Goal: Task Accomplishment & Management: Manage account settings

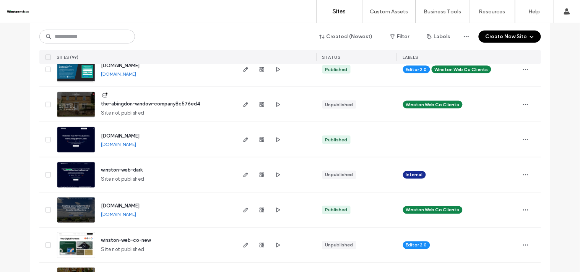
scroll to position [255, 0]
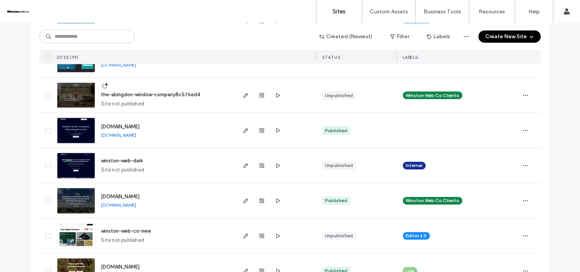
click at [169, 92] on span "the-abingdon-window-company8c576ed4" at bounding box center [150, 95] width 99 height 6
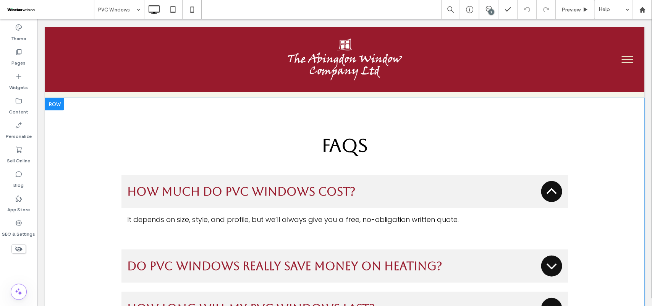
scroll to position [2723, 0]
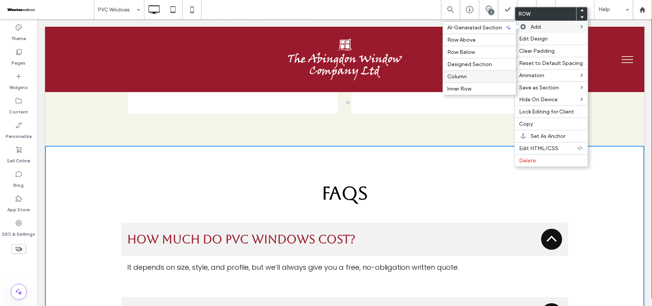
click at [477, 78] on label "Column" at bounding box center [480, 76] width 64 height 6
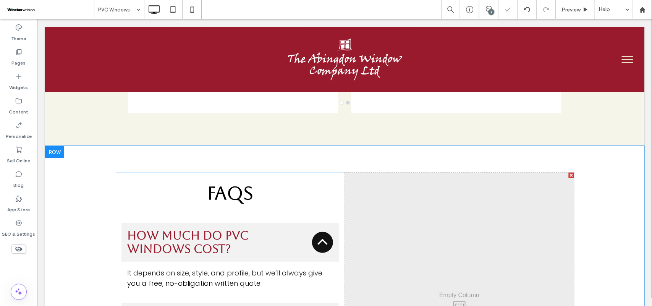
click at [500, 172] on div "Click To Paste Click To Paste" at bounding box center [459, 305] width 229 height 266
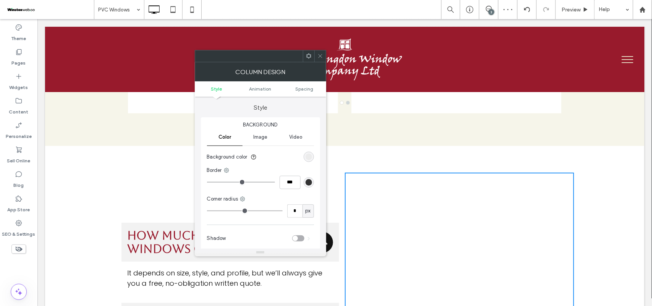
click at [345, 215] on div "Click To Paste Click To Paste" at bounding box center [459, 305] width 229 height 266
click at [320, 55] on icon at bounding box center [321, 56] width 6 height 6
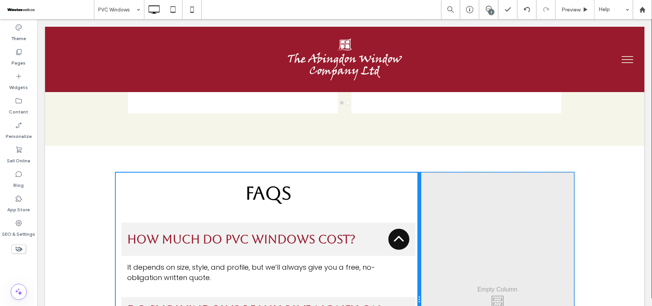
drag, startPoint x: 340, startPoint y: 216, endPoint x: 426, endPoint y: 220, distance: 85.7
click at [426, 220] on div "FAQs How much do PVC windows cost? It depends on size, style, and profile, but …" at bounding box center [344, 299] width 459 height 254
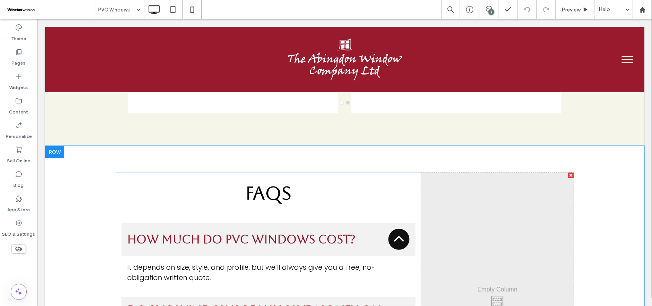
scroll to position [2771, 0]
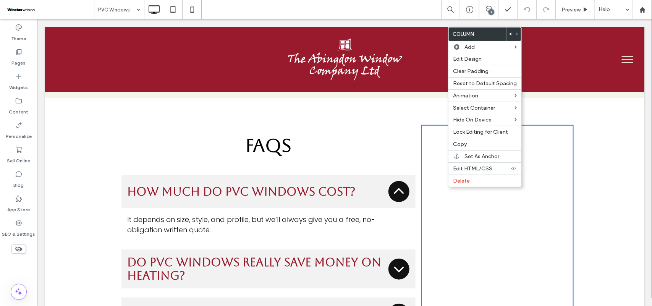
click at [428, 146] on div "Click To Paste Click To Paste" at bounding box center [497, 252] width 153 height 254
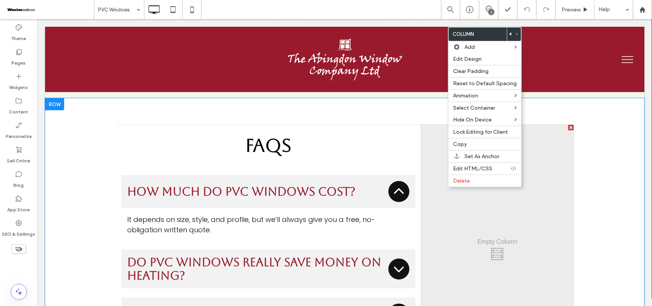
click at [428, 146] on div "Click To Paste Click To Paste" at bounding box center [497, 252] width 153 height 254
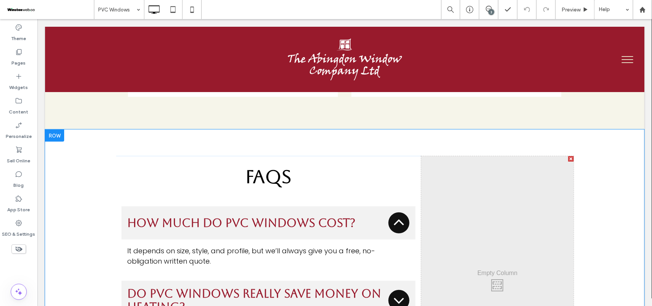
scroll to position [2723, 0]
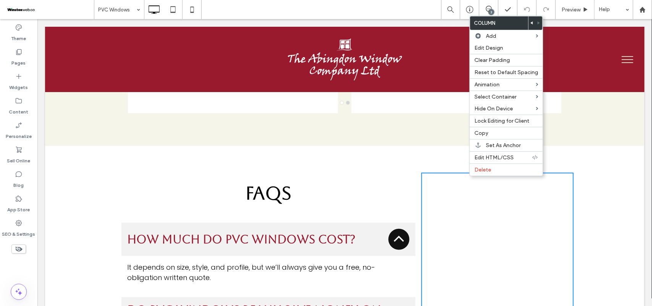
click at [454, 178] on div "Click To Paste Click To Paste" at bounding box center [497, 299] width 153 height 254
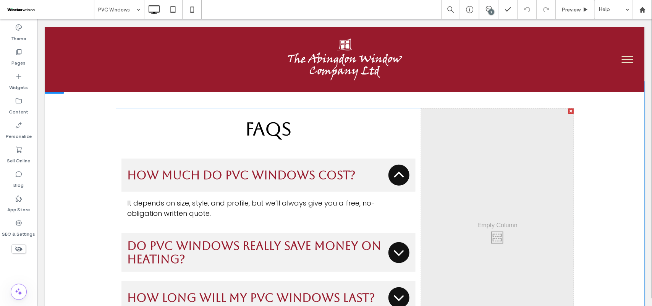
scroll to position [2771, 0]
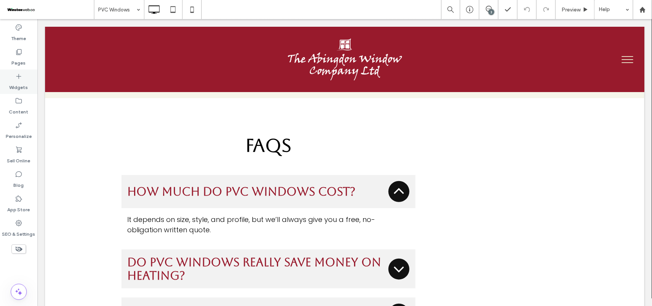
click at [21, 77] on icon at bounding box center [19, 77] width 8 height 8
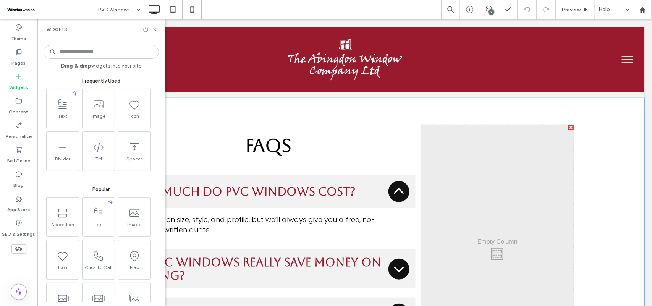
click at [508, 167] on div "Click To Paste Click To Paste" at bounding box center [497, 252] width 153 height 254
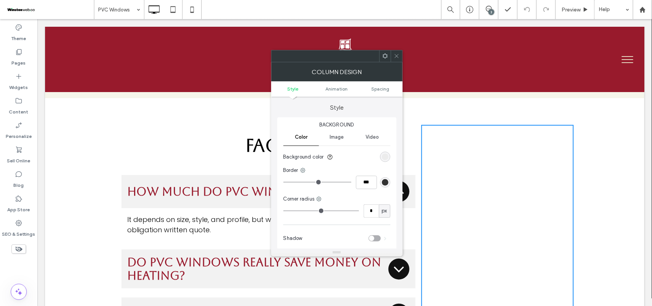
click at [398, 55] on icon at bounding box center [397, 56] width 6 height 6
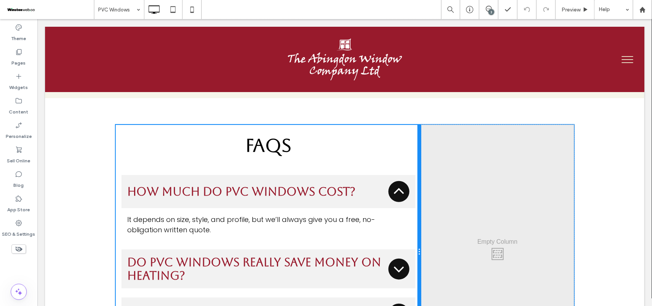
drag, startPoint x: 416, startPoint y: 182, endPoint x: 435, endPoint y: 182, distance: 19.1
click at [421, 182] on div "FAQs How much do PVC windows cost? It depends on size, style, and profile, but …" at bounding box center [268, 252] width 306 height 254
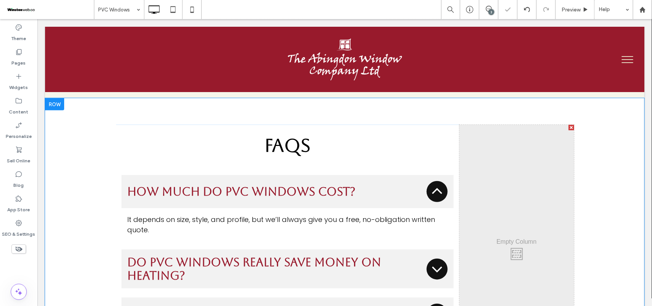
click at [470, 183] on div "Click To Paste Click To Paste" at bounding box center [516, 252] width 115 height 254
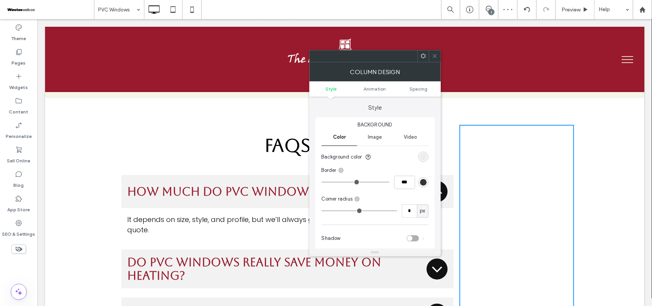
click at [433, 56] on icon at bounding box center [435, 56] width 6 height 6
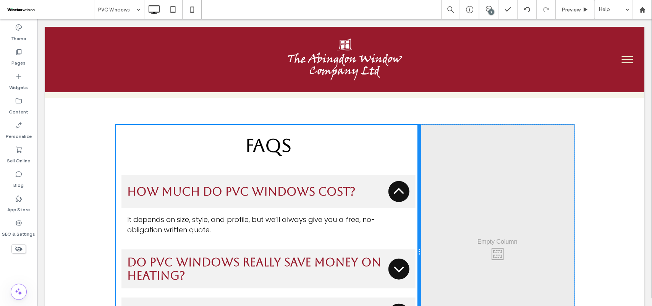
drag, startPoint x: 455, startPoint y: 182, endPoint x: 431, endPoint y: 182, distance: 24.1
click at [431, 182] on div "FAQs How much do PVC windows cost? It depends on size, style, and profile, but …" at bounding box center [344, 252] width 459 height 254
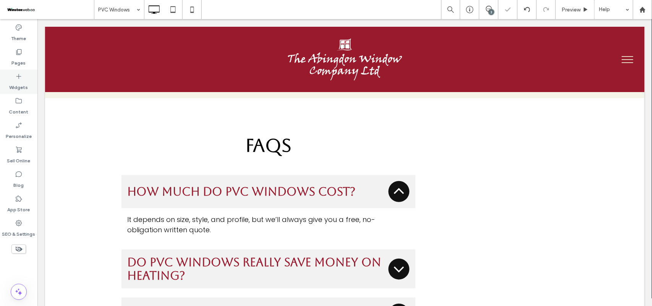
click at [20, 79] on icon at bounding box center [19, 77] width 8 height 8
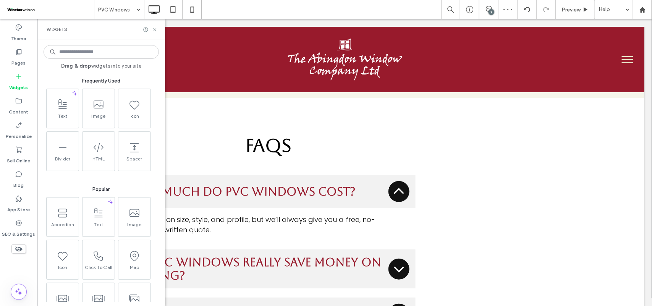
click at [99, 52] on input at bounding box center [101, 52] width 115 height 14
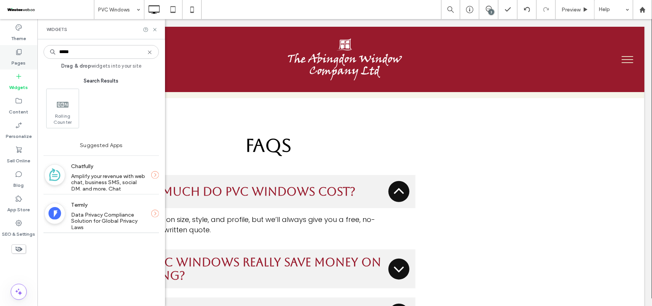
drag, startPoint x: 89, startPoint y: 52, endPoint x: 33, endPoint y: 49, distance: 55.5
click at [33, 49] on div "Theme Pages Widgets Content Personalize Sell Online Blog App Store SEO & Settin…" at bounding box center [18, 162] width 37 height 287
type input "*****"
click at [154, 28] on icon at bounding box center [155, 30] width 6 height 6
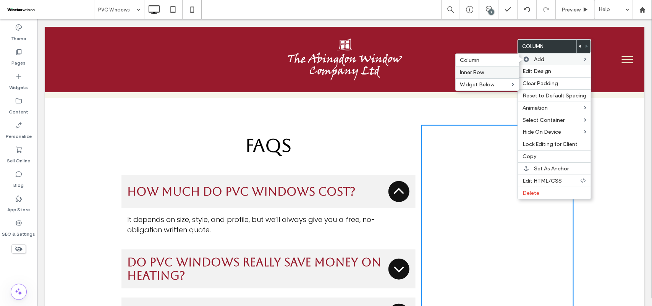
click at [480, 74] on span "Inner Row" at bounding box center [473, 72] width 24 height 6
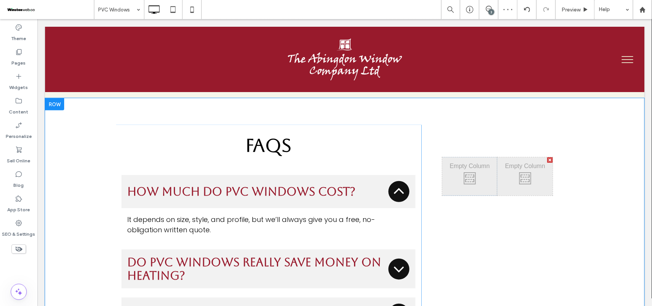
scroll to position [2723, 0]
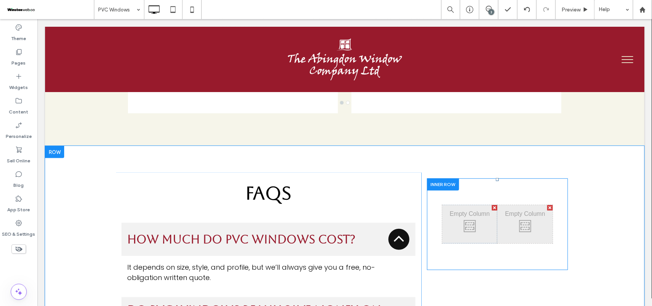
click at [547, 205] on div at bounding box center [549, 207] width 5 height 5
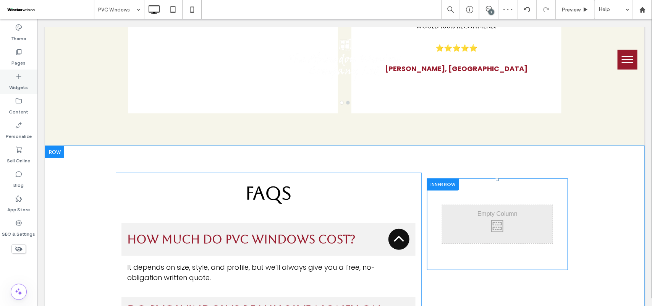
click at [16, 79] on icon at bounding box center [19, 77] width 8 height 8
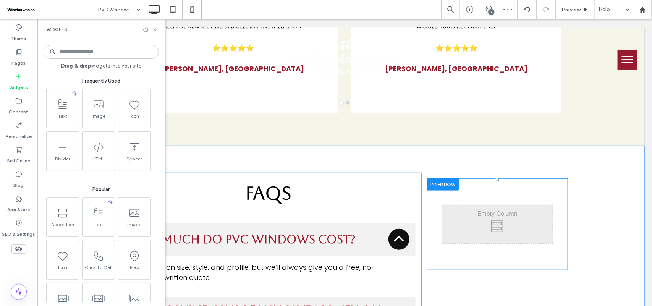
click at [78, 50] on input at bounding box center [101, 52] width 115 height 14
click at [438, 178] on div at bounding box center [443, 184] width 32 height 12
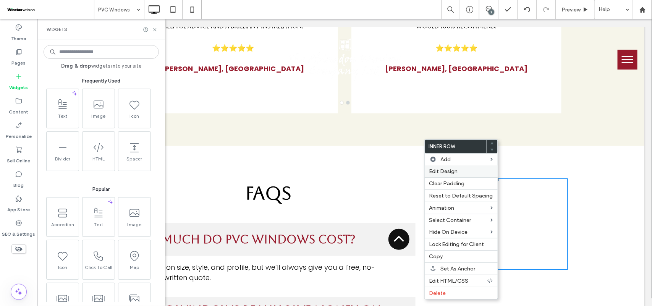
click at [467, 171] on label "Edit Design" at bounding box center [462, 171] width 64 height 6
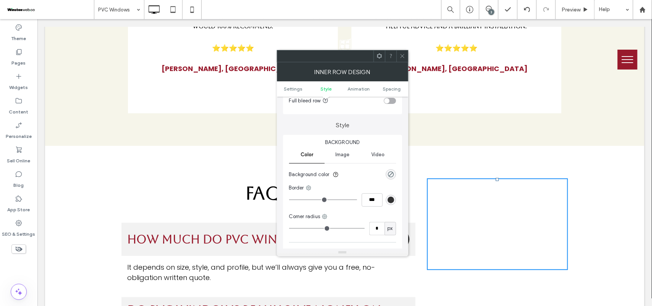
scroll to position [96, 0]
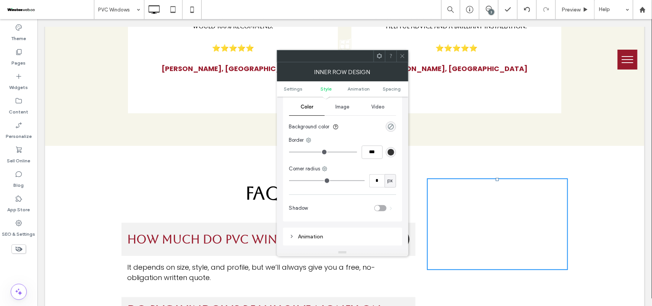
click at [391, 127] on div "rgba(0, 0, 0, 0)" at bounding box center [391, 126] width 6 height 6
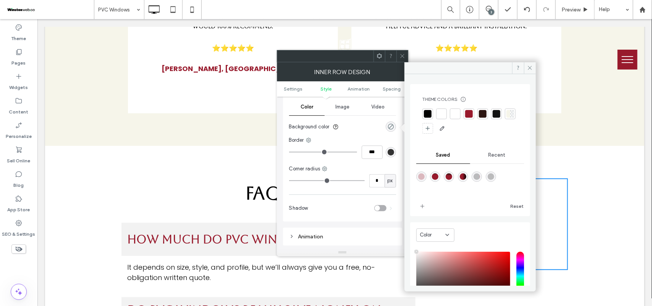
type input "**"
click at [469, 113] on div at bounding box center [470, 114] width 8 height 8
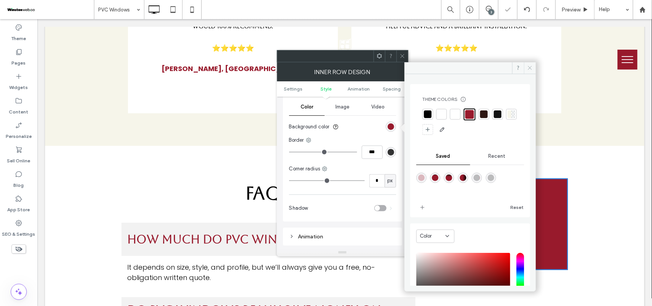
click at [526, 66] on span at bounding box center [530, 67] width 12 height 11
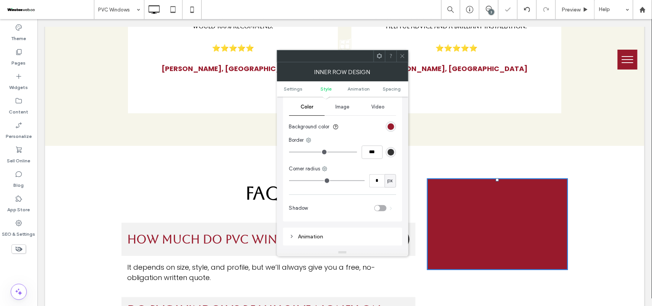
click at [403, 55] on use at bounding box center [403, 56] width 4 height 4
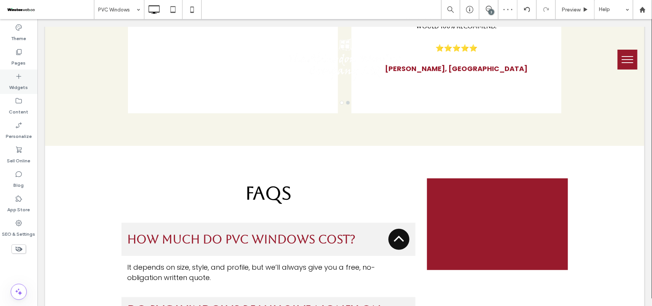
click at [21, 83] on label "Widgets" at bounding box center [19, 85] width 19 height 11
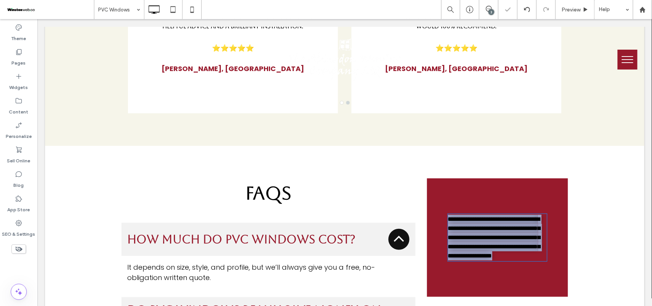
type input "*******"
type input "**"
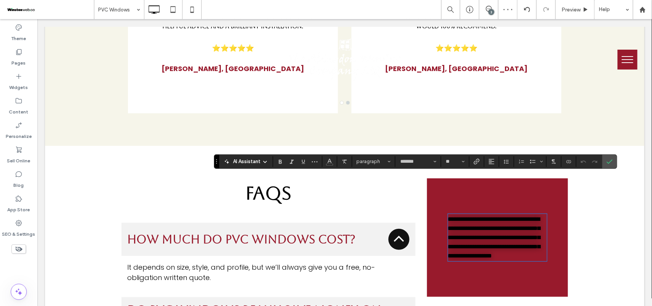
click at [525, 178] on div "**********" at bounding box center [497, 237] width 141 height 118
drag, startPoint x: 613, startPoint y: 161, endPoint x: 564, endPoint y: 142, distance: 52.7
click at [579, 161] on icon "Confirm" at bounding box center [610, 162] width 6 height 6
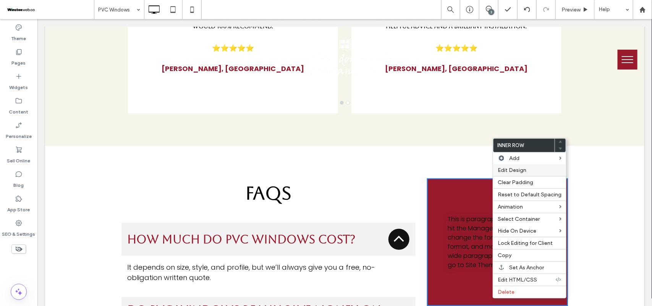
click at [527, 172] on label "Edit Design" at bounding box center [530, 170] width 64 height 6
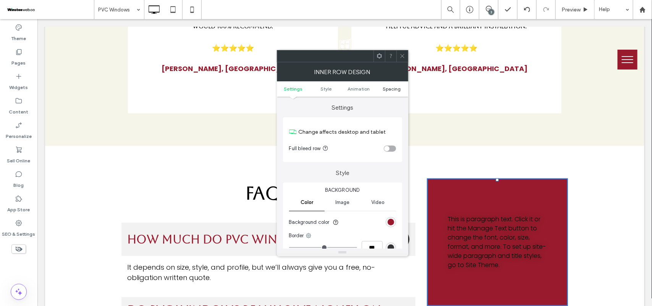
click at [396, 86] on span "Spacing" at bounding box center [392, 89] width 18 height 6
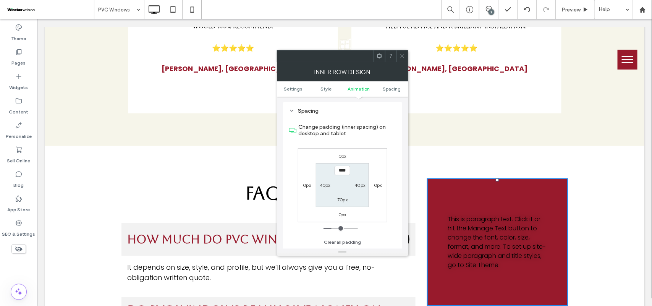
scroll to position [245, 0]
type input "*"
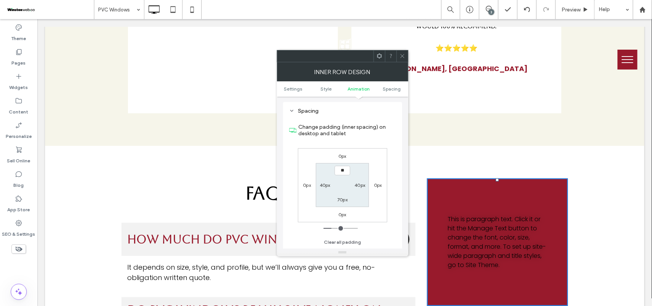
type input "****"
type input "**"
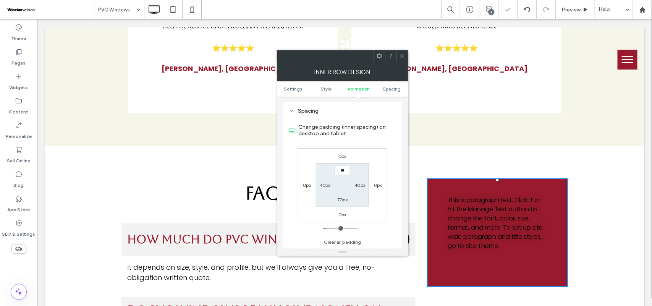
type input "*"
type input "****"
click at [349, 199] on div "70px" at bounding box center [343, 200] width 18 height 8
click at [346, 200] on label "70px" at bounding box center [342, 200] width 10 height 6
type input "**"
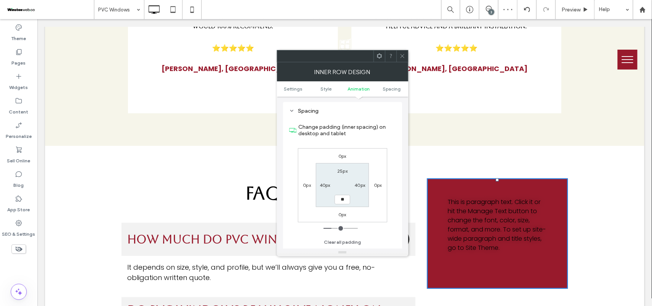
type input "**"
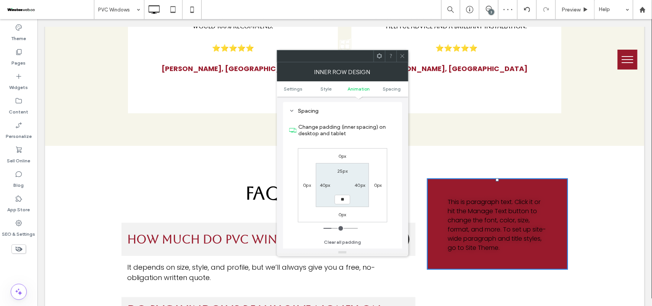
type input "**"
type input "****"
click at [486, 197] on span "This is paragraph text. Click it or hit the Manage Text button to change the fo…" at bounding box center [497, 224] width 98 height 55
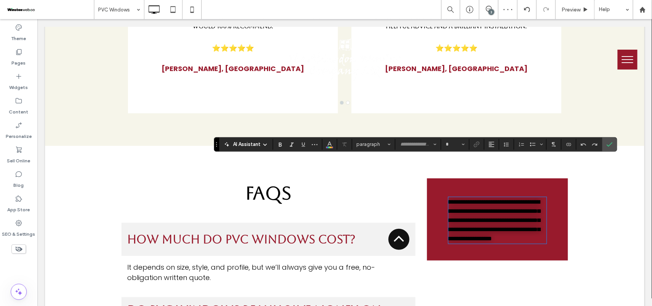
type input "*******"
type input "**"
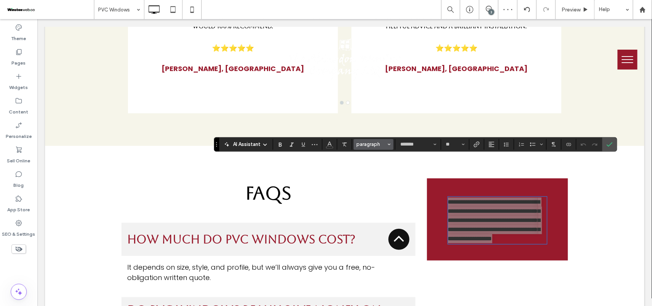
click at [388, 140] on span "Styles" at bounding box center [389, 145] width 3 height 10
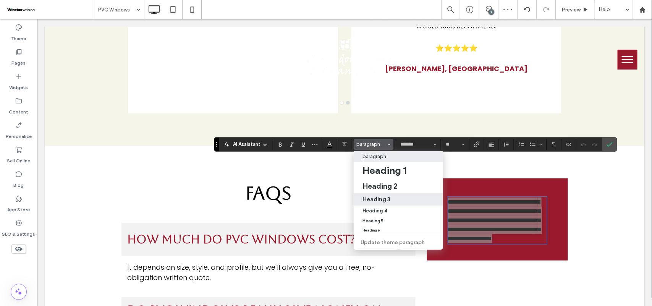
drag, startPoint x: 390, startPoint y: 196, endPoint x: 361, endPoint y: 176, distance: 35.3
click at [390, 196] on h3 "Heading 3" at bounding box center [377, 199] width 28 height 7
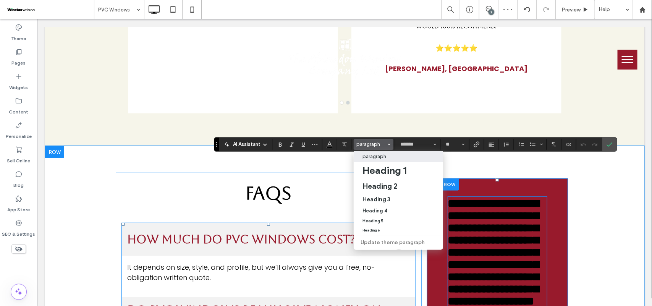
type input "*******"
type input "**"
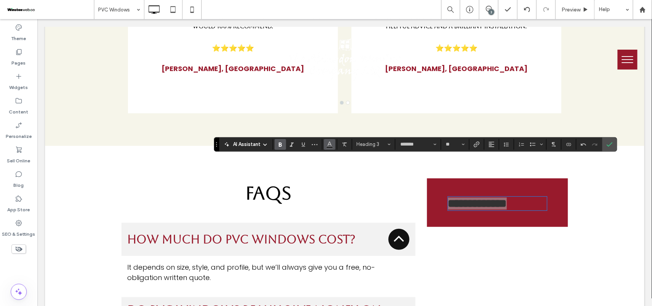
click at [333, 144] on button "Color" at bounding box center [329, 144] width 11 height 11
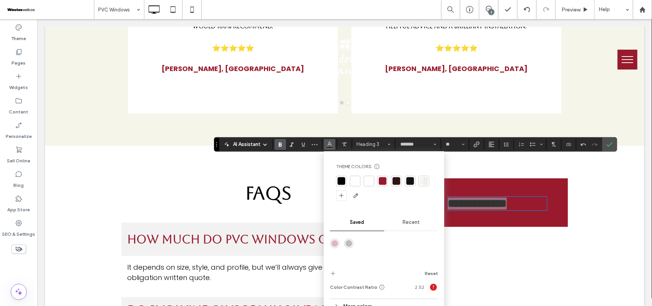
click at [353, 182] on div at bounding box center [356, 181] width 8 height 8
drag, startPoint x: 612, startPoint y: 142, endPoint x: 569, endPoint y: 125, distance: 46.3
click at [579, 142] on icon "Confirm" at bounding box center [610, 144] width 6 height 6
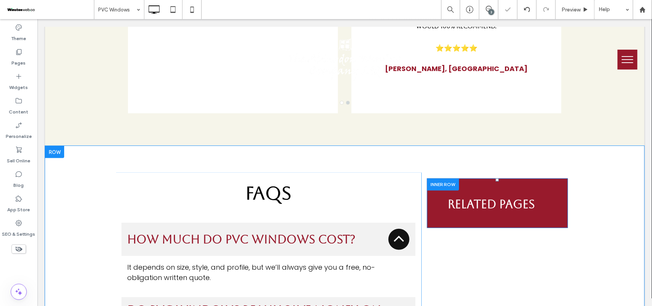
click at [487, 188] on div "Click To Paste Click To Paste RElated PAges" at bounding box center [497, 204] width 111 height 32
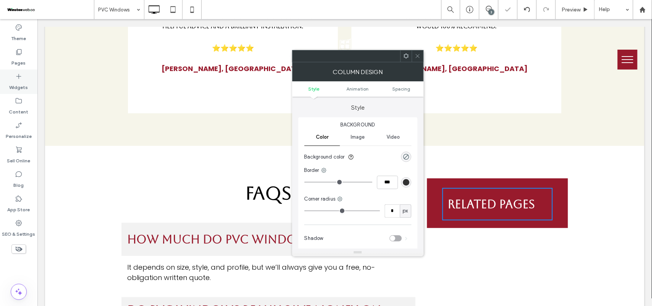
click at [16, 78] on icon at bounding box center [19, 77] width 8 height 8
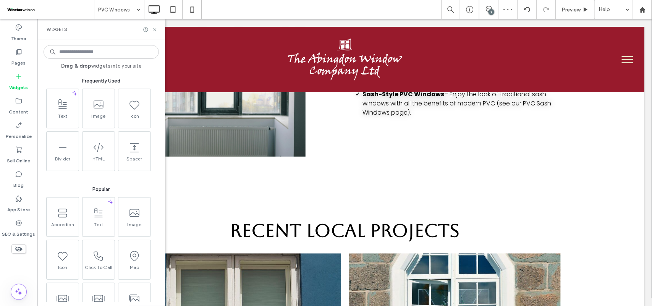
scroll to position [1911, 0]
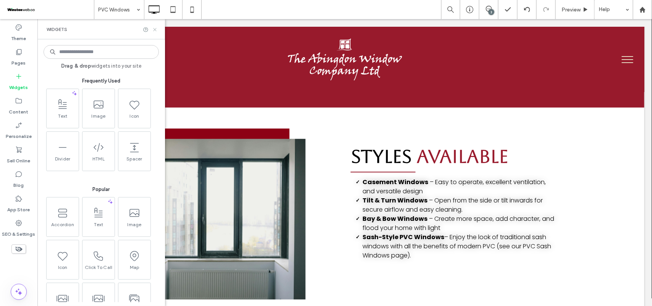
click at [155, 31] on icon at bounding box center [155, 30] width 6 height 6
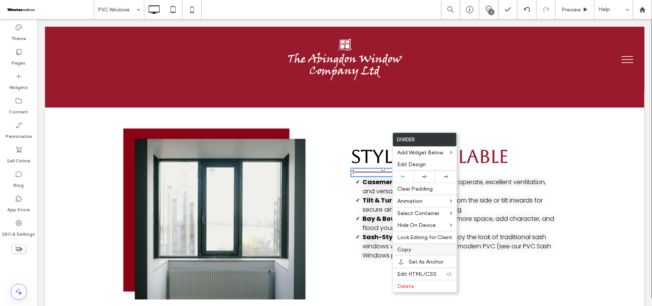
click at [415, 251] on label "Copy" at bounding box center [425, 250] width 55 height 6
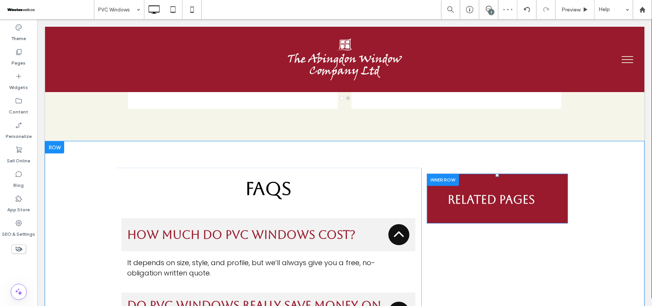
scroll to position [2676, 0]
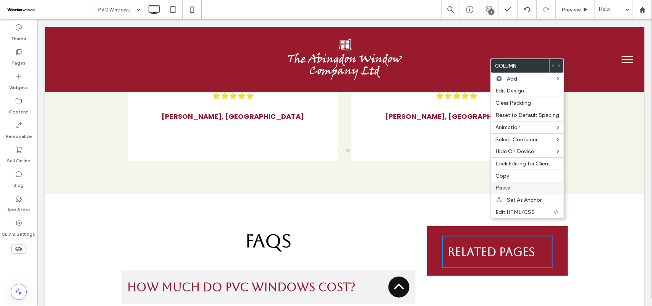
click at [513, 190] on label "Paste" at bounding box center [528, 188] width 64 height 6
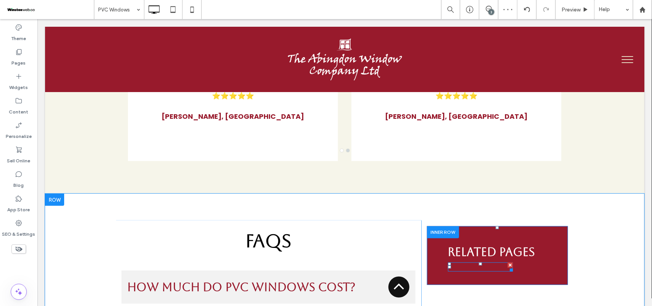
click at [484, 262] on div at bounding box center [480, 266] width 65 height 9
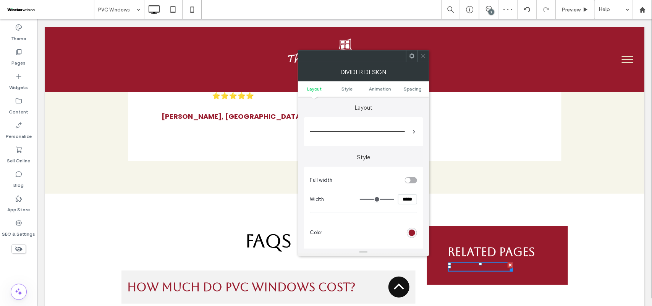
click at [414, 234] on div "rgb(152, 26, 44)" at bounding box center [412, 233] width 6 height 6
click at [413, 233] on div "rgb(152, 26, 44)" at bounding box center [412, 233] width 6 height 6
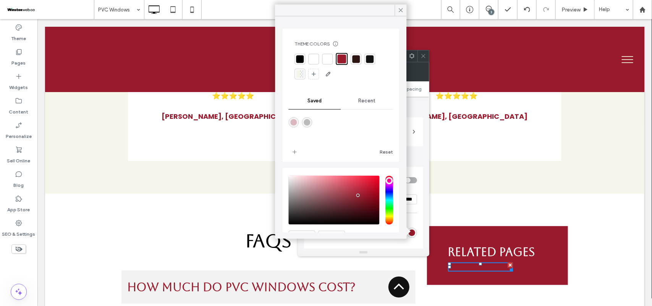
click at [297, 59] on div at bounding box center [301, 59] width 8 height 8
type input "*"
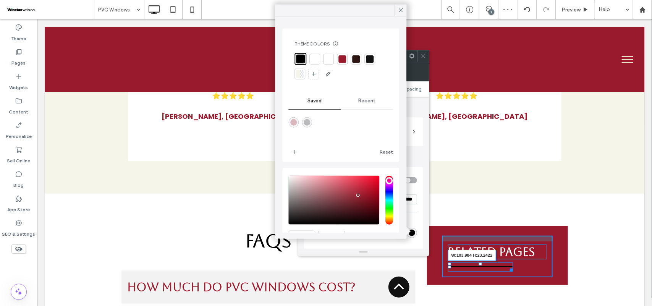
drag, startPoint x: 508, startPoint y: 230, endPoint x: 526, endPoint y: 254, distance: 29.9
click at [483, 235] on div "Click To Paste Click To Paste RElated PAges W:103.984 H:23.2422" at bounding box center [497, 256] width 111 height 42
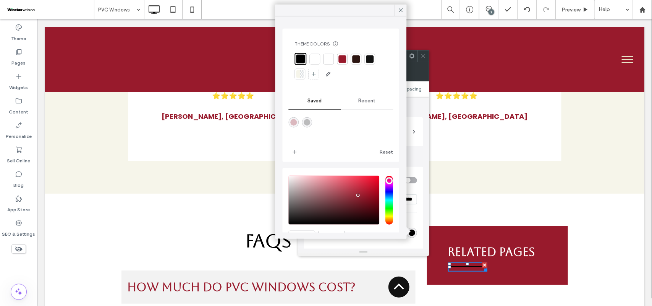
click at [482, 262] on div at bounding box center [484, 264] width 5 height 5
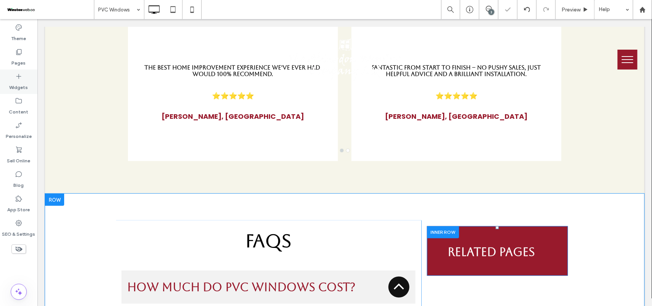
click at [16, 85] on label "Widgets" at bounding box center [19, 85] width 19 height 11
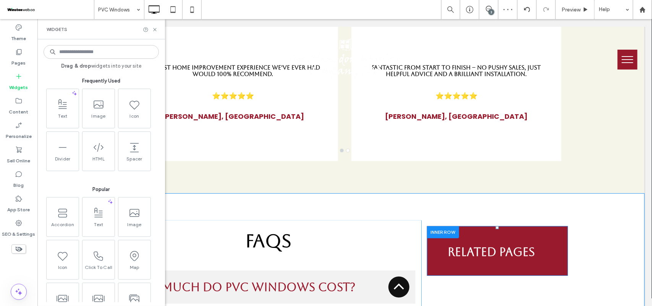
click at [95, 54] on input at bounding box center [101, 52] width 115 height 14
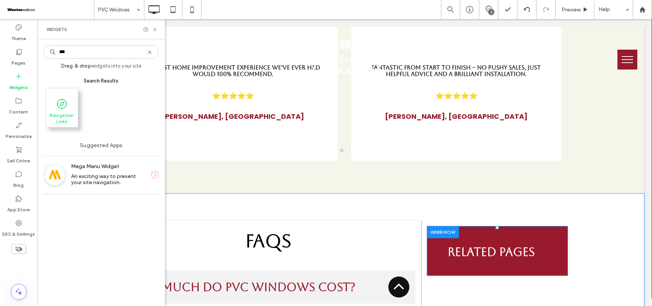
type input "***"
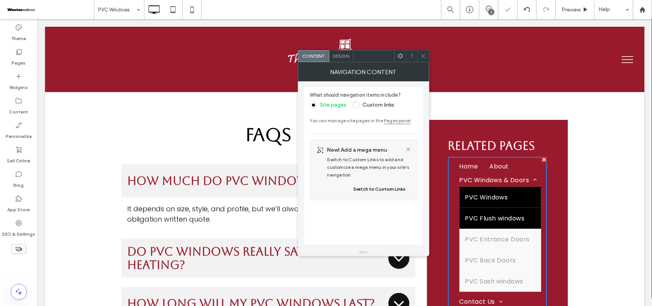
scroll to position [2765, 0]
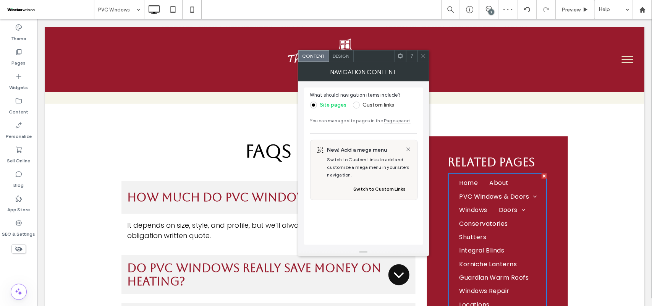
click at [358, 104] on span at bounding box center [356, 105] width 7 height 7
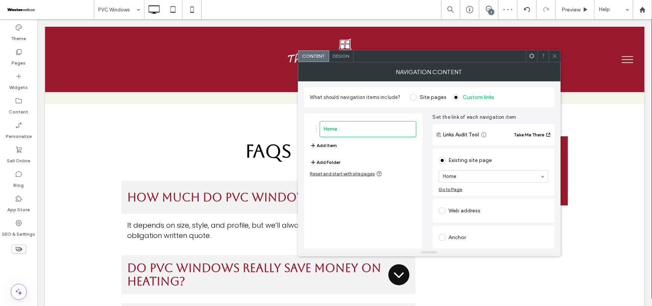
click at [552, 52] on span at bounding box center [555, 55] width 6 height 11
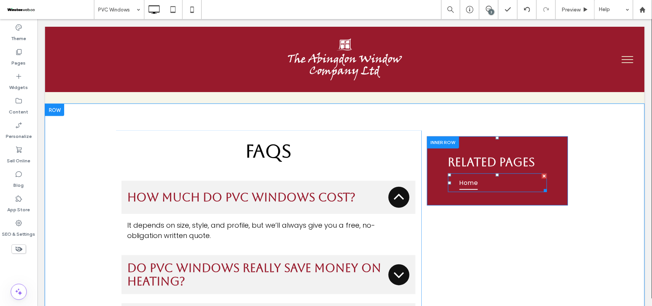
click at [474, 176] on span "Home" at bounding box center [468, 182] width 19 height 13
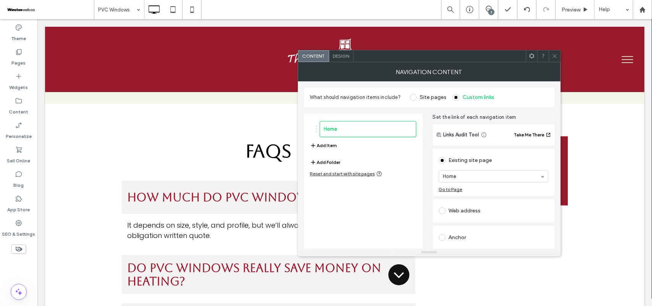
click at [326, 142] on button "Add Item" at bounding box center [323, 145] width 27 height 9
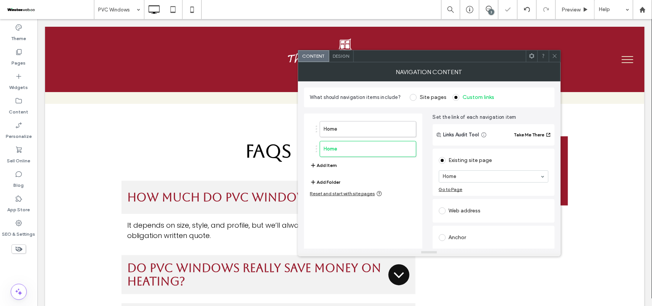
click at [330, 161] on button "Add Item" at bounding box center [323, 165] width 27 height 9
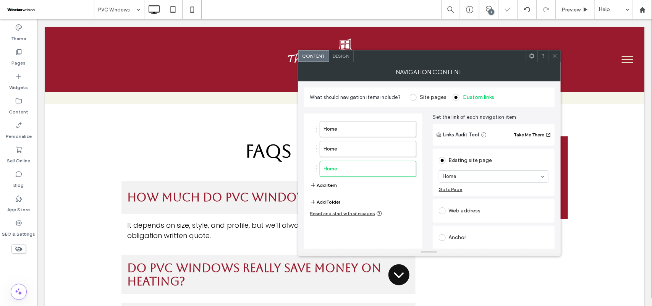
click at [336, 184] on button "Add Item" at bounding box center [323, 185] width 27 height 9
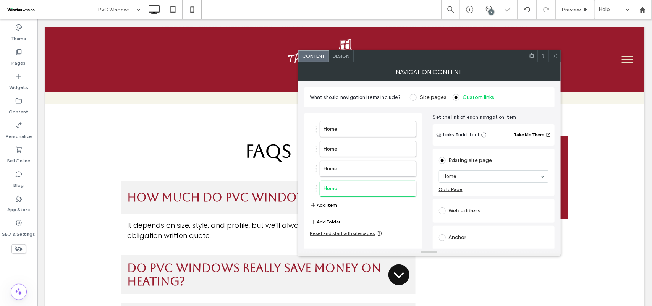
click at [557, 57] on icon at bounding box center [555, 56] width 6 height 6
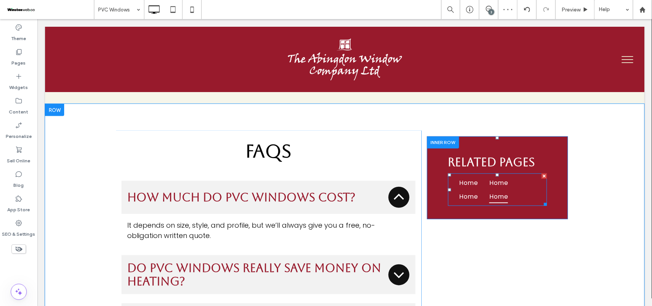
click at [497, 190] on span "Home" at bounding box center [498, 196] width 19 height 13
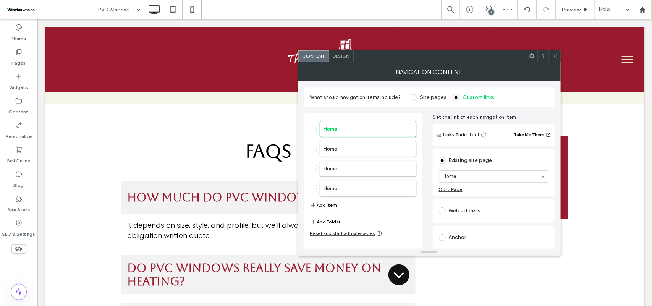
click at [349, 56] on span "Design" at bounding box center [341, 56] width 16 height 6
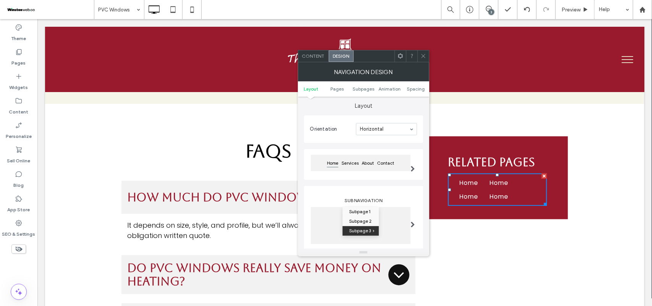
scroll to position [0, 0]
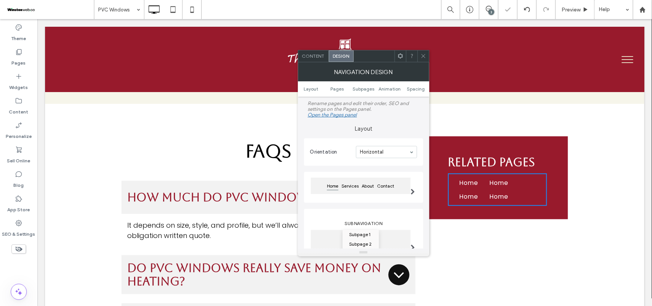
click at [393, 155] on input at bounding box center [384, 151] width 49 height 5
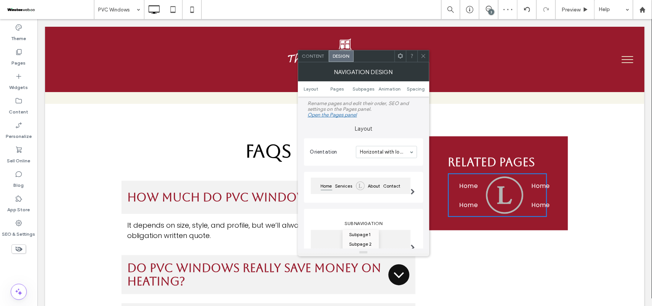
click at [392, 157] on div at bounding box center [387, 151] width 60 height 11
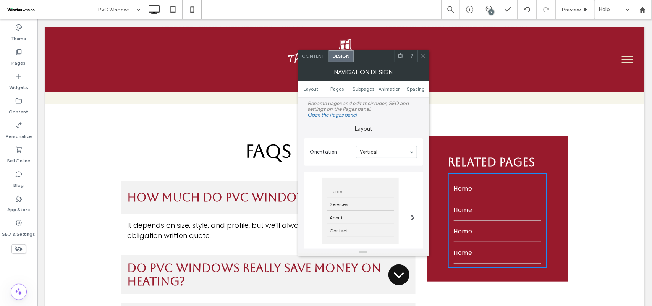
click at [425, 58] on icon at bounding box center [424, 56] width 6 height 6
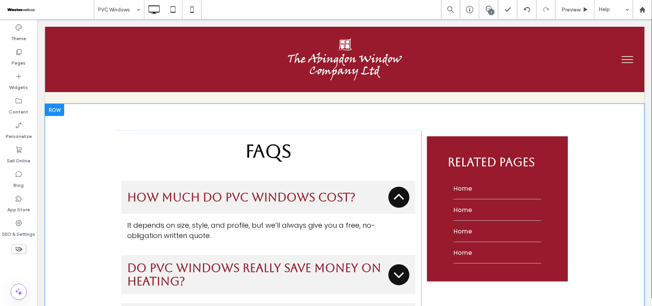
click at [579, 140] on div "FAQs How much do PVC windows cost? It depends on size, style, and profile, but …" at bounding box center [345, 258] width 600 height 308
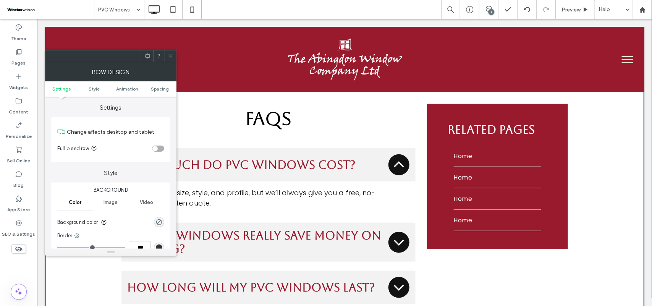
scroll to position [2813, 0]
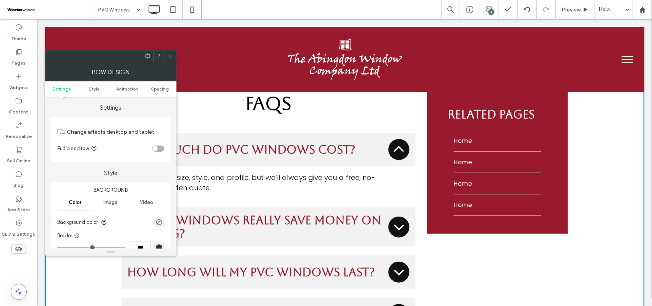
click at [167, 54] on div at bounding box center [170, 55] width 11 height 11
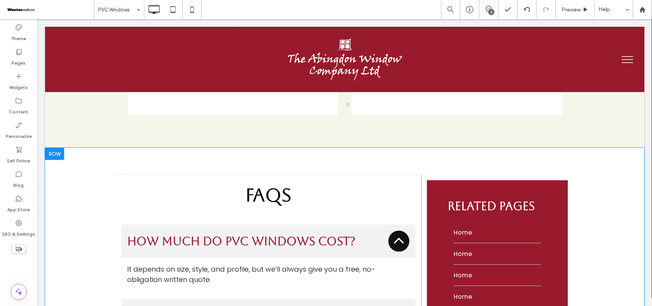
scroll to position [2718, 0]
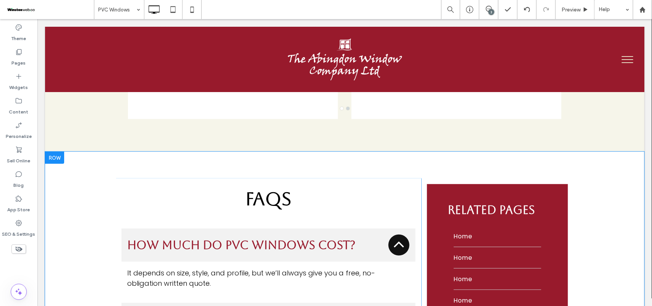
click at [579, 165] on div "FAQs How much do PVC windows cost? It depends on size, style, and profile, but …" at bounding box center [345, 305] width 600 height 308
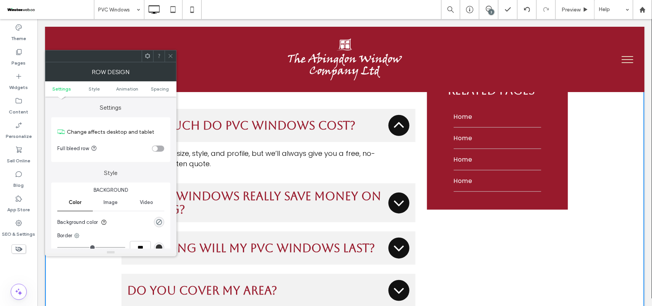
scroll to position [2813, 0]
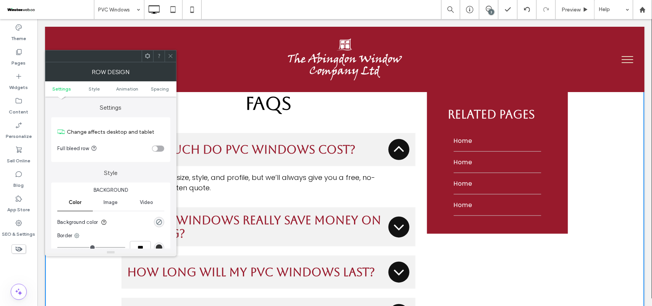
click at [170, 57] on use at bounding box center [171, 56] width 4 height 4
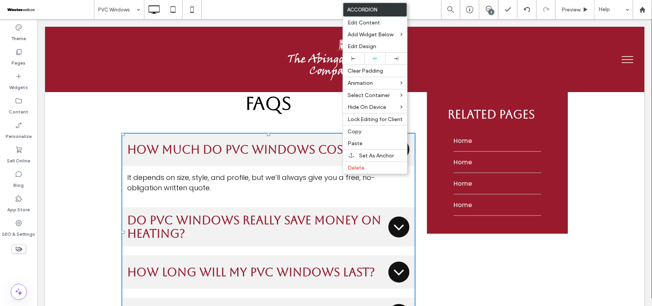
click at [261, 213] on span "Do PVC windows really save money on heating?" at bounding box center [256, 226] width 258 height 27
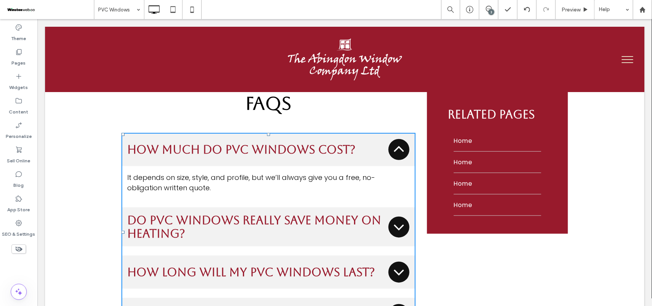
click at [261, 213] on span "Do PVC windows really save money on heating?" at bounding box center [256, 226] width 258 height 27
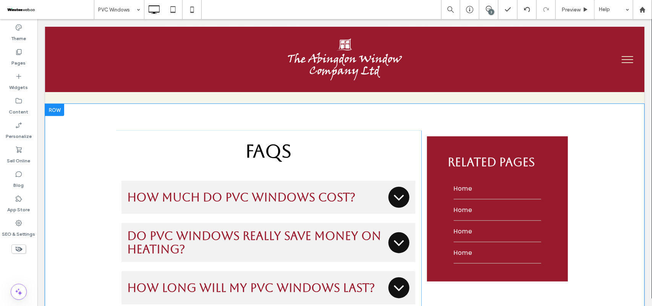
click at [579, 212] on div "FAQs How much do PVC windows cost? It depends on size, style, and profile, but …" at bounding box center [345, 242] width 600 height 276
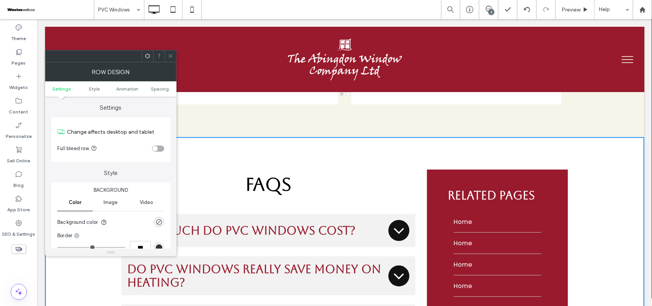
scroll to position [2670, 0]
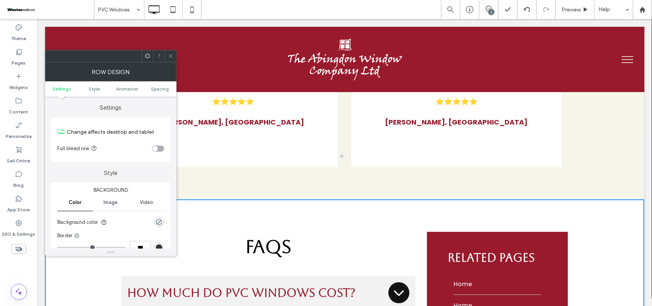
click at [171, 56] on use at bounding box center [171, 56] width 4 height 4
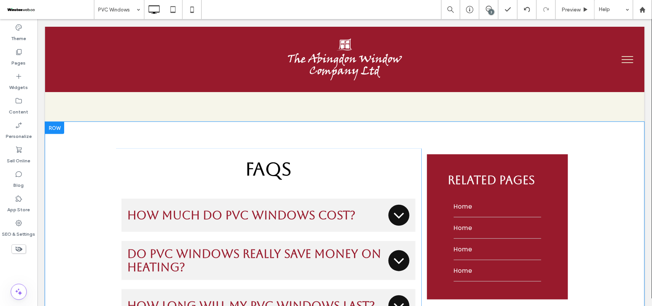
scroll to position [2765, 0]
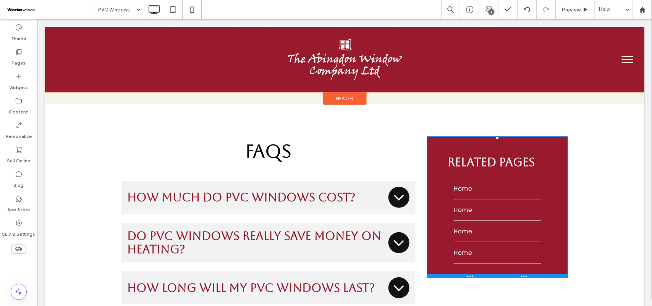
drag, startPoint x: 493, startPoint y: 96, endPoint x: 501, endPoint y: 91, distance: 9.4
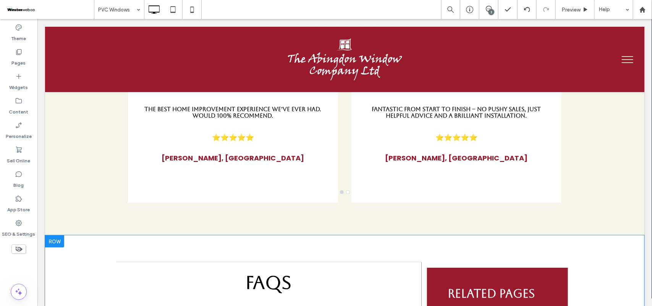
scroll to position [2628, 0]
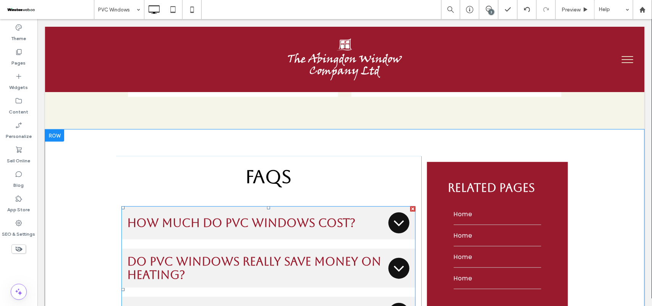
scroll to position [2723, 0]
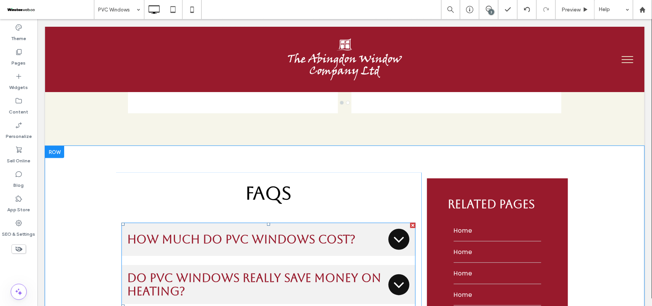
click at [293, 232] on span "How much do PVC windows cost?" at bounding box center [256, 238] width 258 height 13
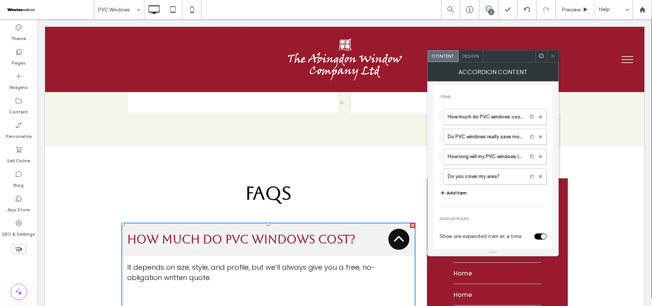
click at [474, 53] on span "Design" at bounding box center [471, 56] width 16 height 6
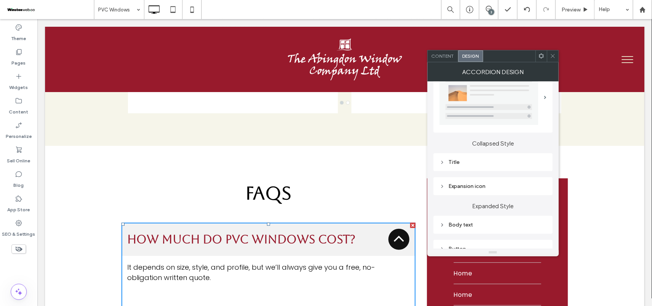
scroll to position [48, 0]
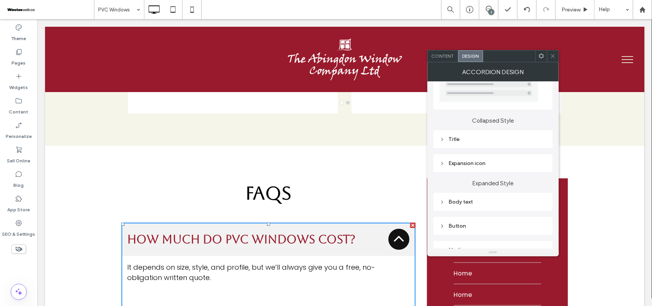
click at [489, 143] on div "Title" at bounding box center [493, 139] width 107 height 6
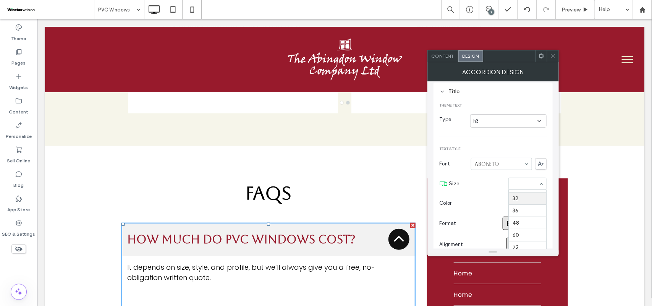
scroll to position [81, 0]
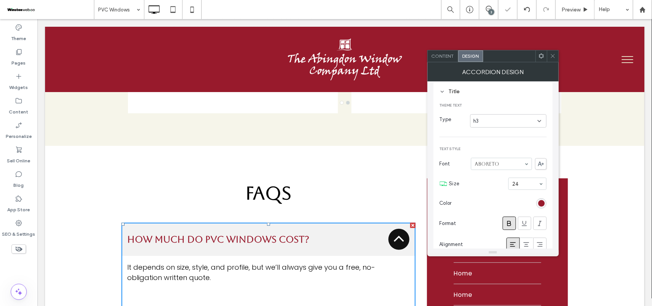
click at [400, 230] on icon at bounding box center [399, 239] width 18 height 18
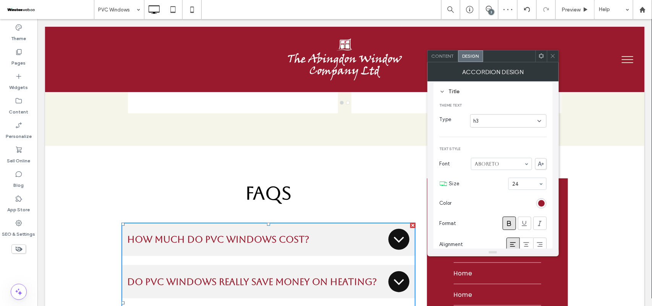
click at [399, 230] on icon at bounding box center [399, 239] width 18 height 18
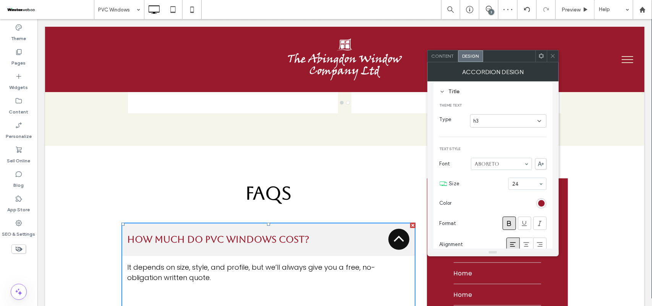
click at [399, 230] on icon at bounding box center [399, 239] width 18 height 18
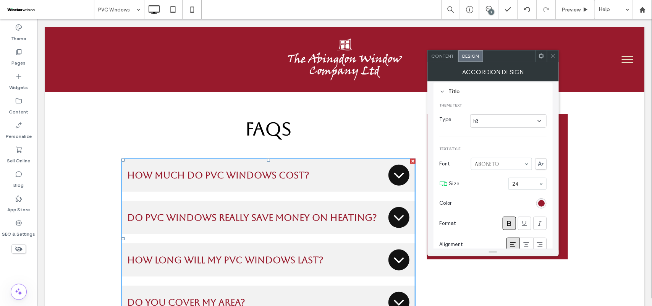
scroll to position [2771, 0]
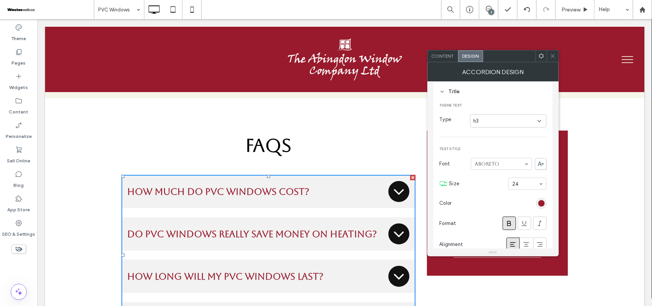
click at [453, 58] on span "Content" at bounding box center [443, 56] width 23 height 6
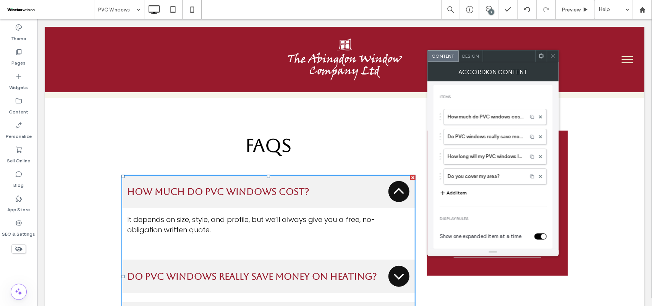
click at [473, 56] on span "Design" at bounding box center [471, 56] width 16 height 6
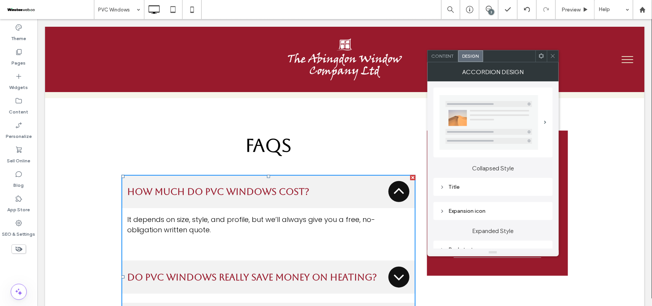
scroll to position [48, 0]
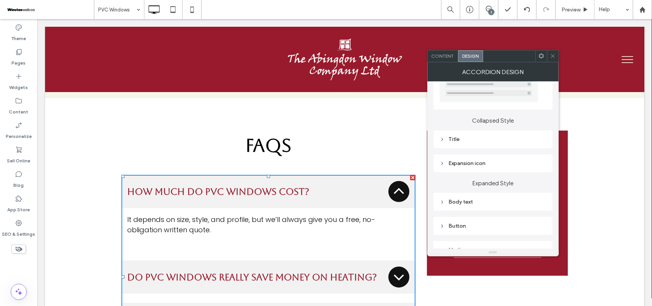
click at [495, 157] on div "Expansion icon" at bounding box center [493, 163] width 119 height 18
click at [499, 158] on div "Expansion icon" at bounding box center [493, 163] width 119 height 18
click at [499, 164] on div "Expansion icon" at bounding box center [493, 163] width 107 height 6
type input "**"
type input "****"
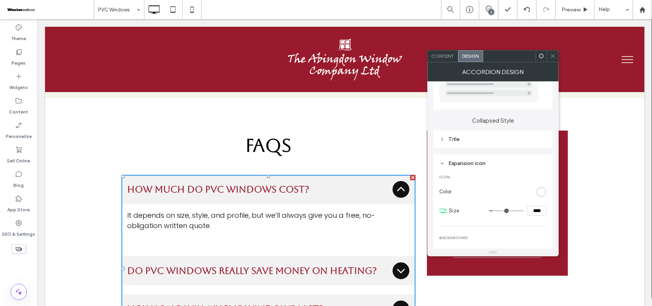
type input "**"
type input "****"
type input "**"
type input "****"
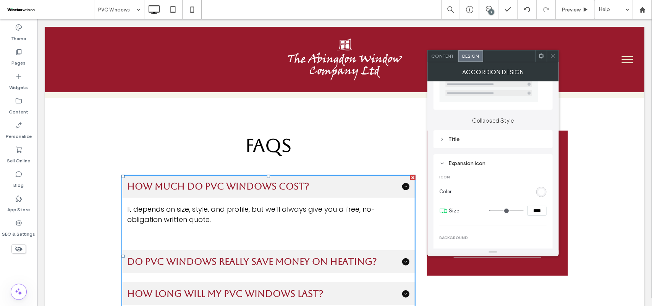
type input "**"
type input "****"
type input "**"
type input "****"
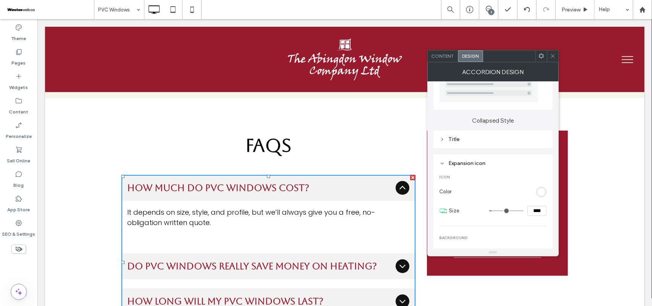
type input "**"
type input "****"
type input "**"
type input "****"
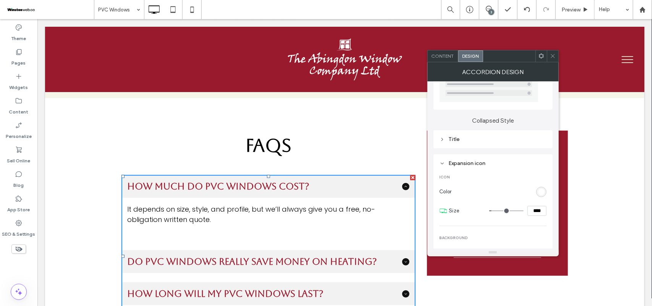
type input "**"
type input "****"
type input "**"
type input "****"
type input "**"
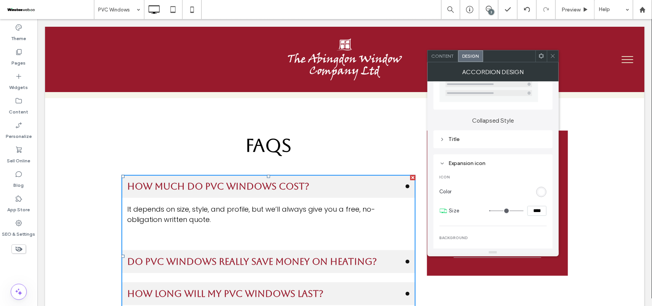
type input "****"
type input "**"
click at [494, 211] on input "range" at bounding box center [507, 211] width 34 height 1
click at [530, 209] on input "****" at bounding box center [537, 211] width 19 height 10
drag, startPoint x: 530, startPoint y: 209, endPoint x: 541, endPoint y: 209, distance: 10.7
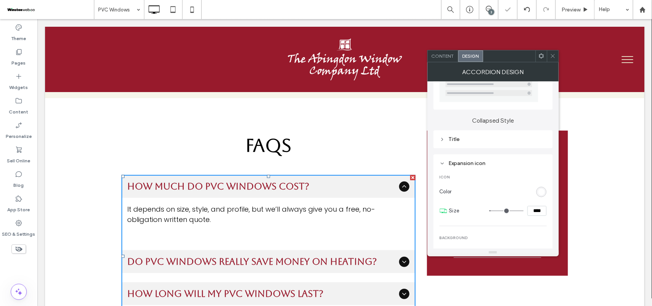
click at [541, 209] on input "****" at bounding box center [537, 211] width 19 height 10
type input "**"
type input "****"
click at [555, 61] on span at bounding box center [553, 55] width 6 height 11
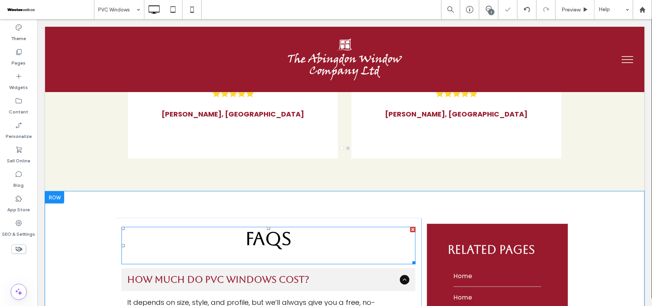
scroll to position [2676, 0]
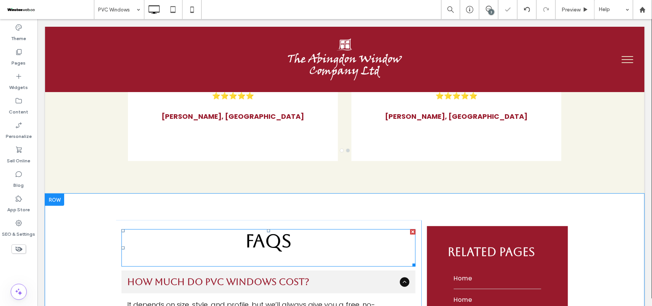
click at [260, 230] on span "FAQs" at bounding box center [268, 240] width 46 height 21
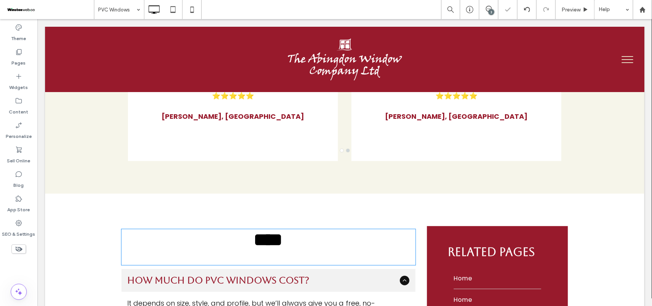
type input "*******"
type input "**"
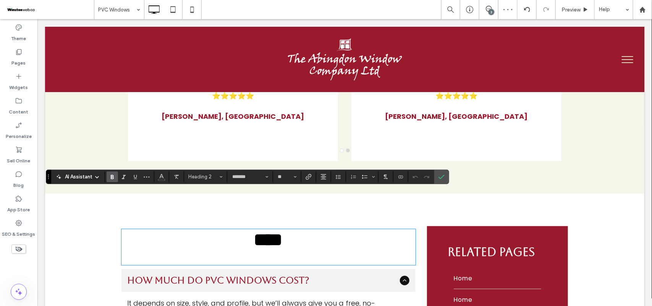
click at [293, 229] on div "****" at bounding box center [268, 247] width 294 height 36
click at [271, 229] on div "****" at bounding box center [268, 247] width 294 height 36
click at [260, 229] on div "****" at bounding box center [268, 247] width 294 height 36
click at [208, 230] on h2 "****" at bounding box center [268, 240] width 294 height 20
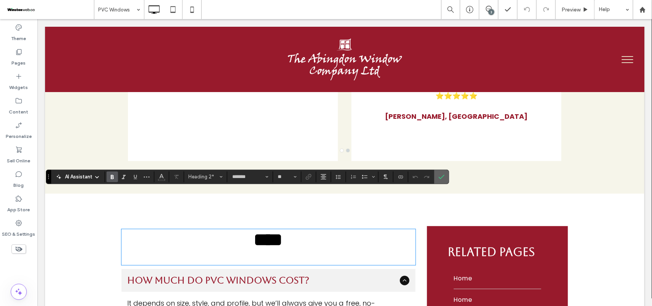
click at [443, 176] on icon "Confirm" at bounding box center [442, 177] width 6 height 6
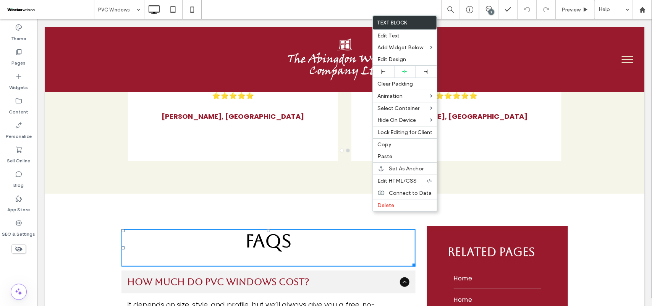
click at [410, 261] on div at bounding box center [413, 264] width 6 height 6
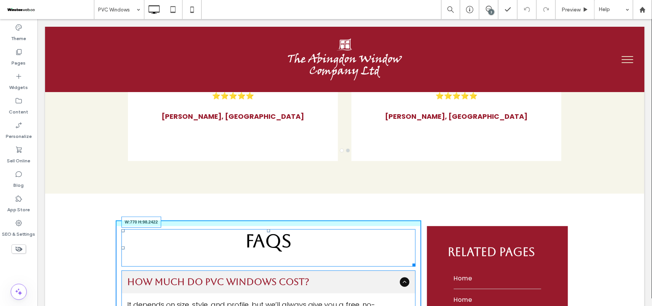
drag, startPoint x: 411, startPoint y: 226, endPoint x: 412, endPoint y: 216, distance: 10.1
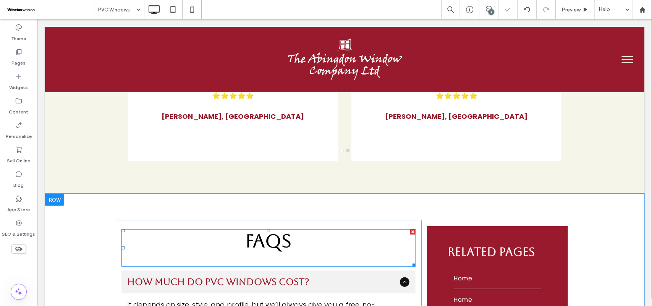
click at [281, 230] on span "FAQs" at bounding box center [268, 240] width 46 height 21
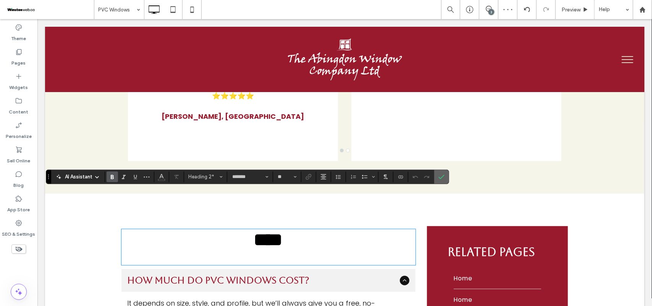
drag, startPoint x: 440, startPoint y: 170, endPoint x: 399, endPoint y: 161, distance: 41.8
click at [440, 170] on span "Confirm" at bounding box center [440, 177] width 3 height 14
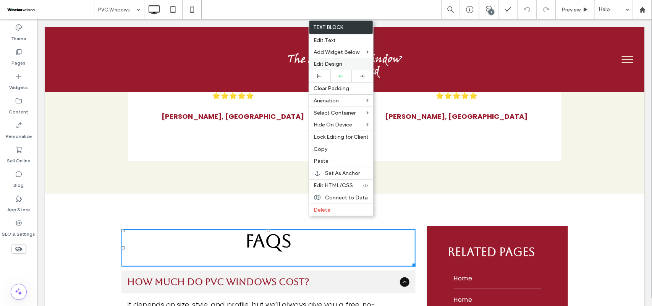
click at [341, 63] on span "Edit Design" at bounding box center [328, 64] width 29 height 6
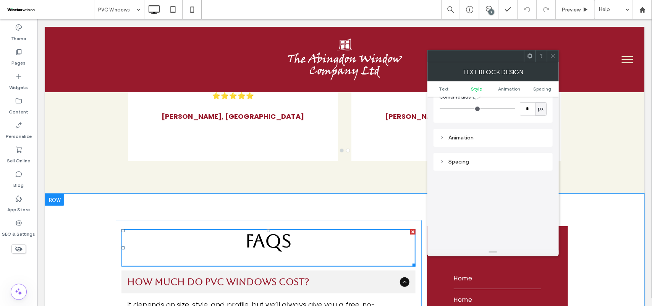
scroll to position [191, 0]
click at [544, 91] on span "Spacing" at bounding box center [543, 89] width 18 height 6
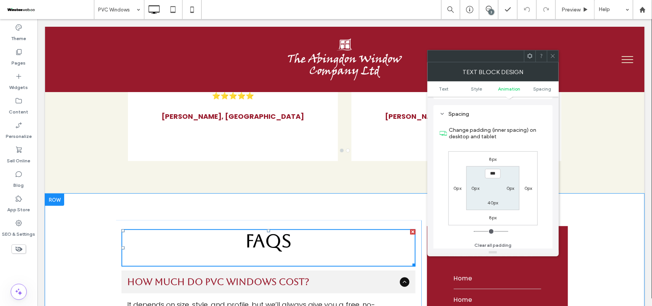
scroll to position [220, 0]
click at [492, 156] on label "8px" at bounding box center [494, 156] width 8 height 6
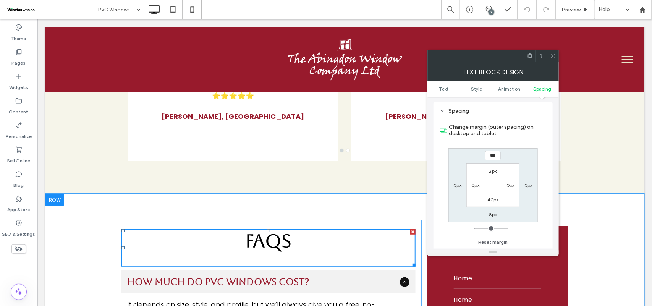
click at [492, 203] on div "40px" at bounding box center [493, 200] width 11 height 8
click at [492, 200] on label "40px" at bounding box center [493, 200] width 11 height 6
type input "**"
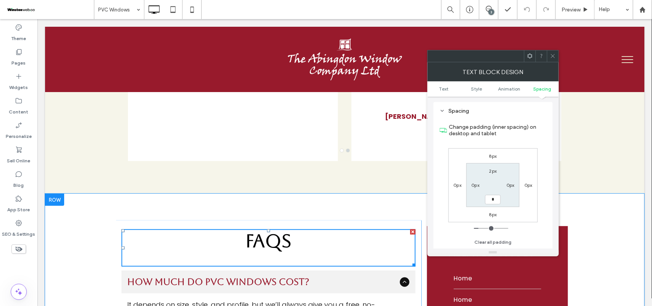
type input "*"
type input "***"
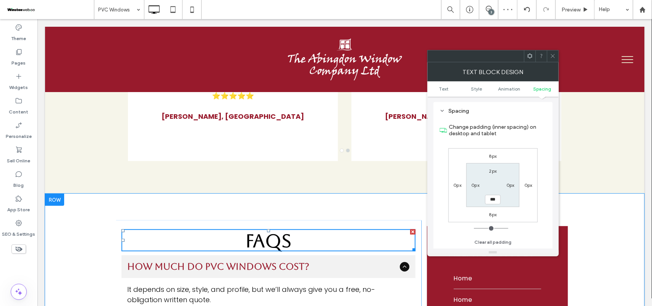
click at [553, 54] on icon at bounding box center [553, 56] width 6 height 6
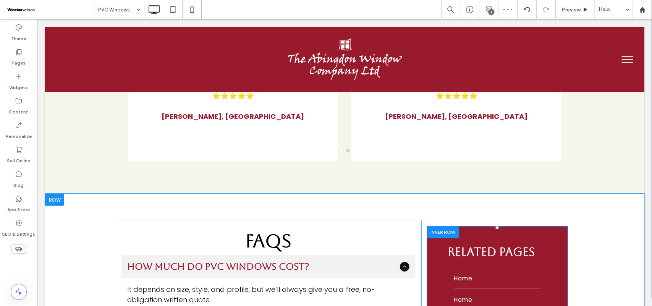
click at [551, 247] on div "Click To Paste Click To Paste RElated PAges Home Home Home Home" at bounding box center [497, 298] width 141 height 145
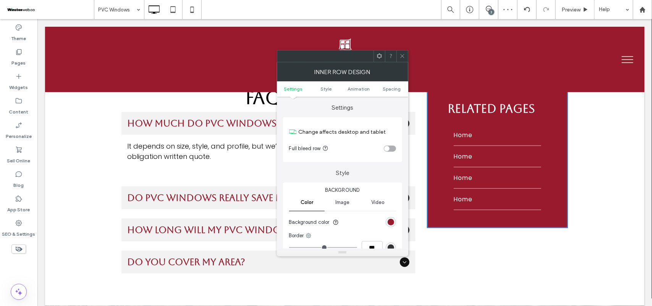
scroll to position [2771, 0]
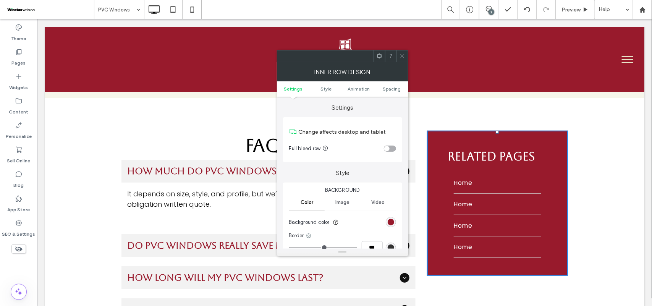
click at [579, 216] on div "FAQs How much do PVC windows cost? It depends on size, style, and profile, but …" at bounding box center [345, 226] width 600 height 256
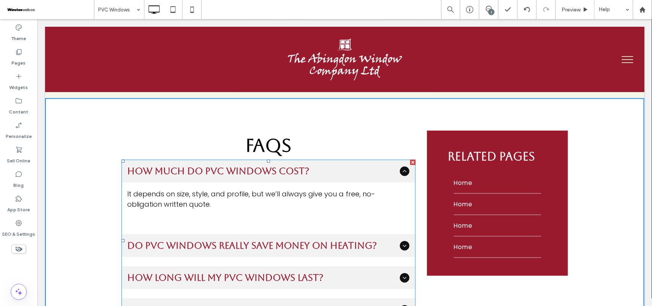
click at [402, 166] on div at bounding box center [405, 171] width 10 height 10
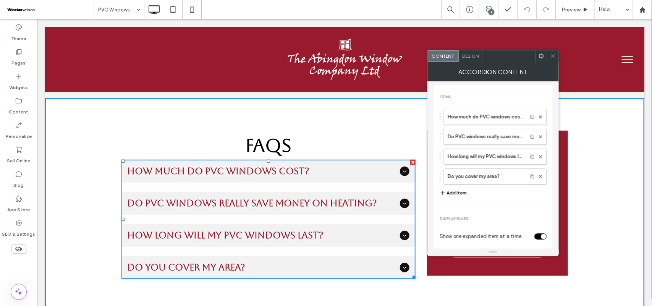
click at [555, 55] on icon at bounding box center [553, 56] width 6 height 6
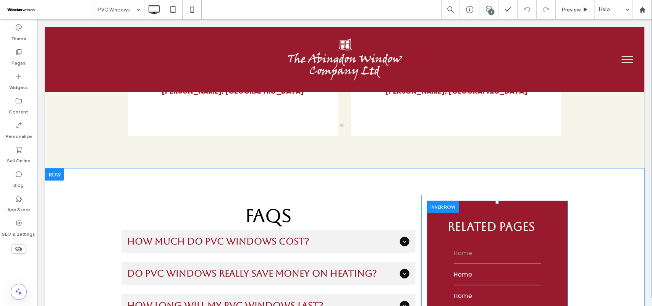
scroll to position [2723, 0]
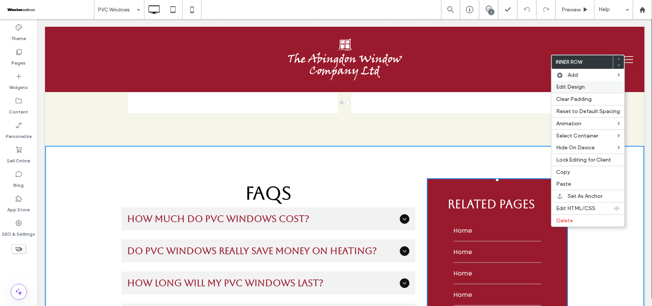
click at [566, 88] on span "Edit Design" at bounding box center [571, 87] width 29 height 6
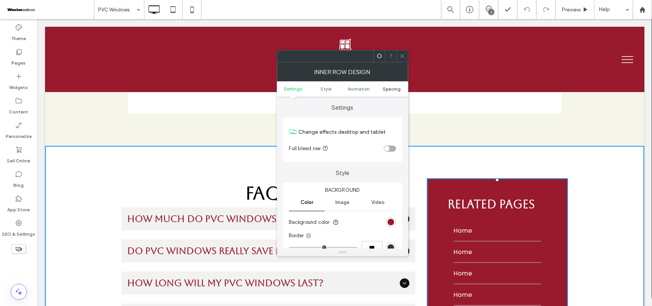
click at [381, 89] on link "Spacing" at bounding box center [392, 89] width 33 height 6
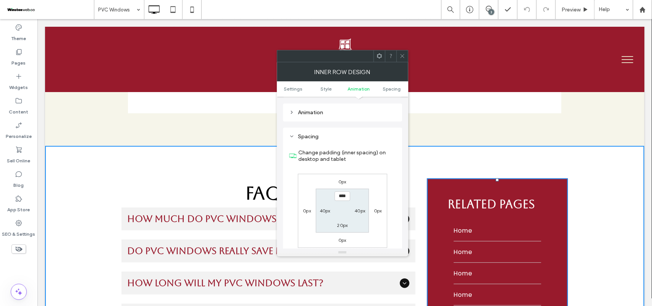
scroll to position [245, 0]
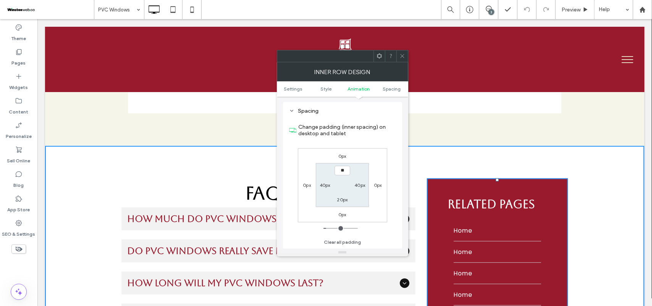
type input "*"
type input "****"
type input "**"
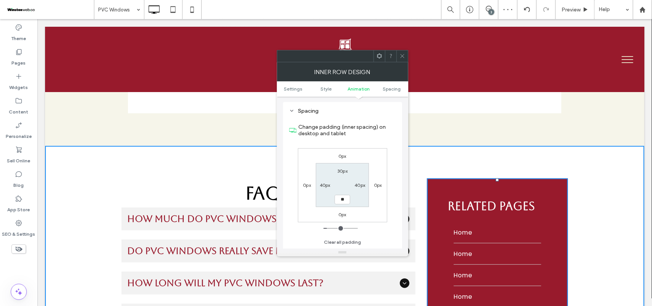
type input "****"
click at [400, 56] on icon at bounding box center [403, 56] width 6 height 6
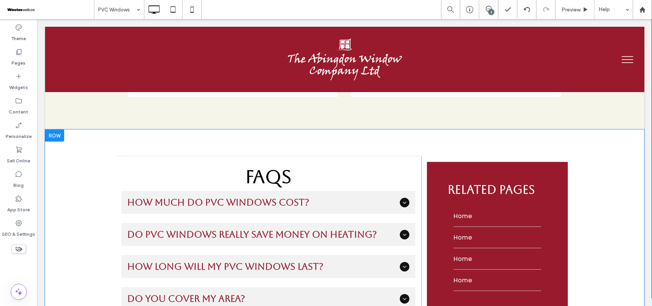
scroll to position [2723, 0]
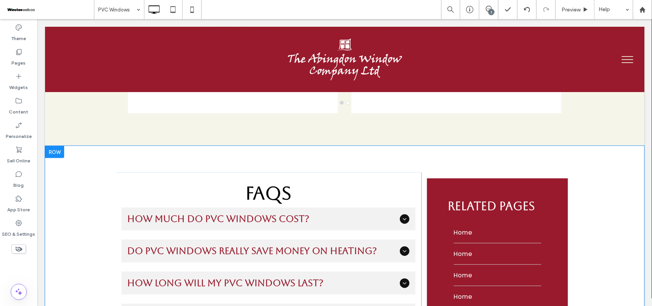
click at [455, 146] on div "FAQs How much do PVC windows cost? It depends on size, style, and profile, but …" at bounding box center [345, 254] width 600 height 216
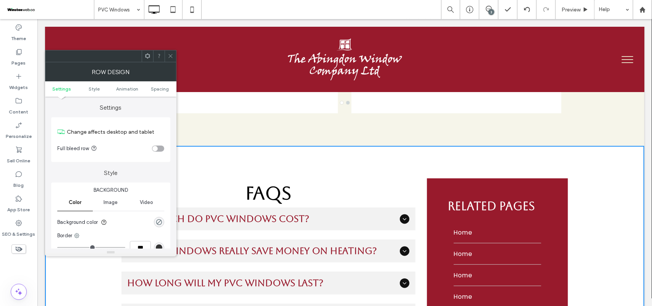
click at [170, 54] on icon at bounding box center [171, 56] width 6 height 6
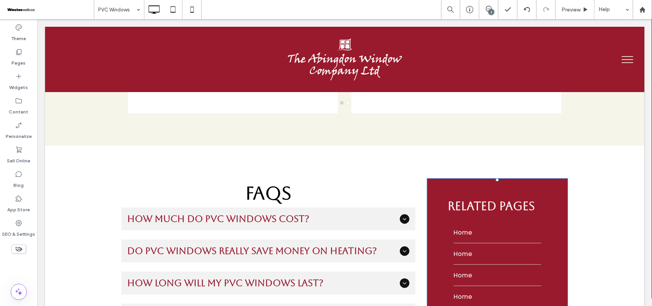
drag, startPoint x: 493, startPoint y: 140, endPoint x: 495, endPoint y: 136, distance: 4.1
click at [495, 172] on div "Click To Paste Click To Paste Click To Paste Click To Paste RElated PAges Home …" at bounding box center [497, 253] width 153 height 162
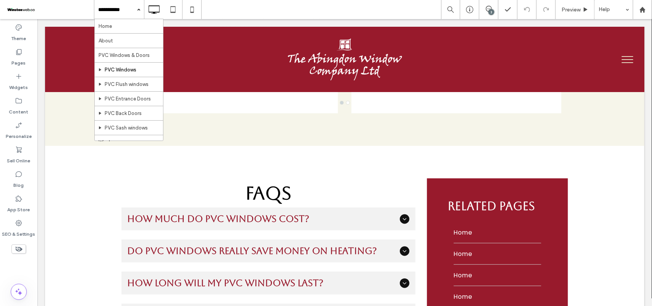
click at [135, 5] on div "Home About PVC Windows & Doors PVC Windows PVC Flush windows PVC Entrance Doors…" at bounding box center [119, 9] width 50 height 19
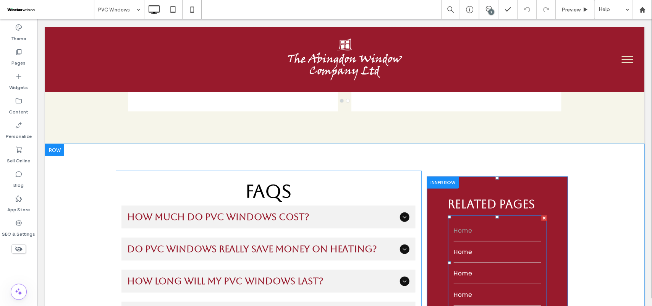
scroll to position [2712, 0]
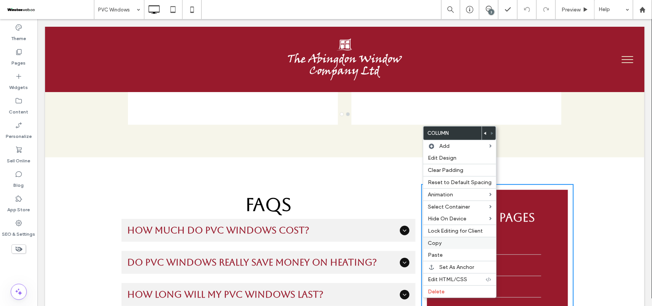
click at [442, 247] on label "Copy" at bounding box center [460, 243] width 64 height 6
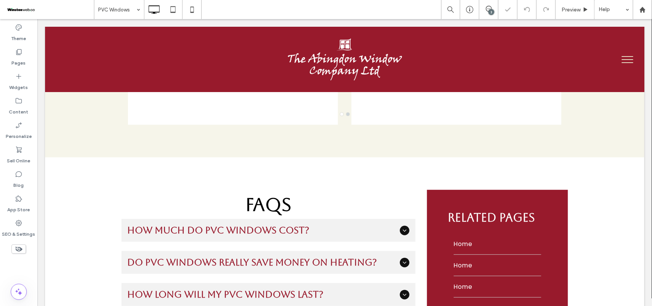
click at [123, 11] on input at bounding box center [117, 9] width 38 height 19
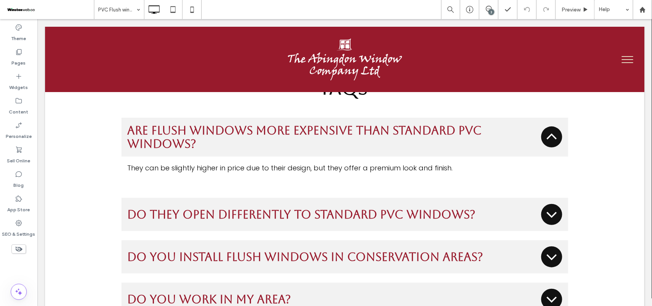
scroll to position [2723, 0]
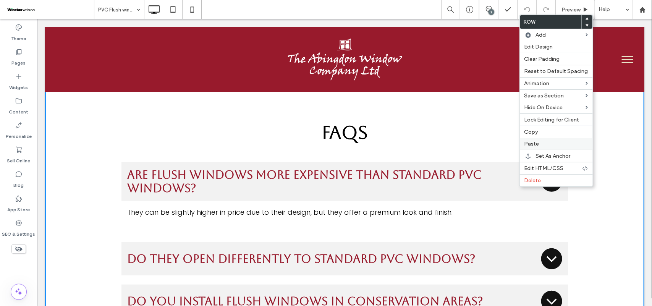
click at [553, 146] on label "Paste" at bounding box center [557, 144] width 64 height 6
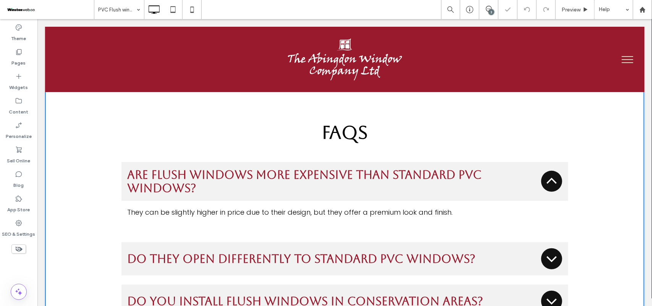
click at [553, 146] on label "Paste" at bounding box center [557, 144] width 64 height 6
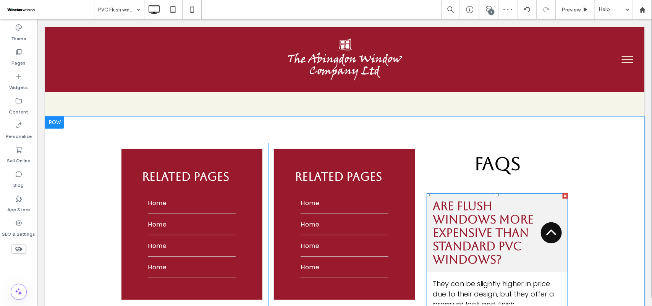
scroll to position [2676, 0]
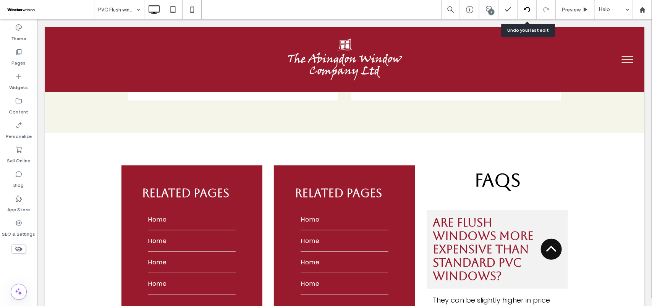
click at [527, 8] on icon at bounding box center [527, 9] width 6 height 6
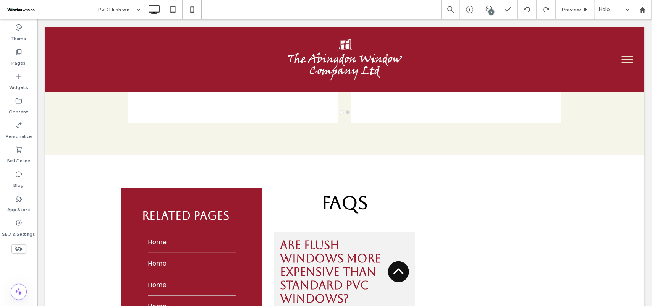
scroll to position [2640, 0]
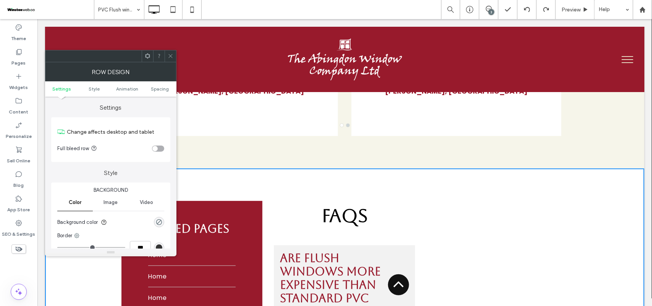
click at [169, 52] on span at bounding box center [171, 55] width 6 height 11
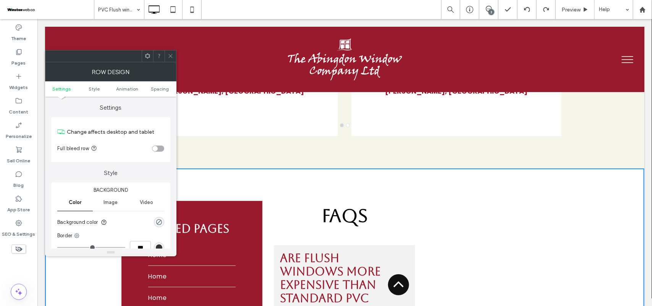
click at [171, 53] on icon at bounding box center [171, 56] width 6 height 6
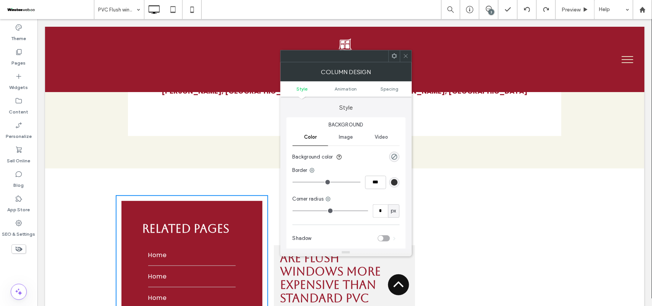
click at [409, 52] on div at bounding box center [405, 55] width 11 height 11
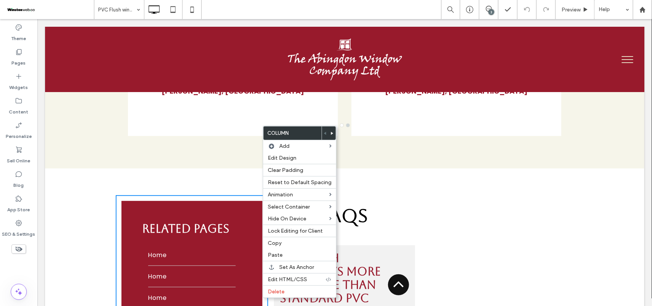
click at [331, 131] on span at bounding box center [332, 133] width 3 height 13
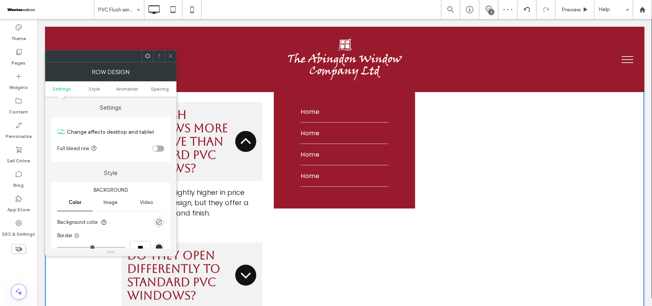
click at [427, 126] on div "FAQs Are flush windows more expensive than standard PVC windows? They can be sl…" at bounding box center [344, 251] width 459 height 399
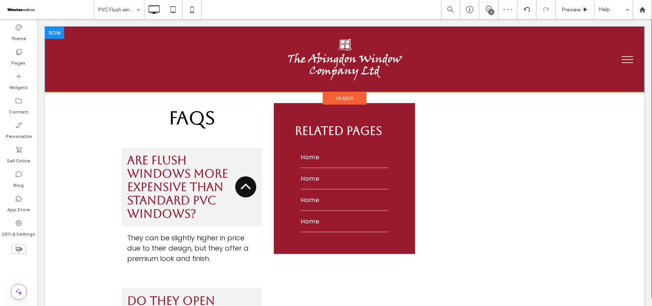
scroll to position [2688, 0]
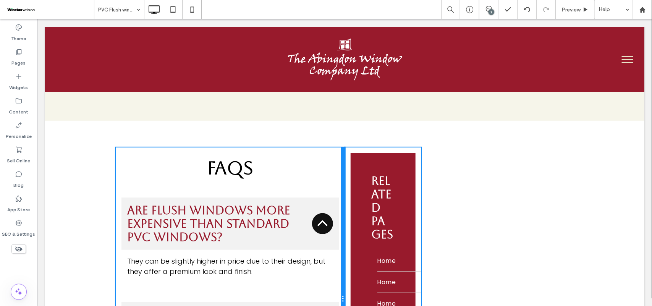
drag, startPoint x: 264, startPoint y: 132, endPoint x: 343, endPoint y: 141, distance: 79.6
click at [343, 147] on div "FAQs Are flush windows more expensive than standard PVC windows? They can be sl…" at bounding box center [344, 298] width 459 height 303
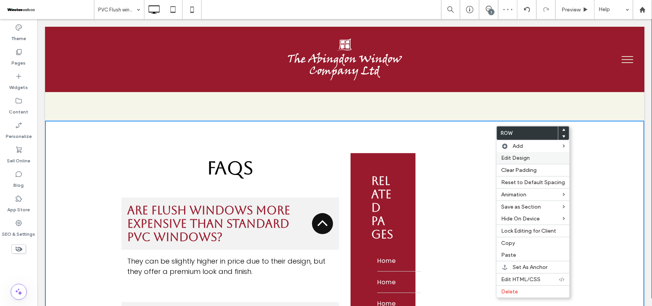
click at [514, 161] on span "Edit Design" at bounding box center [515, 158] width 29 height 6
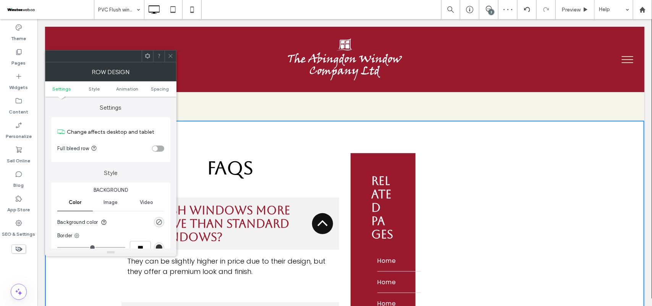
click at [157, 92] on ul "Settings Style Animation Spacing" at bounding box center [110, 88] width 131 height 15
click at [157, 89] on span "Spacing" at bounding box center [160, 89] width 18 height 6
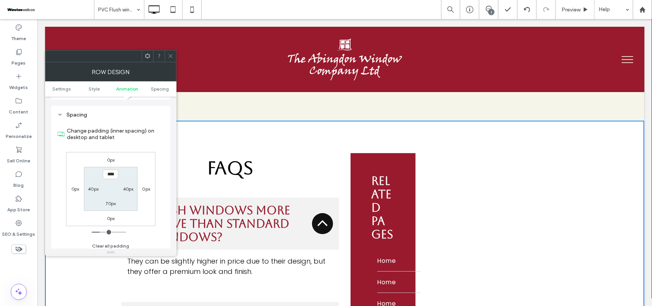
scroll to position [217, 0]
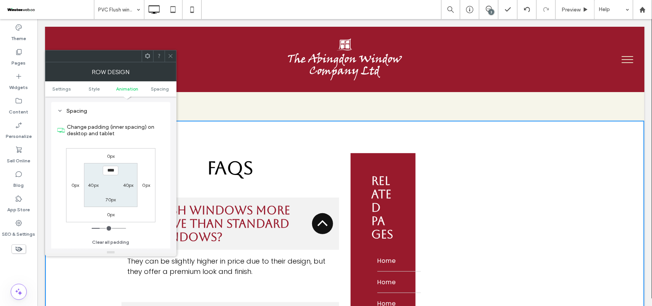
click at [169, 56] on icon at bounding box center [171, 56] width 6 height 6
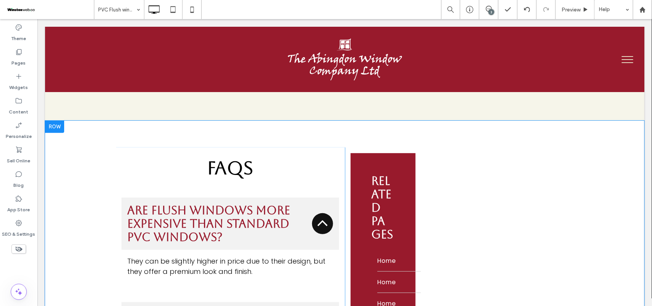
drag, startPoint x: 493, startPoint y: 192, endPoint x: 510, endPoint y: 184, distance: 18.3
click at [494, 192] on div "FAQs Are flush windows more expensive than standard PVC windows? They can be sl…" at bounding box center [344, 298] width 459 height 303
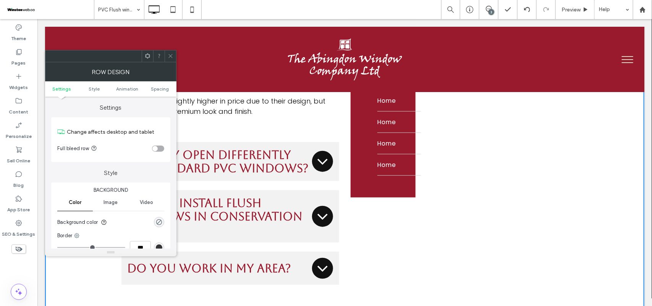
scroll to position [2831, 0]
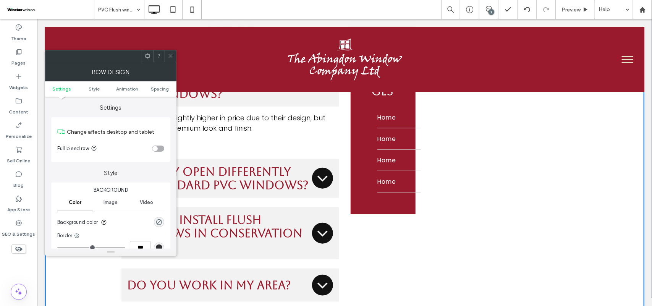
click at [169, 58] on icon at bounding box center [171, 56] width 6 height 6
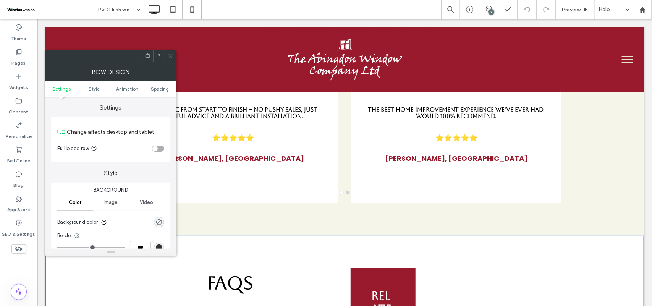
scroll to position [2573, 0]
click at [168, 54] on icon at bounding box center [171, 56] width 6 height 6
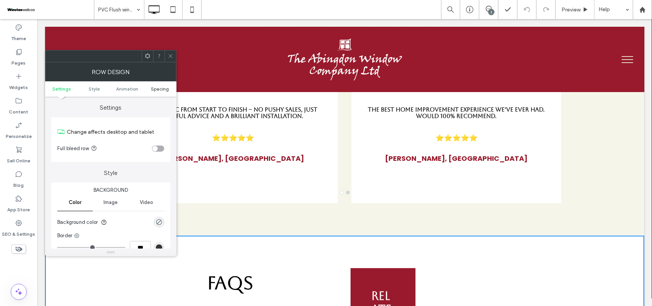
click at [163, 87] on span "Spacing" at bounding box center [160, 89] width 18 height 6
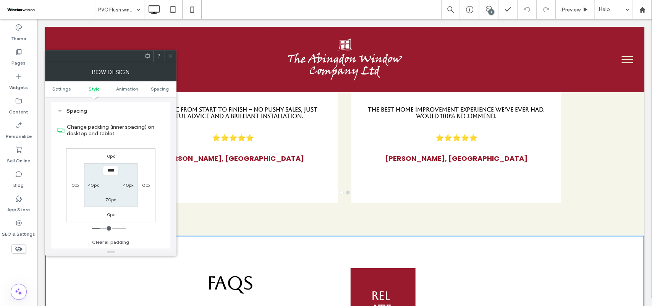
scroll to position [217, 0]
drag, startPoint x: 169, startPoint y: 55, endPoint x: 158, endPoint y: 75, distance: 22.1
click at [169, 55] on icon at bounding box center [171, 56] width 6 height 6
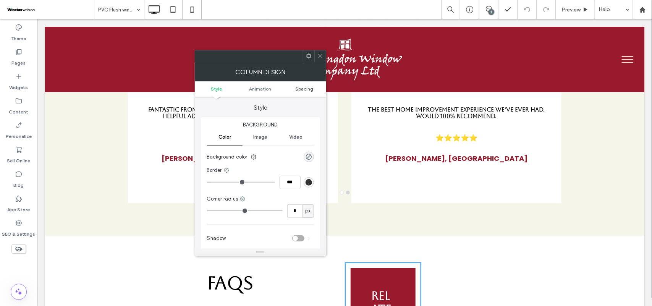
click at [302, 88] on span "Spacing" at bounding box center [304, 89] width 18 height 6
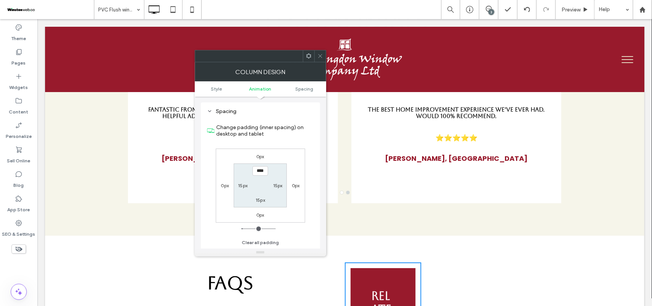
scroll to position [180, 0]
click at [318, 54] on icon at bounding box center [321, 56] width 6 height 6
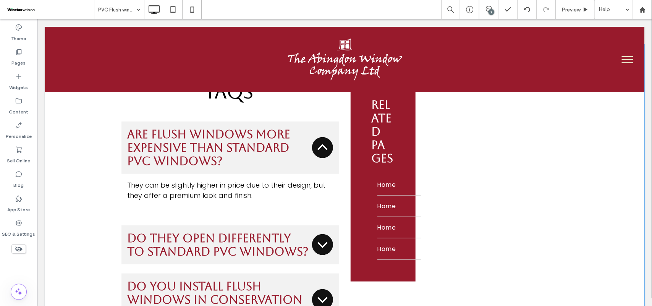
scroll to position [2716, 0]
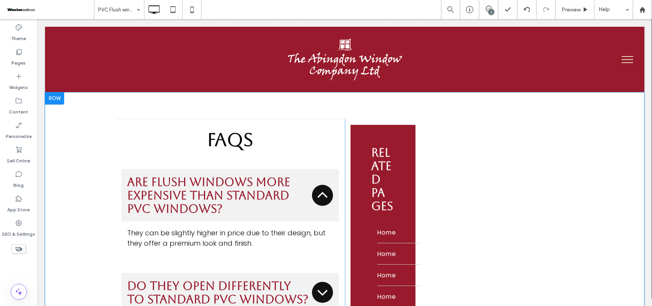
click at [345, 172] on div "RElated PAges Home Home Home Home Click To Paste Click To Paste" at bounding box center [383, 270] width 76 height 303
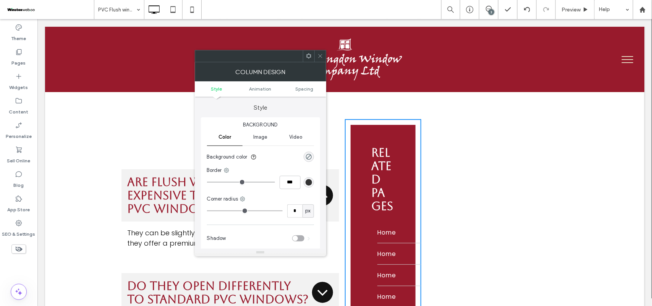
click at [339, 174] on div "FAQs Are flush windows more expensive than standard PVC windows? They can be sl…" at bounding box center [229, 270] width 229 height 303
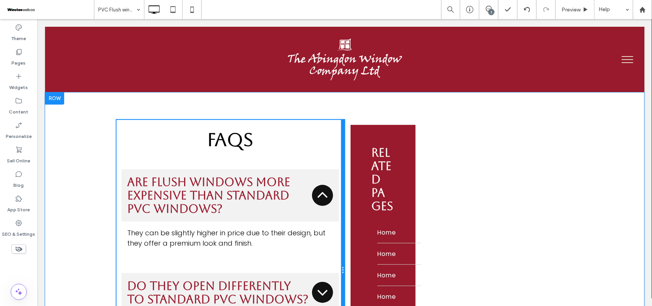
click at [341, 149] on div at bounding box center [343, 270] width 4 height 303
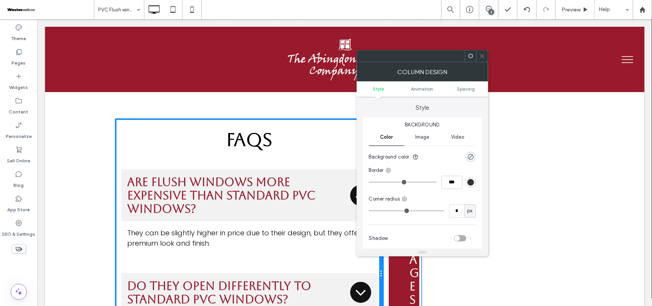
drag, startPoint x: 341, startPoint y: 149, endPoint x: 469, endPoint y: 154, distance: 128.1
click at [469, 154] on div "FAQs Are flush windows more expensive than standard PVC windows? They can be sl…" at bounding box center [344, 274] width 459 height 310
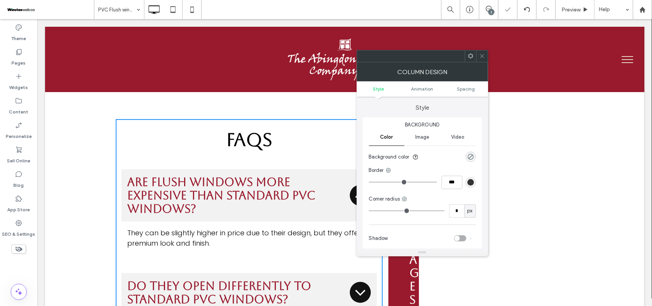
drag, startPoint x: 482, startPoint y: 56, endPoint x: 451, endPoint y: 49, distance: 32.3
click at [482, 56] on use at bounding box center [482, 56] width 4 height 4
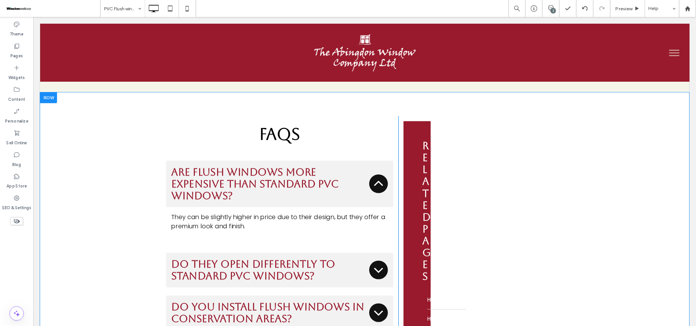
scroll to position [2669, 0]
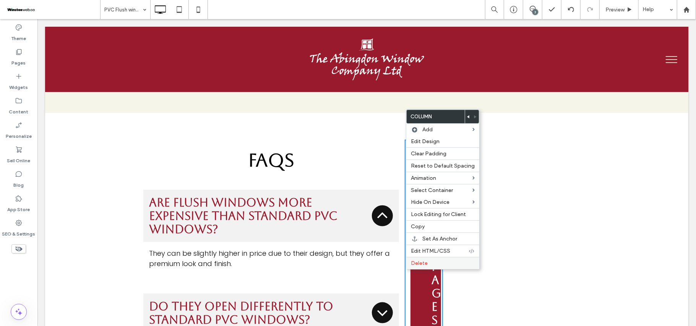
click at [430, 267] on label "Delete" at bounding box center [443, 263] width 64 height 6
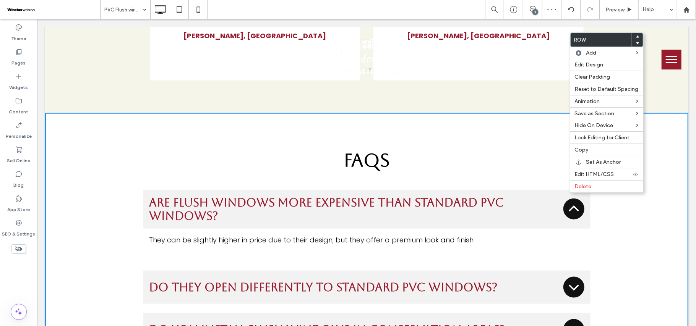
click at [441, 190] on div "Are flush windows more expensive than standard PVC windows?" at bounding box center [366, 209] width 447 height 39
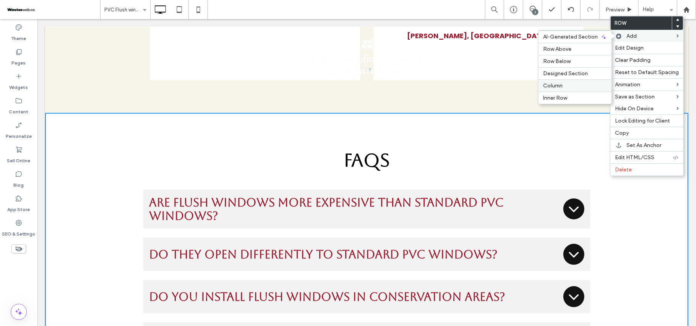
click at [568, 87] on label "Column" at bounding box center [575, 86] width 64 height 6
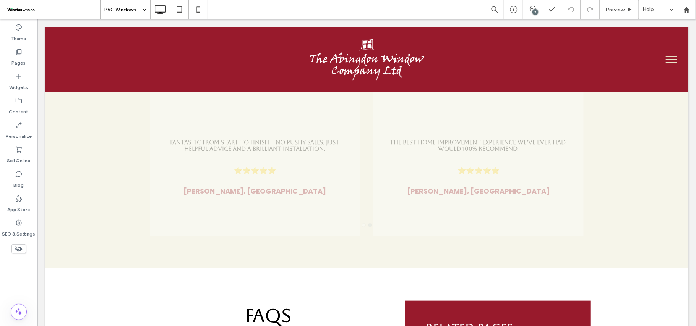
scroll to position [2705, 0]
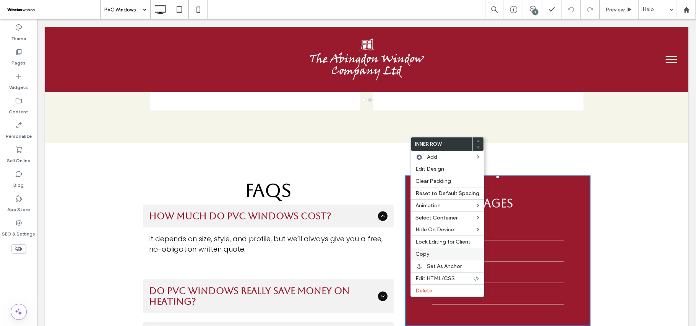
click at [430, 256] on label "Copy" at bounding box center [447, 254] width 64 height 6
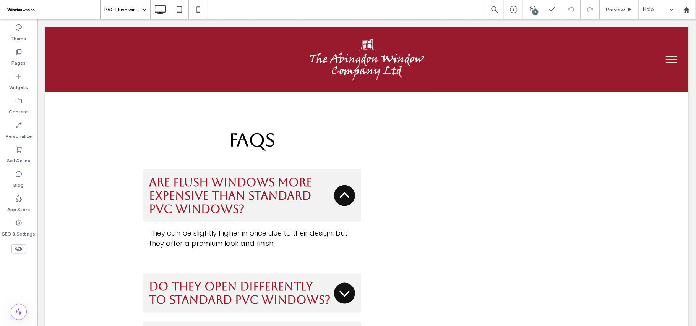
scroll to position [2670, 0]
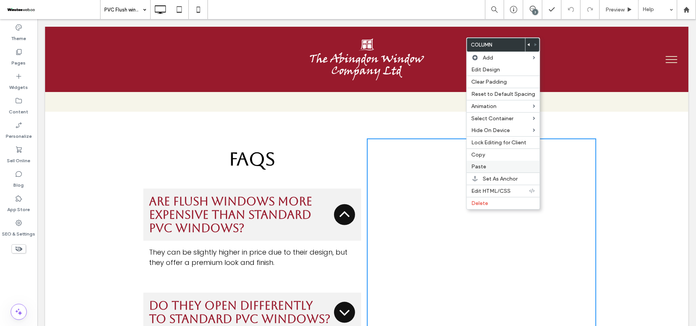
click at [490, 169] on label "Paste" at bounding box center [503, 167] width 64 height 6
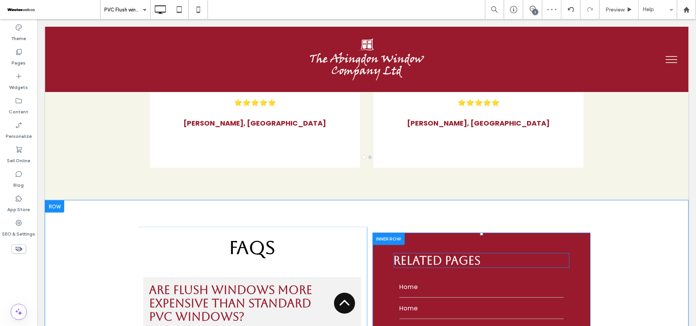
scroll to position [2568, 0]
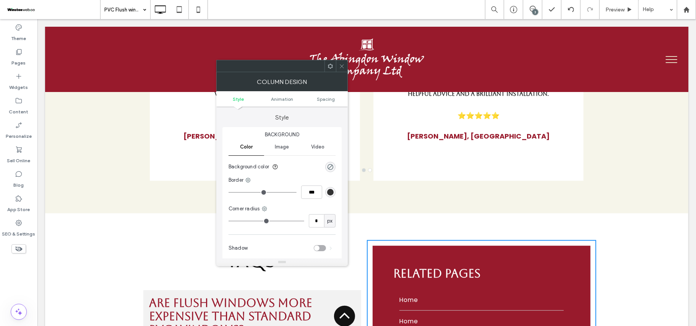
click at [340, 66] on icon at bounding box center [342, 66] width 6 height 6
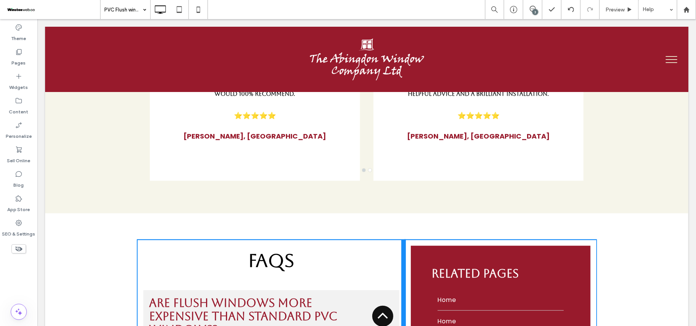
drag, startPoint x: 360, startPoint y: 212, endPoint x: 482, endPoint y: 222, distance: 122.4
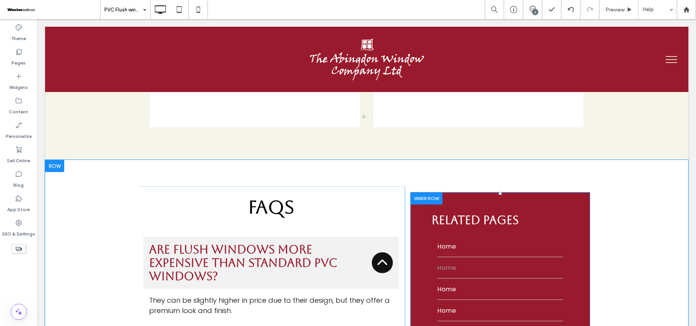
scroll to position [2670, 0]
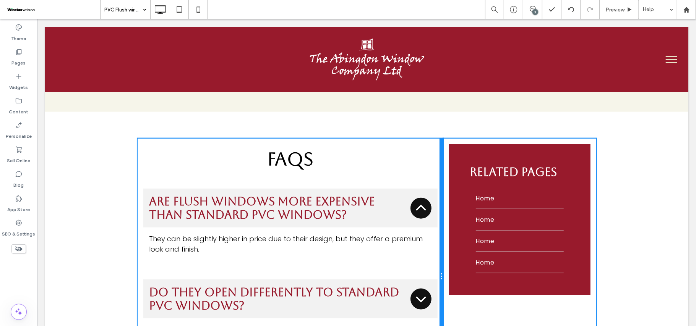
drag, startPoint x: 398, startPoint y: 156, endPoint x: 427, endPoint y: 156, distance: 28.7
click at [427, 156] on div "FAQs Are flush windows more expensive than standard PVC windows? They can be sl…" at bounding box center [290, 276] width 306 height 276
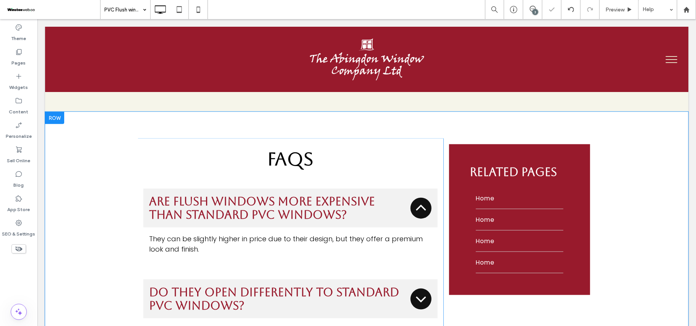
scroll to position [2619, 0]
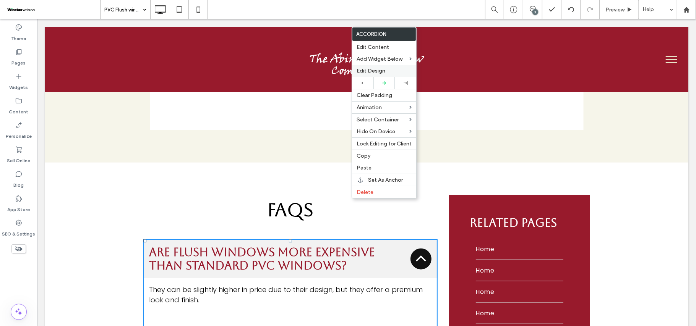
click at [401, 70] on label "Edit Design" at bounding box center [384, 71] width 55 height 6
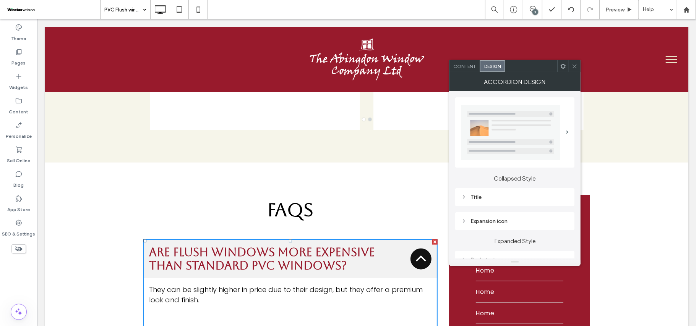
click at [499, 194] on div "Title" at bounding box center [514, 197] width 107 height 6
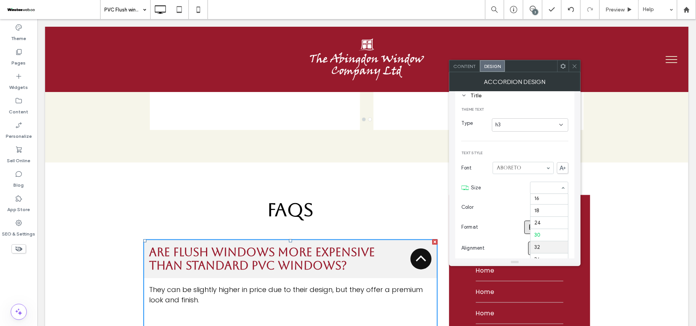
scroll to position [59, 0]
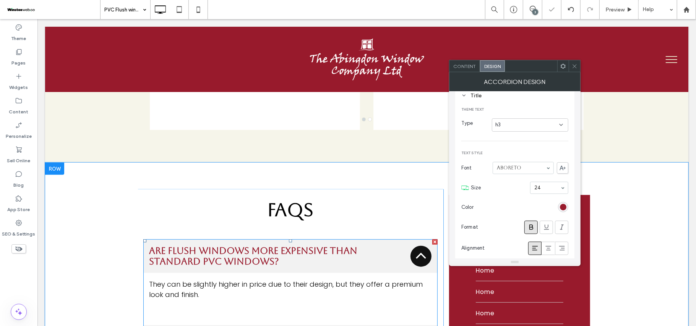
click at [373, 279] on p "They can be slightly higher in price due to their design, but they offer a prem…" at bounding box center [290, 289] width 282 height 21
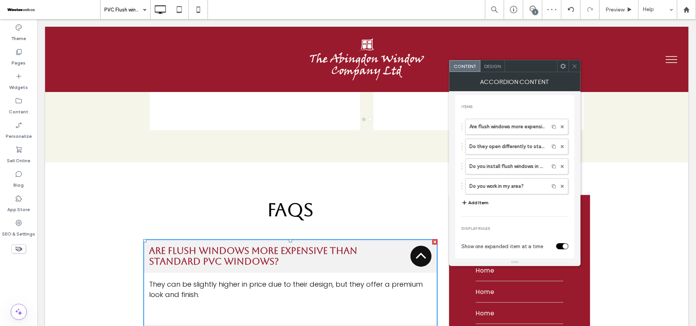
click at [498, 70] on div "Design" at bounding box center [492, 65] width 24 height 11
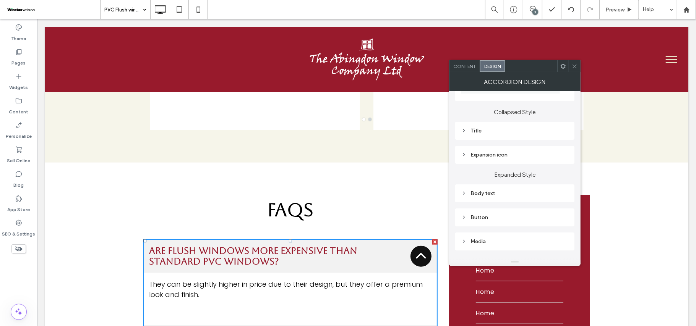
scroll to position [51, 0]
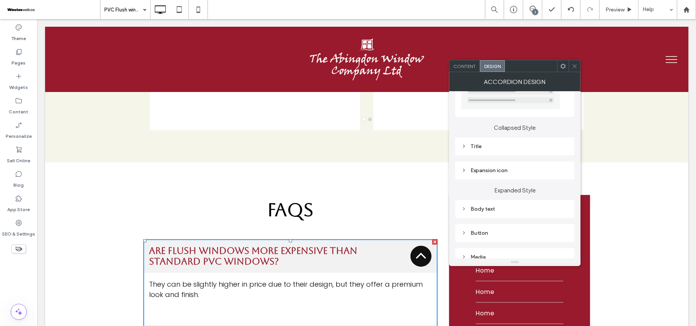
click at [508, 170] on div "Expansion icon" at bounding box center [514, 170] width 107 height 6
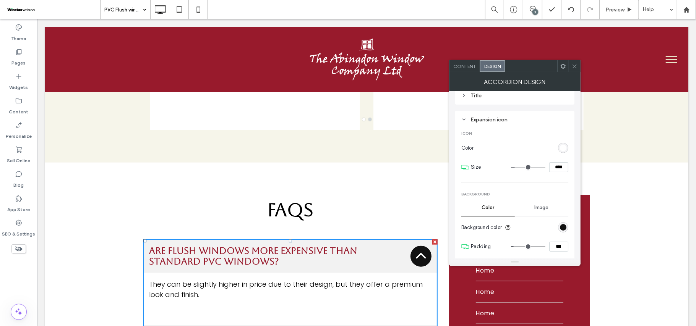
drag, startPoint x: 565, startPoint y: 170, endPoint x: 545, endPoint y: 168, distance: 19.6
click at [545, 168] on div "****" at bounding box center [539, 167] width 57 height 10
type input "**"
type input "****"
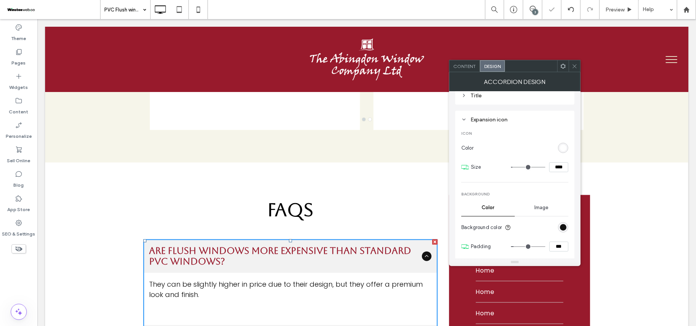
click at [572, 67] on icon at bounding box center [575, 66] width 6 height 6
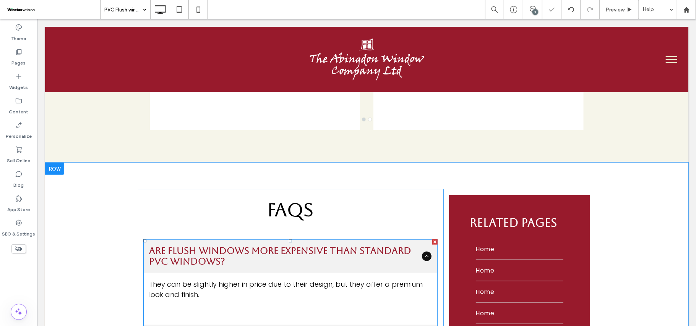
click at [423, 253] on icon at bounding box center [426, 256] width 6 height 6
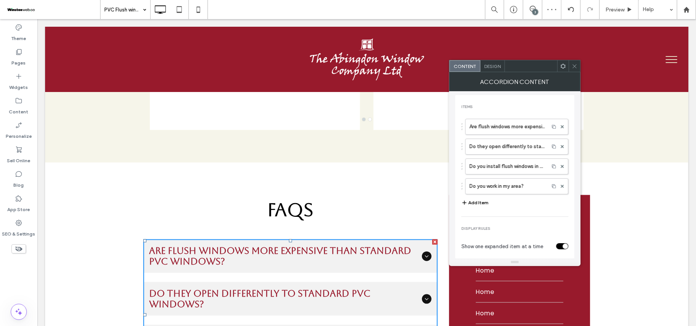
click at [570, 67] on div at bounding box center [574, 65] width 11 height 11
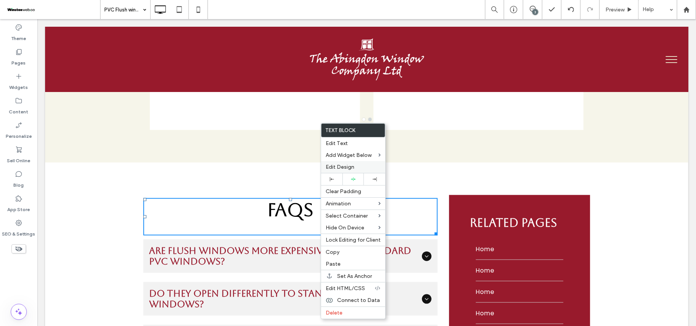
click at [337, 167] on span "Edit Design" at bounding box center [340, 167] width 29 height 6
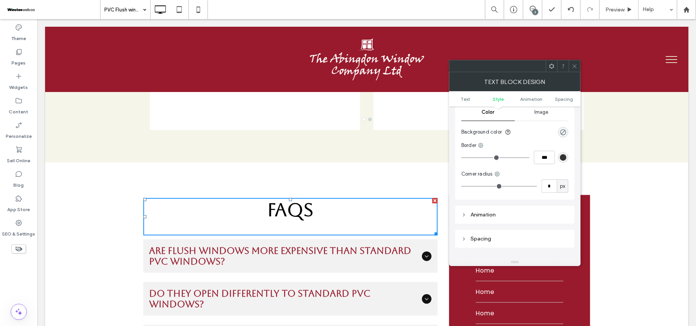
click at [501, 239] on div "Spacing" at bounding box center [514, 239] width 107 height 6
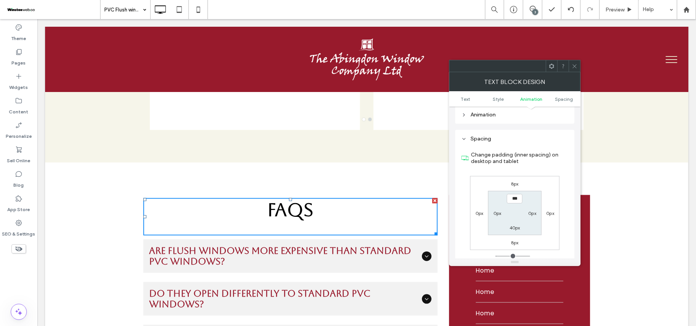
scroll to position [204, 0]
click at [515, 230] on div "40px" at bounding box center [514, 226] width 11 height 8
click at [514, 229] on label "40px" at bounding box center [514, 226] width 11 height 6
type input "**"
type input "*"
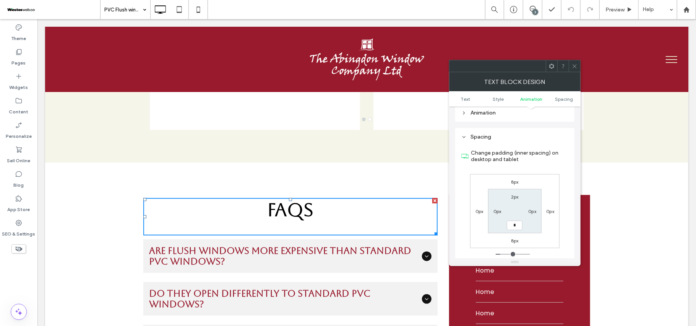
type input "*"
type input "***"
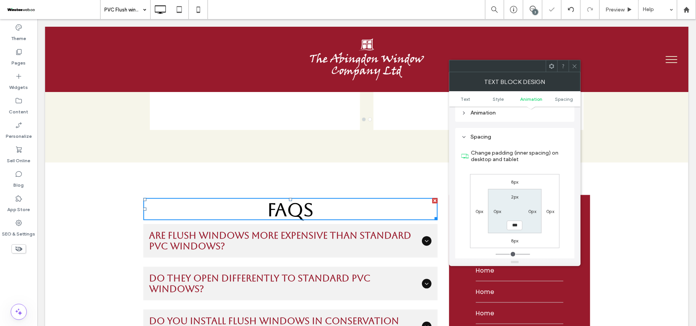
click at [575, 66] on use at bounding box center [575, 66] width 4 height 4
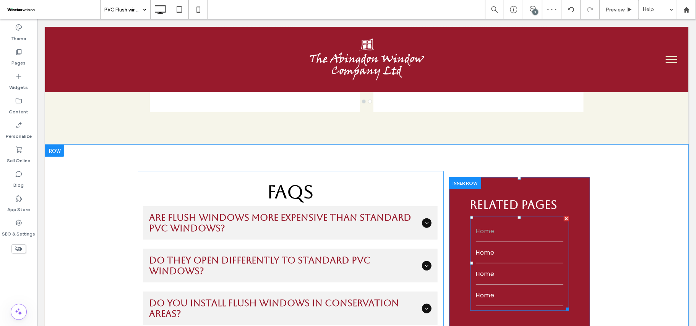
scroll to position [2619, 0]
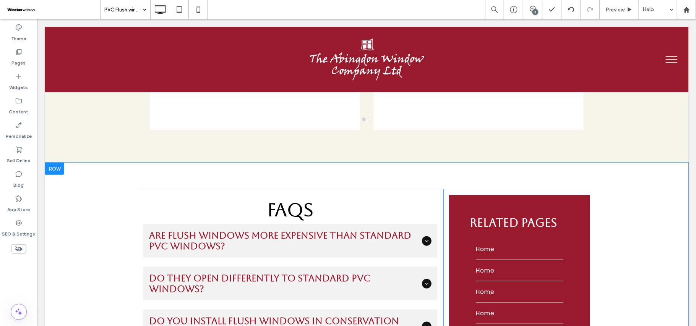
click at [630, 179] on div "FAQs Are flush windows more expensive than standard PVC windows? They can be sl…" at bounding box center [366, 284] width 643 height 245
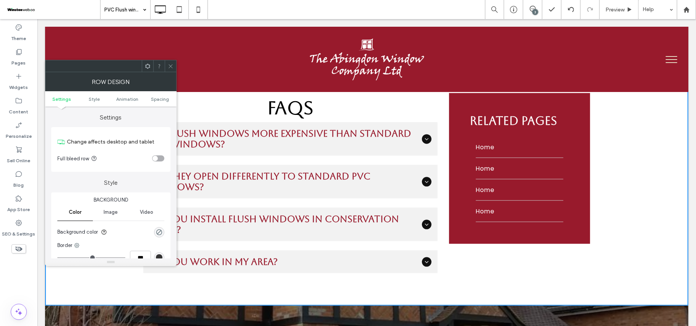
scroll to position [2670, 0]
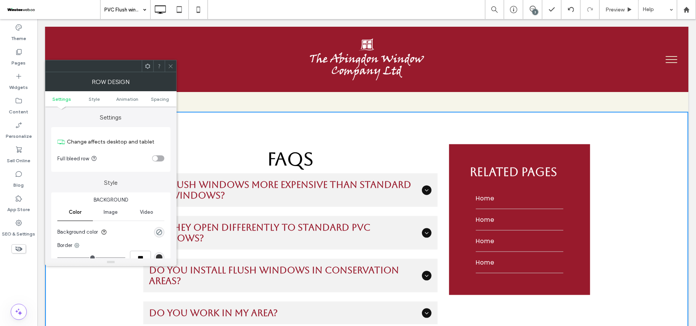
click at [176, 71] on div "Click To Paste" at bounding box center [366, 58] width 643 height 65
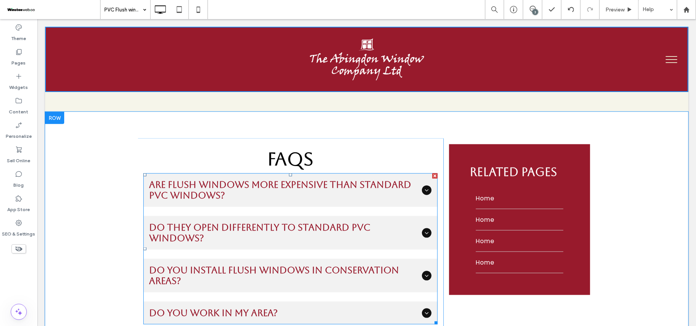
scroll to position [2619, 0]
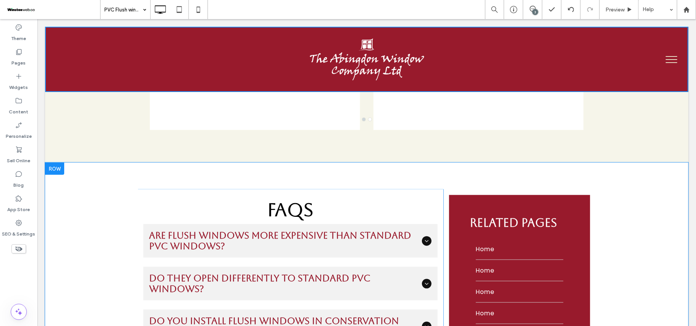
click at [630, 162] on div "FAQs Are flush windows more expensive than standard PVC windows? They can be sl…" at bounding box center [366, 284] width 643 height 245
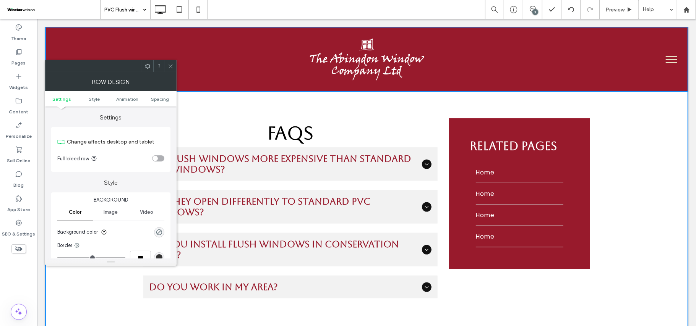
scroll to position [2670, 0]
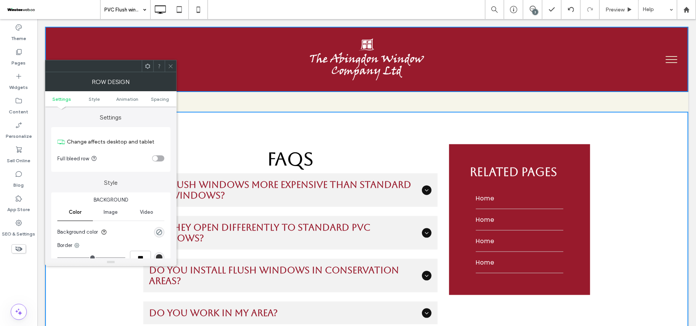
drag, startPoint x: 174, startPoint y: 67, endPoint x: 173, endPoint y: 56, distance: 10.4
click at [174, 67] on div at bounding box center [170, 65] width 11 height 11
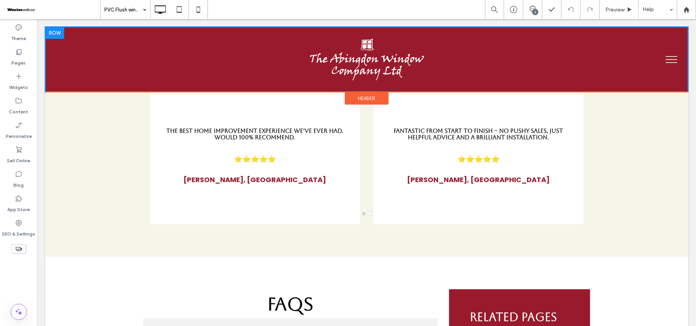
scroll to position [2517, 0]
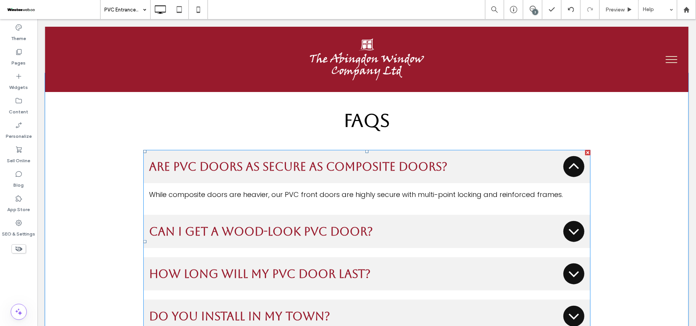
scroll to position [2548, 0]
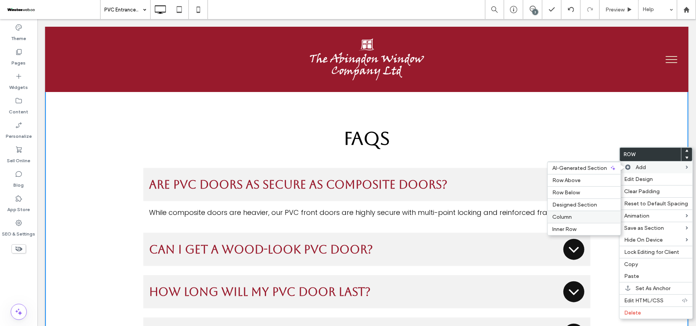
click at [581, 217] on label "Column" at bounding box center [584, 217] width 64 height 6
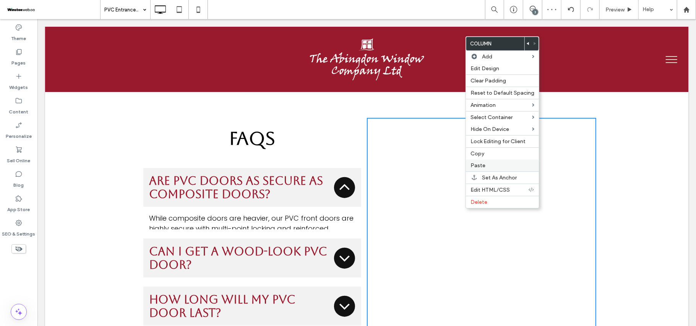
click at [490, 165] on label "Paste" at bounding box center [503, 165] width 64 height 6
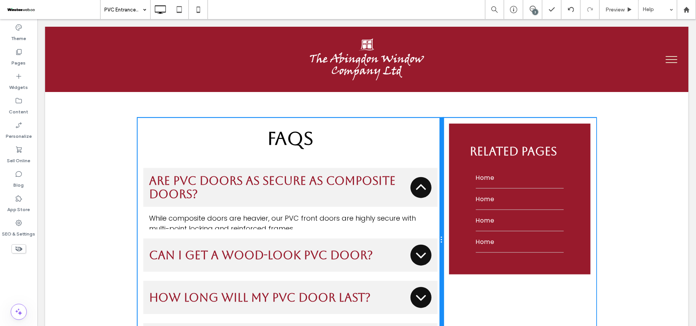
drag, startPoint x: 361, startPoint y: 164, endPoint x: 422, endPoint y: 164, distance: 61.5
click at [422, 164] on div "FAQs Are PVC doors as secure as composite doors? While composite doors are heav…" at bounding box center [290, 240] width 306 height 245
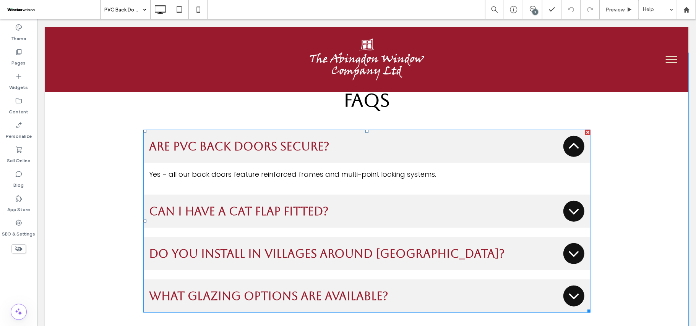
scroll to position [2497, 0]
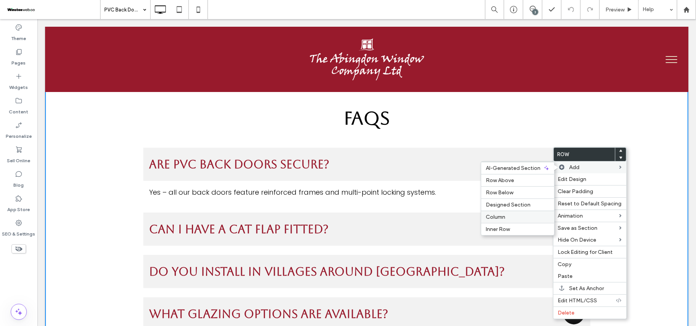
click at [507, 217] on label "Column" at bounding box center [518, 217] width 64 height 6
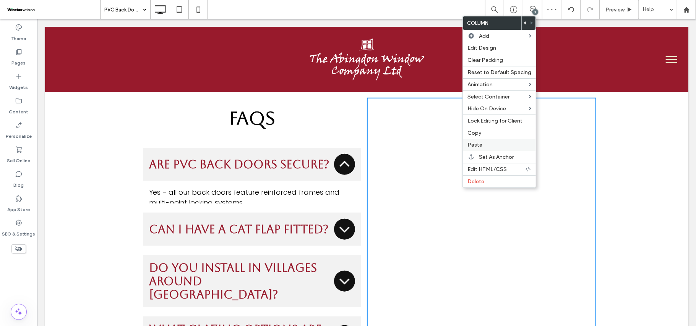
click at [487, 147] on label "Paste" at bounding box center [499, 145] width 64 height 6
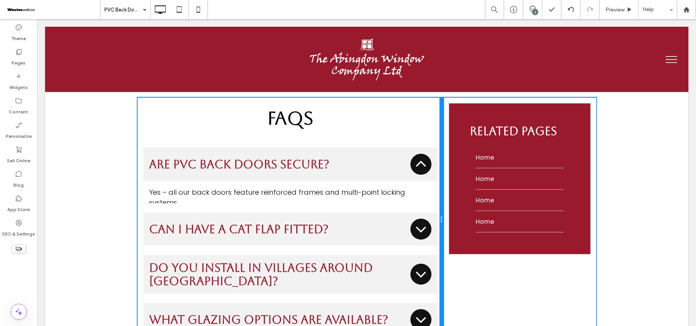
drag, startPoint x: 361, startPoint y: 156, endPoint x: 493, endPoint y: 186, distance: 135.9
click at [453, 161] on div "FAQs Are PVC back doors secure? Yes – all our back doors feature reinforced fra…" at bounding box center [366, 219] width 459 height 245
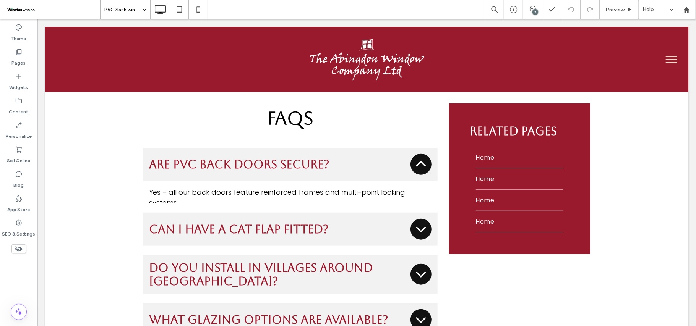
click at [141, 125] on div at bounding box center [348, 163] width 696 height 326
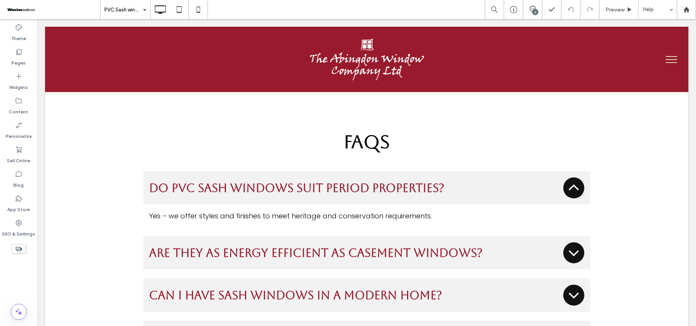
scroll to position [2497, 0]
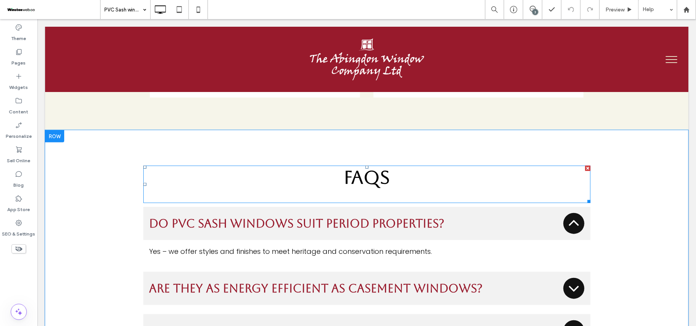
click at [565, 166] on h2 "FAQs" at bounding box center [366, 176] width 447 height 21
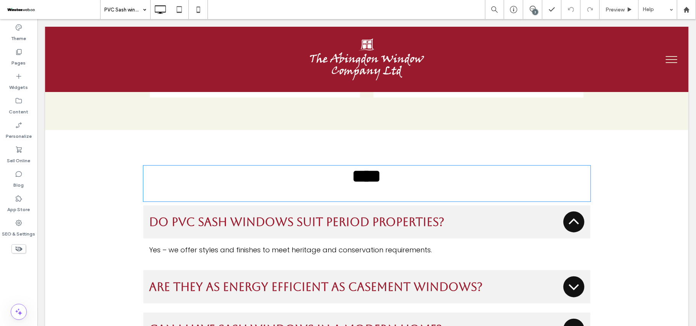
type input "*******"
type input "**"
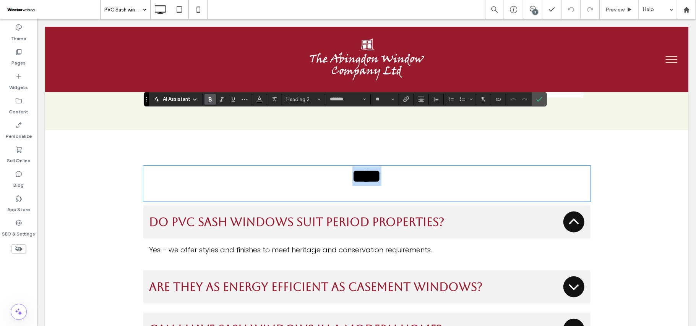
click at [591, 173] on div "**** Do PVC sash windows suit period properties? Yes – we offer styles and fini…" at bounding box center [366, 275] width 459 height 237
click at [545, 98] on label "Confirm" at bounding box center [539, 99] width 11 height 14
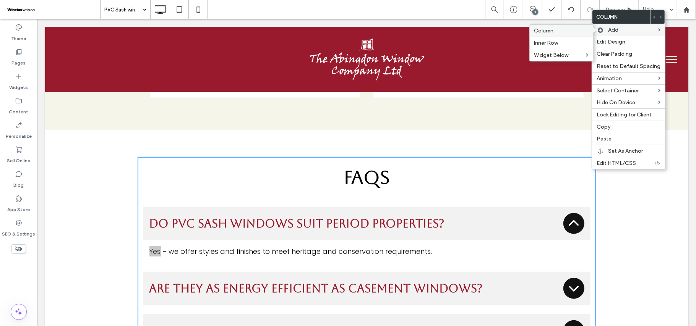
click at [570, 29] on label "Column" at bounding box center [561, 31] width 54 height 6
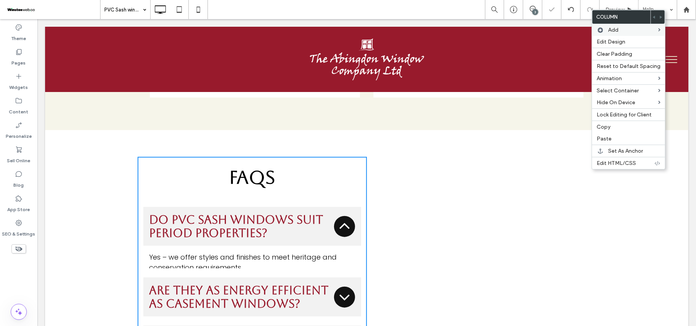
click at [440, 177] on div "Click To Paste Click To Paste" at bounding box center [481, 285] width 229 height 256
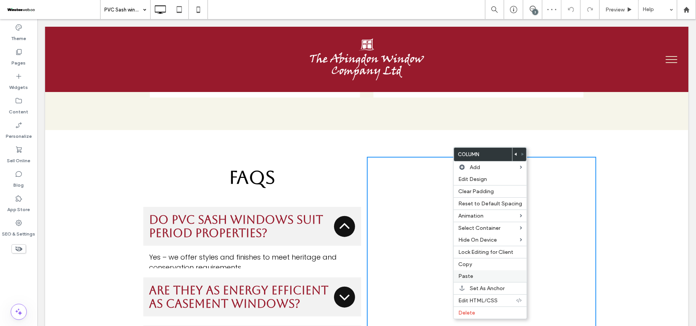
click at [482, 274] on div "Paste" at bounding box center [490, 277] width 73 height 12
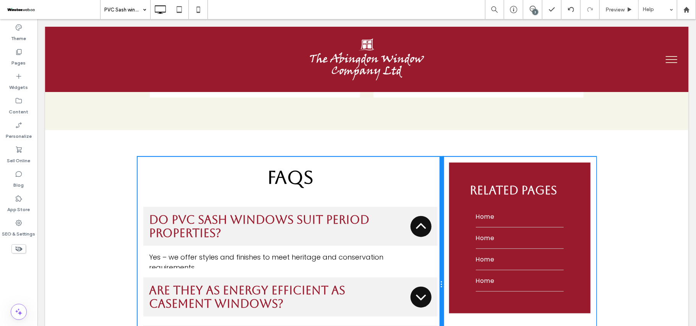
drag, startPoint x: 362, startPoint y: 124, endPoint x: 427, endPoint y: 127, distance: 64.7
click at [427, 157] on div "FAQs Do PVC sash windows suit period properties? Yes – we offer styles and fini…" at bounding box center [290, 285] width 306 height 256
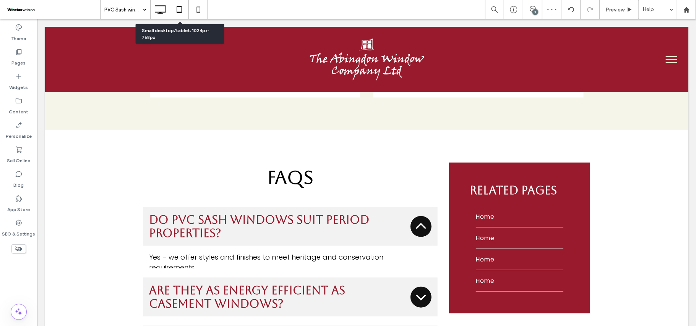
click at [181, 6] on use at bounding box center [179, 9] width 5 height 6
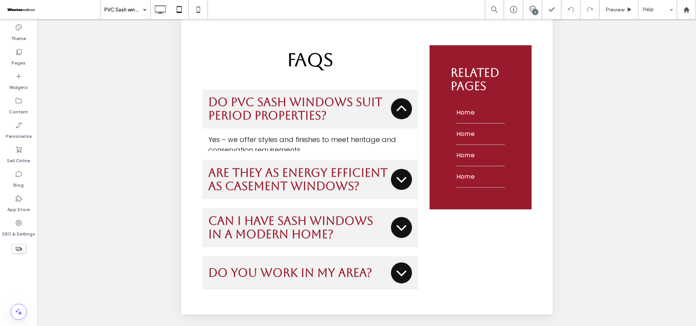
scroll to position [2891, 0]
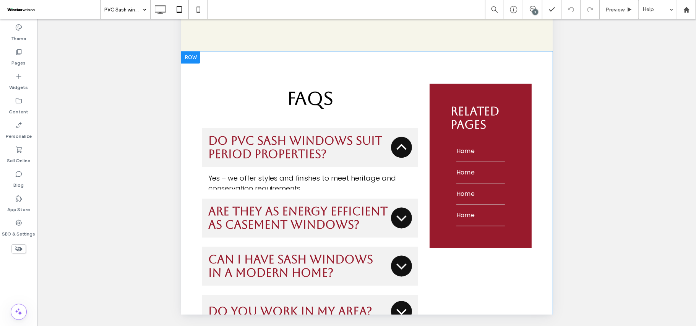
click at [436, 213] on div "Click To Paste Click To Paste RElated PAges Home Home Home Home Click To Paste …" at bounding box center [480, 207] width 114 height 256
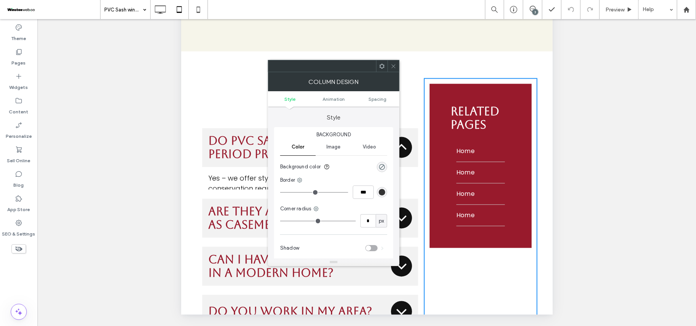
click at [395, 69] on icon at bounding box center [394, 66] width 6 height 6
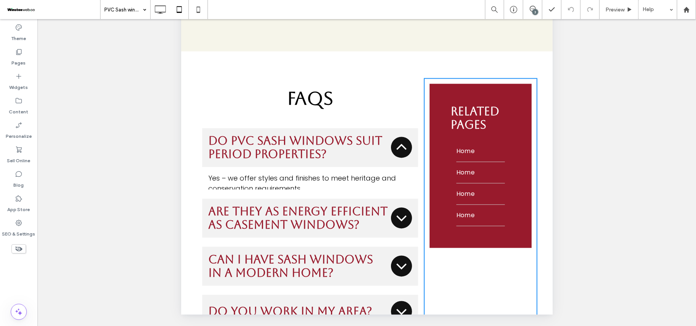
click at [395, 69] on icon at bounding box center [394, 66] width 6 height 6
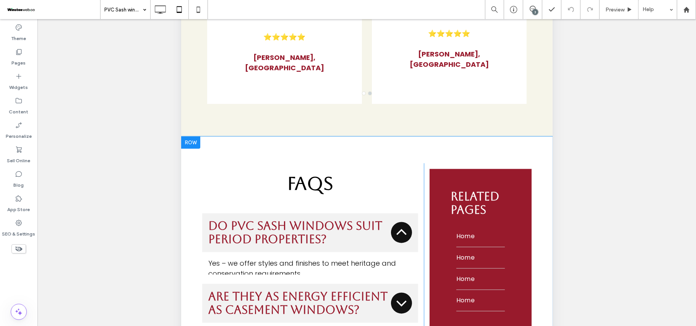
scroll to position [2840, 0]
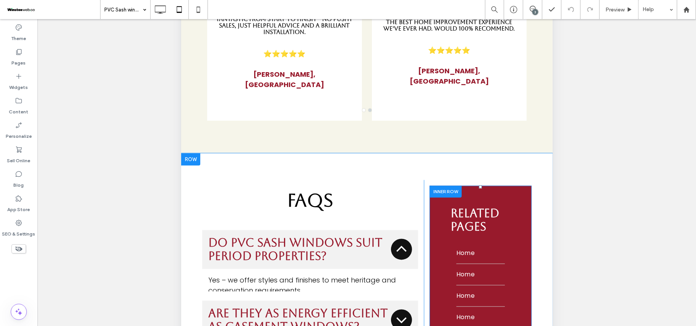
click at [430, 187] on div "RElated PAges Home Home Home Home Click To Paste Click To Paste" at bounding box center [480, 269] width 102 height 164
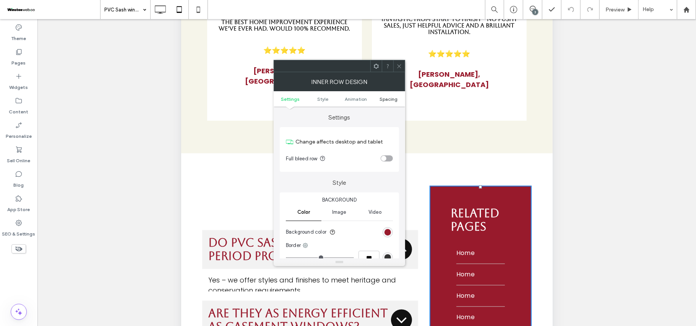
click at [390, 100] on span "Spacing" at bounding box center [389, 99] width 18 height 6
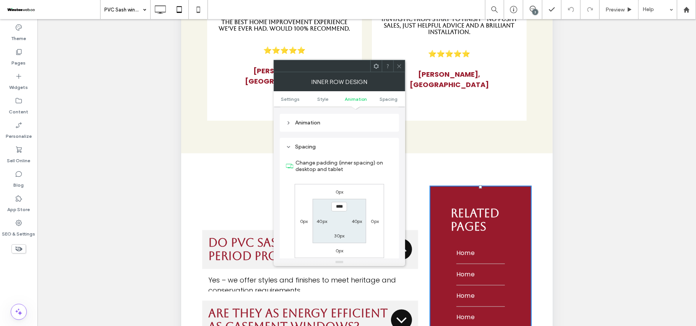
scroll to position [245, 0]
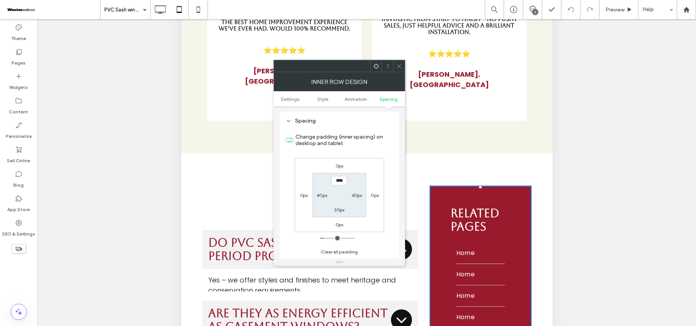
click at [399, 64] on icon at bounding box center [399, 66] width 6 height 6
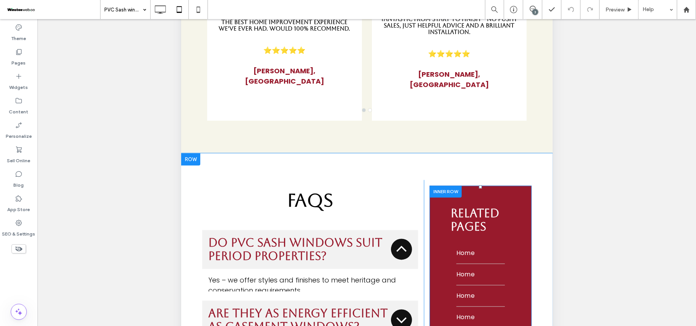
click at [432, 187] on div "RElated PAges Home Home Home Home Click To Paste Click To Paste" at bounding box center [480, 269] width 102 height 164
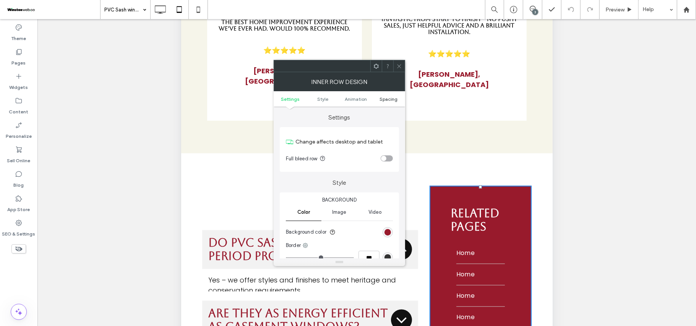
click at [390, 100] on span "Spacing" at bounding box center [389, 99] width 18 height 6
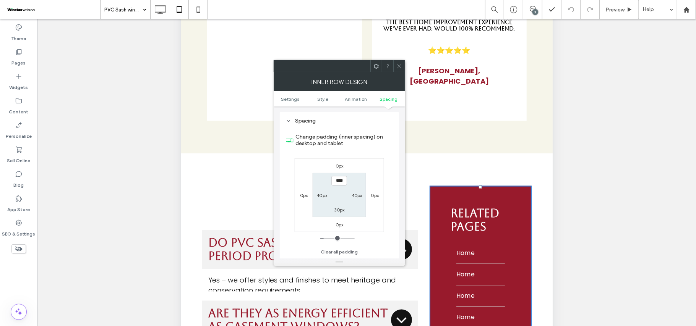
click at [325, 198] on label "40px" at bounding box center [321, 196] width 11 height 6
type input "**"
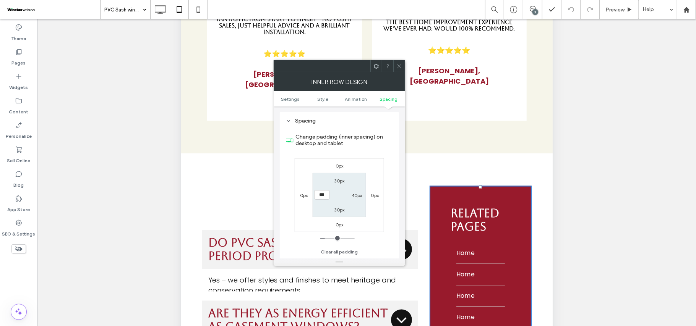
type input "***"
type input "**"
type input "****"
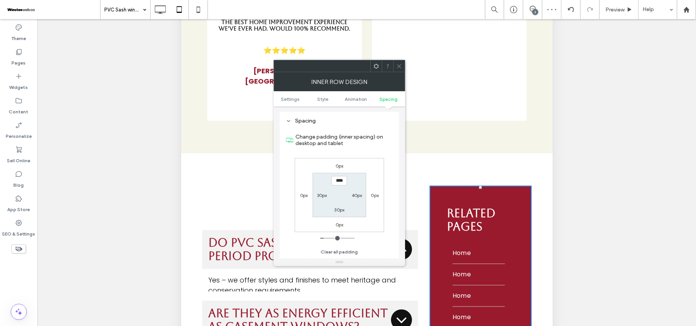
type input "**"
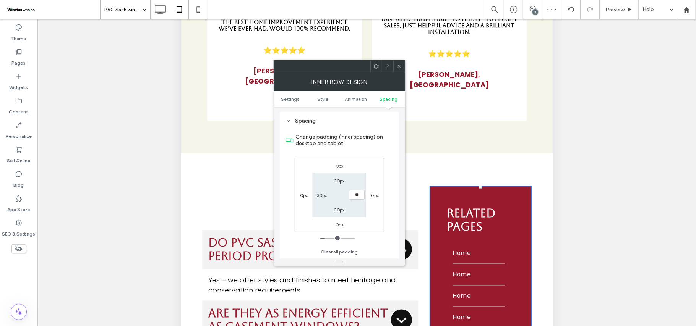
type input "**"
type input "****"
click at [317, 198] on label "30px" at bounding box center [322, 196] width 10 height 6
type input "**"
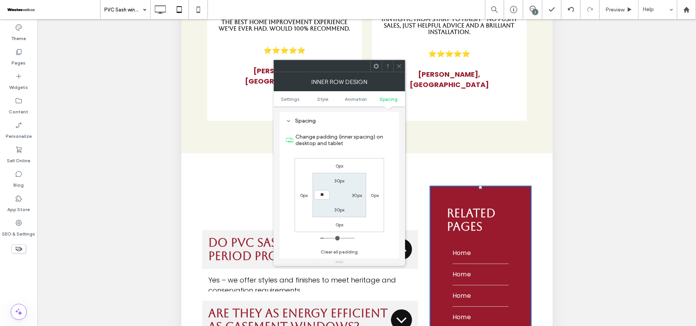
type input "**"
type input "****"
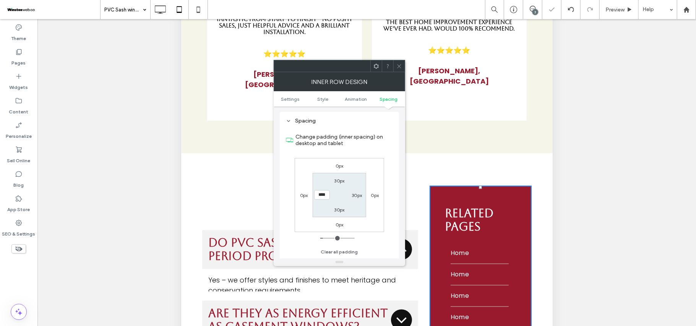
click at [357, 198] on label "30px" at bounding box center [357, 196] width 10 height 6
type input "**"
type input "****"
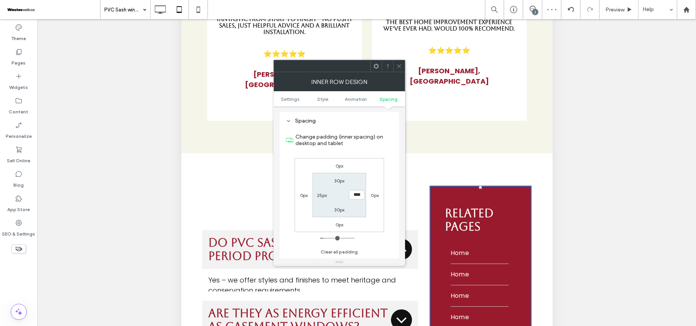
click at [338, 181] on label "30px" at bounding box center [339, 181] width 10 height 6
type input "**"
type input "****"
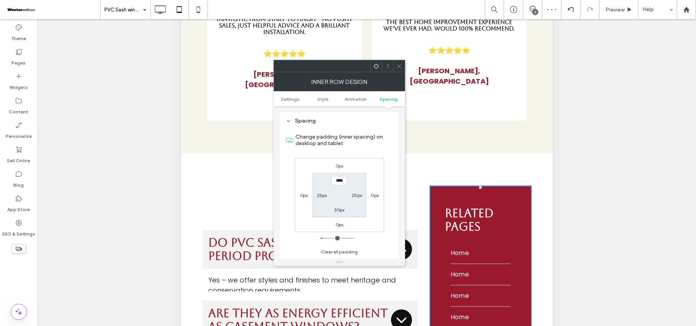
click at [340, 212] on label "30px" at bounding box center [339, 210] width 10 height 6
type input "**"
type input "****"
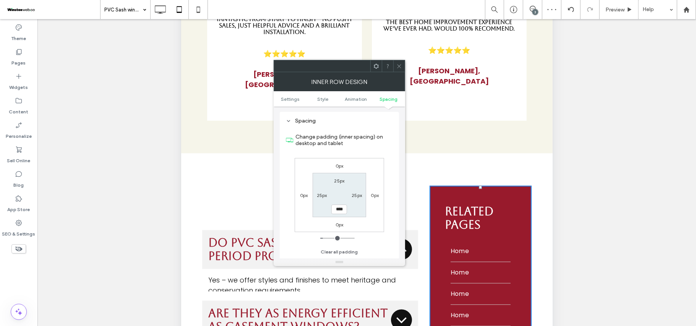
click at [397, 68] on icon at bounding box center [399, 66] width 6 height 6
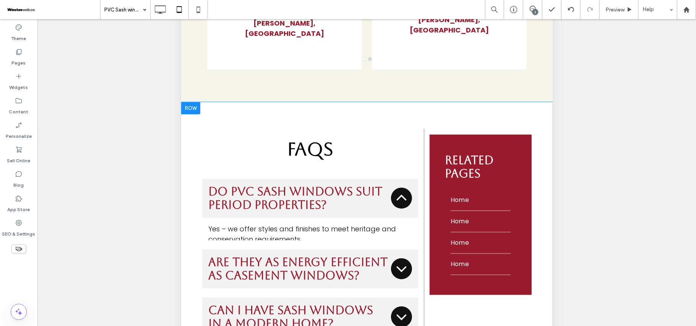
scroll to position [2942, 0]
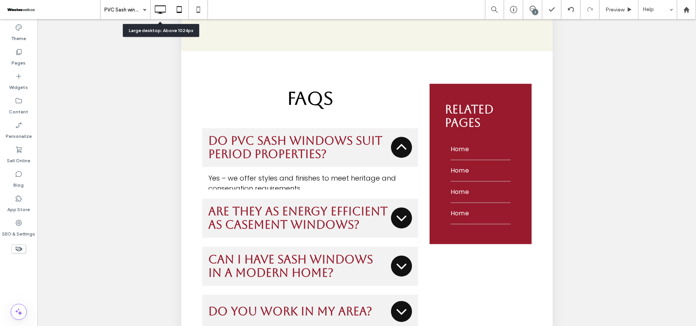
click at [164, 10] on icon at bounding box center [160, 9] width 15 height 15
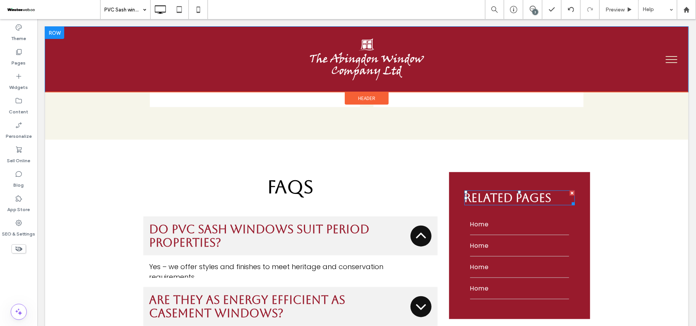
scroll to position [2479, 0]
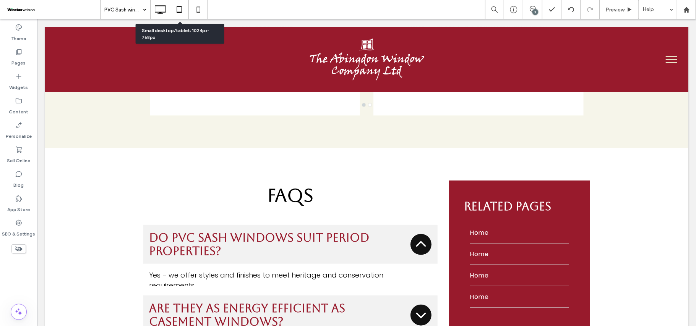
click at [180, 11] on icon at bounding box center [179, 9] width 15 height 15
drag, startPoint x: 180, startPoint y: 11, endPoint x: 196, endPoint y: 8, distance: 16.7
click at [180, 11] on icon at bounding box center [179, 9] width 15 height 15
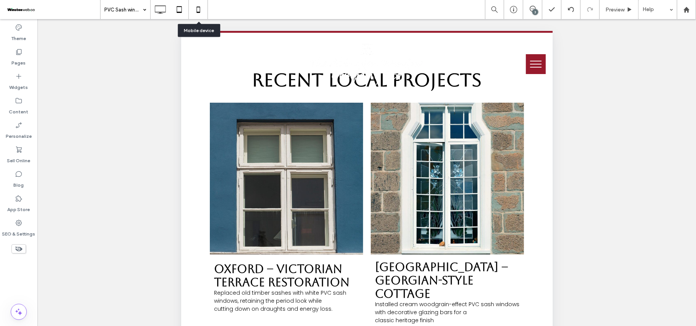
click at [196, 8] on icon at bounding box center [198, 9] width 15 height 15
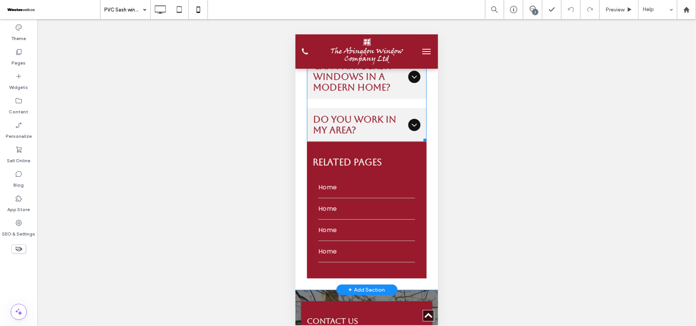
scroll to position [3414, 0]
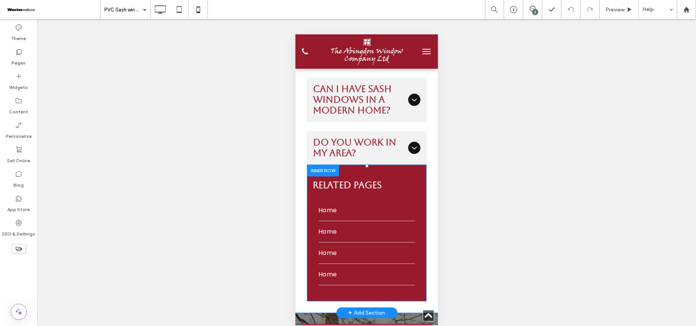
click at [392, 164] on div "RElated PAges Home Home Home Home Click To Paste" at bounding box center [367, 232] width 120 height 137
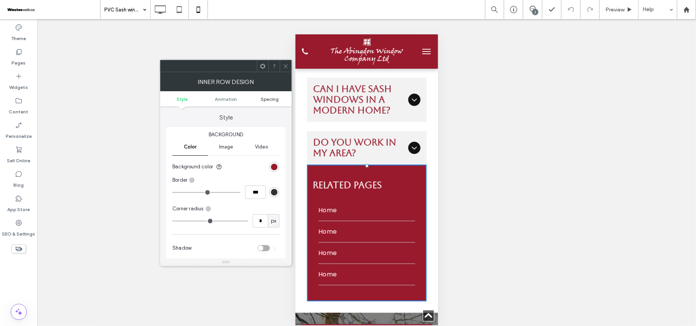
click at [270, 99] on span "Spacing" at bounding box center [270, 99] width 18 height 6
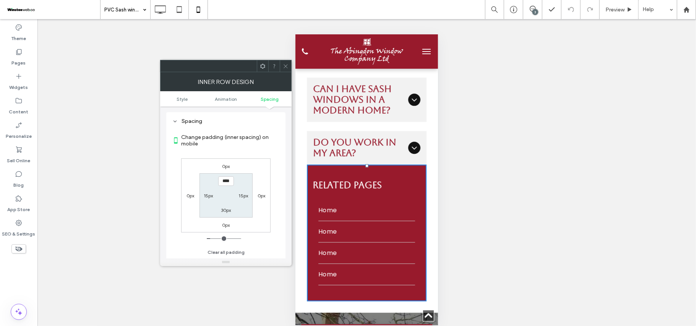
scroll to position [180, 0]
click at [225, 167] on label "0px" at bounding box center [226, 167] width 8 height 6
type input "*"
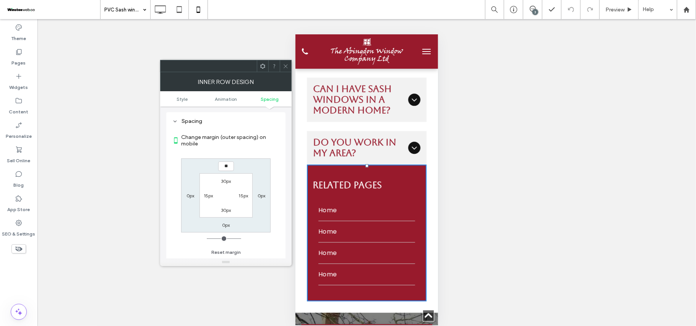
type input "**"
type input "****"
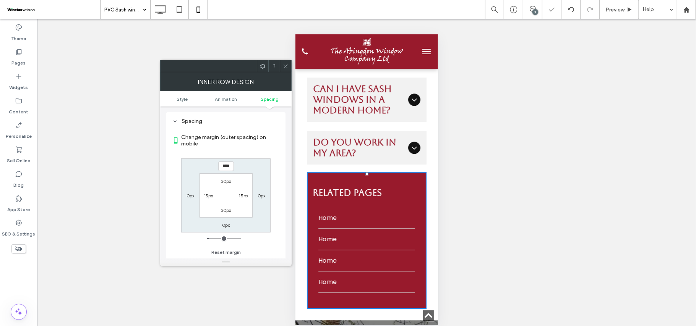
click at [283, 65] on icon at bounding box center [286, 66] width 6 height 6
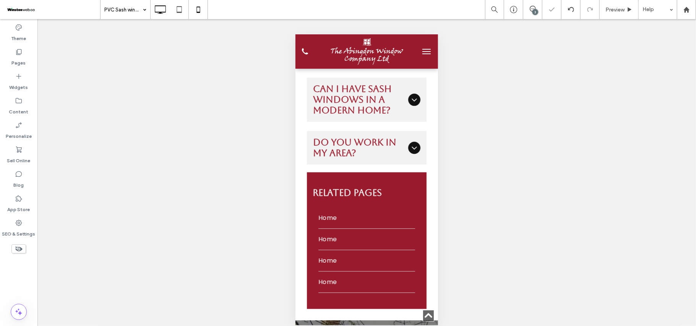
click at [159, 10] on icon at bounding box center [160, 9] width 15 height 15
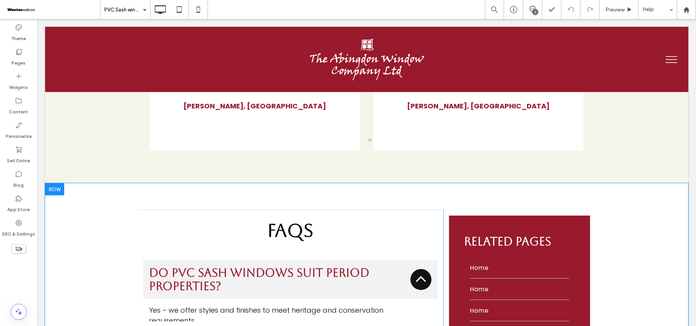
scroll to position [2427, 0]
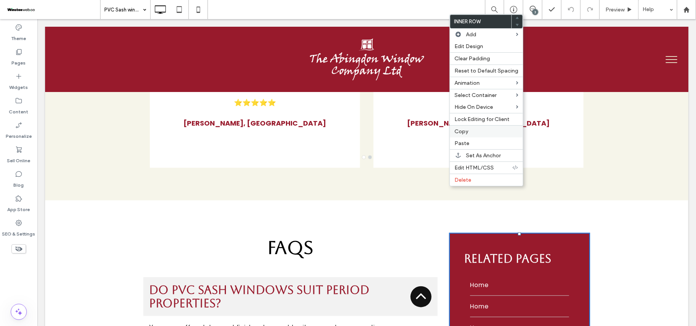
click at [479, 135] on label "Copy" at bounding box center [486, 131] width 64 height 6
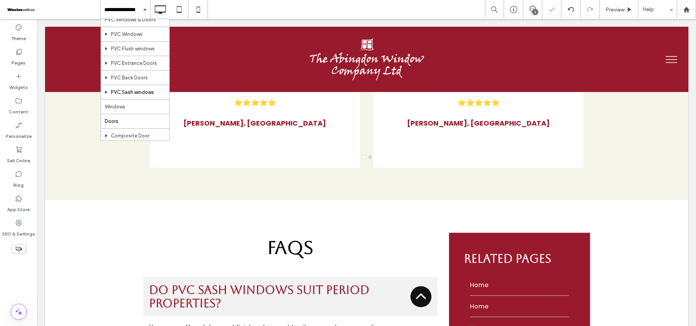
scroll to position [51, 0]
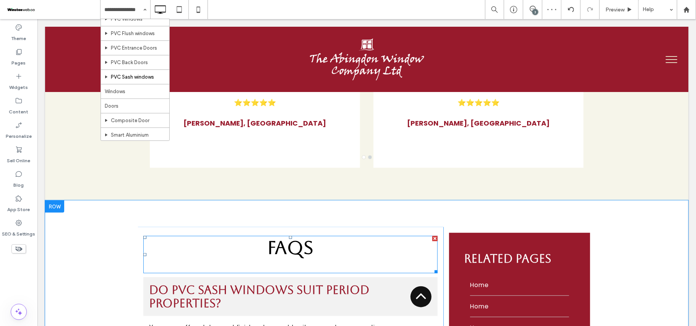
click at [298, 236] on div "FAQs" at bounding box center [290, 254] width 294 height 37
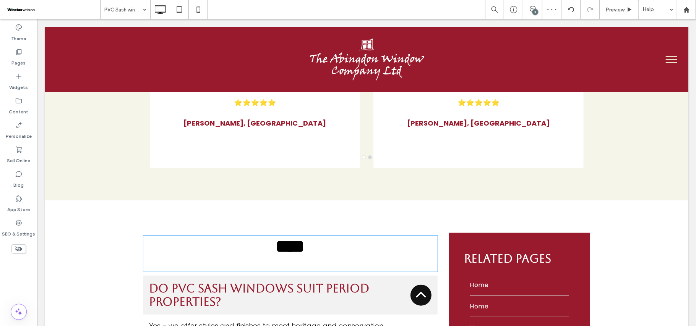
type input "*******"
type input "**"
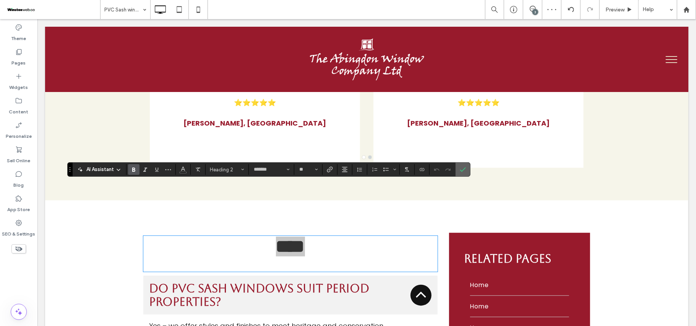
click at [464, 170] on icon "Confirm" at bounding box center [463, 170] width 6 height 6
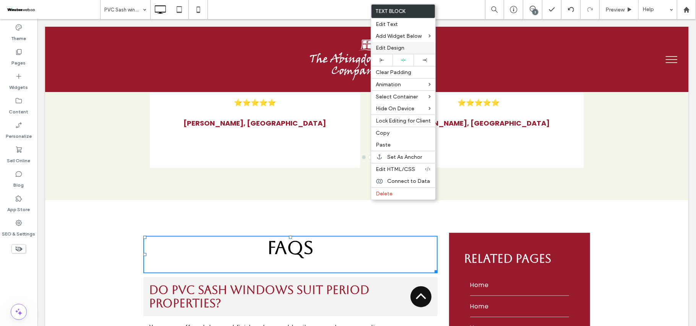
click at [415, 48] on label "Edit Design" at bounding box center [403, 48] width 55 height 6
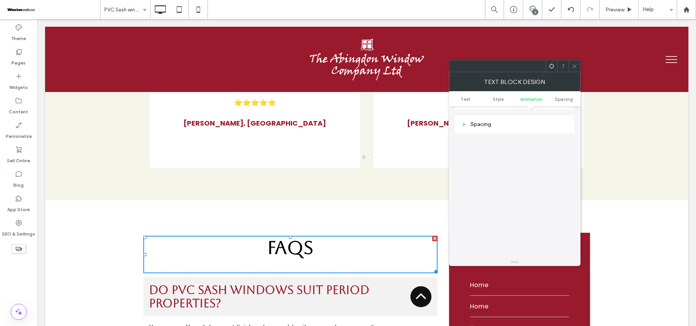
scroll to position [219, 0]
click at [511, 118] on div "Spacing" at bounding box center [514, 122] width 107 height 10
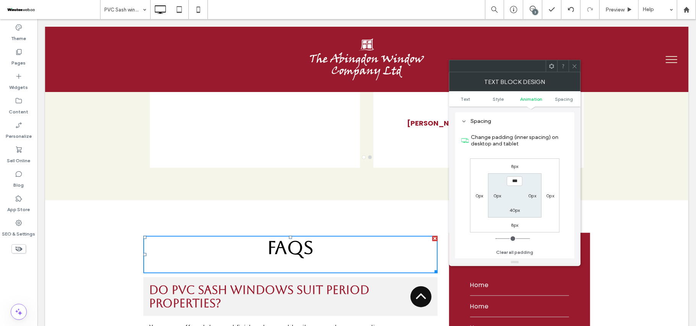
click at [516, 211] on label "40px" at bounding box center [514, 211] width 11 height 6
type input "**"
type input "*"
type input "***"
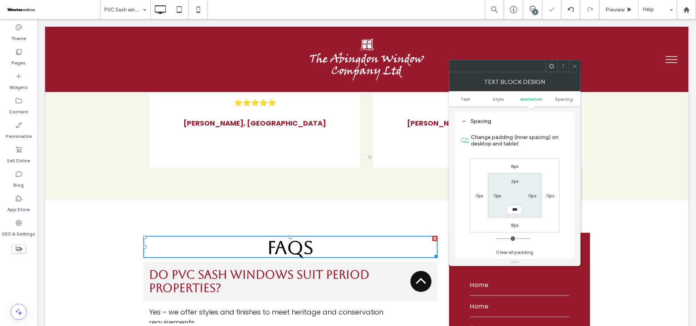
click at [575, 63] on icon at bounding box center [575, 66] width 6 height 6
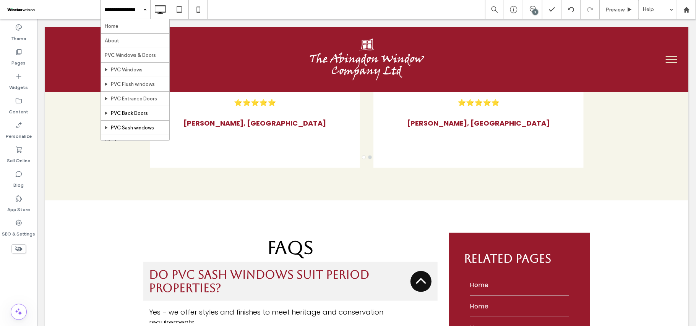
scroll to position [51, 0]
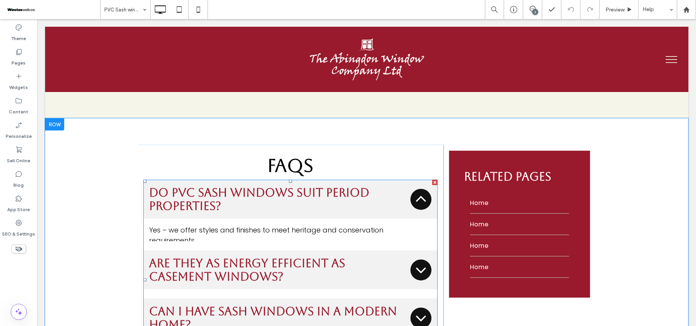
scroll to position [2478, 0]
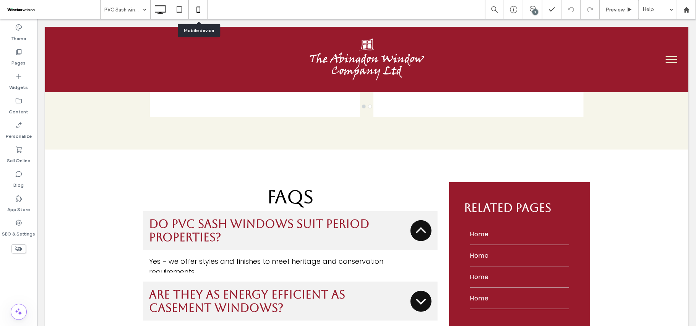
click at [196, 13] on icon at bounding box center [198, 9] width 15 height 15
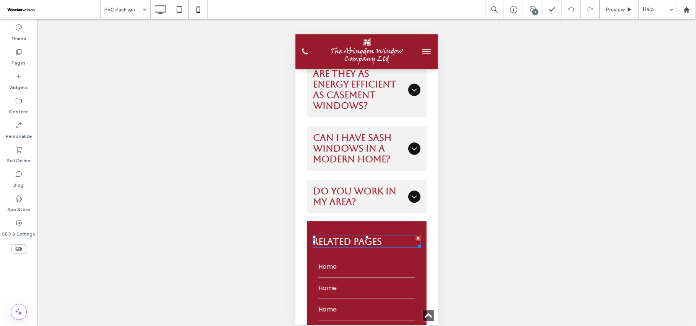
scroll to position [3364, 0]
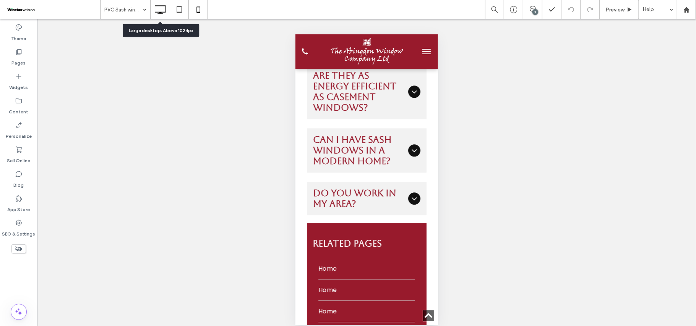
click at [158, 17] on icon at bounding box center [160, 9] width 15 height 15
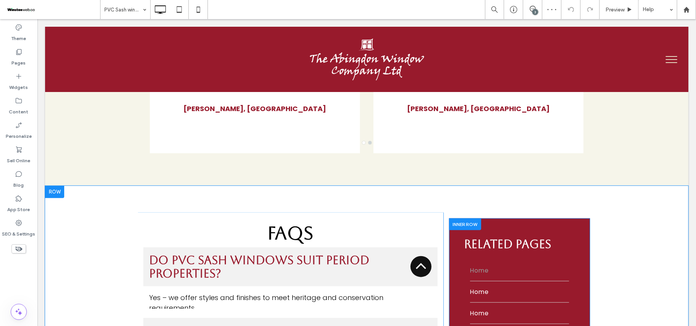
scroll to position [2436, 0]
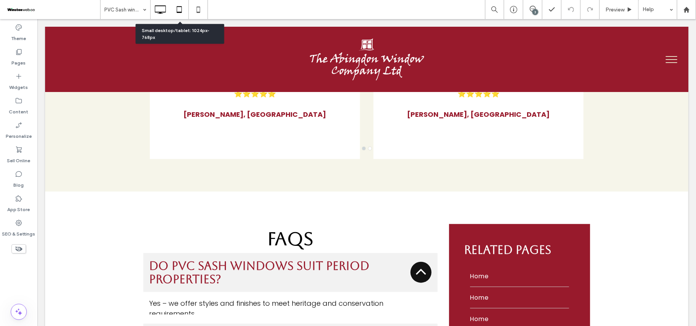
click at [177, 14] on icon at bounding box center [179, 9] width 15 height 15
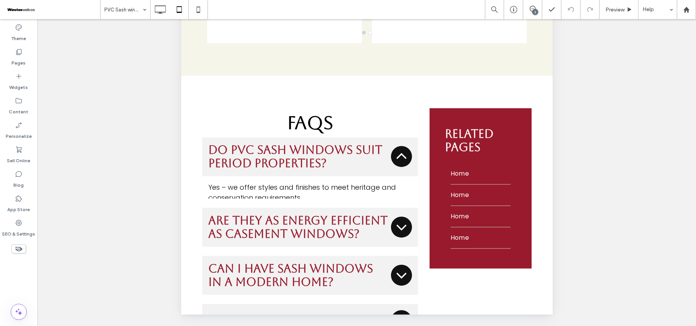
scroll to position [2871, 0]
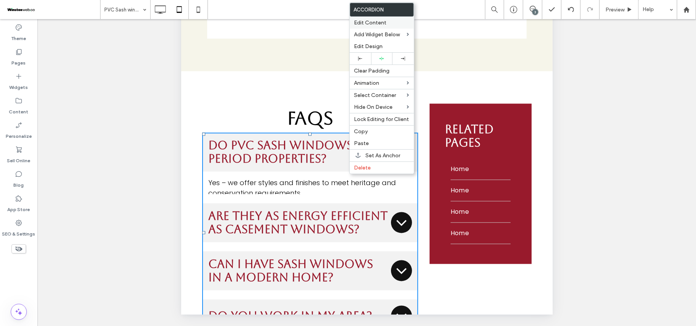
click at [375, 26] on span "Edit Content" at bounding box center [370, 22] width 32 height 6
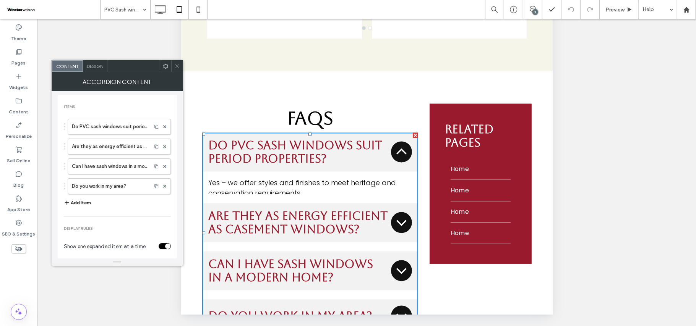
click at [101, 68] on span "Design" at bounding box center [95, 66] width 16 height 6
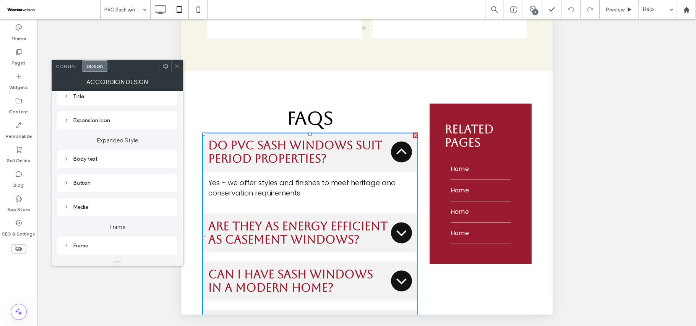
scroll to position [102, 0]
click at [106, 243] on div "Frame" at bounding box center [117, 245] width 107 height 6
click at [120, 121] on div "Expansion icon" at bounding box center [117, 120] width 107 height 6
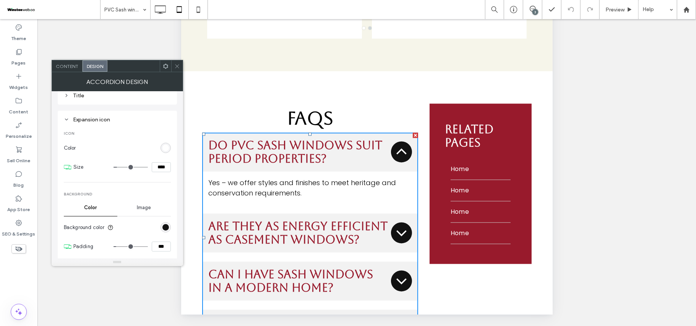
click at [161, 169] on input "****" at bounding box center [161, 167] width 19 height 10
type input "****"
type input "**"
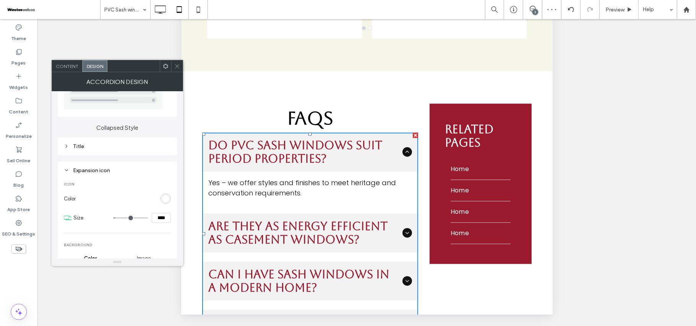
click at [122, 143] on div "Title" at bounding box center [117, 146] width 107 height 6
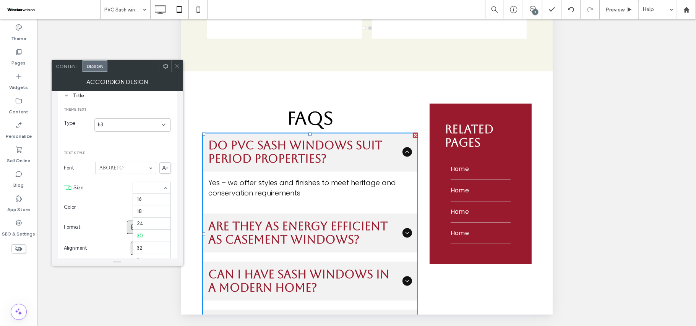
scroll to position [59, 0]
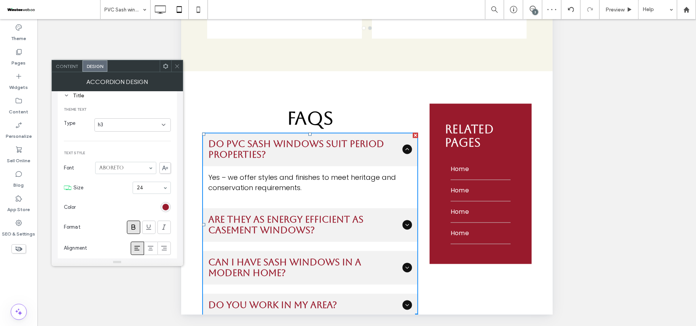
click at [175, 62] on span at bounding box center [177, 65] width 6 height 11
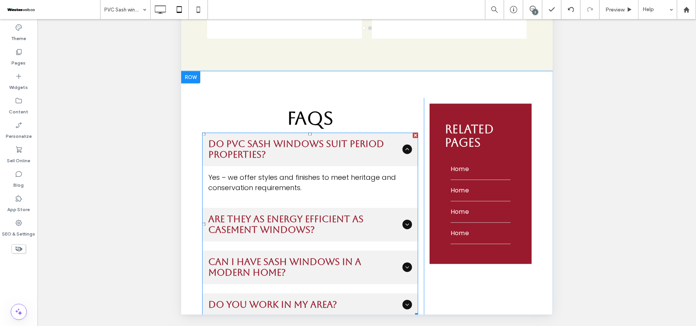
scroll to position [2820, 0]
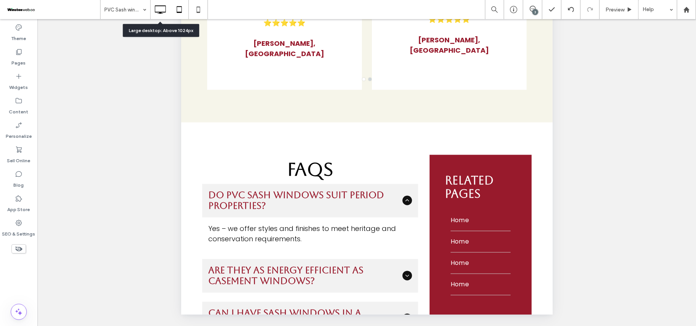
click at [161, 15] on icon at bounding box center [160, 9] width 15 height 15
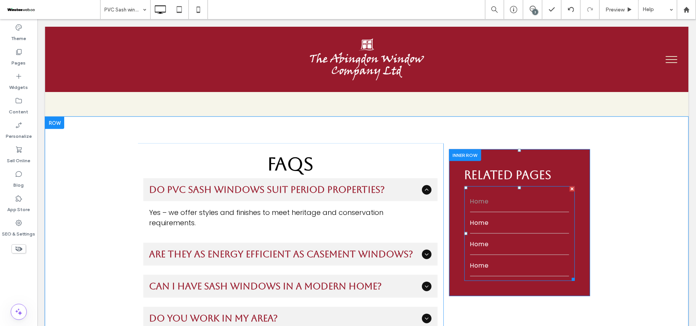
scroll to position [2459, 0]
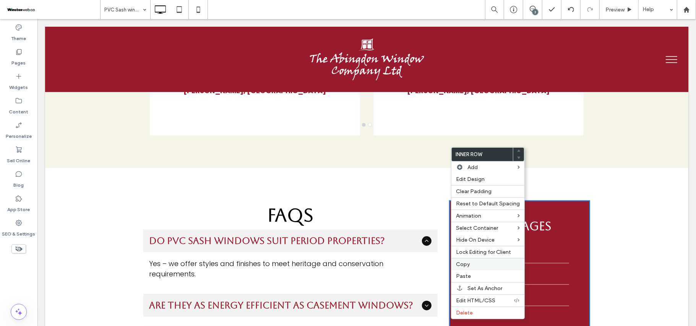
click at [469, 265] on span "Copy" at bounding box center [463, 264] width 14 height 6
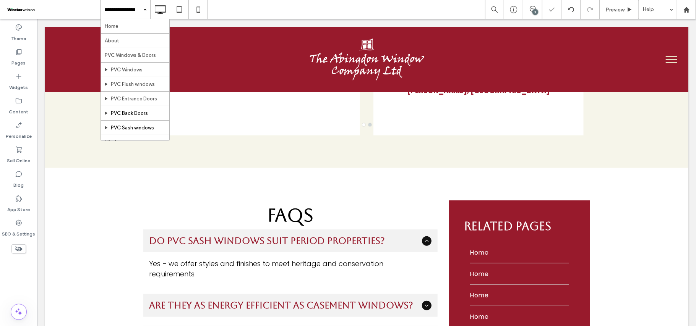
scroll to position [51, 0]
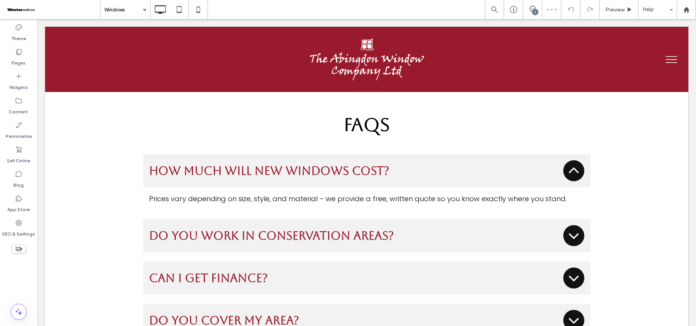
scroll to position [2295, 0]
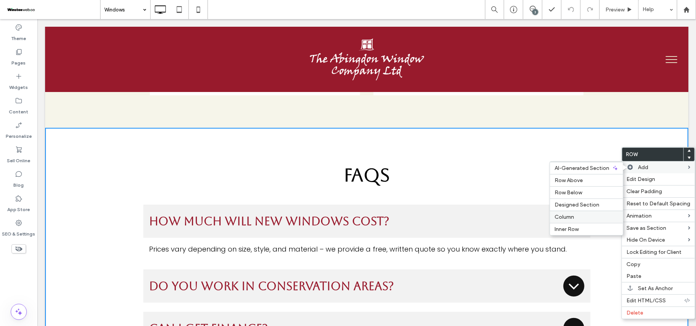
click at [584, 223] on div "Column" at bounding box center [586, 217] width 73 height 12
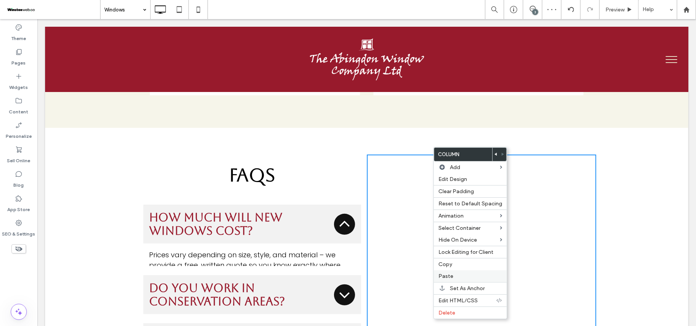
click at [452, 279] on span "Paste" at bounding box center [445, 276] width 15 height 6
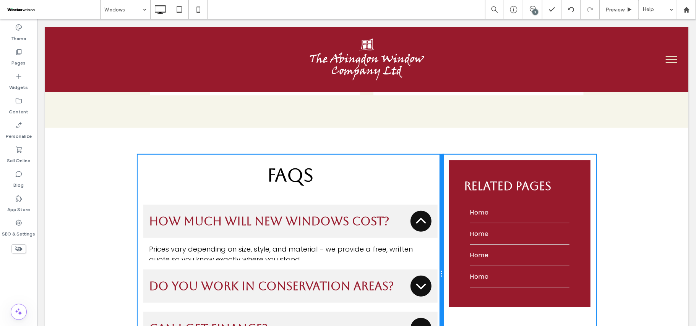
drag, startPoint x: 361, startPoint y: 129, endPoint x: 473, endPoint y: 154, distance: 114.4
click at [439, 154] on div at bounding box center [441, 273] width 4 height 239
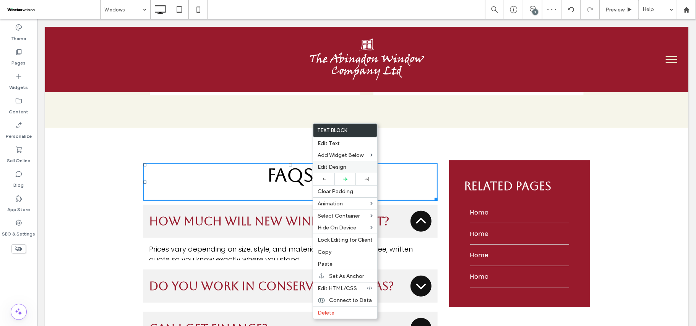
click at [350, 167] on label "Edit Design" at bounding box center [345, 167] width 55 height 6
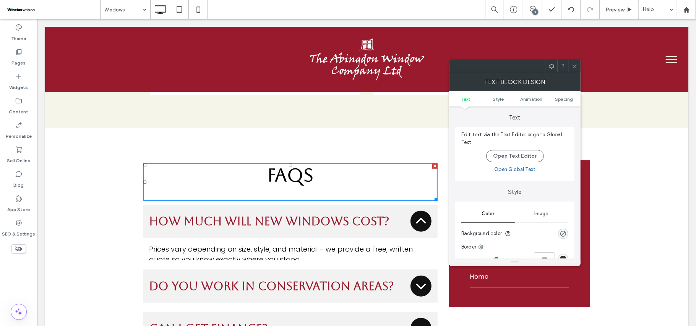
click at [557, 103] on ul "Text Style Animation Spacing" at bounding box center [514, 98] width 131 height 15
click at [558, 100] on span "Spacing" at bounding box center [564, 99] width 18 height 6
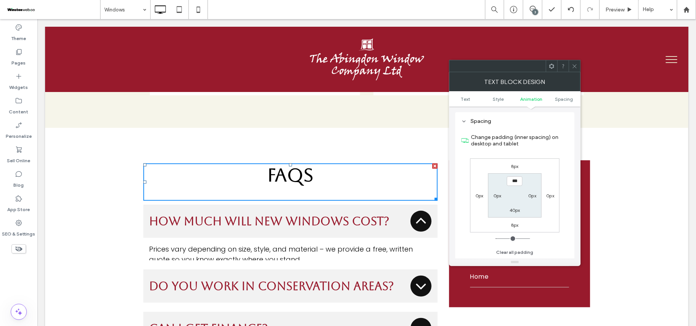
scroll to position [219, 0]
click at [514, 213] on label "40px" at bounding box center [514, 211] width 11 height 6
type input "**"
type input "*"
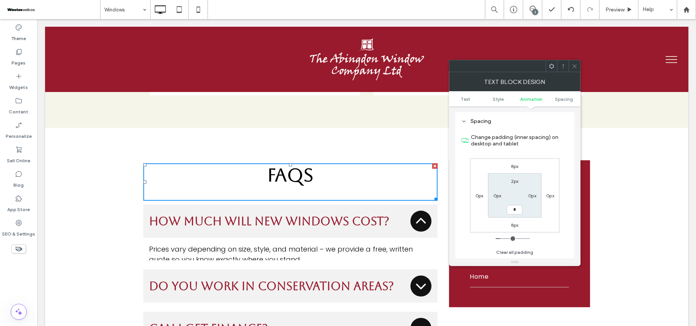
type input "***"
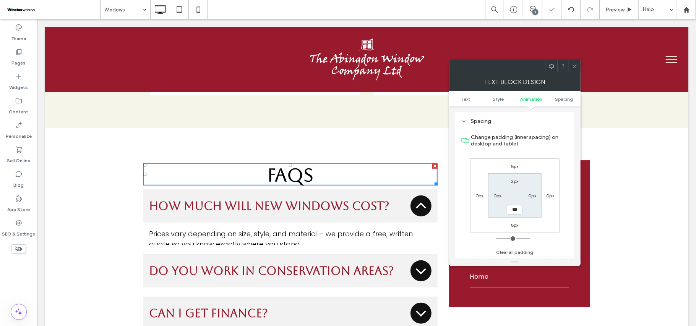
click at [574, 69] on icon at bounding box center [575, 66] width 6 height 6
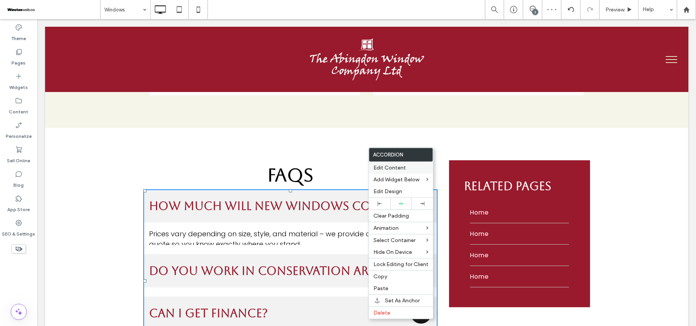
click at [411, 166] on label "Edit Content" at bounding box center [400, 168] width 55 height 6
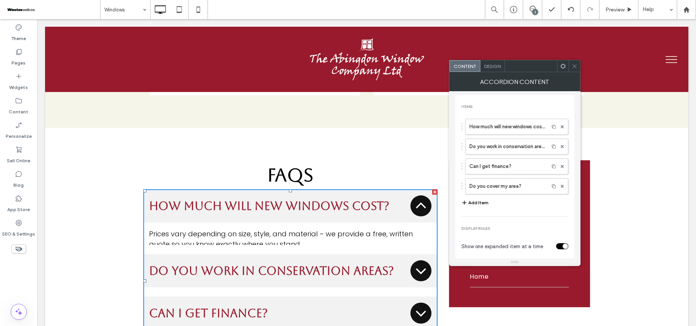
click at [496, 69] on span "Design" at bounding box center [492, 66] width 16 height 6
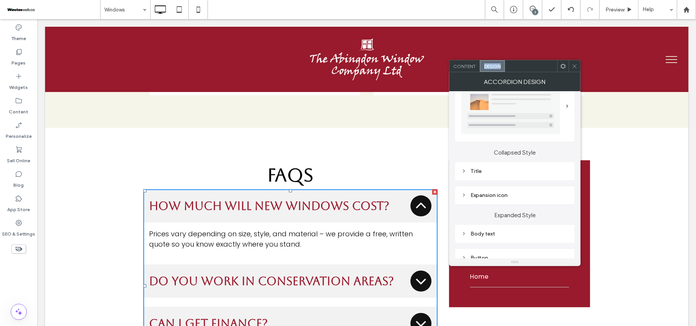
scroll to position [51, 0]
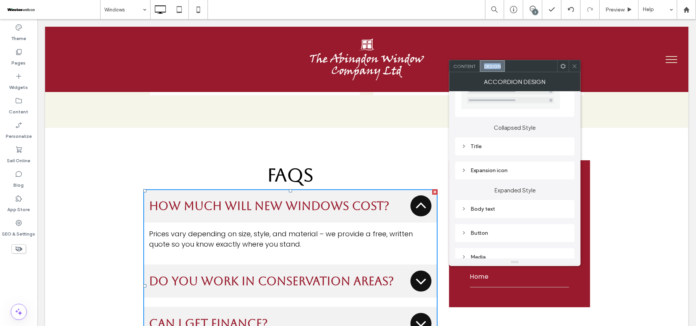
click at [512, 147] on div "Title" at bounding box center [514, 146] width 107 height 6
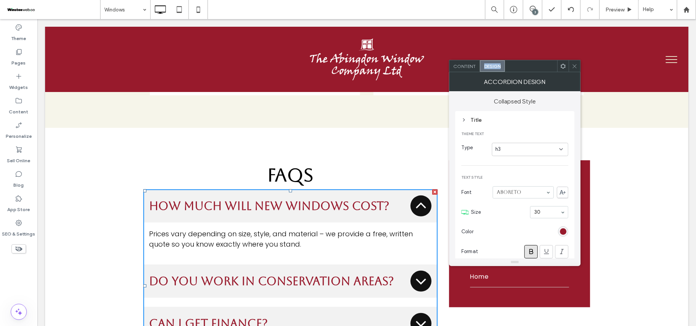
scroll to position [102, 0]
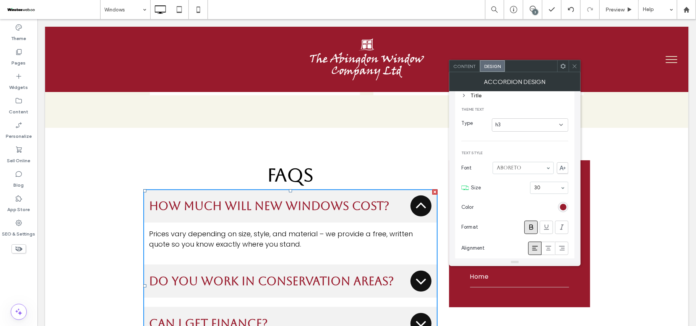
click at [561, 185] on div "30" at bounding box center [549, 188] width 38 height 12
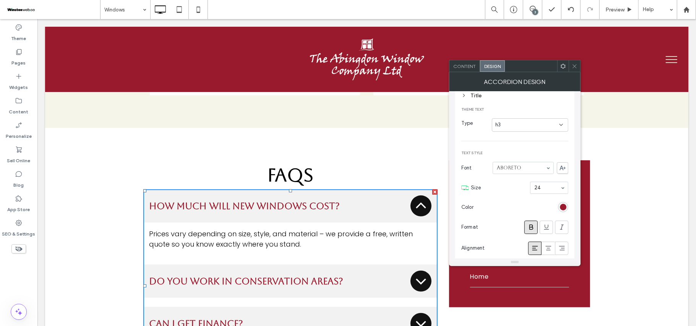
click at [572, 68] on icon at bounding box center [575, 66] width 6 height 6
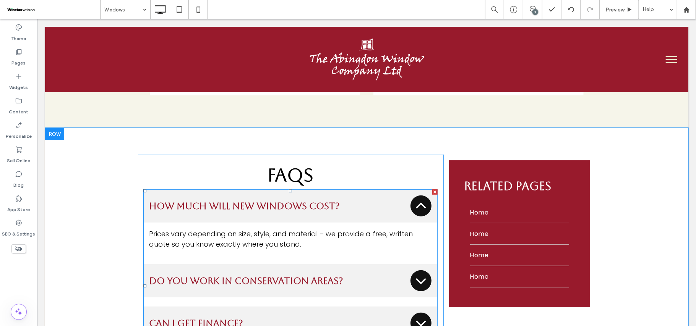
click at [416, 197] on icon at bounding box center [421, 206] width 18 height 18
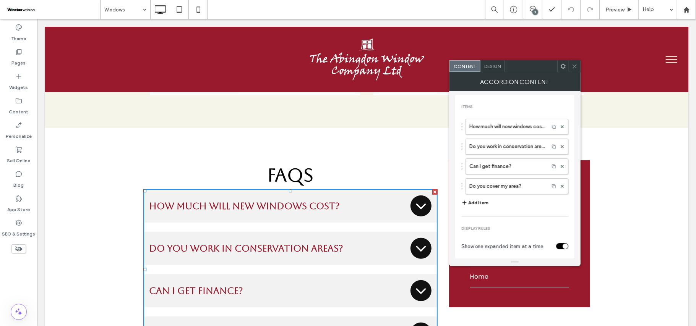
click at [498, 64] on span "Design" at bounding box center [492, 66] width 16 height 6
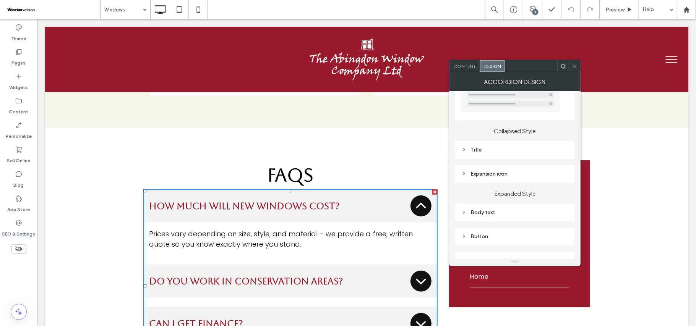
scroll to position [102, 0]
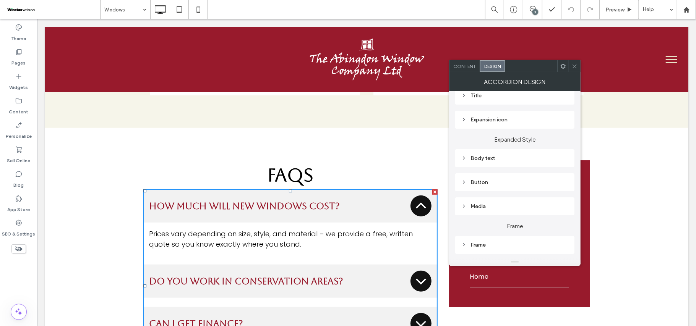
click at [517, 124] on div "Expansion icon" at bounding box center [514, 120] width 107 height 10
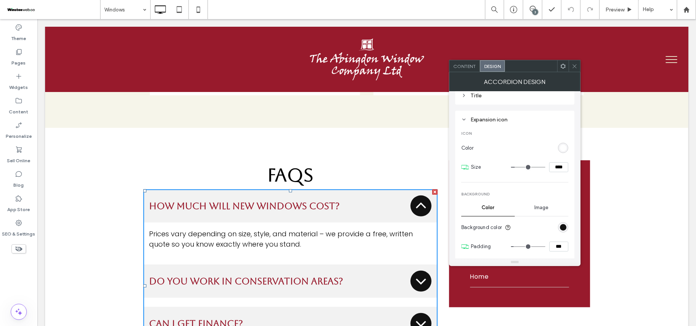
click at [560, 164] on input "****" at bounding box center [558, 167] width 19 height 10
drag, startPoint x: 560, startPoint y: 164, endPoint x: 552, endPoint y: 164, distance: 7.3
click at [552, 164] on input "****" at bounding box center [558, 167] width 19 height 10
type input "**"
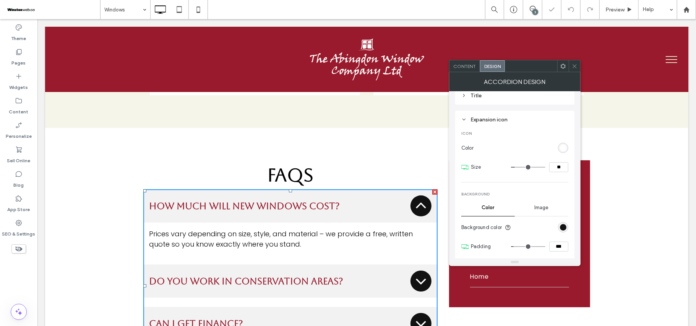
type input "****"
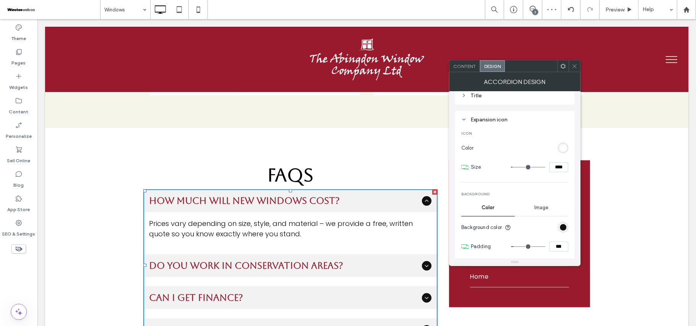
click at [573, 64] on icon at bounding box center [575, 66] width 6 height 6
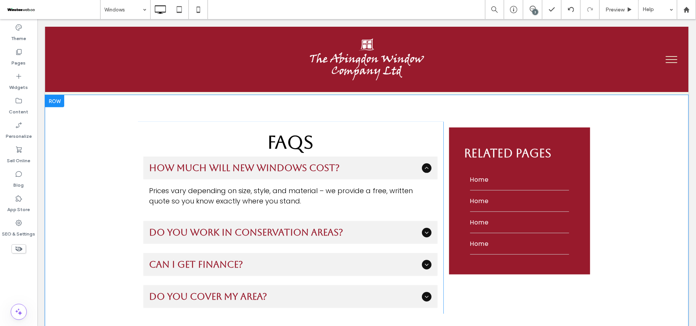
scroll to position [2346, 0]
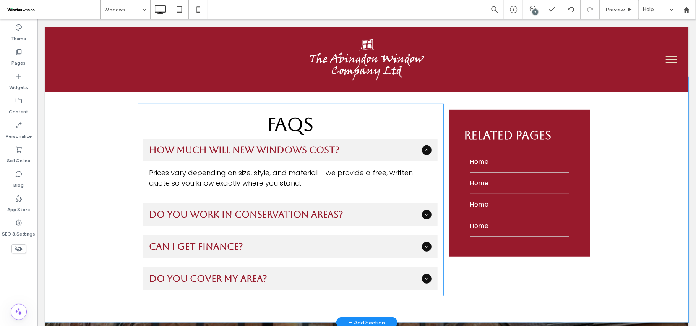
click at [534, 231] on div "Click To Paste Click To Paste RElated PAges Home Home Home Home Click To Paste …" at bounding box center [519, 200] width 153 height 192
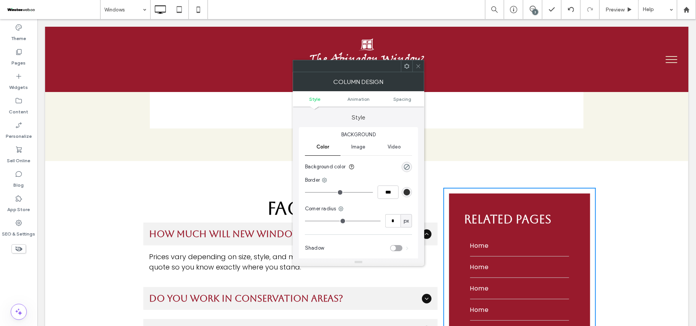
scroll to position [2244, 0]
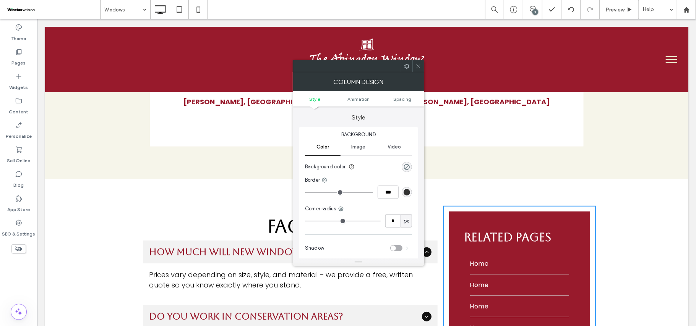
click at [419, 69] on icon at bounding box center [418, 66] width 6 height 6
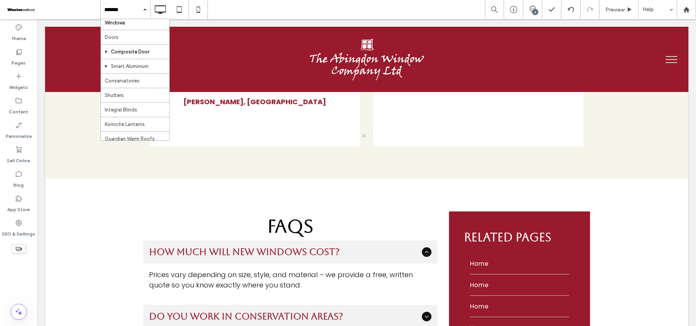
scroll to position [102, 0]
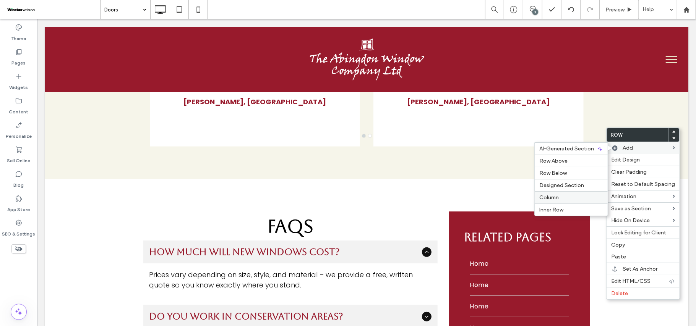
click at [565, 203] on div "Column" at bounding box center [571, 197] width 73 height 12
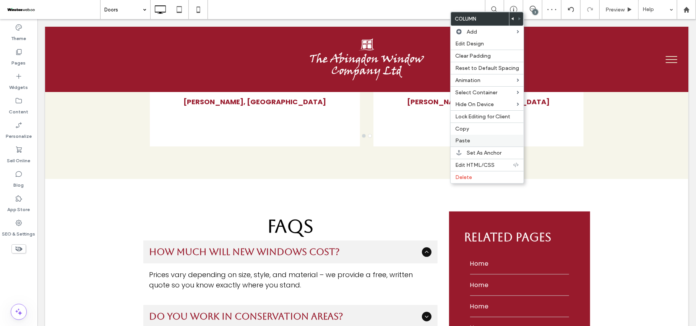
click at [476, 142] on label "Paste" at bounding box center [487, 141] width 64 height 6
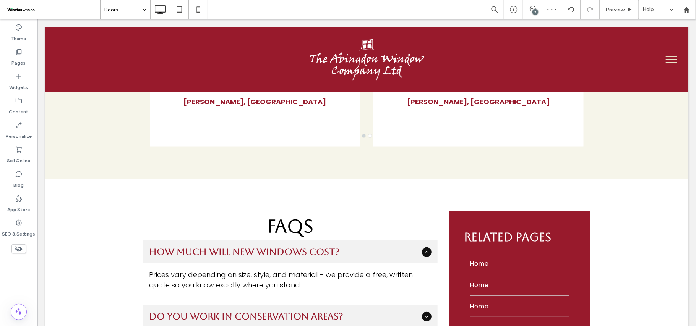
click at [476, 142] on label "Paste" at bounding box center [487, 141] width 64 height 6
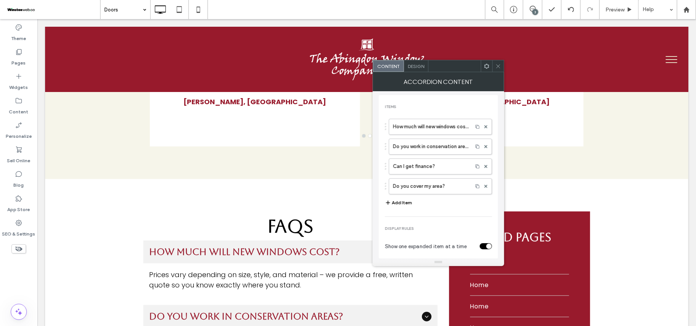
click at [424, 69] on span "Design" at bounding box center [416, 66] width 16 height 6
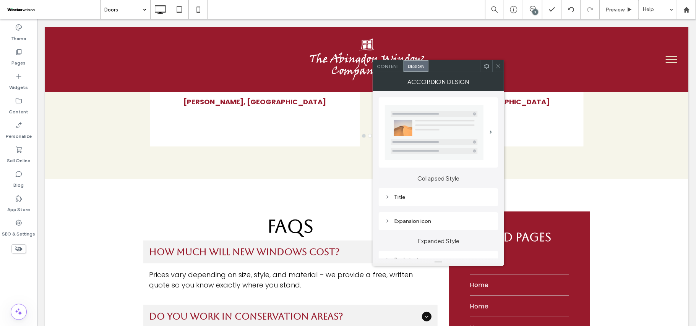
click at [415, 220] on div "Expansion icon" at bounding box center [438, 221] width 107 height 6
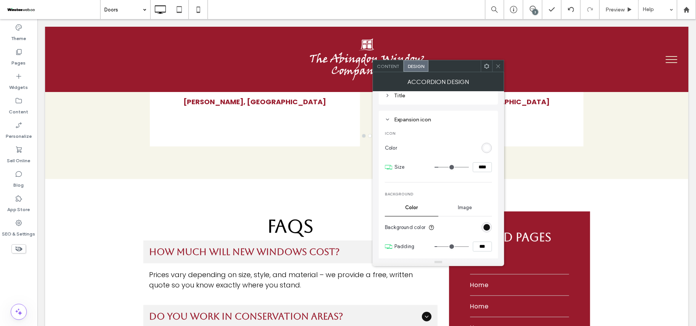
drag, startPoint x: 487, startPoint y: 167, endPoint x: 470, endPoint y: 167, distance: 16.8
click at [470, 167] on div "****" at bounding box center [463, 167] width 57 height 10
type input "***"
type input "**"
type input "****"
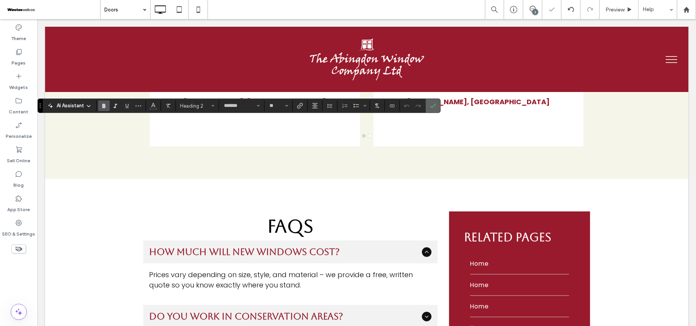
click at [440, 102] on section at bounding box center [433, 106] width 15 height 14
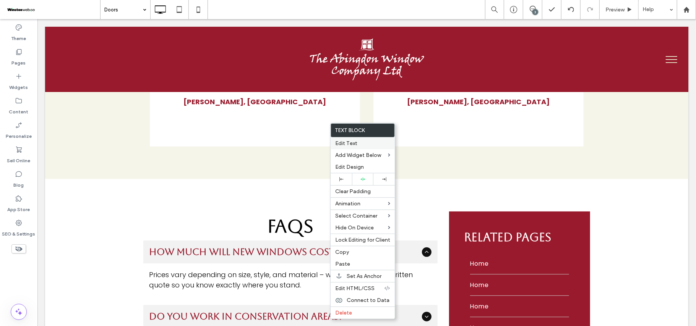
click at [362, 141] on label "Edit Text" at bounding box center [362, 143] width 55 height 6
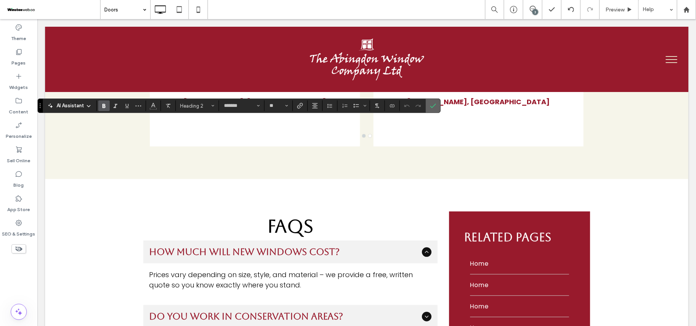
click at [436, 102] on span "Confirm" at bounding box center [433, 105] width 6 height 13
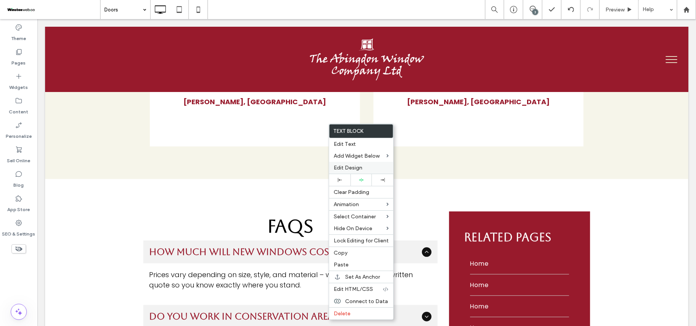
click at [371, 168] on label "Edit Design" at bounding box center [361, 168] width 55 height 6
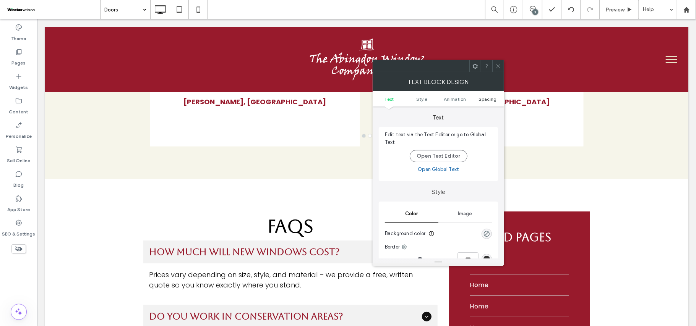
click at [485, 99] on span "Spacing" at bounding box center [488, 99] width 18 height 6
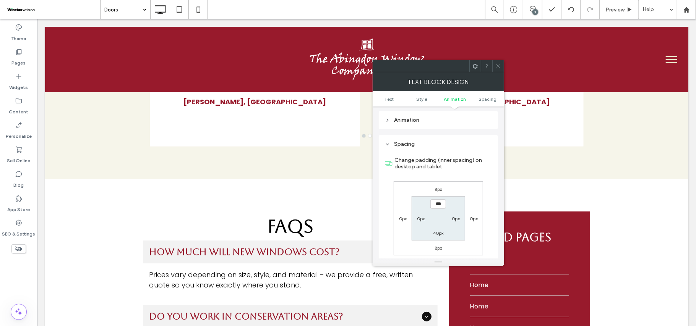
scroll to position [219, 0]
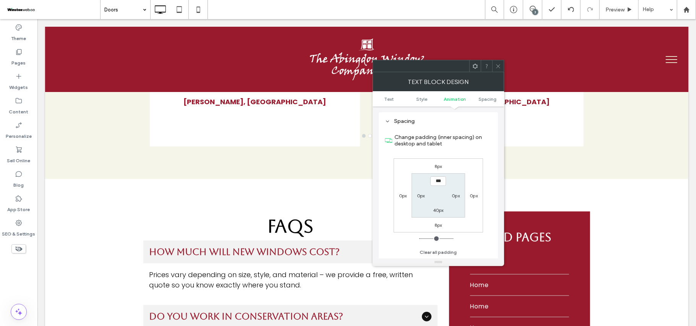
click at [441, 211] on label "40px" at bounding box center [438, 211] width 11 height 6
type input "**"
type input "*"
type input "***"
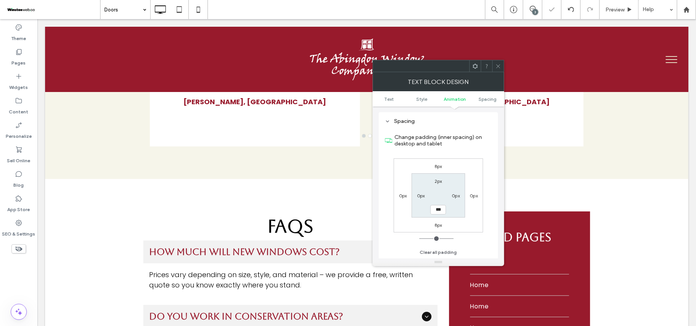
click at [493, 65] on div at bounding box center [497, 65] width 11 height 11
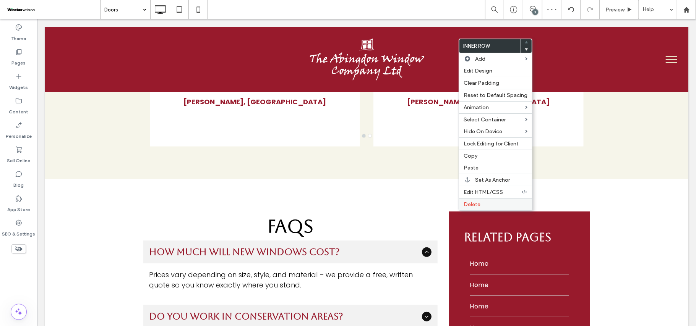
click at [496, 208] on label "Delete" at bounding box center [496, 204] width 64 height 6
click at [495, 208] on label "Delete" at bounding box center [496, 204] width 64 height 6
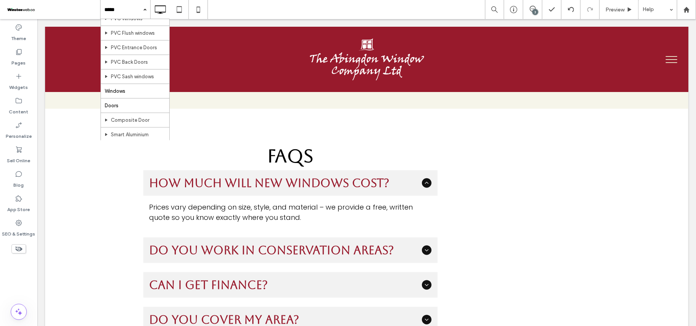
scroll to position [51, 0]
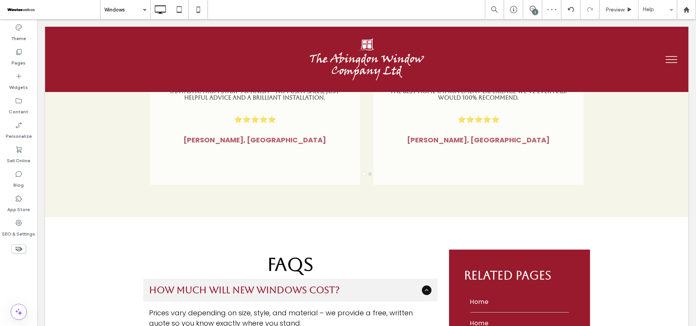
scroll to position [2233, 0]
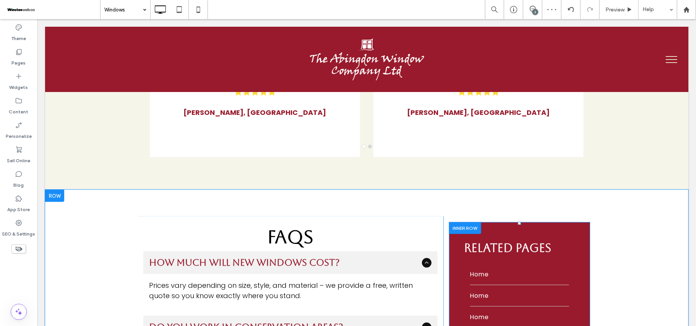
drag, startPoint x: 451, startPoint y: 167, endPoint x: 456, endPoint y: 175, distance: 9.2
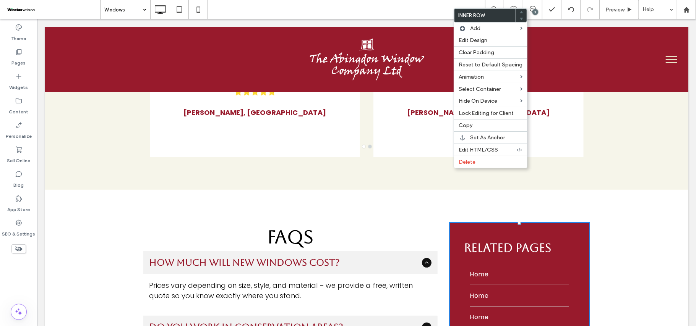
click at [443, 216] on div "RElated PAges Home Home Home Home Click To Paste Click To Paste" at bounding box center [519, 312] width 153 height 192
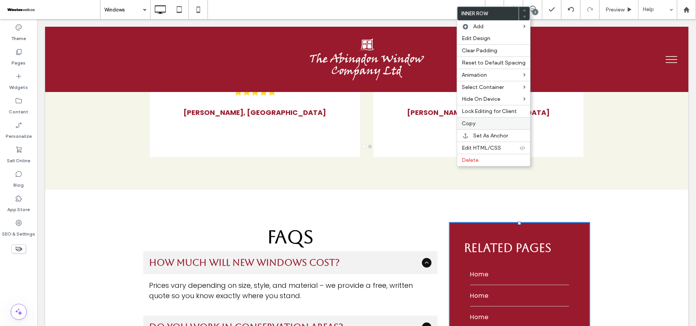
click at [474, 122] on div "Copy" at bounding box center [493, 123] width 73 height 12
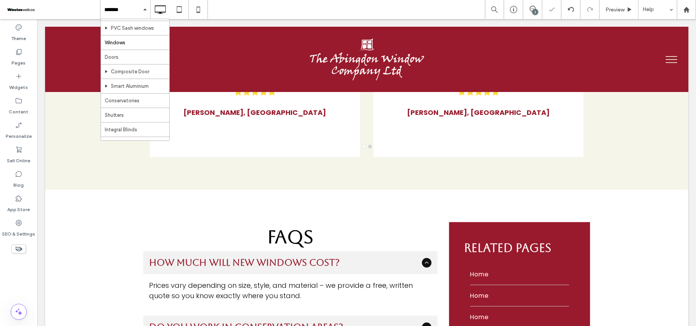
scroll to position [102, 0]
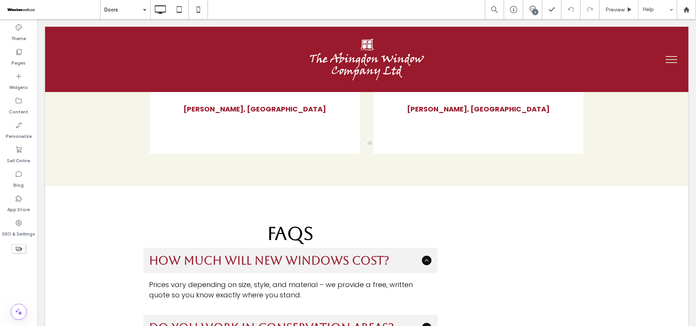
scroll to position [2497, 0]
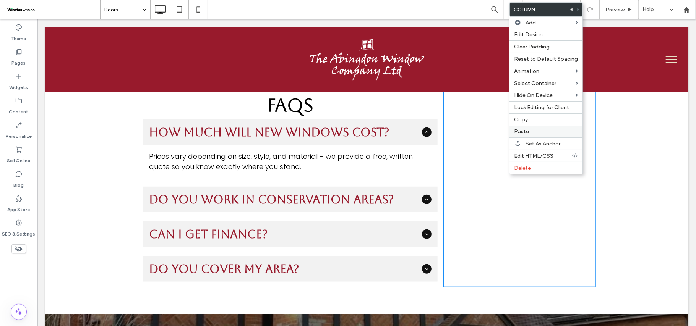
click at [542, 135] on label "Paste" at bounding box center [546, 131] width 64 height 6
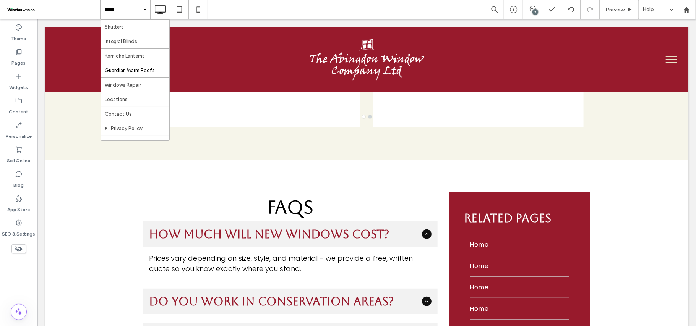
scroll to position [204, 0]
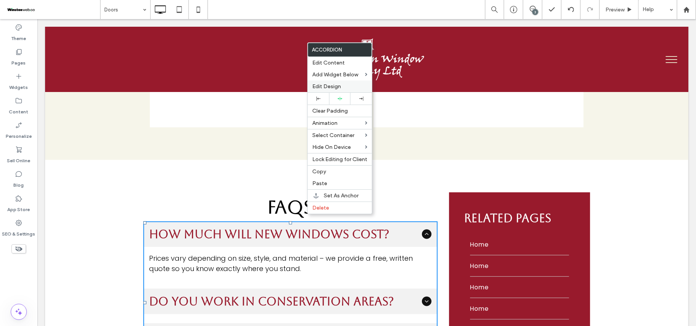
click at [339, 85] on span "Edit Design" at bounding box center [326, 86] width 29 height 6
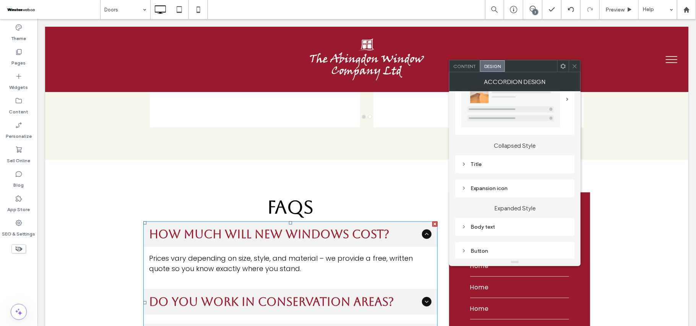
scroll to position [51, 0]
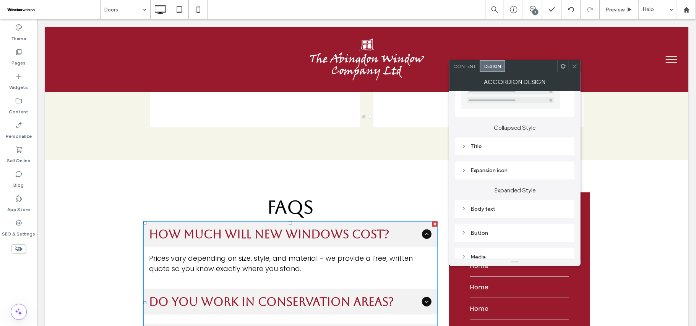
click at [495, 146] on div "Title" at bounding box center [514, 146] width 107 height 6
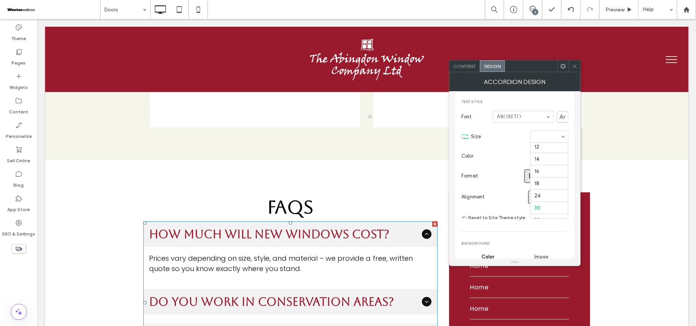
scroll to position [102, 0]
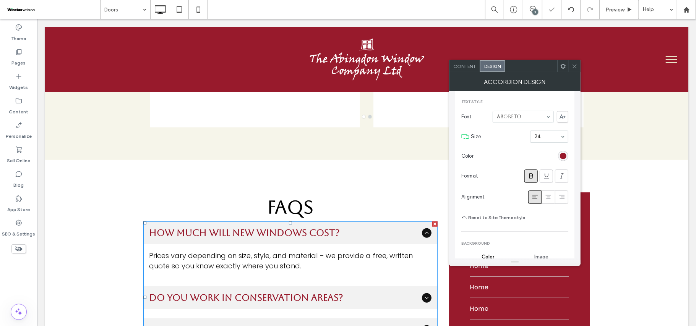
click at [578, 67] on div at bounding box center [574, 65] width 11 height 11
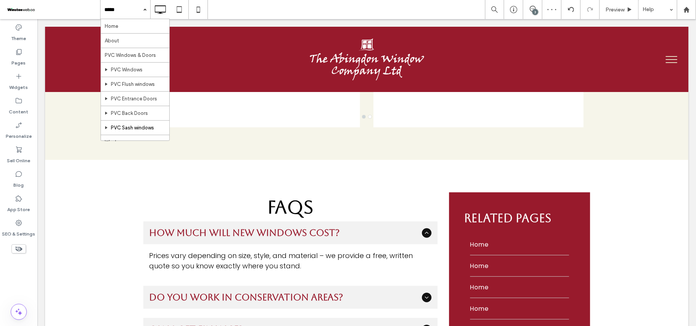
scroll to position [51, 0]
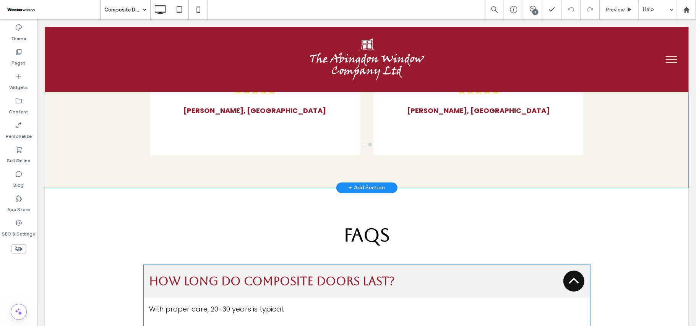
scroll to position [2293, 0]
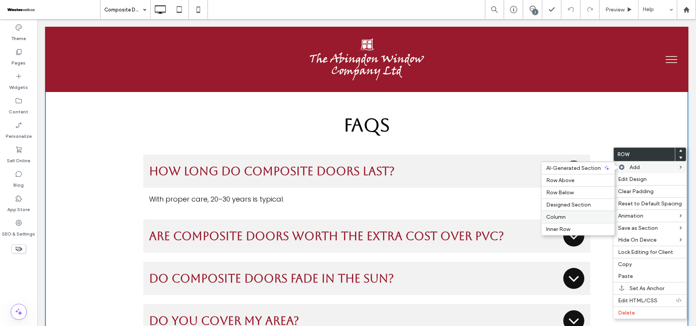
click at [562, 214] on div "Column" at bounding box center [578, 217] width 73 height 12
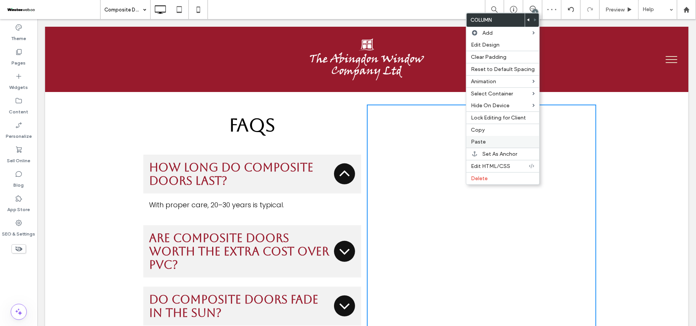
click at [494, 140] on div "Paste" at bounding box center [502, 142] width 73 height 12
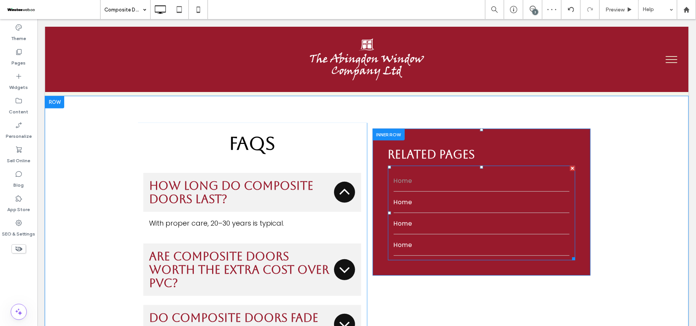
scroll to position [2242, 0]
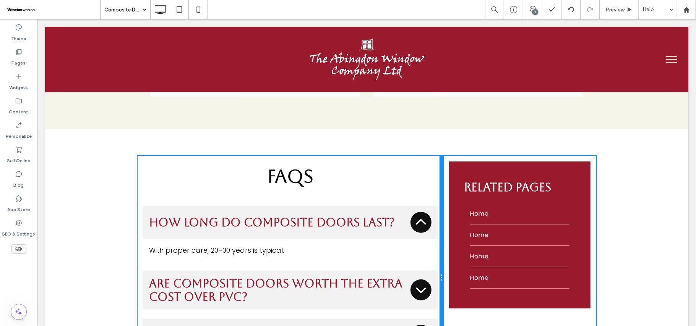
drag, startPoint x: 361, startPoint y: 152, endPoint x: 459, endPoint y: 173, distance: 100.2
click at [427, 156] on div "FAQs How long do composite doors last? With proper care, 20–30 years is typical…" at bounding box center [290, 278] width 306 height 245
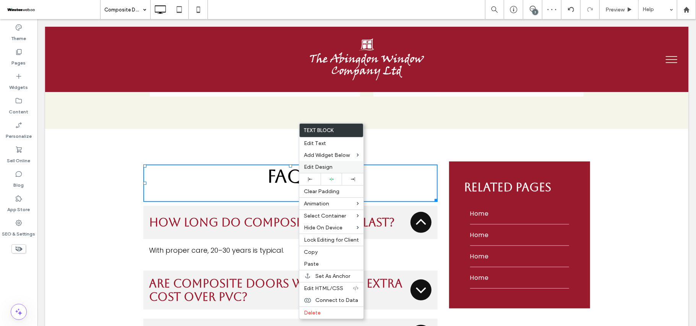
click at [330, 166] on span "Edit Design" at bounding box center [318, 167] width 29 height 6
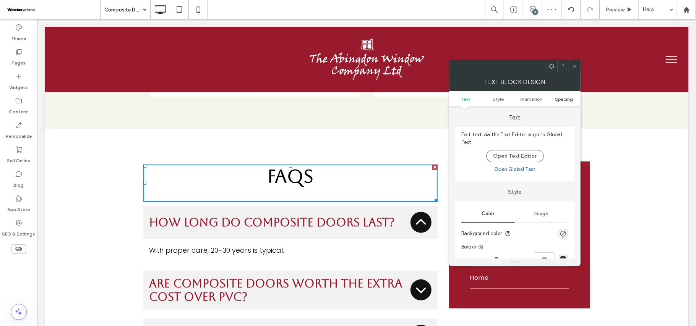
click at [567, 99] on span "Spacing" at bounding box center [564, 99] width 18 height 6
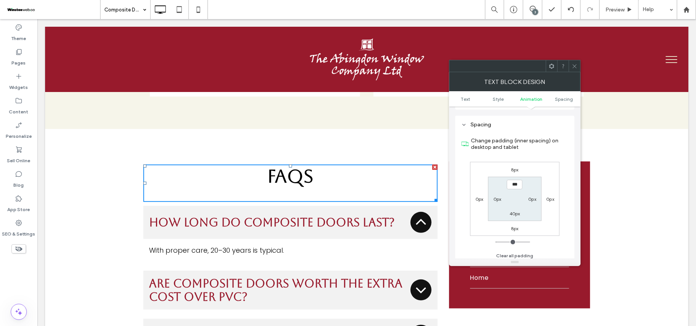
scroll to position [219, 0]
click at [513, 211] on label "40px" at bounding box center [514, 211] width 11 height 6
type input "**"
type input "*"
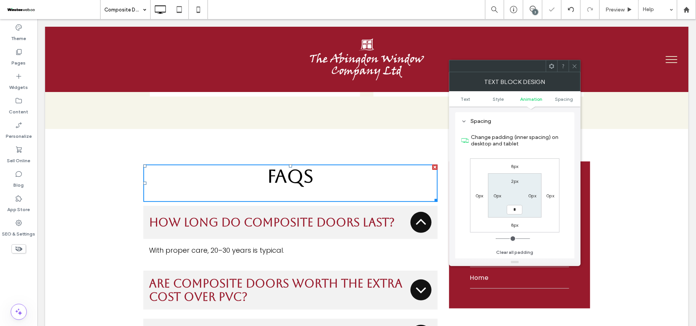
type input "***"
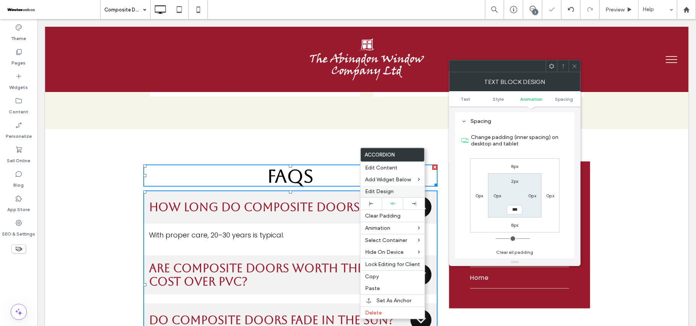
click at [398, 189] on label "Edit Design" at bounding box center [392, 191] width 55 height 6
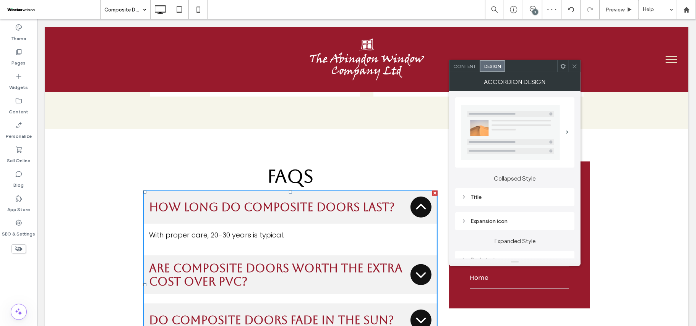
click at [532, 199] on div "Title" at bounding box center [514, 197] width 107 height 6
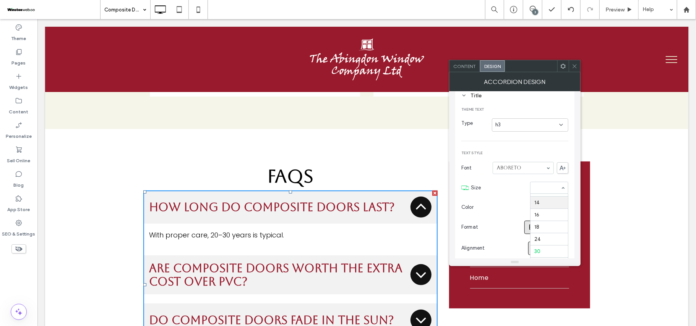
scroll to position [76, 0]
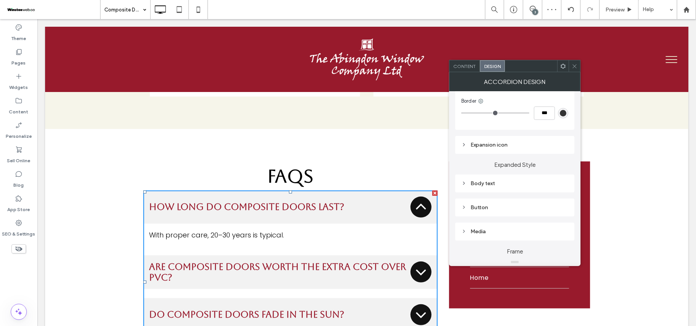
click at [508, 146] on div "Expansion icon" at bounding box center [514, 145] width 107 height 6
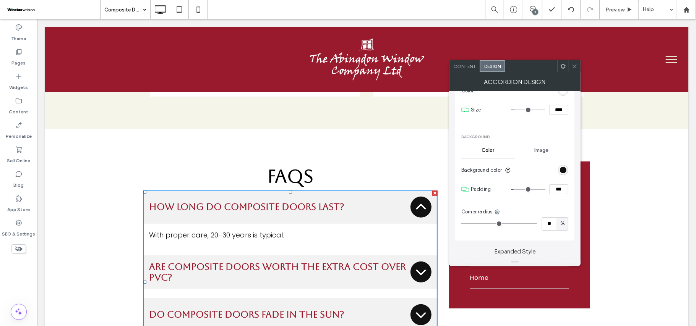
scroll to position [407, 0]
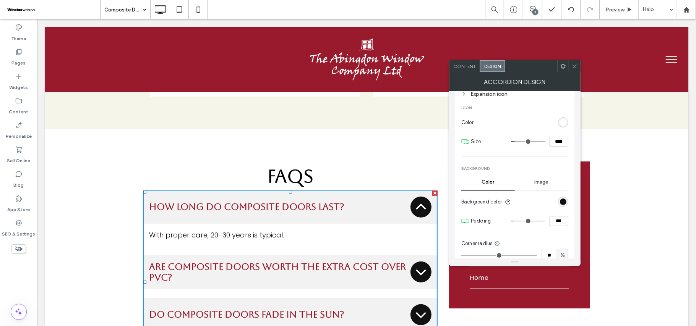
click at [556, 140] on input "****" at bounding box center [558, 142] width 19 height 10
type input "**"
type input "****"
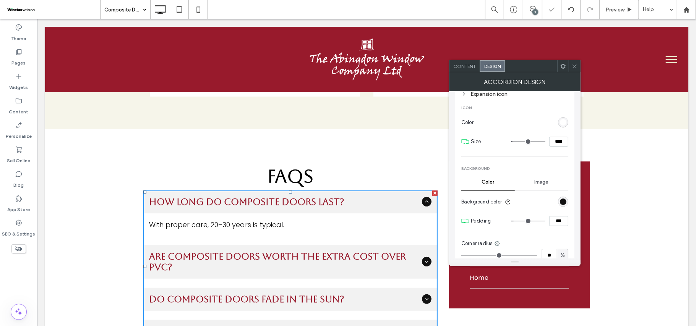
click at [573, 63] on icon at bounding box center [575, 66] width 6 height 6
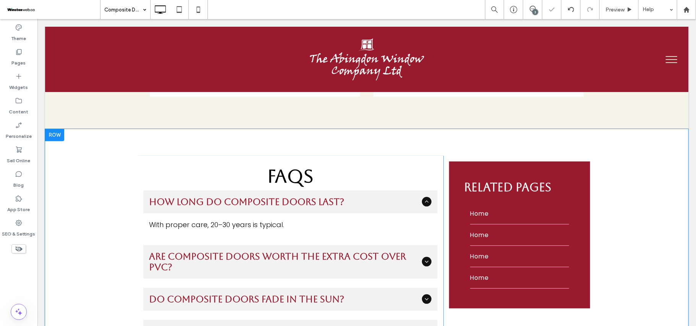
click at [665, 156] on div "FAQs How long do composite doors last? With proper care, 20–30 years is typical…" at bounding box center [366, 252] width 643 height 247
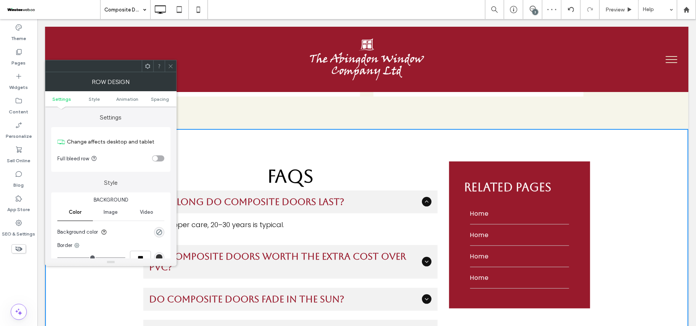
click at [173, 66] on icon at bounding box center [171, 66] width 6 height 6
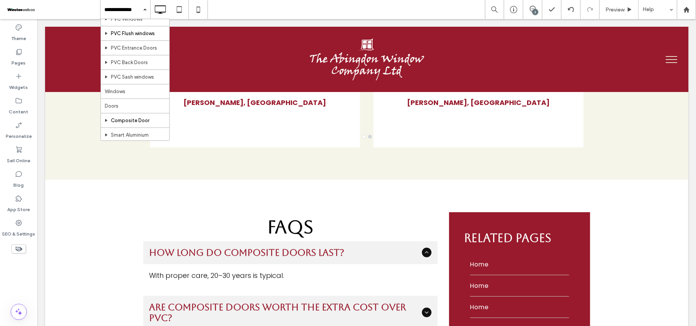
scroll to position [102, 0]
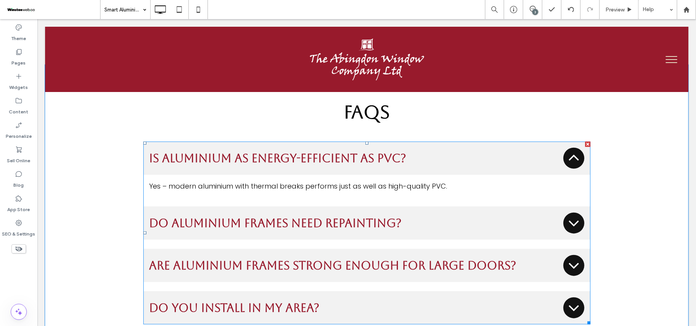
scroll to position [2497, 0]
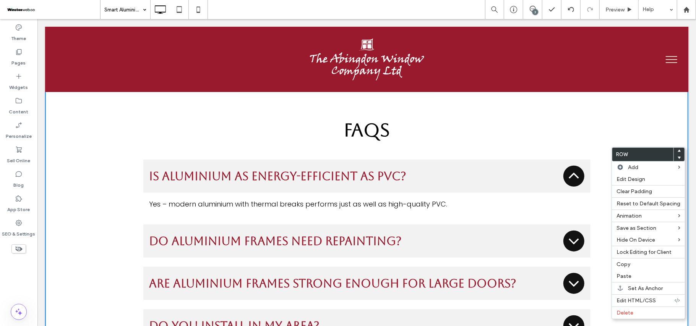
click at [601, 149] on div "FAQs Is aluminium as energy-efficient as PVC? Yes – modern aluminium with therm…" at bounding box center [366, 229] width 643 height 292
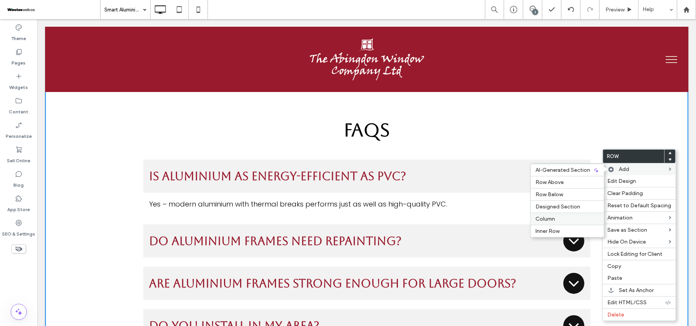
click at [553, 220] on label "Column" at bounding box center [567, 219] width 64 height 6
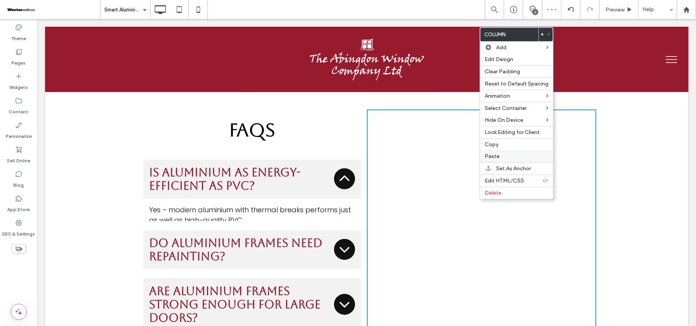
click at [506, 158] on label "Paste" at bounding box center [517, 156] width 64 height 6
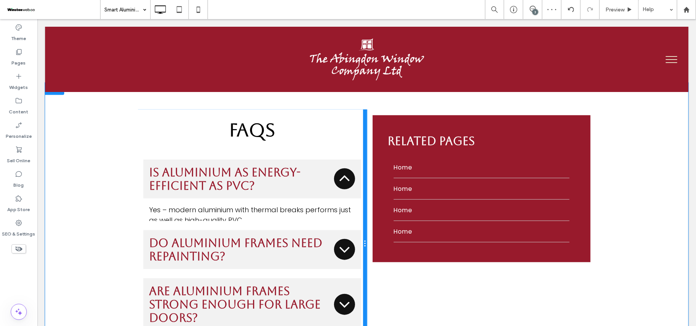
click at [363, 152] on div at bounding box center [365, 243] width 4 height 269
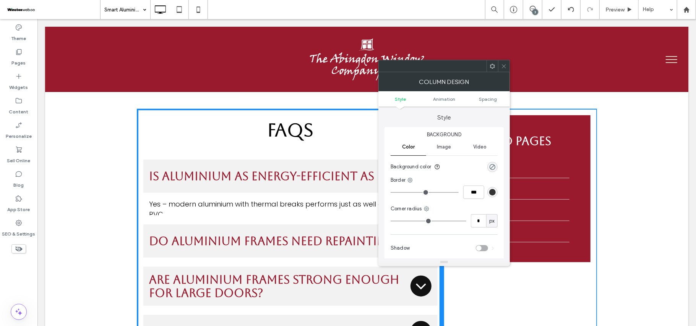
drag, startPoint x: 362, startPoint y: 152, endPoint x: 433, endPoint y: 158, distance: 71.0
click at [433, 158] on div "FAQs Is aluminium as energy-efficient as PVC? Yes – modern aluminium with therm…" at bounding box center [290, 231] width 306 height 245
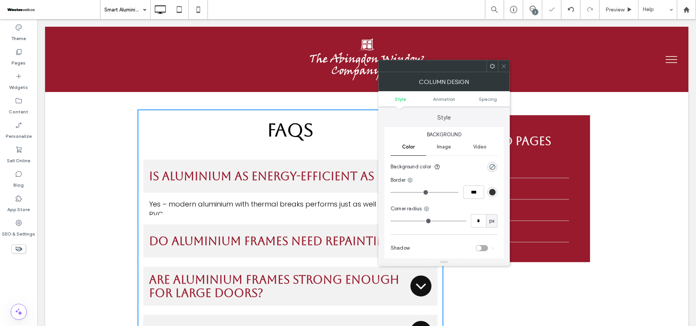
click at [504, 62] on span at bounding box center [504, 65] width 6 height 11
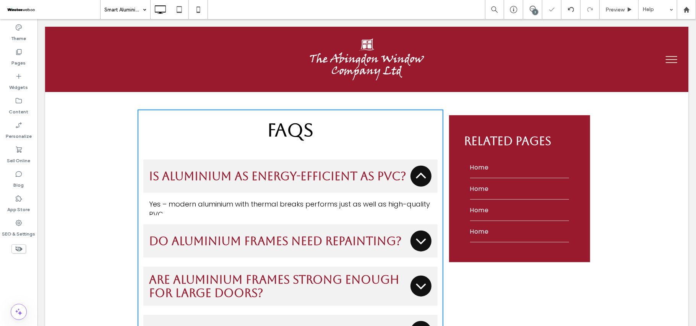
click at [504, 62] on span at bounding box center [504, 65] width 6 height 11
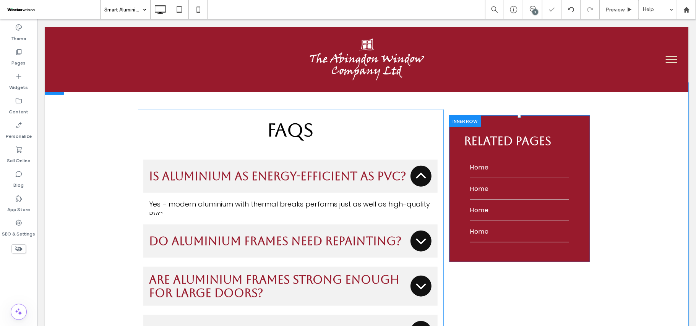
scroll to position [2446, 0]
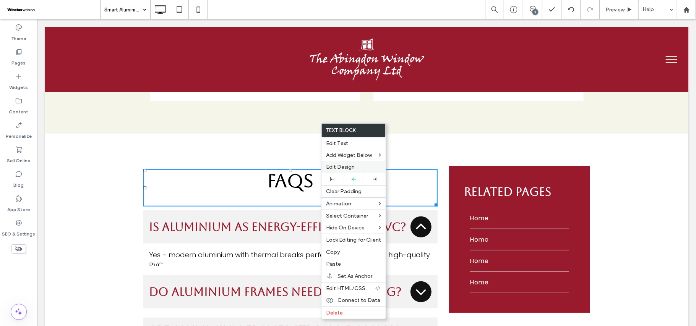
click at [352, 164] on span "Edit Design" at bounding box center [340, 167] width 29 height 6
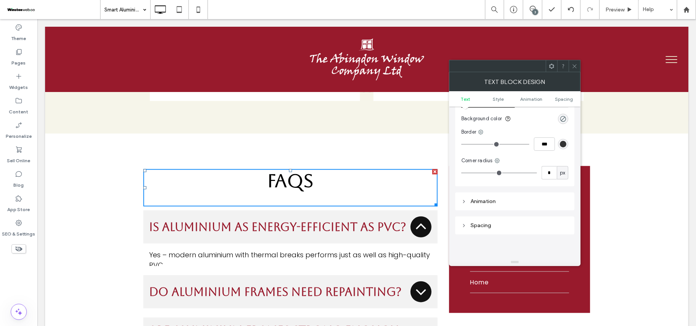
scroll to position [153, 0]
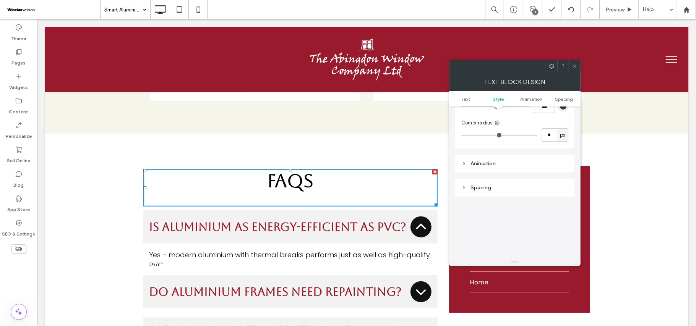
click at [568, 94] on ul "Text Style Animation Spacing" at bounding box center [514, 98] width 131 height 15
click at [569, 96] on span "Spacing" at bounding box center [564, 99] width 18 height 6
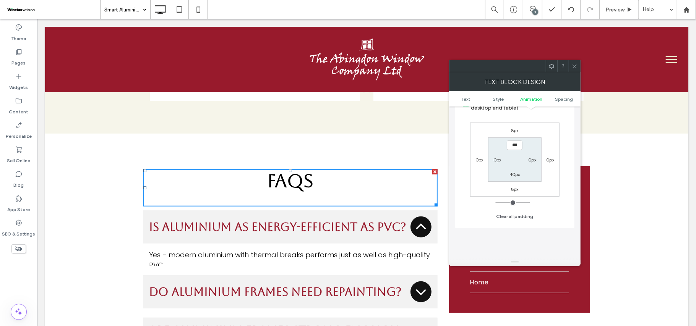
scroll to position [271, 0]
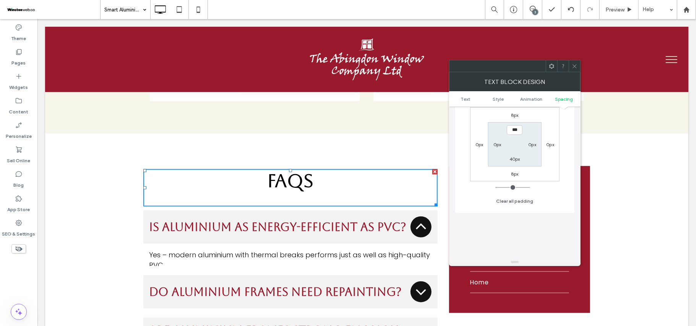
click at [514, 161] on label "40px" at bounding box center [514, 159] width 11 height 6
type input "**"
type input "*"
type input "***"
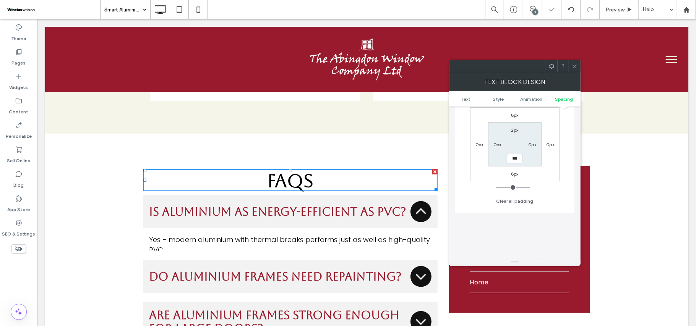
click at [577, 67] on icon at bounding box center [575, 66] width 6 height 6
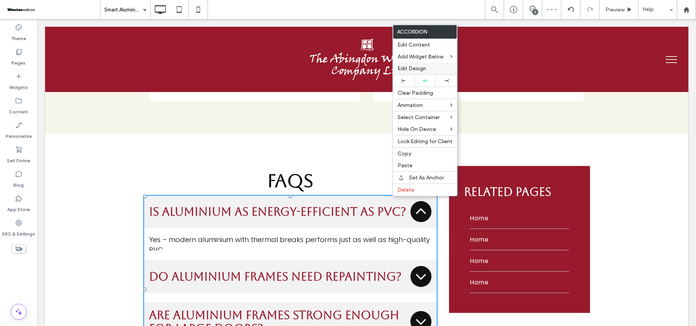
click at [428, 63] on div "Edit Design" at bounding box center [425, 69] width 64 height 12
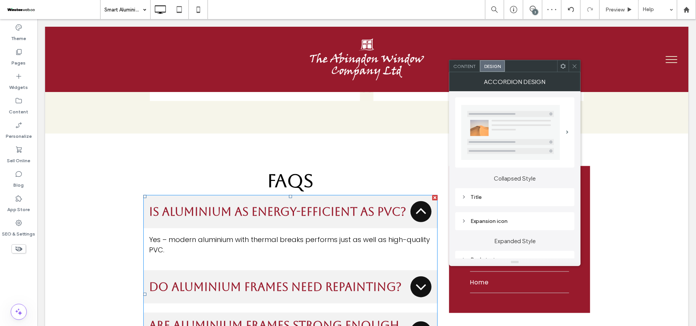
click at [511, 220] on div "Expansion icon" at bounding box center [514, 221] width 107 height 6
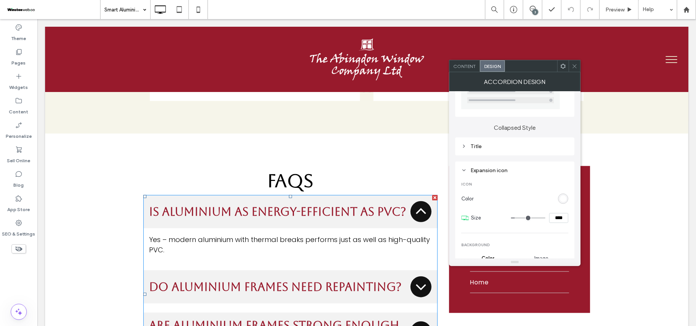
drag, startPoint x: 560, startPoint y: 221, endPoint x: 544, endPoint y: 219, distance: 15.8
click at [544, 219] on div "****" at bounding box center [539, 218] width 57 height 10
type input "****"
type input "**"
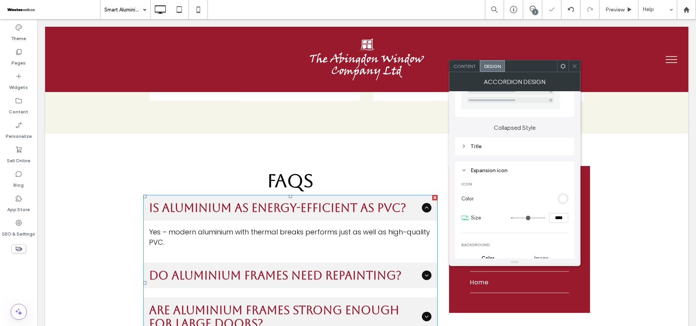
click at [572, 66] on icon at bounding box center [575, 66] width 6 height 6
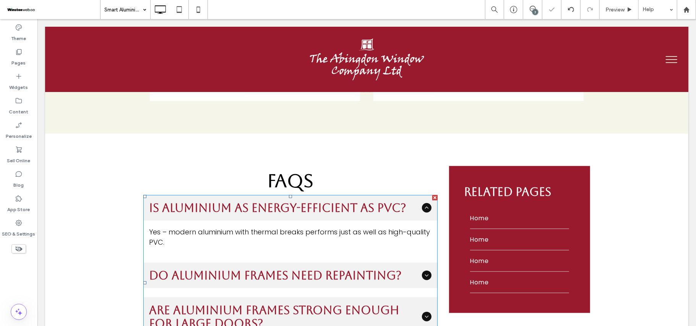
click at [572, 66] on icon at bounding box center [575, 66] width 6 height 6
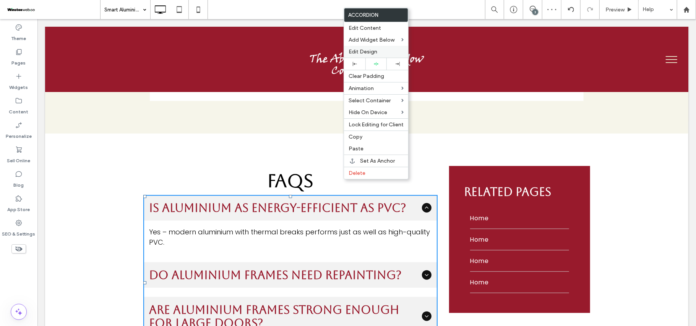
click at [369, 49] on span "Edit Design" at bounding box center [363, 52] width 29 height 6
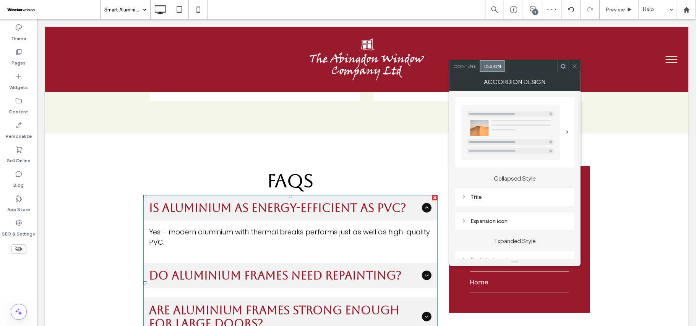
click at [496, 195] on div "Title" at bounding box center [514, 197] width 107 height 6
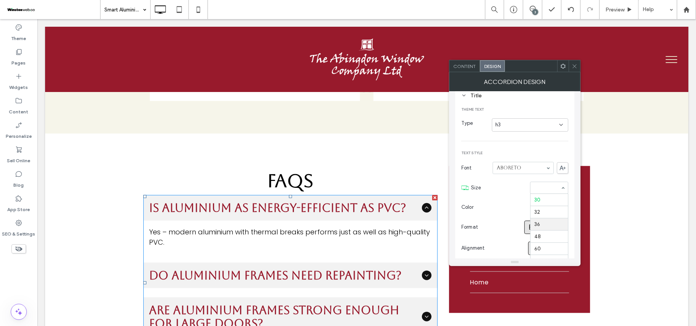
scroll to position [59, 0]
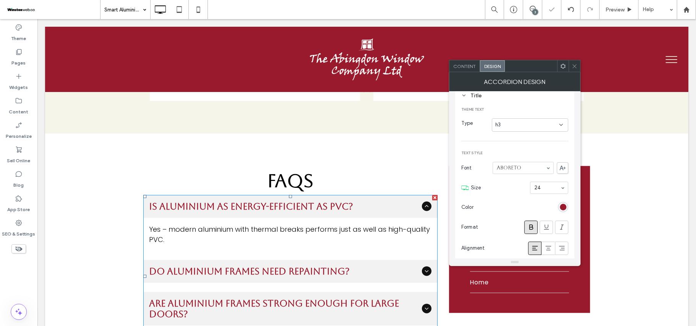
click at [576, 67] on icon at bounding box center [575, 66] width 6 height 6
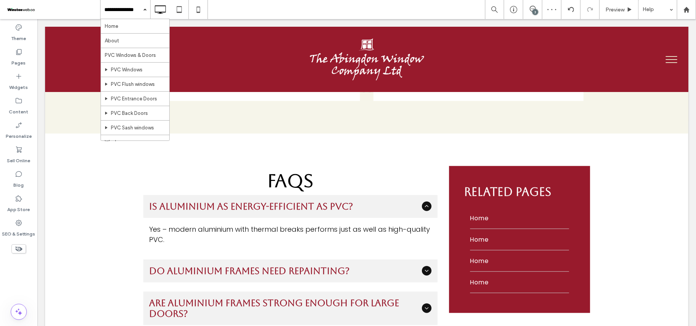
click at [130, 8] on input at bounding box center [123, 9] width 38 height 19
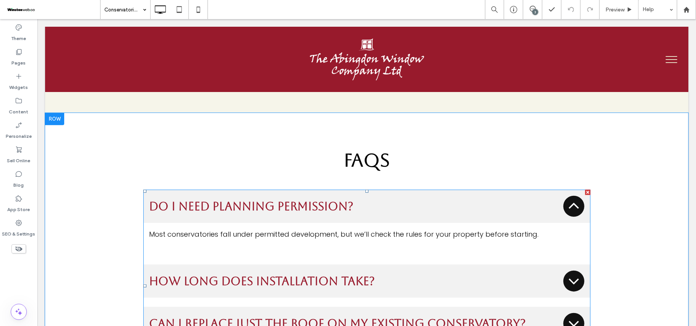
scroll to position [2446, 0]
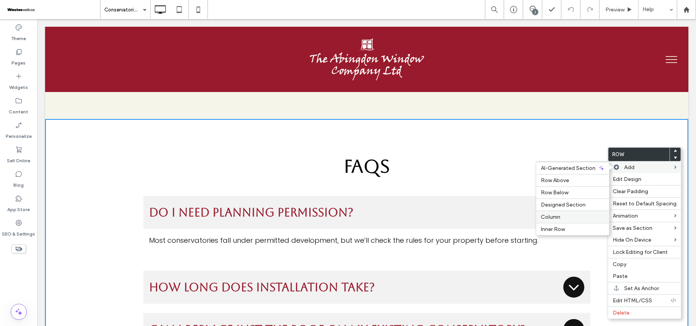
click at [556, 215] on span "Column" at bounding box center [550, 217] width 19 height 6
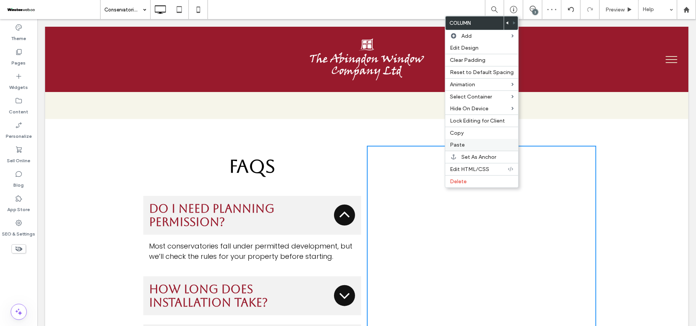
click at [467, 148] on label "Paste" at bounding box center [482, 145] width 64 height 6
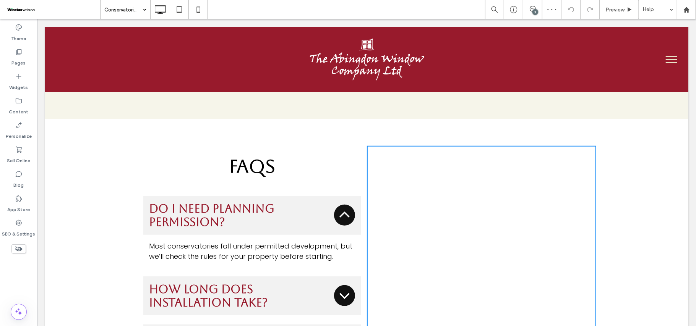
click at [467, 148] on label "Paste" at bounding box center [482, 145] width 64 height 6
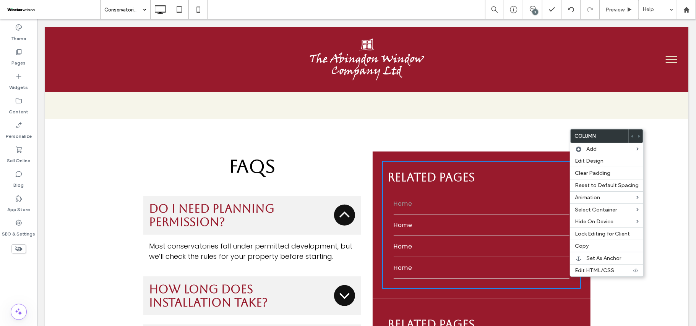
click at [501, 193] on link "Home" at bounding box center [481, 203] width 176 height 21
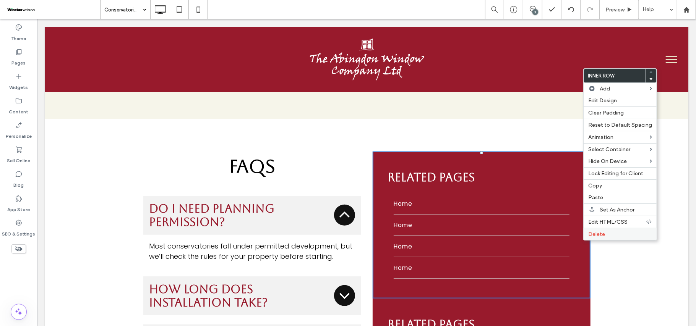
click at [593, 240] on div "Delete" at bounding box center [620, 234] width 73 height 12
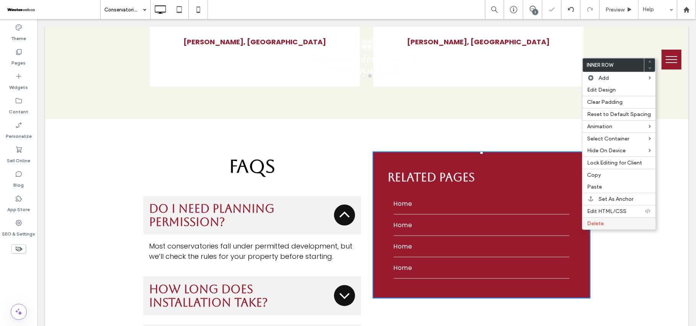
click at [607, 226] on label "Delete" at bounding box center [619, 224] width 64 height 6
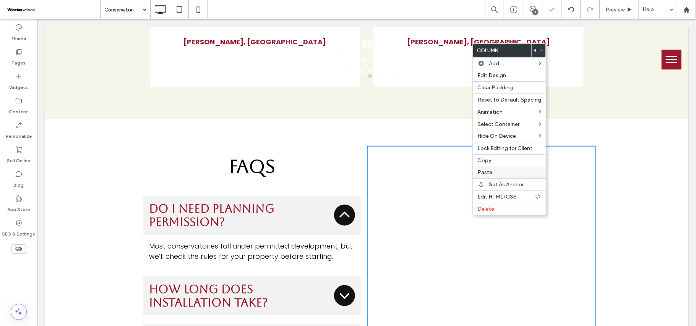
click at [507, 174] on label "Paste" at bounding box center [509, 172] width 64 height 6
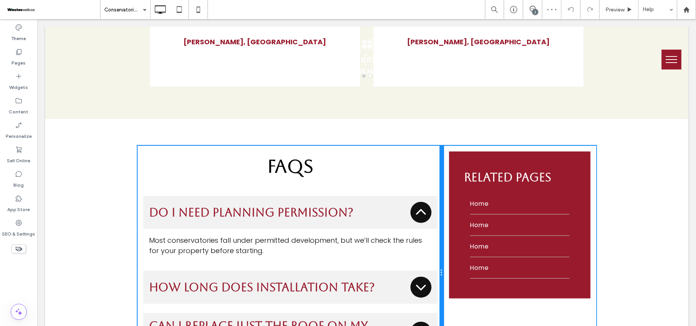
drag, startPoint x: 361, startPoint y: 147, endPoint x: 472, endPoint y: 175, distance: 114.8
click at [435, 156] on div "FAQs Do I need planning permission? Most conservatories fall under permitted de…" at bounding box center [290, 273] width 306 height 255
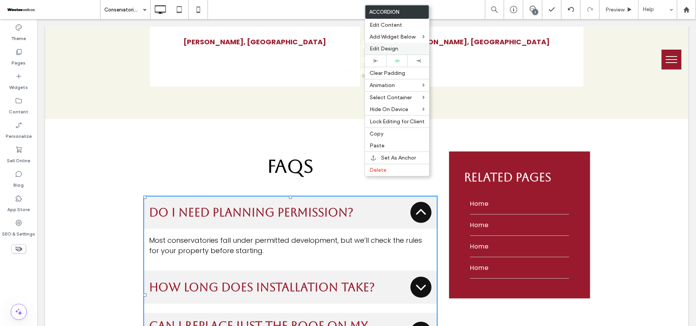
click at [384, 50] on span "Edit Design" at bounding box center [384, 48] width 29 height 6
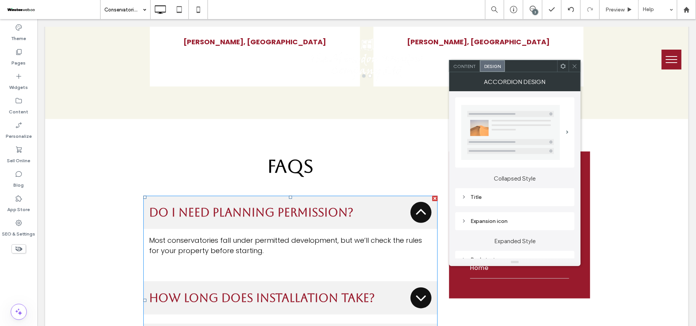
click at [485, 199] on div "Title" at bounding box center [514, 197] width 107 height 6
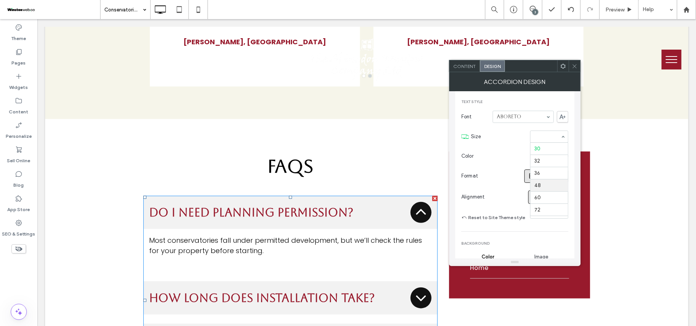
scroll to position [59, 0]
click at [546, 192] on span at bounding box center [549, 197] width 8 height 13
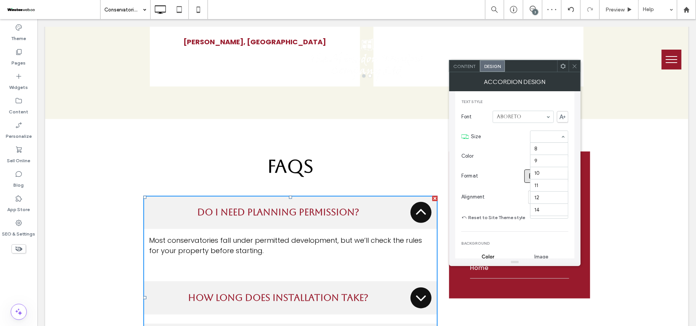
scroll to position [98, 0]
click at [545, 165] on section "Color" at bounding box center [514, 156] width 107 height 19
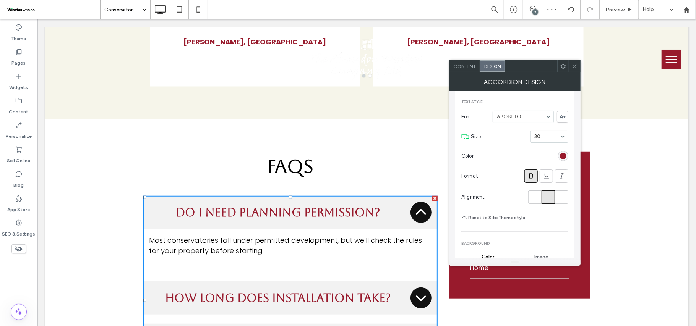
click at [546, 137] on input at bounding box center [547, 136] width 26 height 5
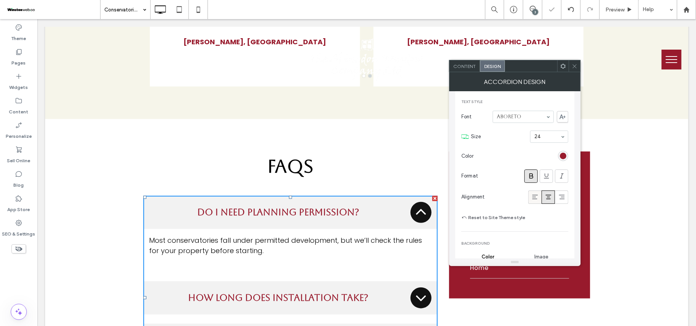
click at [532, 197] on icon at bounding box center [535, 197] width 8 height 8
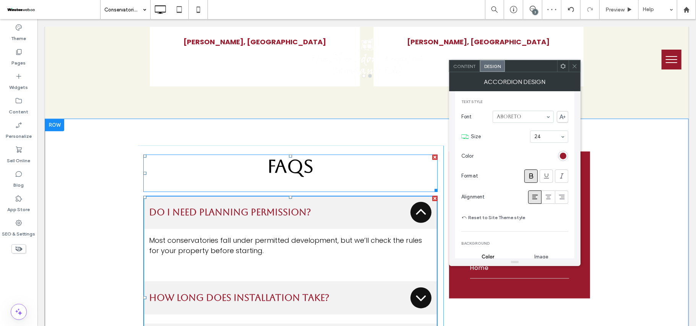
click at [284, 154] on div "FAQs" at bounding box center [290, 172] width 294 height 37
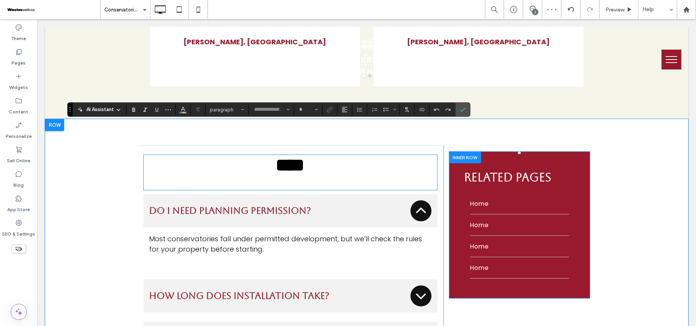
type input "*******"
type input "**"
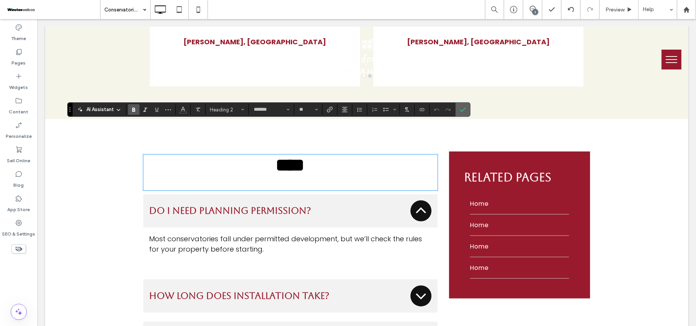
click at [469, 107] on label "Confirm" at bounding box center [462, 110] width 11 height 14
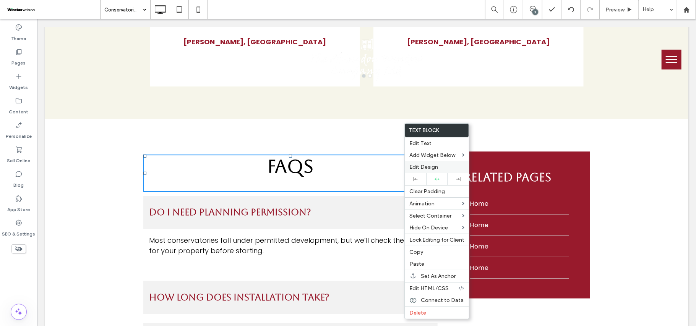
click at [430, 168] on span "Edit Design" at bounding box center [423, 167] width 29 height 6
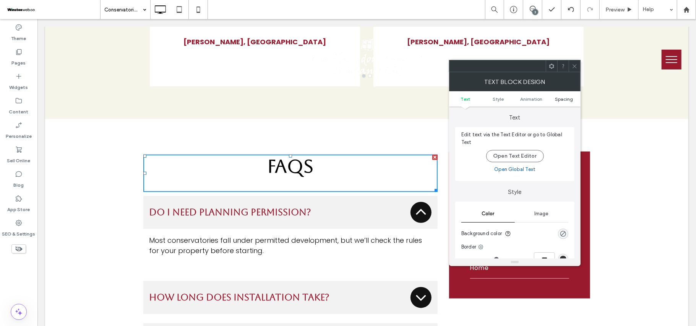
click at [557, 100] on span "Spacing" at bounding box center [564, 99] width 18 height 6
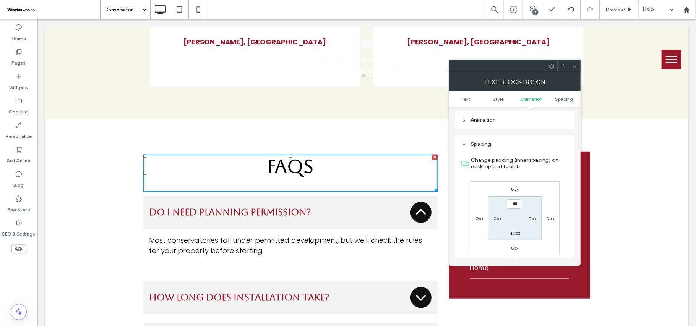
scroll to position [219, 0]
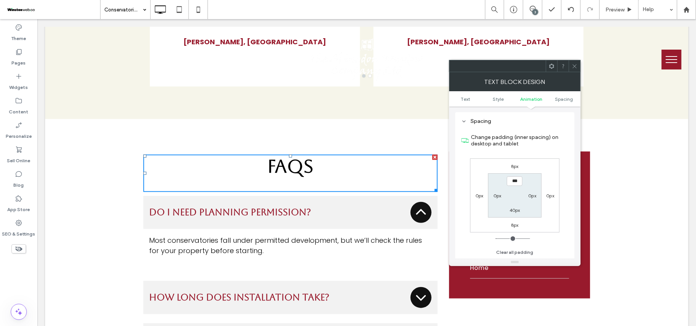
click at [516, 211] on label "40px" at bounding box center [514, 211] width 11 height 6
type input "**"
type input "*"
type input "***"
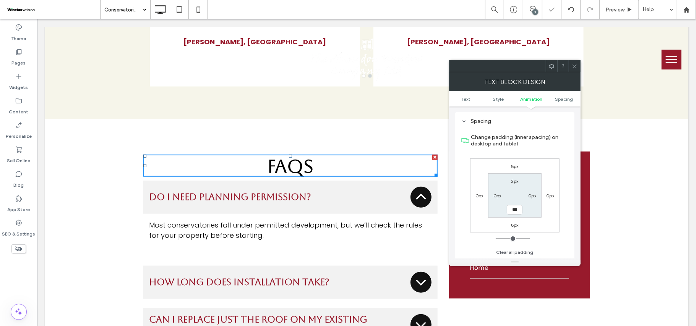
click at [577, 68] on icon at bounding box center [575, 66] width 6 height 6
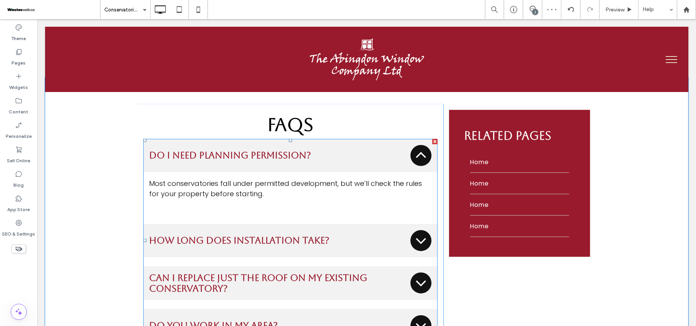
scroll to position [2497, 0]
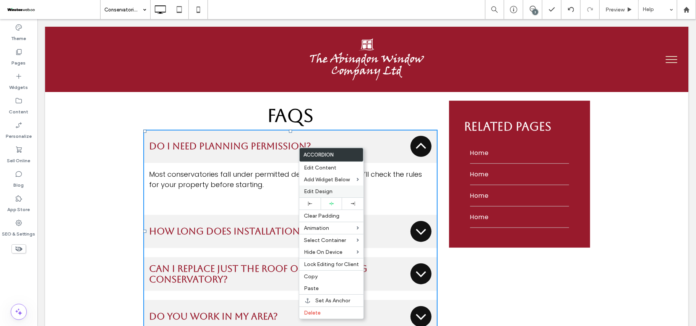
click at [326, 191] on span "Edit Design" at bounding box center [318, 191] width 29 height 6
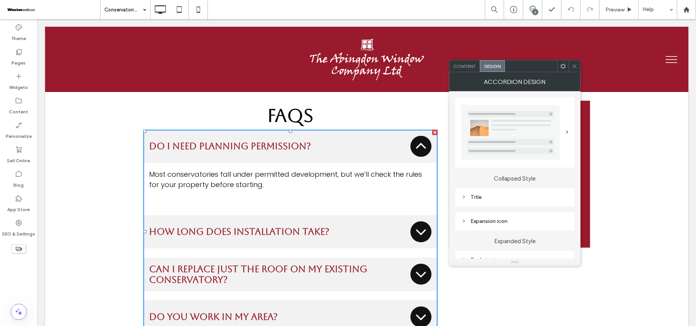
click at [505, 198] on div "Title" at bounding box center [514, 197] width 107 height 6
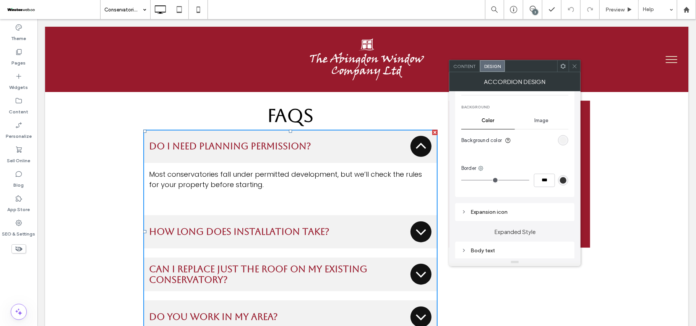
scroll to position [306, 0]
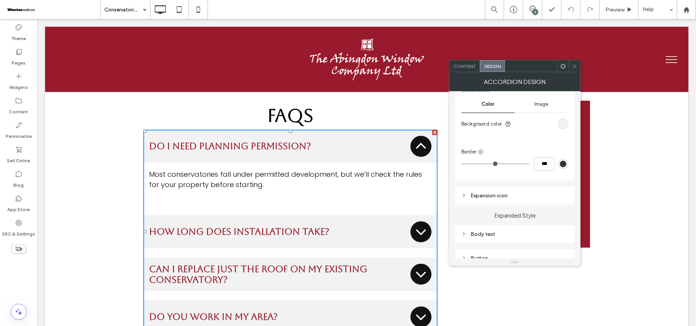
click at [513, 198] on div "Expansion icon" at bounding box center [514, 196] width 107 height 6
click at [555, 246] on input "****" at bounding box center [558, 244] width 19 height 10
click at [557, 246] on input "****" at bounding box center [558, 244] width 19 height 10
drag, startPoint x: 557, startPoint y: 246, endPoint x: 548, endPoint y: 246, distance: 9.2
click at [548, 246] on div "****" at bounding box center [539, 244] width 57 height 10
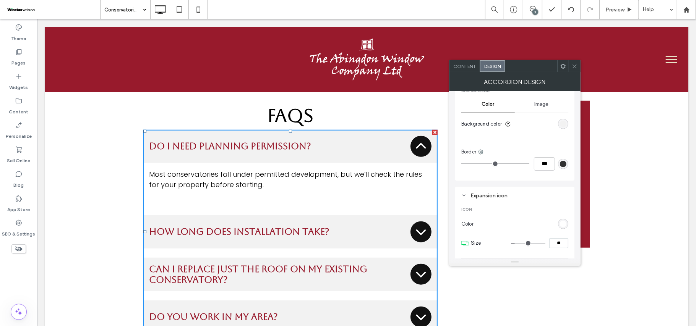
type input "**"
type input "****"
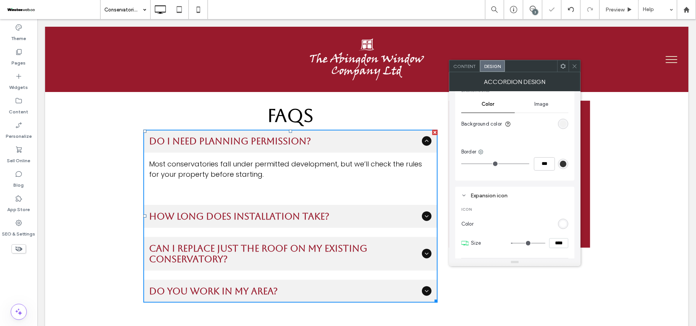
click at [575, 68] on icon at bounding box center [575, 66] width 6 height 6
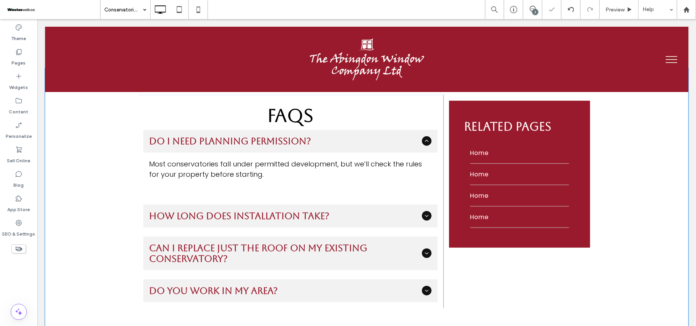
click at [470, 240] on div "Click To Paste Click To Paste RElated PAges Home Home Home Home Click To Paste …" at bounding box center [519, 201] width 153 height 213
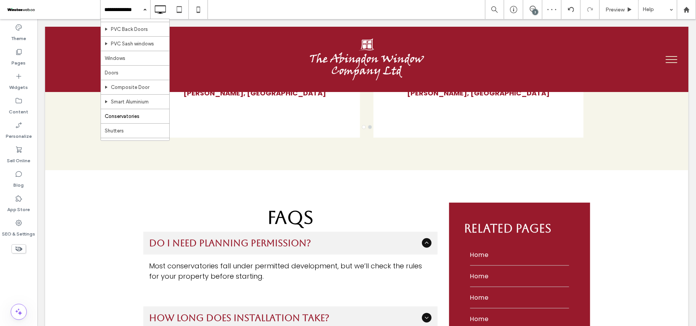
scroll to position [102, 0]
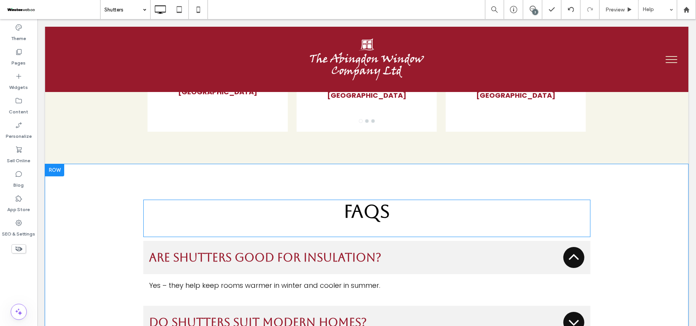
scroll to position [1885, 0]
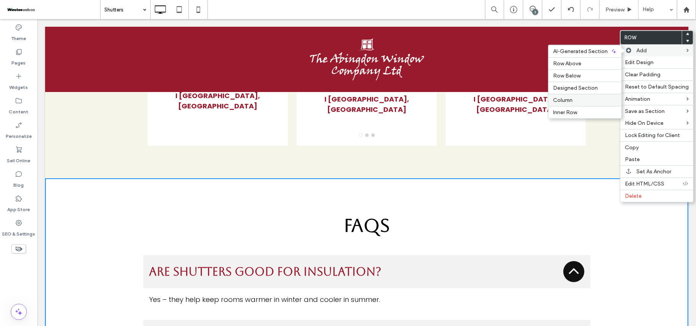
click at [592, 102] on label "Column" at bounding box center [585, 100] width 64 height 6
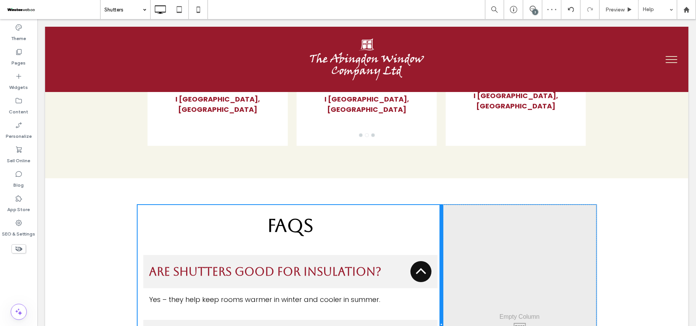
drag, startPoint x: 360, startPoint y: 217, endPoint x: 453, endPoint y: 224, distance: 93.5
click at [453, 224] on div "FAQs Are shutters good for insulation? Yes – they help keep rooms warmer in win…" at bounding box center [366, 327] width 459 height 245
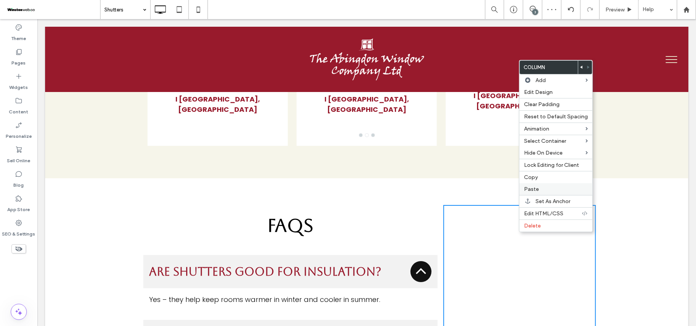
click at [545, 193] on label "Paste" at bounding box center [556, 189] width 64 height 6
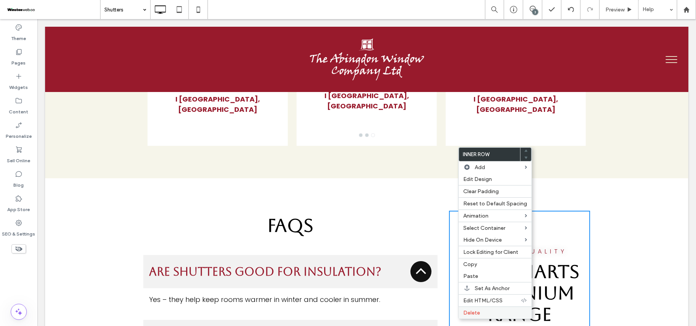
click at [500, 314] on label "Delete" at bounding box center [495, 313] width 64 height 6
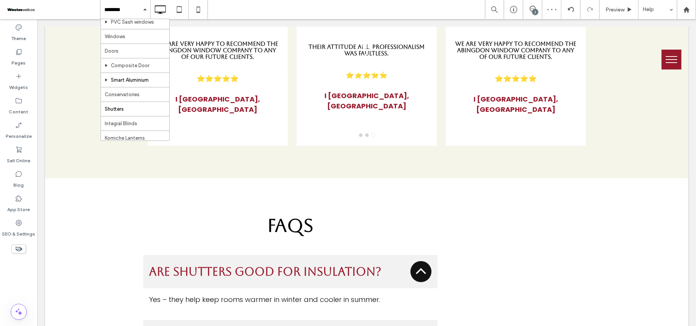
scroll to position [102, 0]
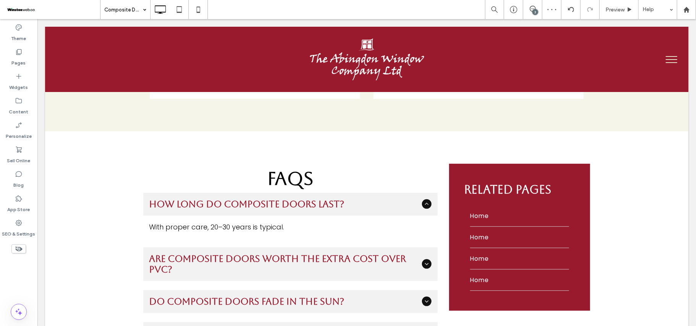
scroll to position [2229, 0]
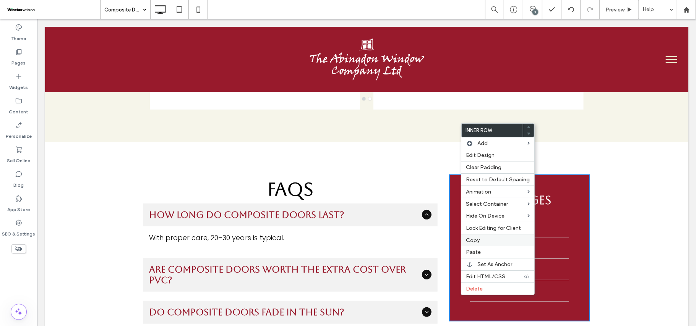
click at [508, 244] on label "Copy" at bounding box center [498, 240] width 64 height 6
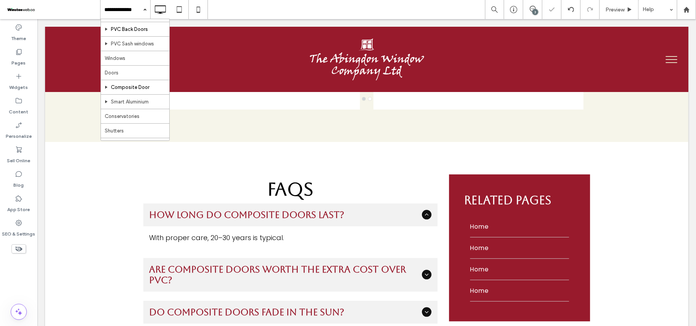
scroll to position [102, 0]
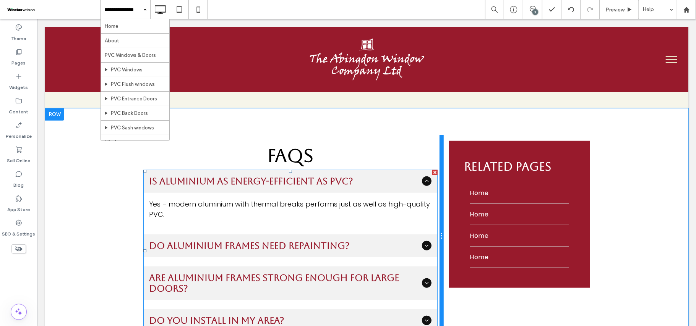
scroll to position [2450, 0]
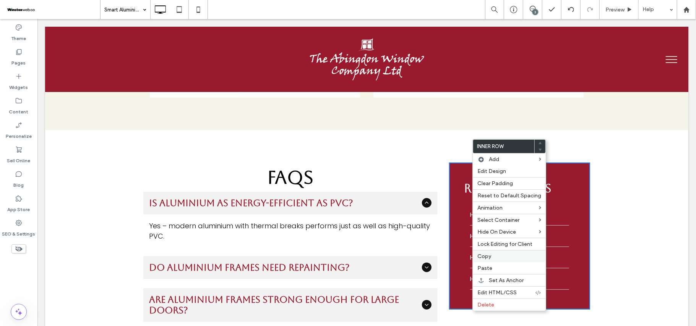
click at [491, 260] on label "Copy" at bounding box center [509, 256] width 64 height 6
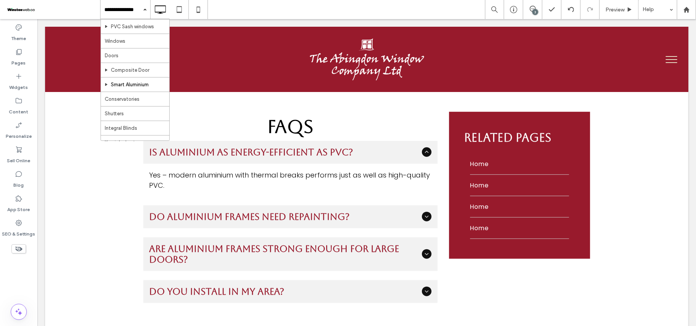
scroll to position [102, 0]
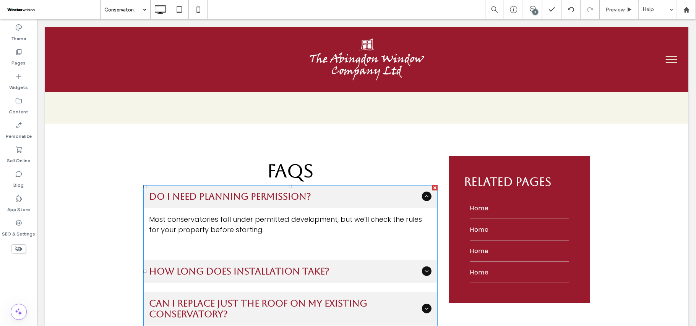
scroll to position [2497, 0]
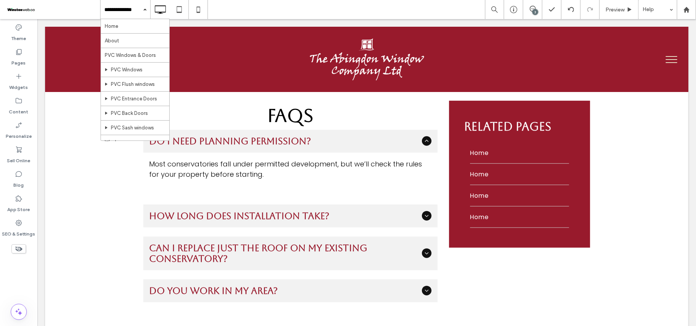
click at [118, 5] on input at bounding box center [123, 9] width 38 height 19
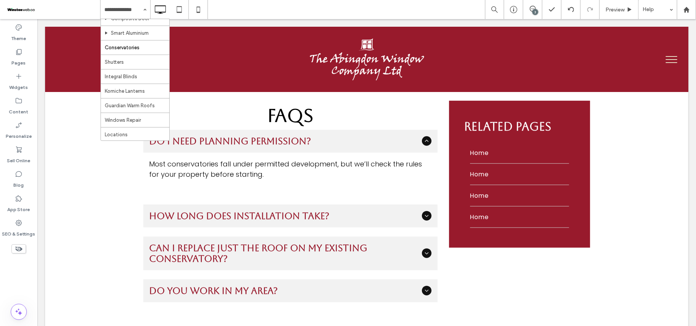
click at [0, 0] on div at bounding box center [0, 0] width 0 height 0
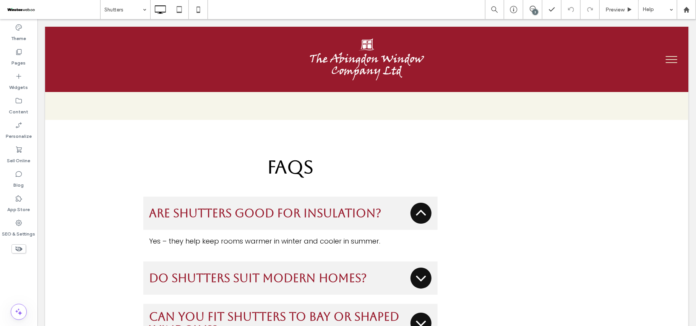
scroll to position [1936, 0]
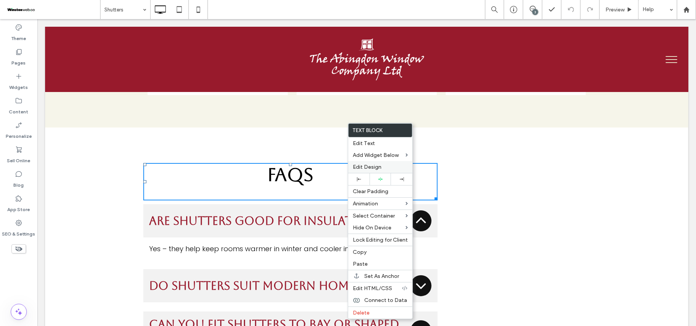
click at [371, 166] on span "Edit Design" at bounding box center [367, 167] width 29 height 6
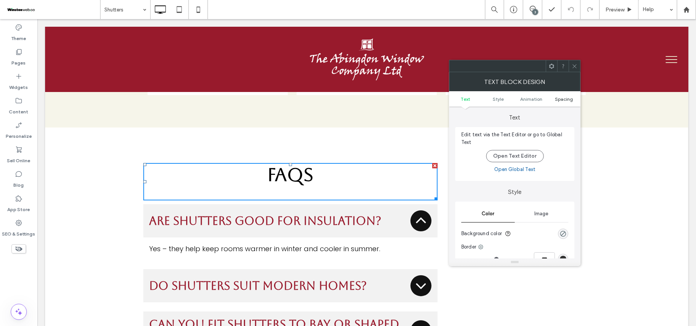
click at [571, 100] on span "Spacing" at bounding box center [564, 99] width 18 height 6
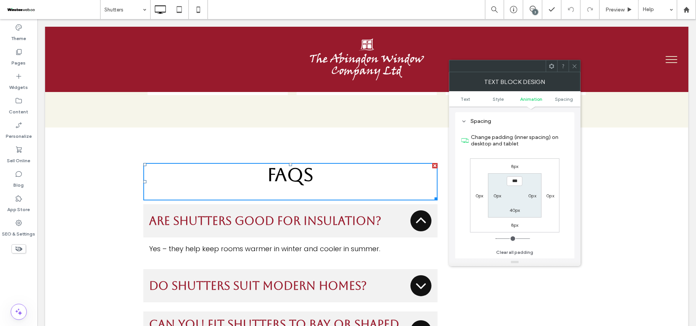
scroll to position [219, 0]
click at [514, 212] on label "40px" at bounding box center [514, 211] width 11 height 6
type input "**"
type input "*"
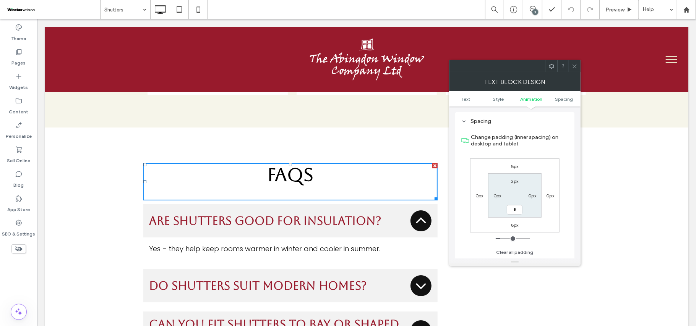
type input "***"
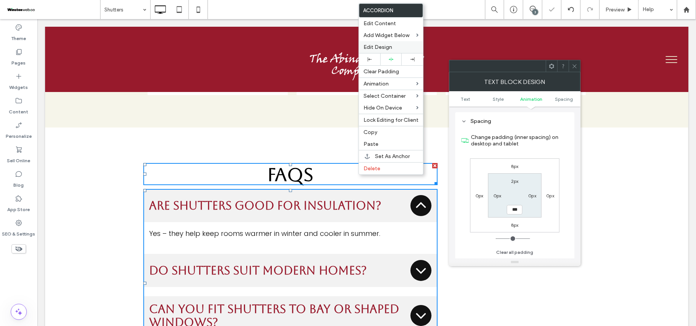
click at [381, 46] on span "Edit Design" at bounding box center [377, 47] width 29 height 6
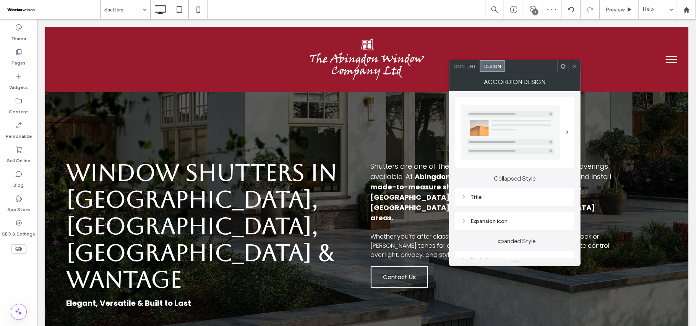
scroll to position [1936, 0]
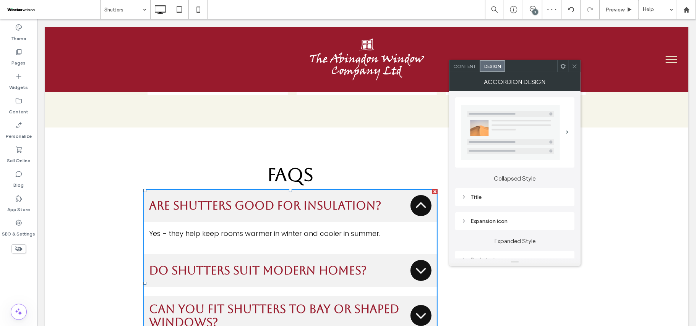
click at [499, 193] on div "Title" at bounding box center [514, 197] width 107 height 10
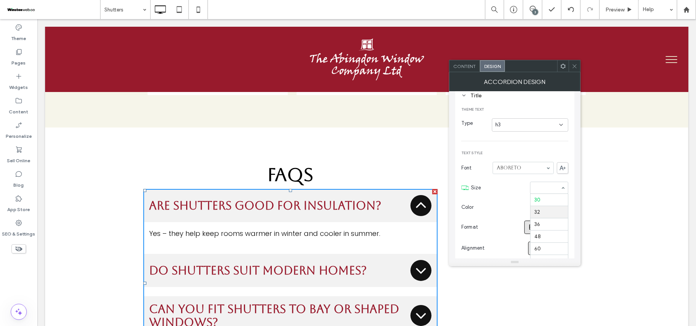
scroll to position [59, 0]
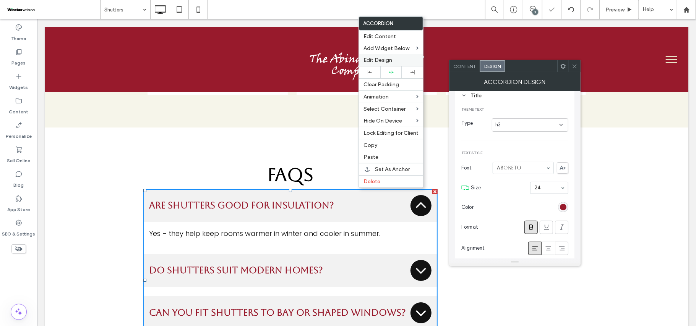
click at [392, 63] on span "Edit Design" at bounding box center [377, 60] width 29 height 6
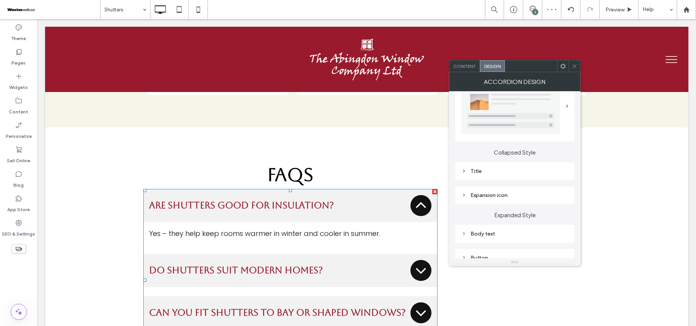
scroll to position [51, 0]
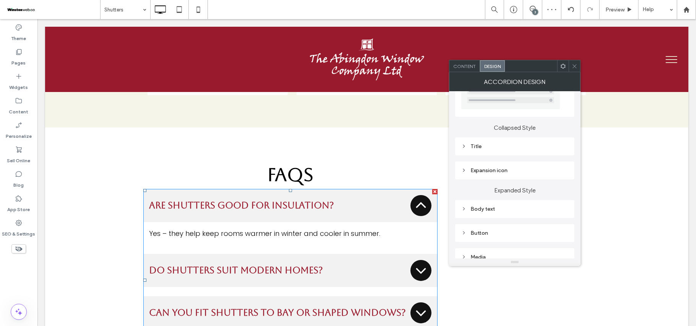
click at [503, 162] on div "Expansion icon" at bounding box center [514, 171] width 119 height 18
click at [506, 167] on div "Expansion icon" at bounding box center [514, 170] width 107 height 6
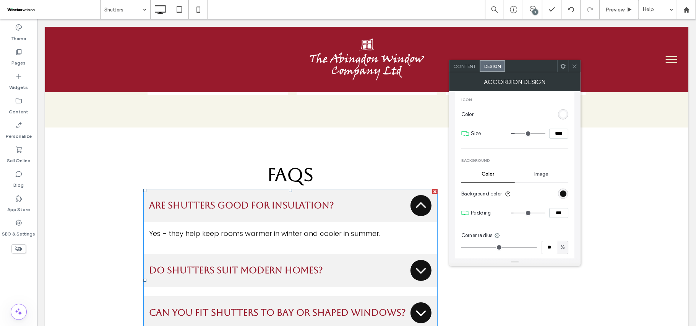
scroll to position [153, 0]
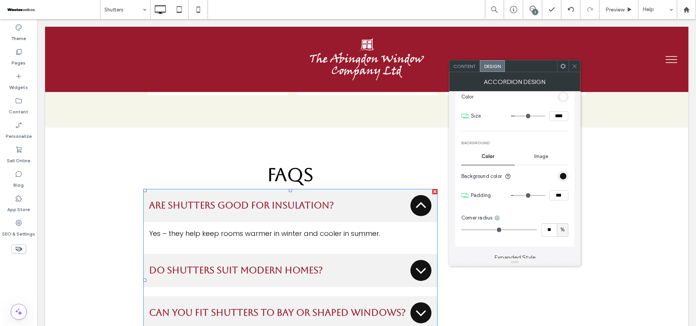
drag, startPoint x: 558, startPoint y: 115, endPoint x: 550, endPoint y: 115, distance: 8.4
click at [550, 115] on input "****" at bounding box center [558, 116] width 19 height 10
type input "****"
type input "**"
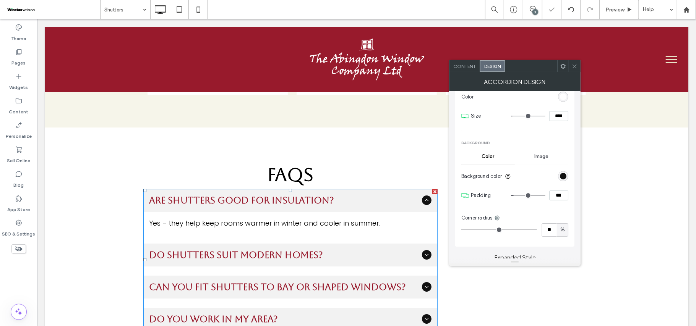
click at [575, 65] on icon at bounding box center [575, 66] width 6 height 6
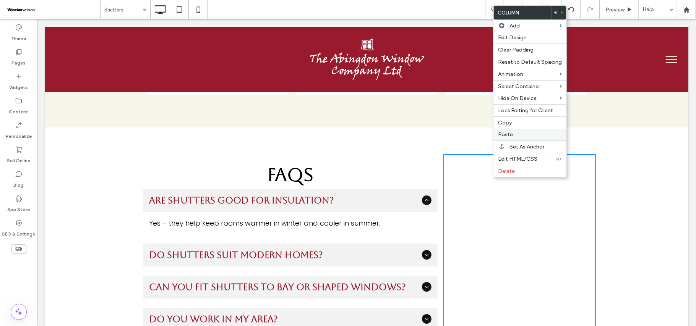
click at [524, 136] on label "Paste" at bounding box center [530, 134] width 64 height 6
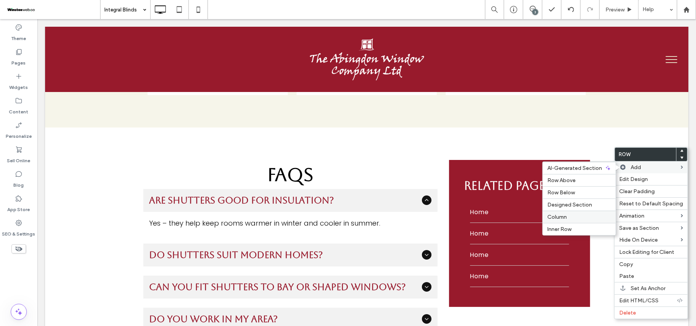
click at [571, 216] on label "Column" at bounding box center [579, 217] width 64 height 6
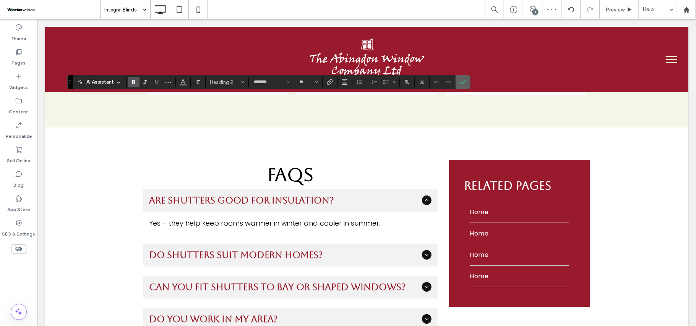
click at [468, 83] on label "Confirm" at bounding box center [462, 82] width 11 height 14
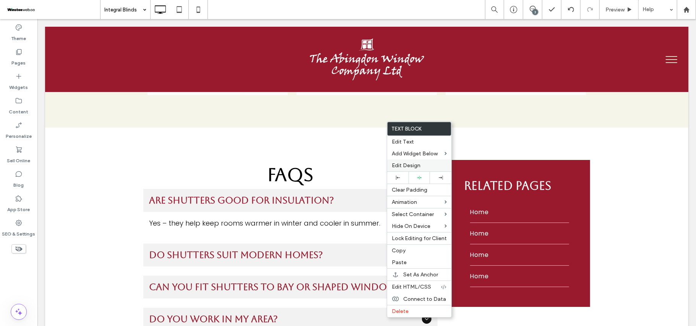
click at [417, 164] on span "Edit Design" at bounding box center [406, 165] width 29 height 6
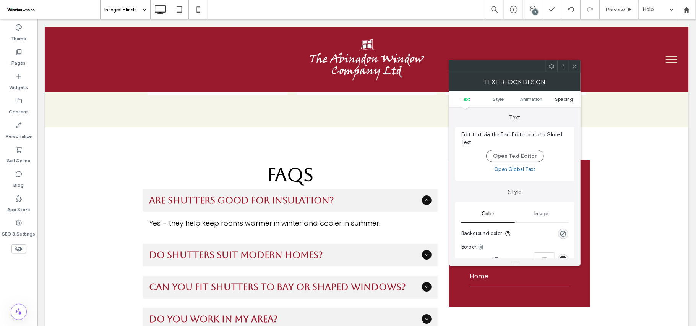
click at [566, 100] on span "Spacing" at bounding box center [564, 99] width 18 height 6
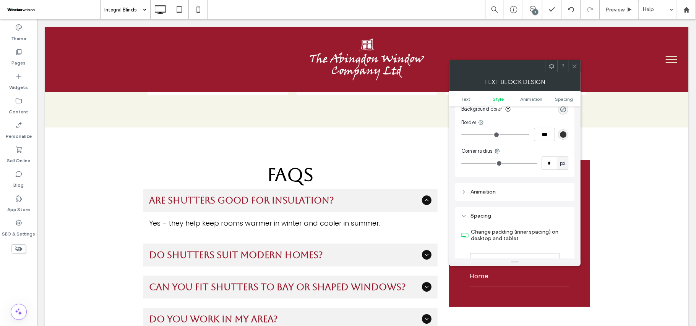
scroll to position [219, 0]
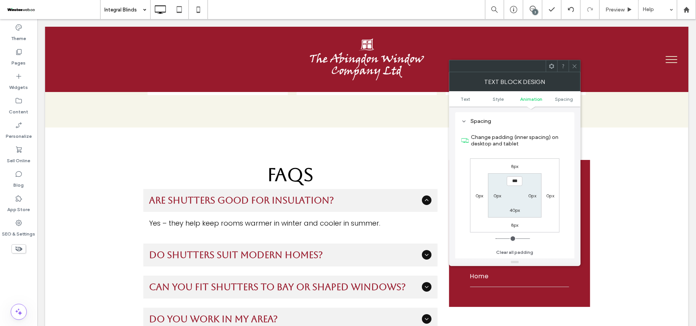
click at [513, 212] on label "40px" at bounding box center [514, 211] width 11 height 6
type input "**"
type input "****"
type input "*"
type input "***"
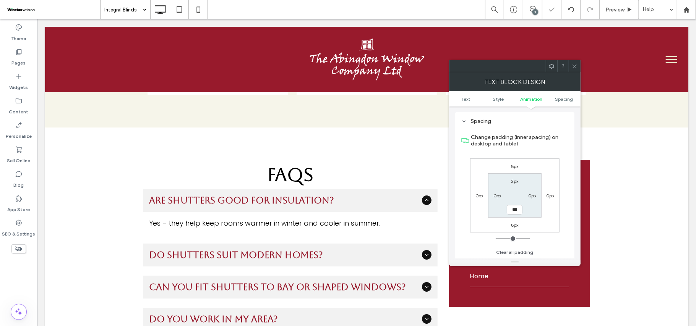
click at [575, 70] on span at bounding box center [575, 65] width 6 height 11
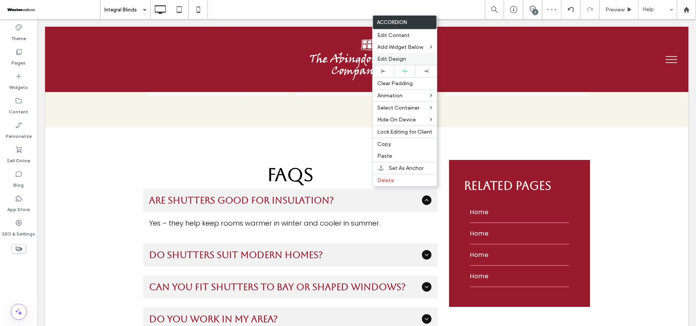
click at [401, 62] on span "Edit Design" at bounding box center [391, 59] width 29 height 6
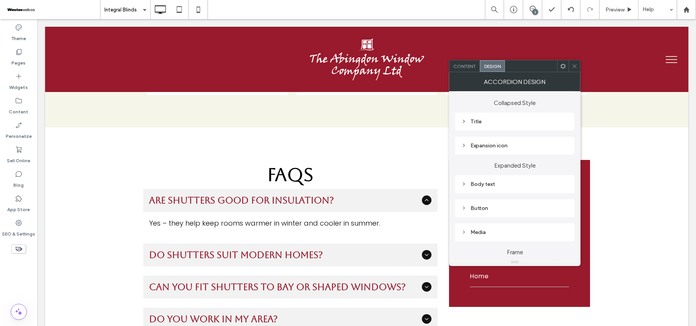
scroll to position [51, 0]
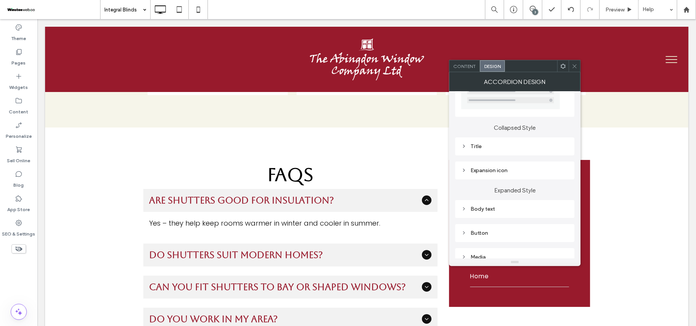
click at [501, 141] on div "Title" at bounding box center [514, 147] width 119 height 18
click at [508, 147] on div "Title" at bounding box center [514, 146] width 107 height 6
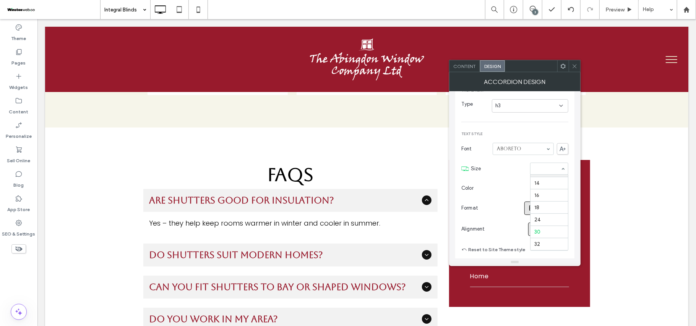
scroll to position [153, 0]
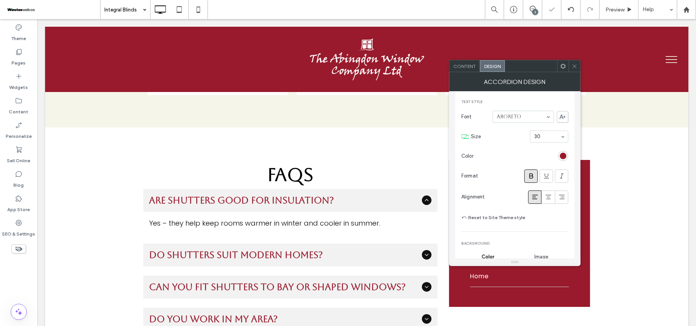
click at [552, 137] on input at bounding box center [547, 136] width 26 height 5
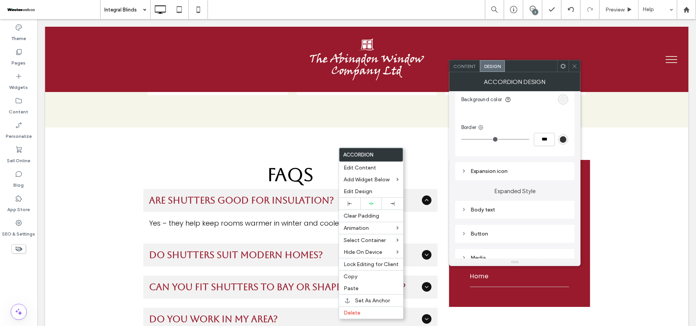
scroll to position [357, 0]
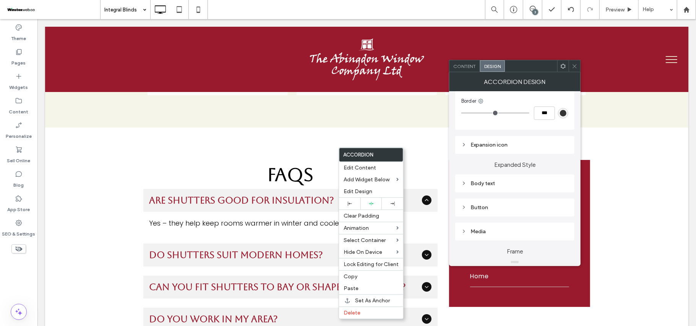
click at [512, 143] on div "Expansion icon" at bounding box center [514, 145] width 107 height 6
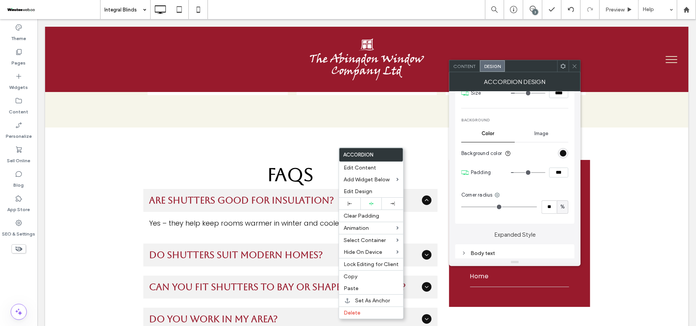
scroll to position [459, 0]
click at [548, 205] on input "**" at bounding box center [549, 204] width 15 height 13
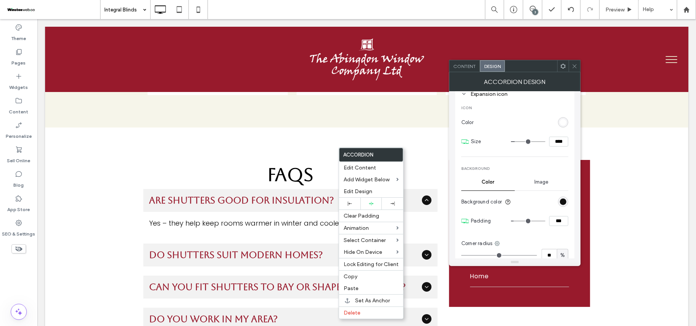
click at [554, 141] on input "****" at bounding box center [558, 142] width 19 height 10
drag, startPoint x: 557, startPoint y: 142, endPoint x: 550, endPoint y: 142, distance: 6.9
click at [550, 142] on input "****" at bounding box center [558, 142] width 19 height 10
type input "****"
type input "**"
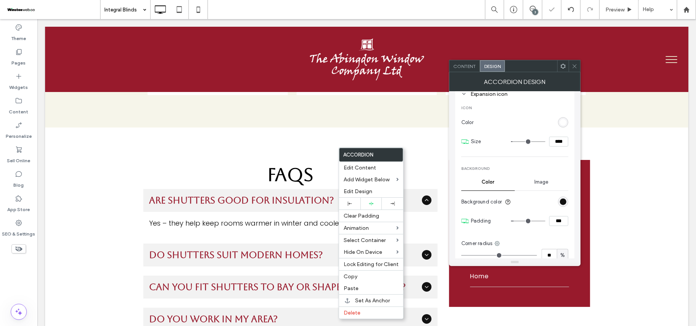
click at [574, 67] on use at bounding box center [575, 66] width 4 height 4
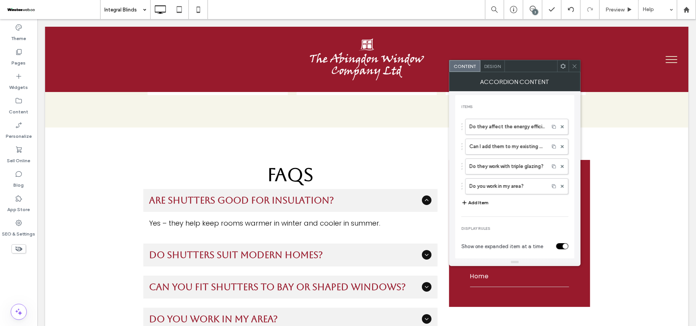
click at [573, 66] on icon at bounding box center [575, 66] width 6 height 6
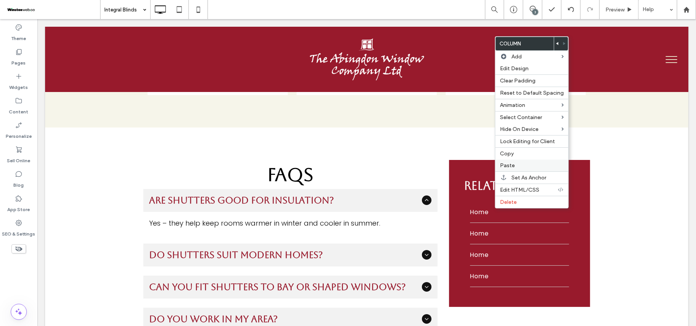
click at [537, 167] on label "Paste" at bounding box center [532, 165] width 64 height 6
click at [536, 167] on label "Paste" at bounding box center [532, 165] width 64 height 6
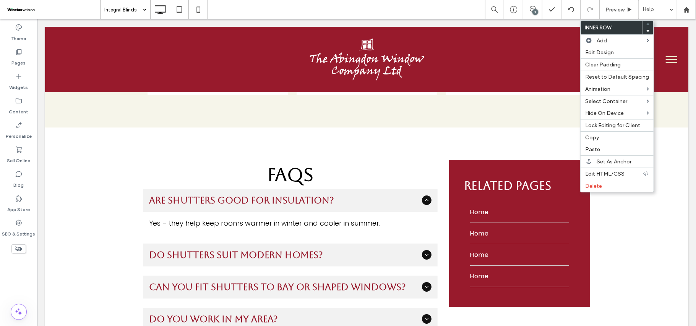
click at [601, 192] on div "Delete" at bounding box center [617, 186] width 73 height 12
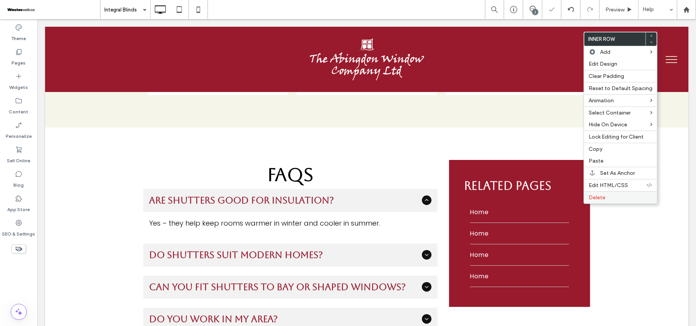
click at [598, 201] on span "Delete" at bounding box center [597, 198] width 17 height 6
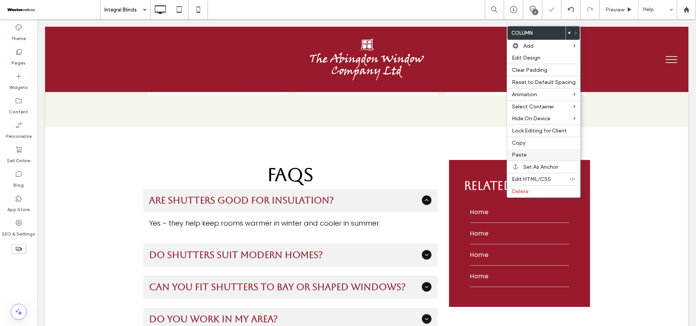
click at [540, 154] on label "Paste" at bounding box center [544, 155] width 64 height 6
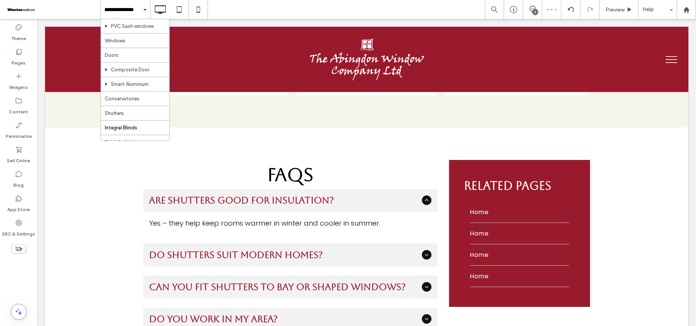
scroll to position [153, 0]
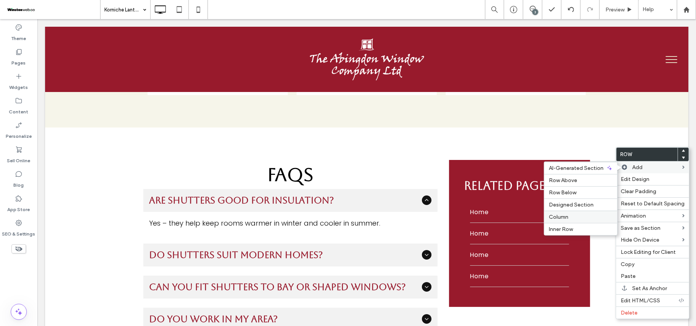
click at [576, 214] on div "Column" at bounding box center [580, 217] width 73 height 12
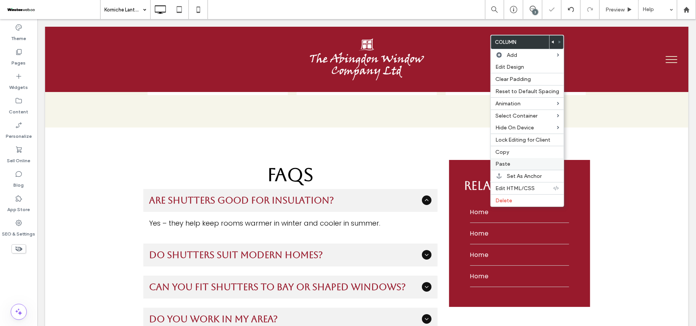
click at [527, 167] on label "Paste" at bounding box center [527, 164] width 64 height 6
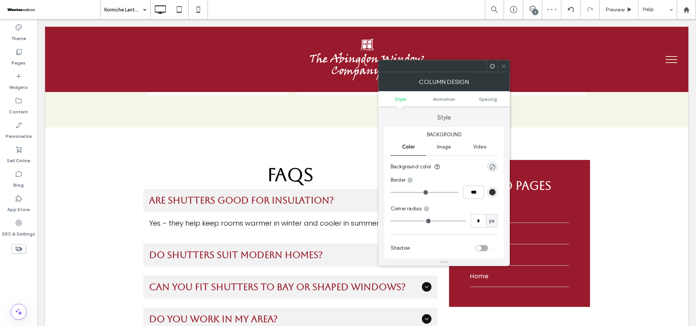
click at [506, 67] on icon at bounding box center [504, 66] width 6 height 6
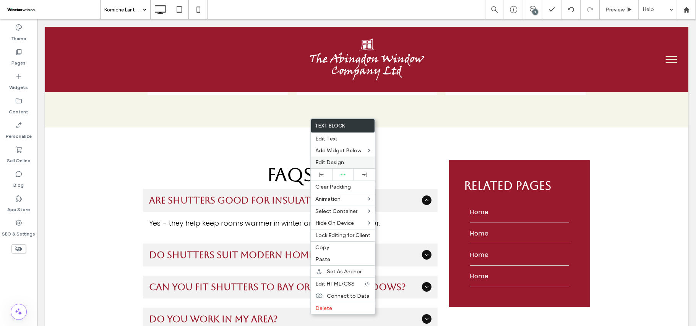
click at [333, 159] on span "Edit Design" at bounding box center [329, 162] width 29 height 6
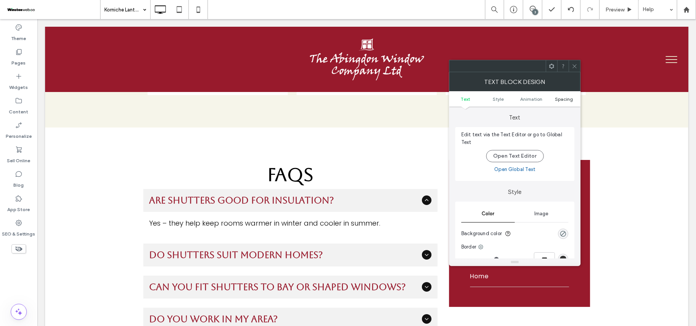
click at [557, 101] on span "Spacing" at bounding box center [564, 99] width 18 height 6
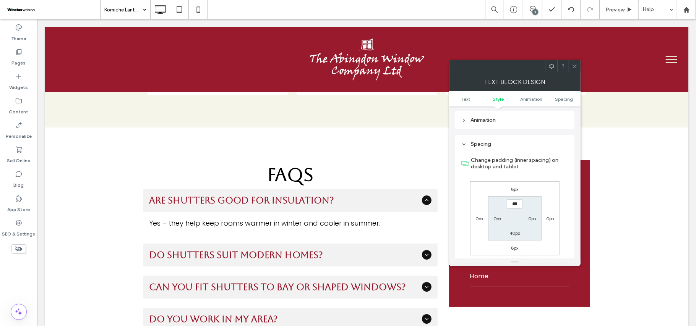
scroll to position [219, 0]
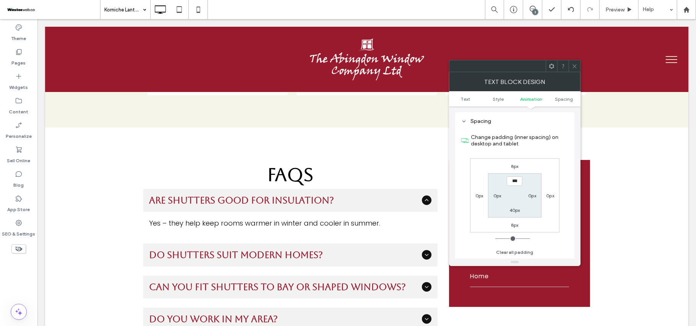
click at [516, 210] on label "40px" at bounding box center [514, 211] width 11 height 6
type input "**"
click at [516, 210] on input "****" at bounding box center [515, 210] width 16 height 10
type input "***"
type input "*"
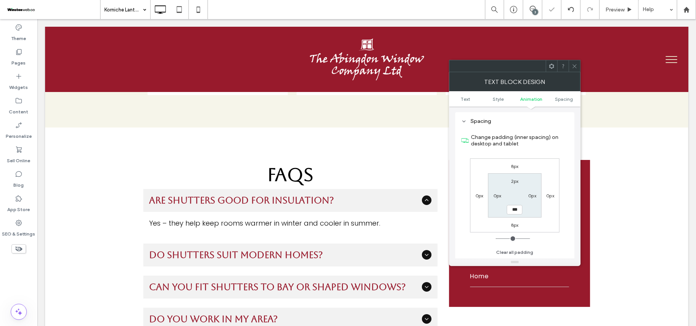
click at [575, 66] on icon at bounding box center [575, 66] width 6 height 6
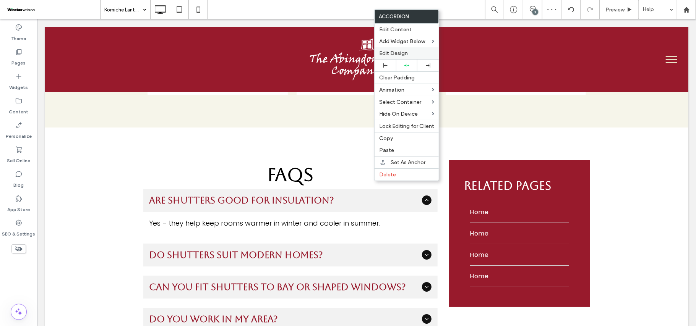
click at [391, 51] on span "Edit Design" at bounding box center [393, 53] width 29 height 6
drag, startPoint x: 391, startPoint y: 51, endPoint x: 433, endPoint y: 66, distance: 44.7
click at [391, 51] on span "Edit Design" at bounding box center [393, 53] width 29 height 6
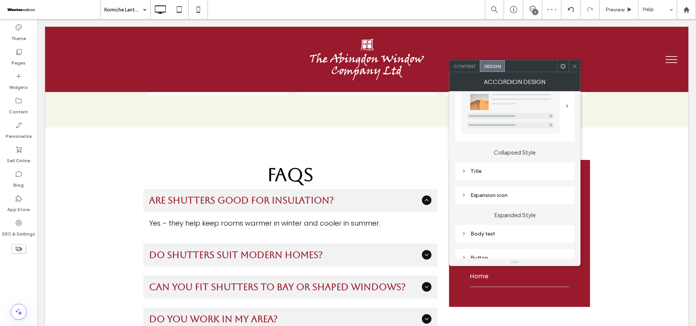
scroll to position [51, 0]
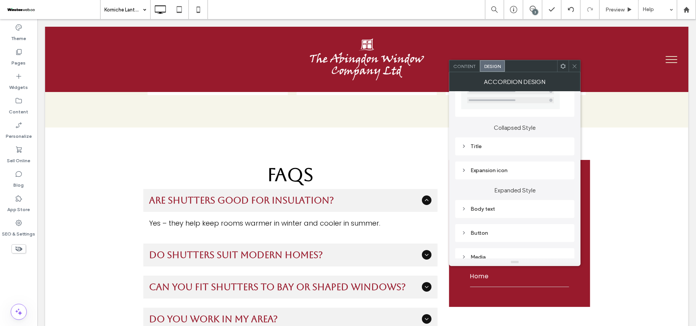
click at [500, 169] on div "Expansion icon" at bounding box center [514, 170] width 107 height 6
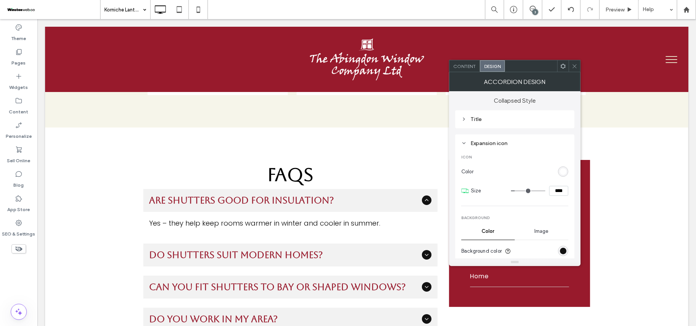
scroll to position [102, 0]
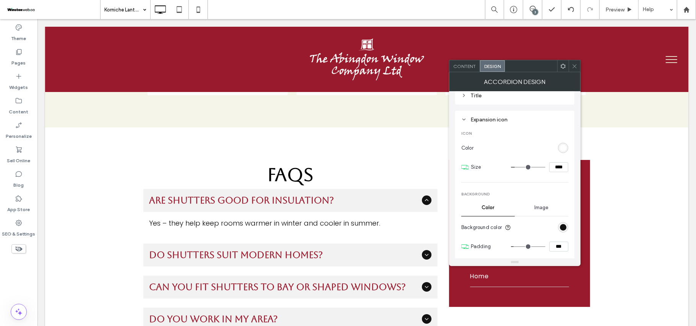
click at [554, 170] on input "****" at bounding box center [558, 167] width 19 height 10
type input "****"
type input "**"
click at [576, 63] on span at bounding box center [575, 65] width 6 height 11
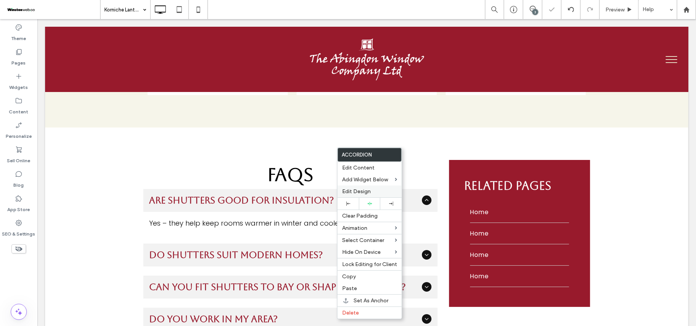
click at [361, 193] on span "Edit Design" at bounding box center [356, 191] width 29 height 6
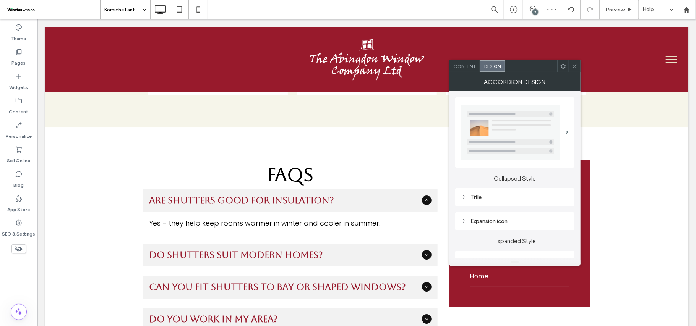
click at [486, 199] on div "Title" at bounding box center [514, 197] width 107 height 6
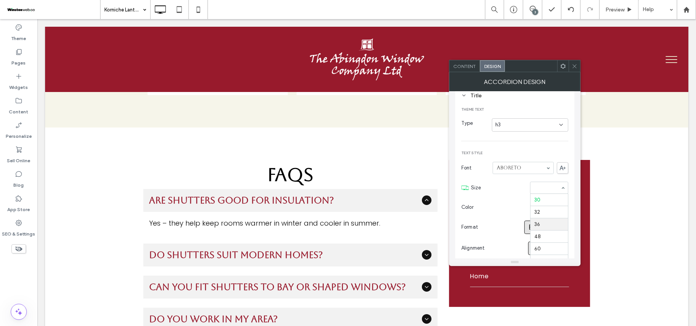
scroll to position [59, 0]
click at [574, 66] on icon at bounding box center [575, 66] width 6 height 6
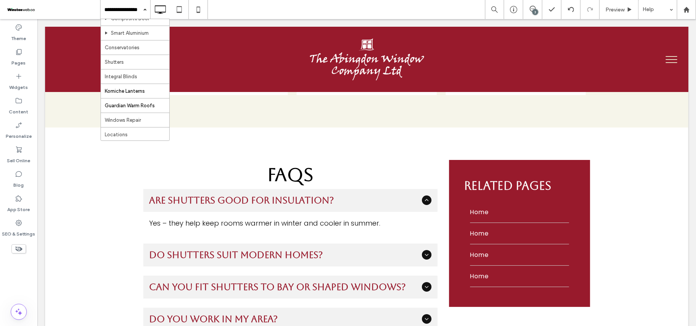
scroll to position [204, 0]
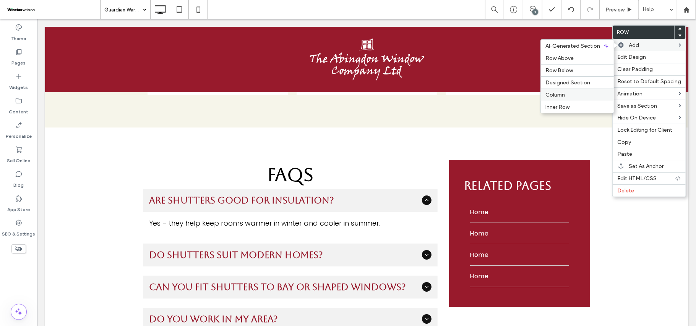
click at [580, 96] on label "Column" at bounding box center [577, 95] width 64 height 6
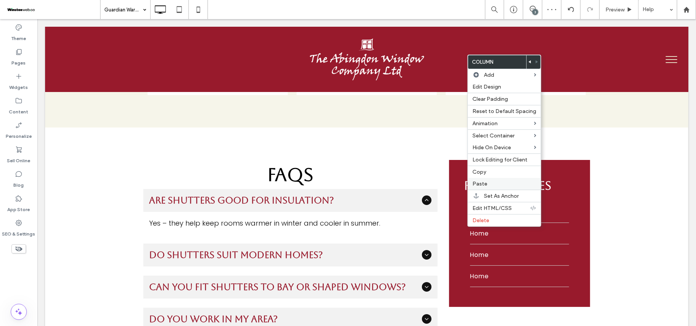
click at [501, 182] on div "Paste" at bounding box center [504, 184] width 73 height 12
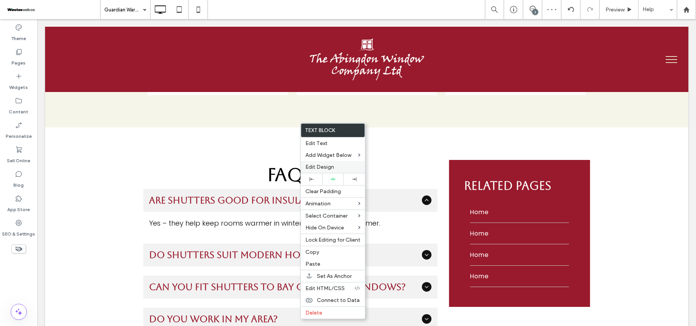
click at [329, 169] on span "Edit Design" at bounding box center [319, 167] width 29 height 6
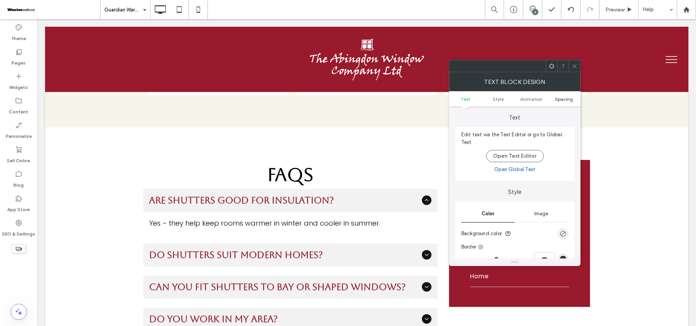
click at [560, 99] on span "Spacing" at bounding box center [564, 99] width 18 height 6
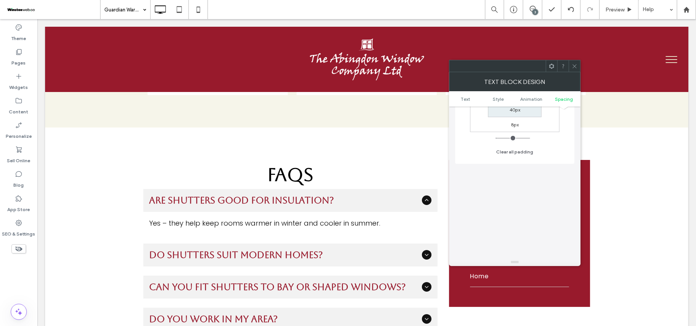
click at [514, 112] on label "40px" at bounding box center [514, 110] width 11 height 6
type input "**"
click at [514, 112] on section "2px 0px **** 0px" at bounding box center [514, 95] width 53 height 44
type input "***"
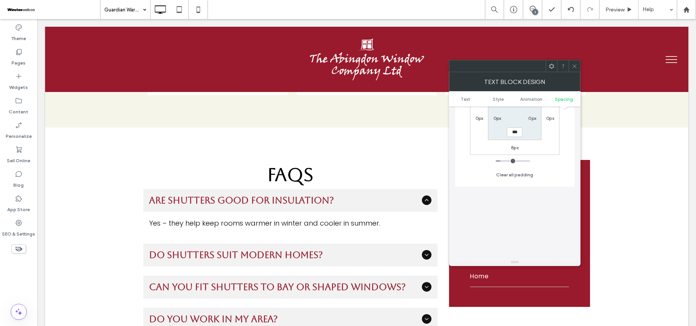
type input "*"
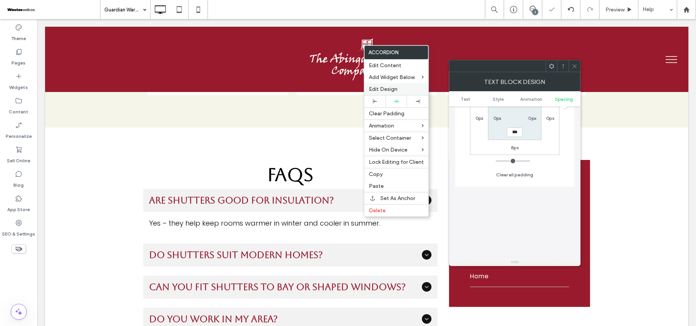
click at [404, 87] on label "Edit Design" at bounding box center [396, 89] width 55 height 6
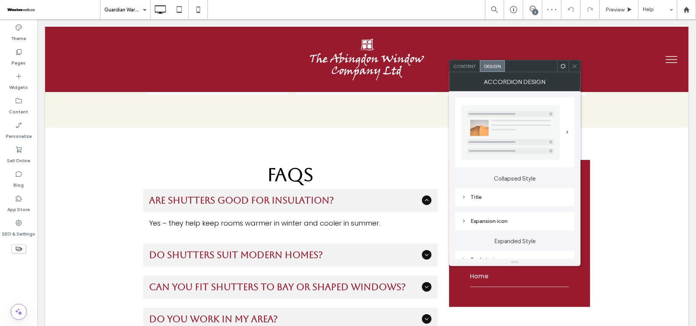
click at [482, 191] on div "Title" at bounding box center [514, 197] width 119 height 18
click at [482, 198] on div "Title" at bounding box center [514, 197] width 107 height 6
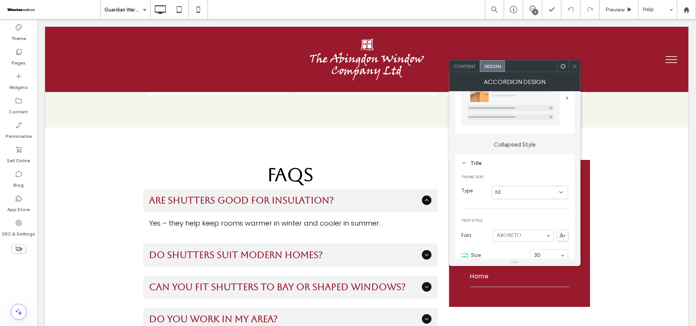
scroll to position [51, 0]
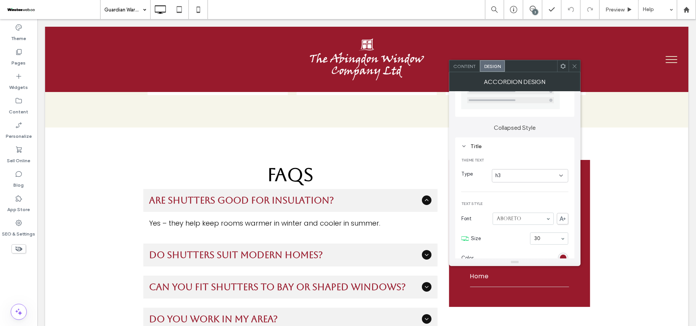
click at [551, 242] on input at bounding box center [547, 238] width 26 height 5
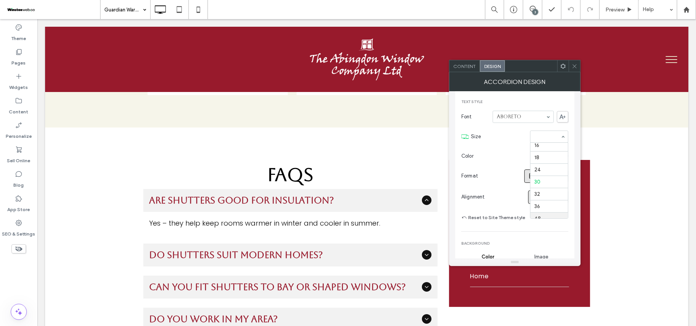
scroll to position [59, 0]
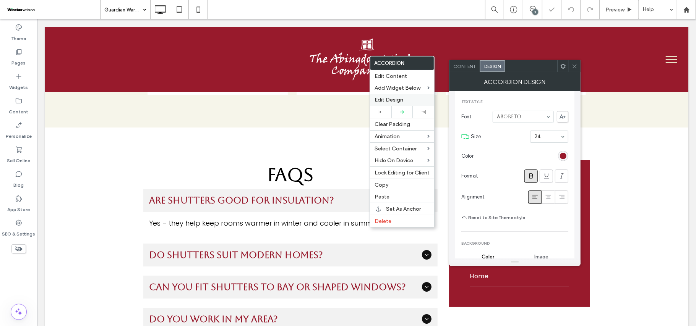
click at [396, 99] on span "Edit Design" at bounding box center [389, 100] width 29 height 6
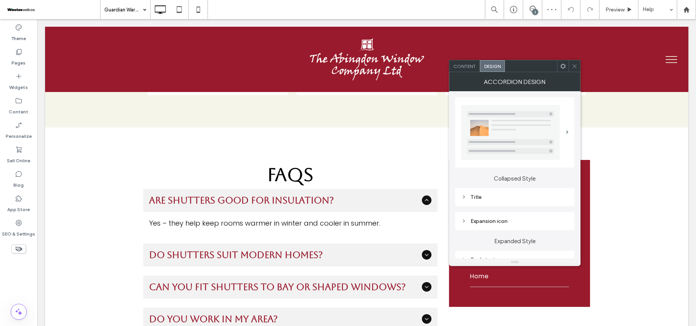
click at [508, 223] on div "Expansion icon" at bounding box center [514, 221] width 107 height 6
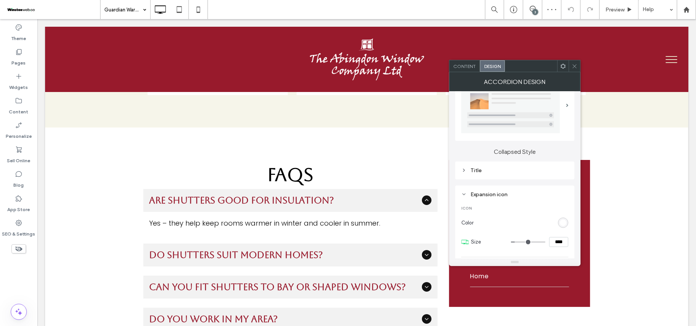
scroll to position [51, 0]
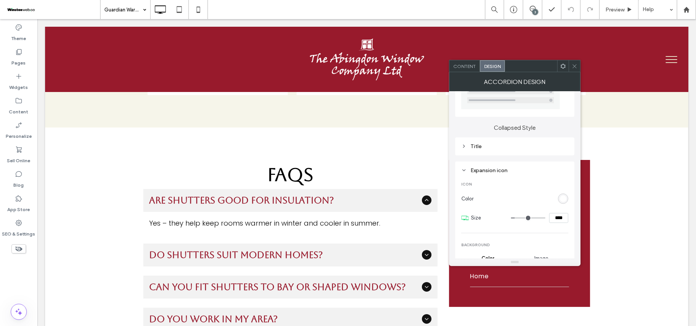
drag, startPoint x: 556, startPoint y: 219, endPoint x: 537, endPoint y: 217, distance: 18.4
click at [537, 217] on div "****" at bounding box center [539, 218] width 57 height 10
type input "****"
type input "**"
click at [575, 68] on icon at bounding box center [575, 66] width 6 height 6
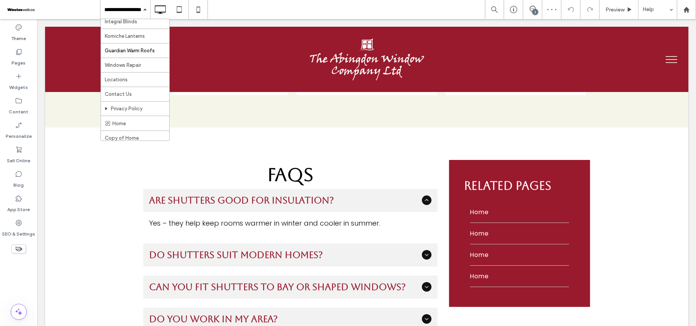
scroll to position [211, 0]
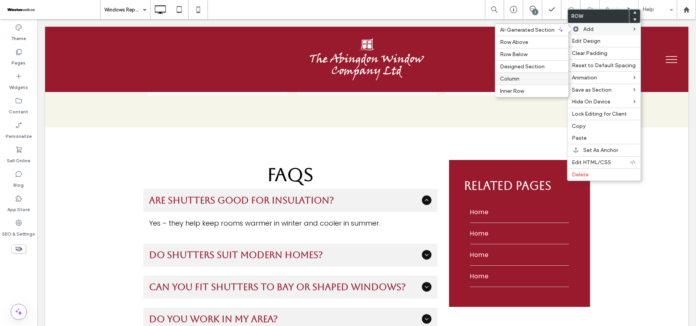
click at [522, 82] on label "Column" at bounding box center [532, 79] width 64 height 6
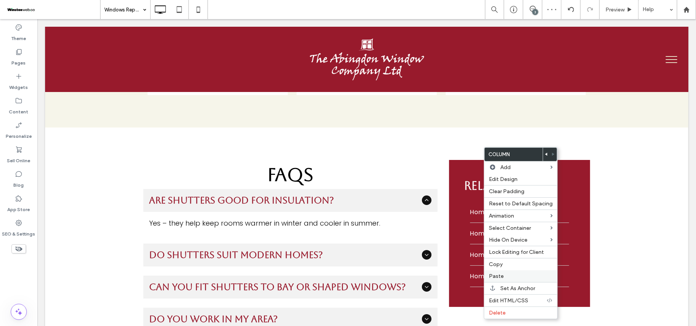
click at [523, 275] on label "Paste" at bounding box center [521, 276] width 64 height 6
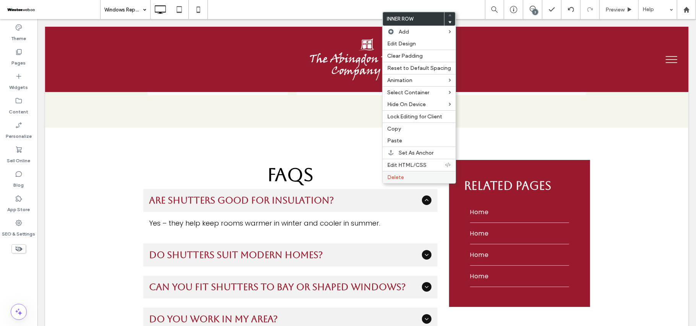
click at [418, 178] on label "Delete" at bounding box center [419, 177] width 64 height 6
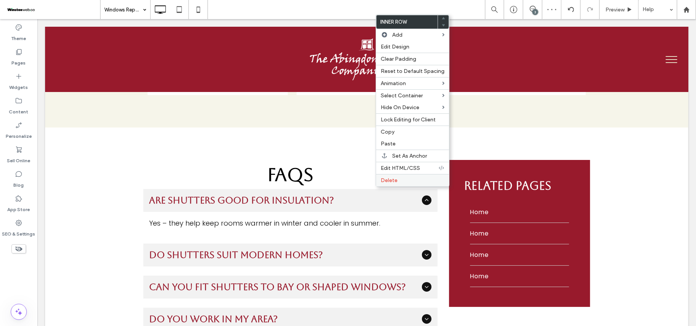
click at [420, 182] on label "Delete" at bounding box center [413, 180] width 64 height 6
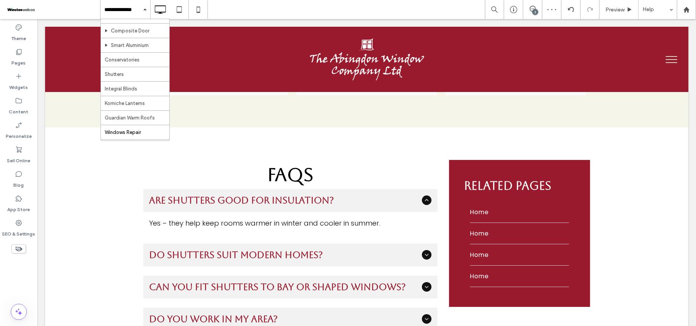
scroll to position [204, 0]
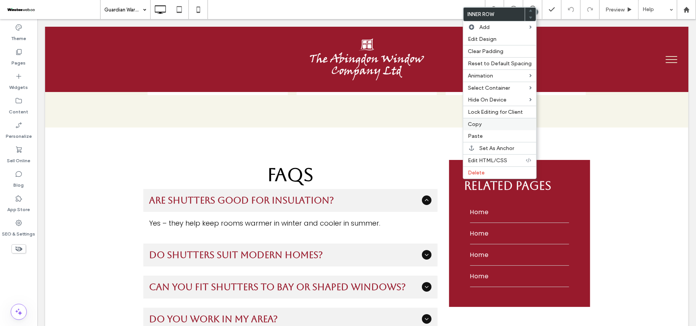
click at [492, 128] on label "Copy" at bounding box center [500, 124] width 64 height 6
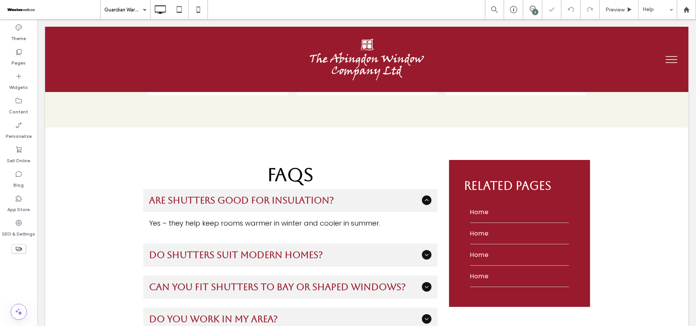
drag, startPoint x: 134, startPoint y: 8, endPoint x: 138, endPoint y: 14, distance: 6.9
click at [134, 8] on input at bounding box center [123, 9] width 38 height 19
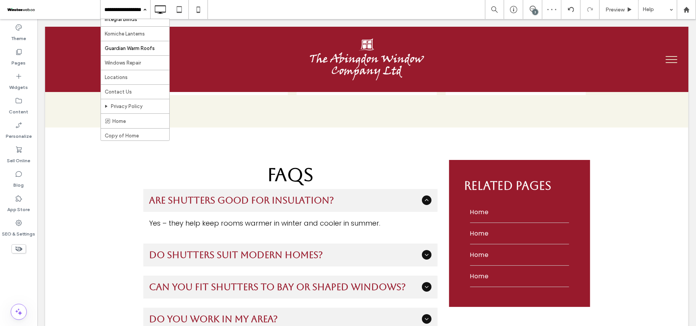
scroll to position [211, 0]
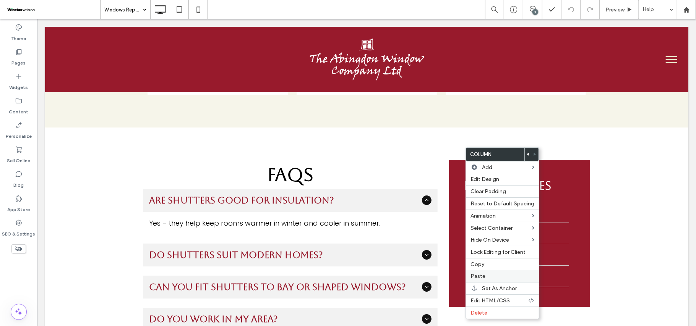
click at [491, 276] on label "Paste" at bounding box center [503, 276] width 64 height 6
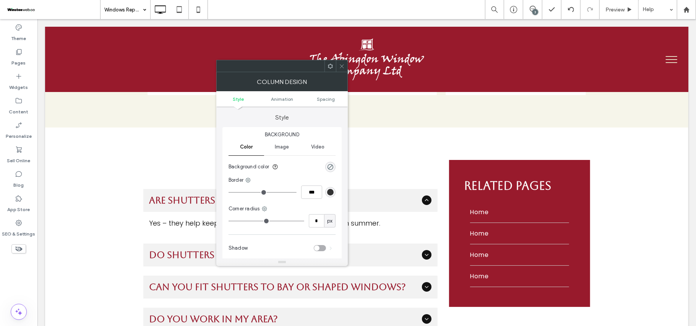
click at [341, 63] on icon at bounding box center [342, 66] width 6 height 6
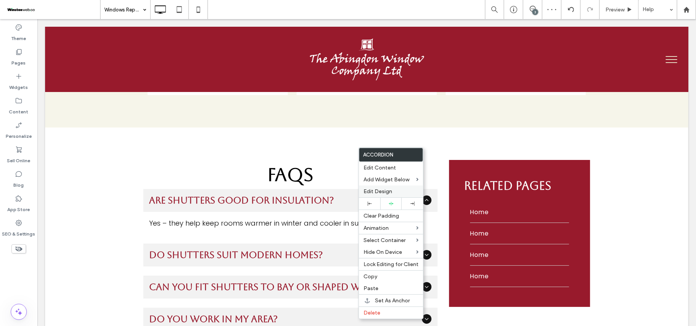
click at [385, 197] on div "Edit Design" at bounding box center [391, 192] width 64 height 12
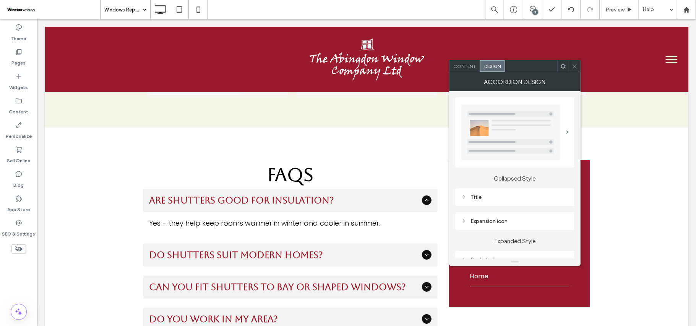
click at [491, 192] on div "Title" at bounding box center [514, 197] width 107 height 10
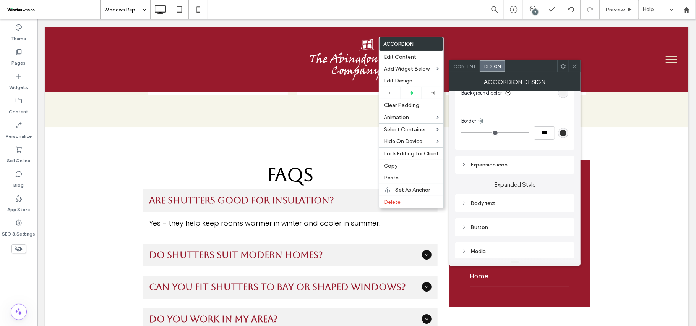
scroll to position [357, 0]
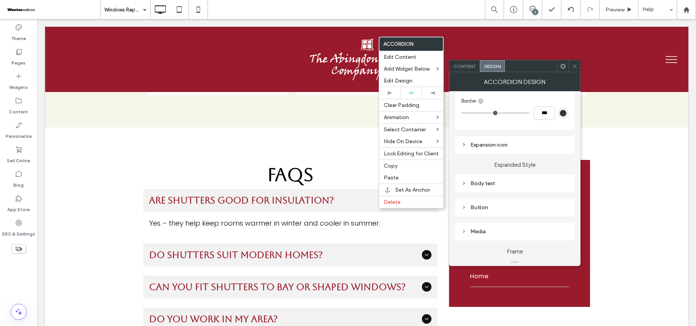
click at [514, 150] on div "Expansion icon" at bounding box center [514, 145] width 107 height 10
drag, startPoint x: 556, startPoint y: 193, endPoint x: 542, endPoint y: 193, distance: 13.8
click at [542, 193] on div "****" at bounding box center [539, 193] width 57 height 10
type input "****"
type input "**"
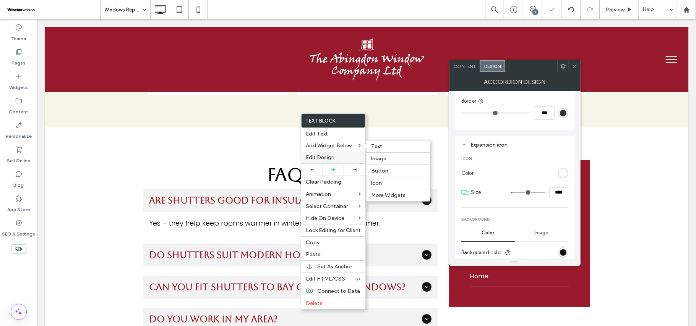
click at [331, 153] on div "Edit Design" at bounding box center [333, 158] width 64 height 12
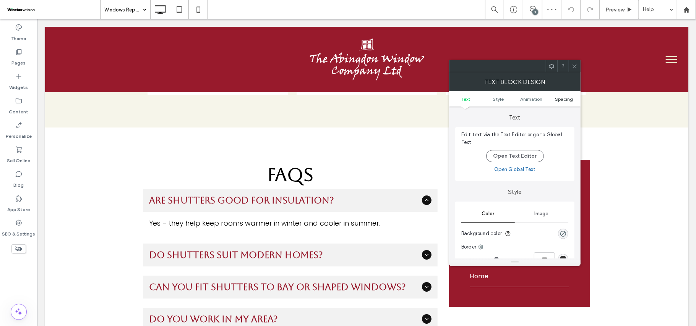
click at [553, 101] on link "Spacing" at bounding box center [564, 99] width 33 height 6
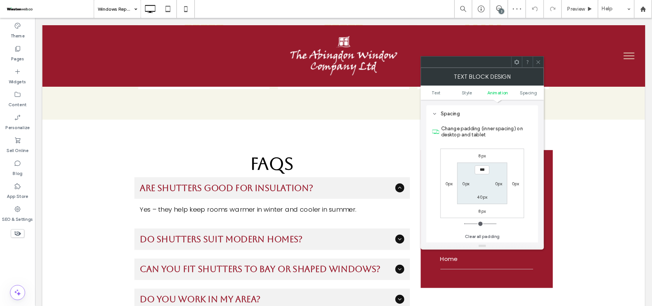
scroll to position [219, 0]
click at [517, 209] on label "40px" at bounding box center [514, 211] width 11 height 6
type input "**"
type input "*"
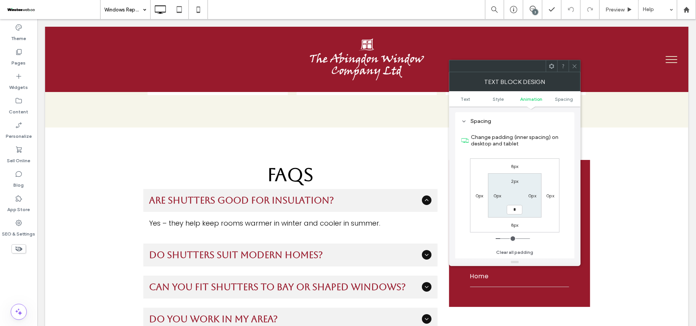
type input "***"
click at [574, 70] on span at bounding box center [575, 65] width 6 height 11
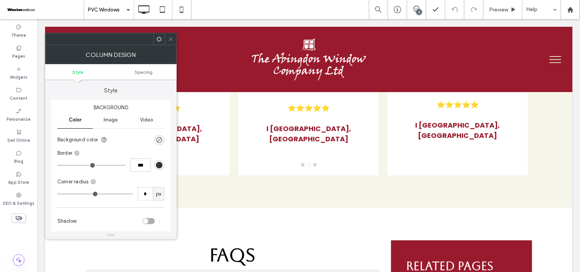
click at [170, 37] on icon at bounding box center [171, 39] width 6 height 6
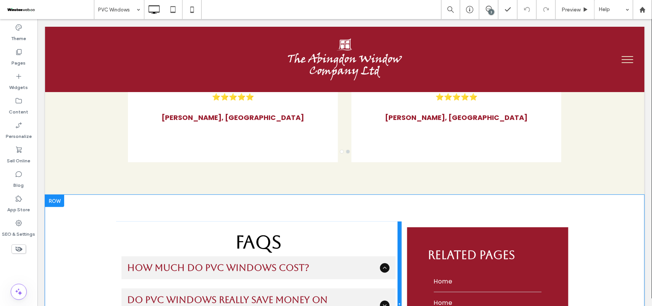
scroll to position [2653, 0]
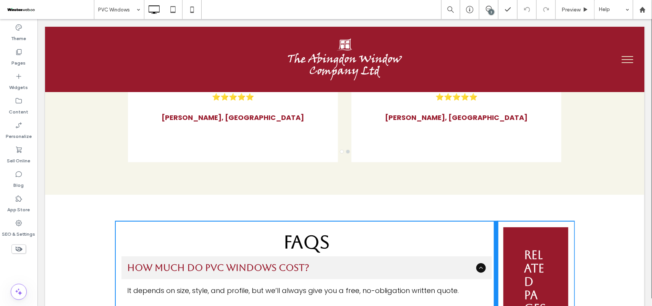
drag, startPoint x: 396, startPoint y: 191, endPoint x: 441, endPoint y: 224, distance: 56.4
drag, startPoint x: 397, startPoint y: 196, endPoint x: 446, endPoint y: 216, distance: 52.8
drag, startPoint x: 397, startPoint y: 195, endPoint x: 451, endPoint y: 214, distance: 56.8
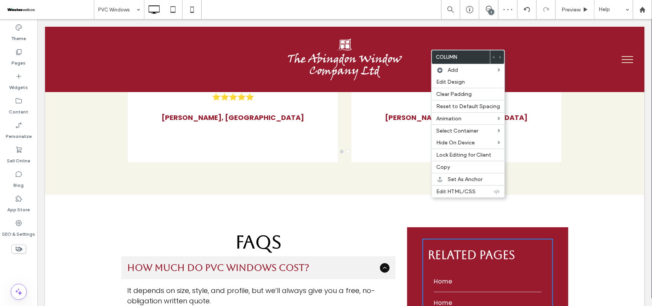
click at [417, 227] on div "RElated PAges Home Home Home Home Click To Paste" at bounding box center [487, 302] width 161 height 151
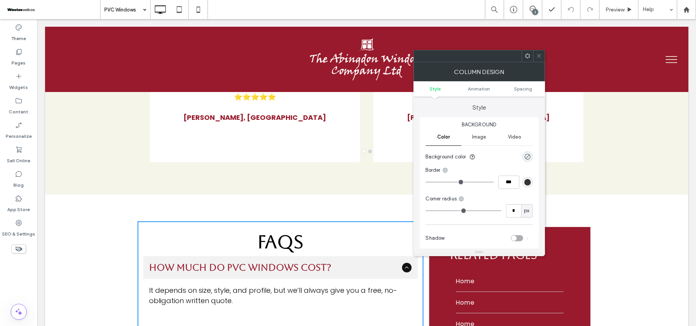
click at [540, 59] on span at bounding box center [539, 55] width 6 height 11
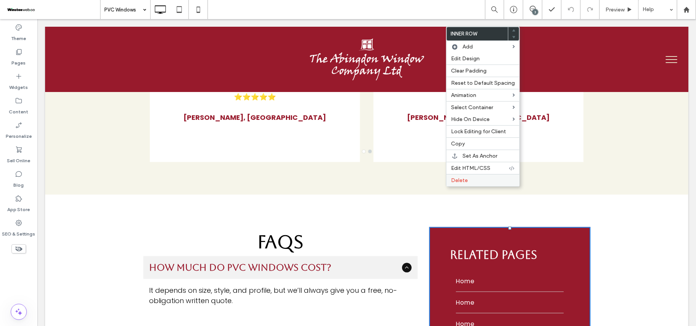
click at [482, 184] on label "Delete" at bounding box center [483, 180] width 64 height 6
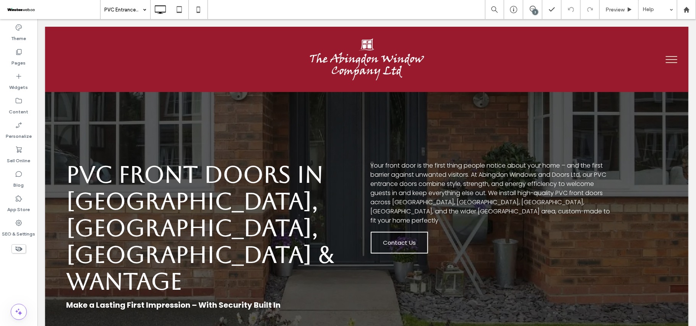
scroll to position [107, 0]
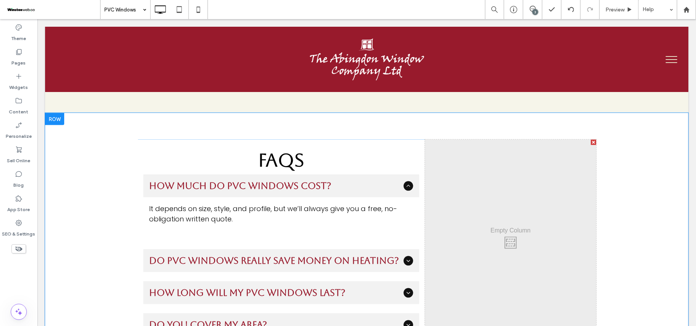
scroll to position [2755, 0]
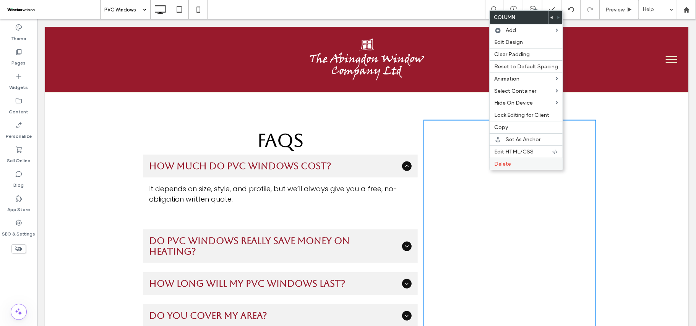
click at [509, 167] on span "Delete" at bounding box center [502, 164] width 17 height 6
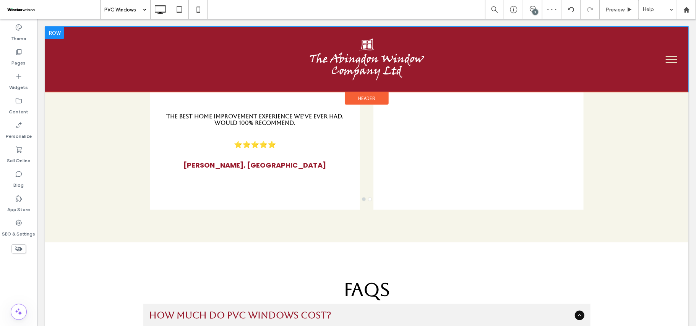
scroll to position [2603, 0]
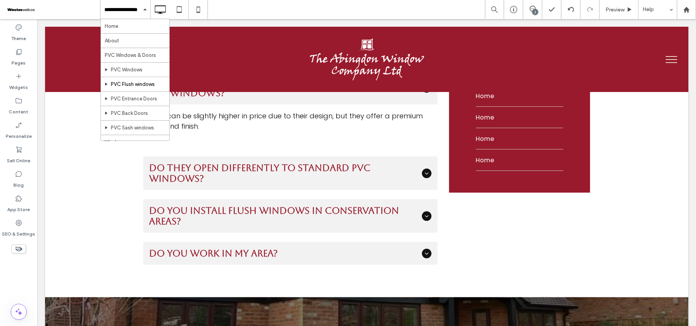
scroll to position [2646, 0]
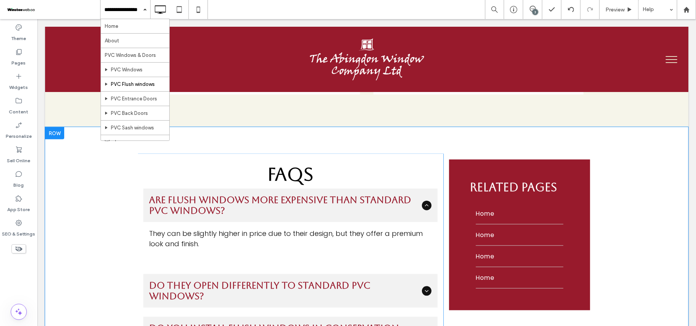
click at [487, 269] on div "RElated PAges Home Home Home Home Click To Paste Click To Paste" at bounding box center [519, 271] width 153 height 235
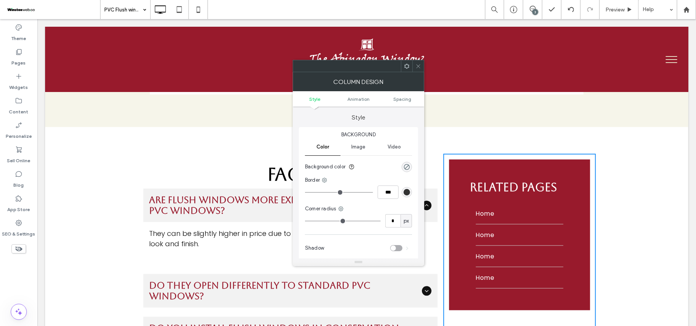
click at [416, 65] on icon at bounding box center [418, 66] width 6 height 6
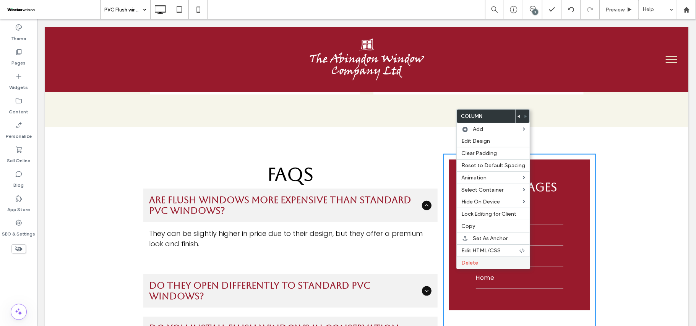
click at [469, 266] on span "Delete" at bounding box center [469, 263] width 17 height 6
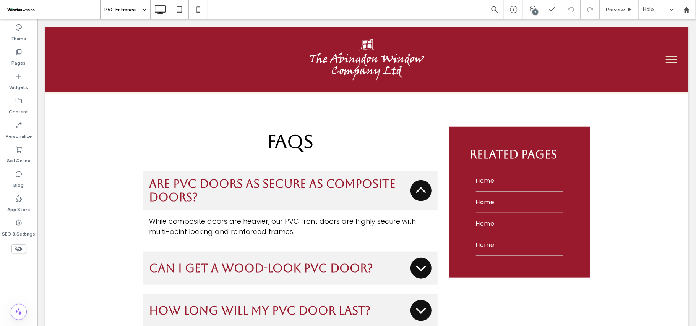
scroll to position [2551, 0]
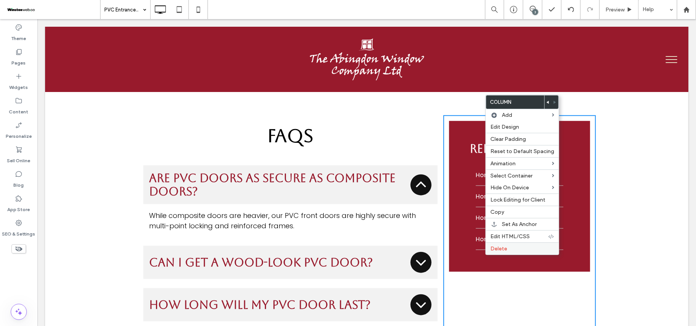
click at [503, 255] on div "Delete" at bounding box center [522, 249] width 73 height 12
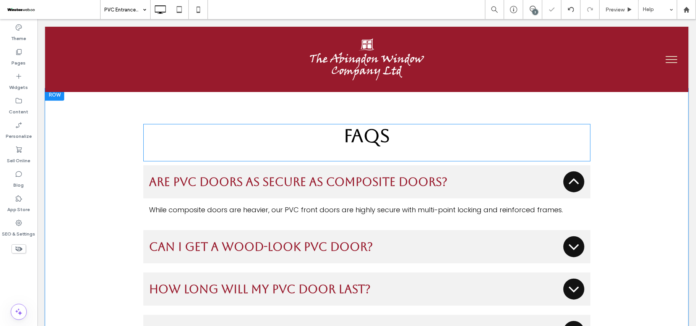
scroll to position [2500, 0]
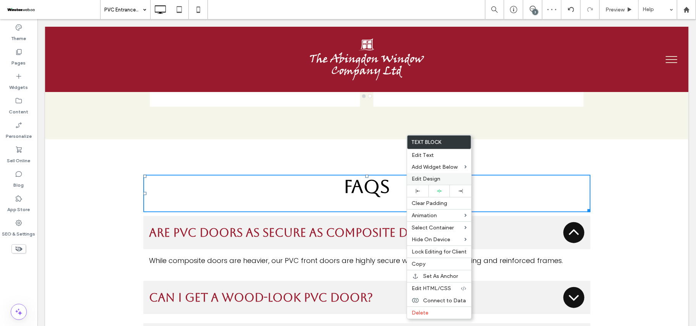
click at [436, 182] on span "Edit Design" at bounding box center [426, 179] width 29 height 6
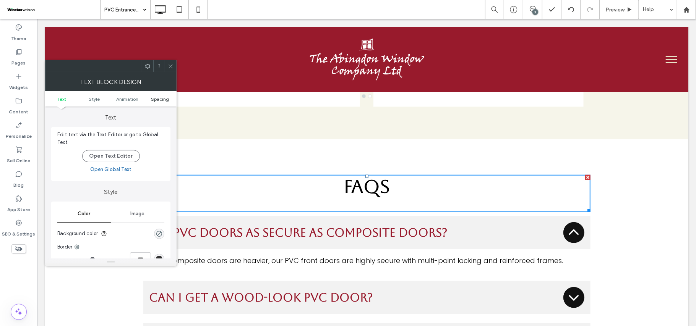
click at [159, 100] on span "Spacing" at bounding box center [160, 99] width 18 height 6
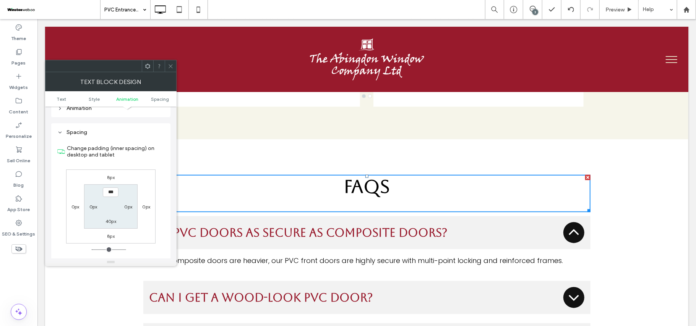
scroll to position [219, 0]
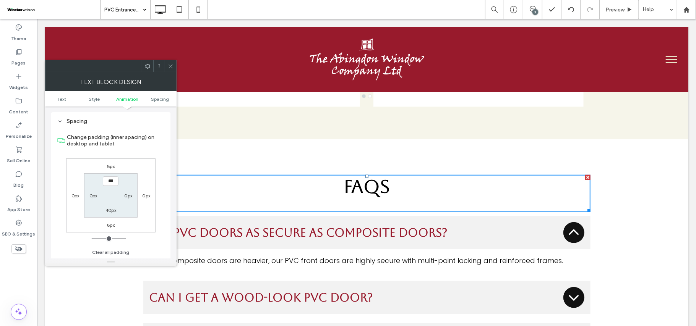
click at [109, 212] on label "40px" at bounding box center [110, 211] width 11 height 6
type input "**"
type input "*"
type input "***"
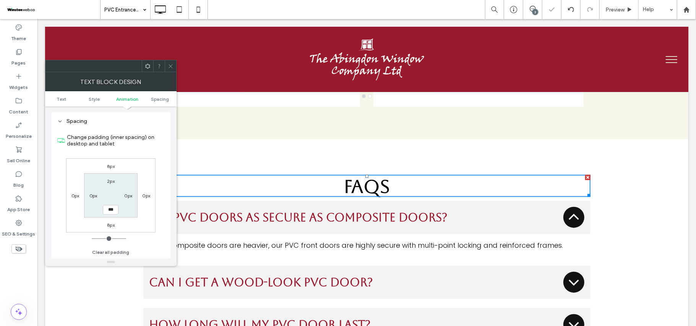
click at [170, 70] on span at bounding box center [171, 65] width 6 height 11
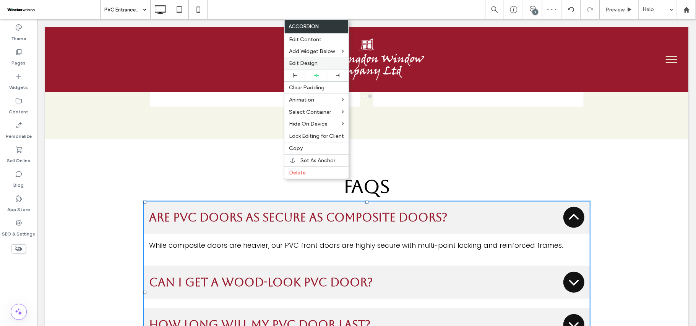
click at [309, 65] on span "Edit Design" at bounding box center [303, 63] width 29 height 6
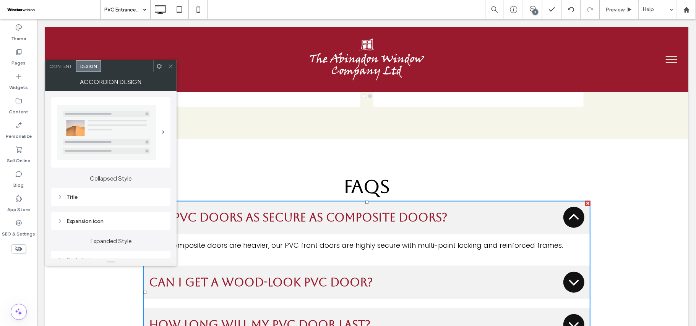
scroll to position [51, 0]
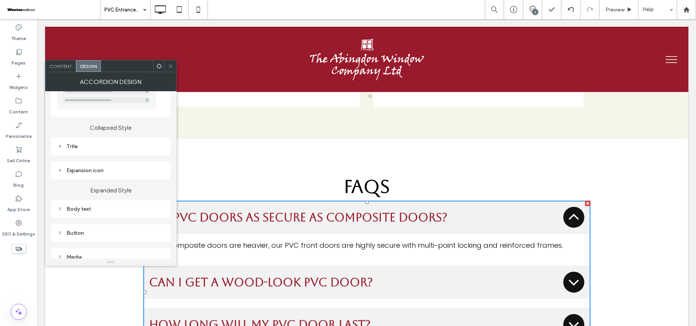
click at [101, 152] on div "Title" at bounding box center [110, 147] width 119 height 18
click at [100, 149] on div "Title" at bounding box center [110, 146] width 107 height 6
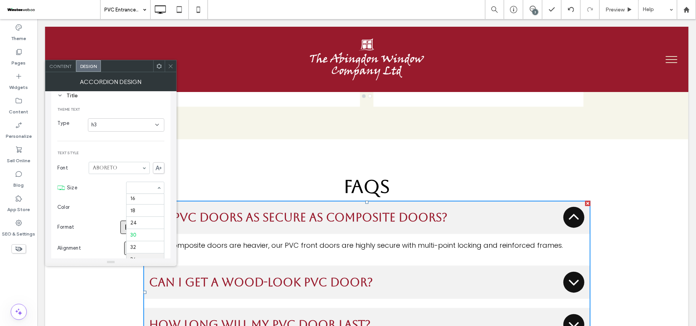
scroll to position [59, 0]
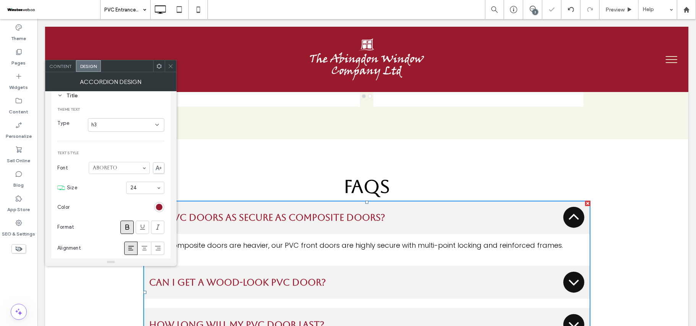
click at [168, 66] on icon at bounding box center [171, 66] width 6 height 6
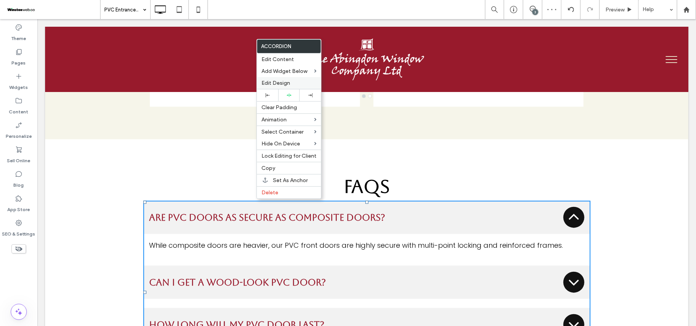
click at [291, 80] on label "Edit Design" at bounding box center [288, 83] width 55 height 6
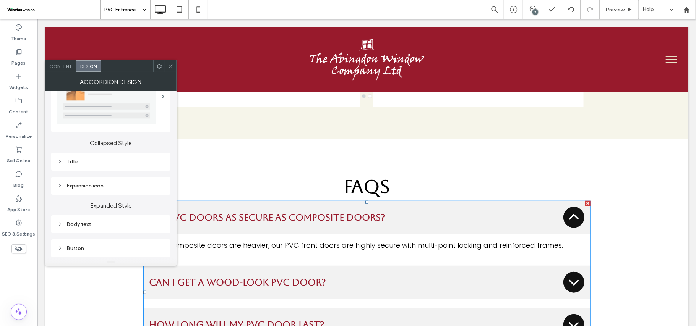
scroll to position [51, 0]
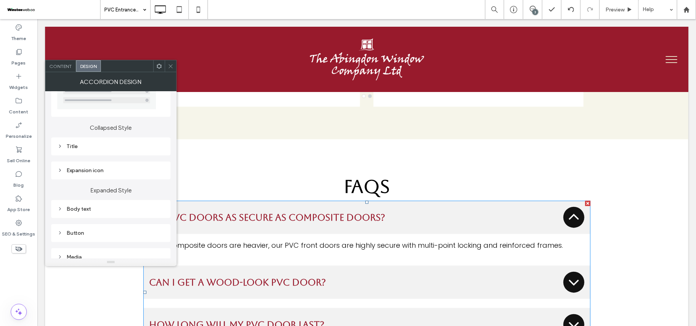
click at [128, 174] on div "Expansion icon" at bounding box center [110, 170] width 107 height 6
click at [152, 218] on input "****" at bounding box center [154, 218] width 19 height 10
type input "****"
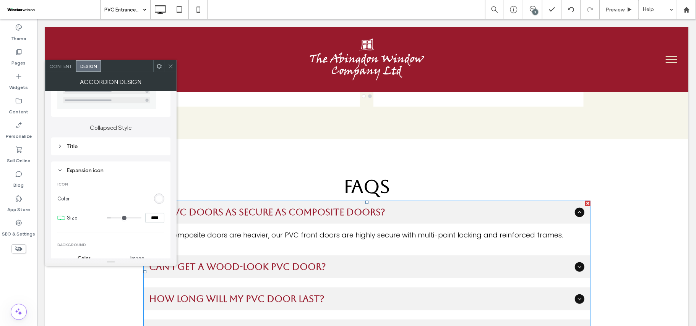
type input "**"
click at [168, 66] on icon at bounding box center [171, 66] width 6 height 6
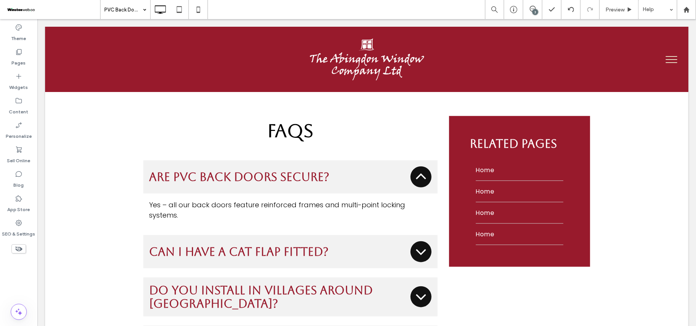
scroll to position [2599, 0]
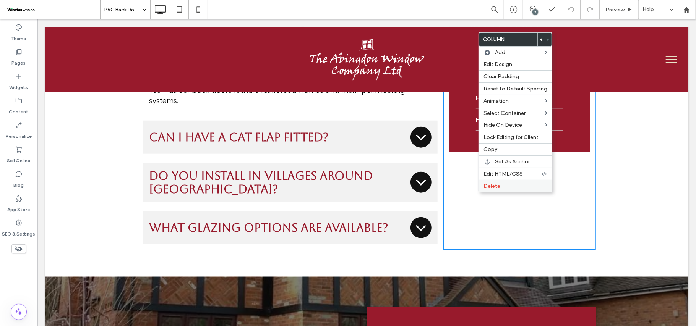
click at [500, 187] on label "Delete" at bounding box center [516, 186] width 64 height 6
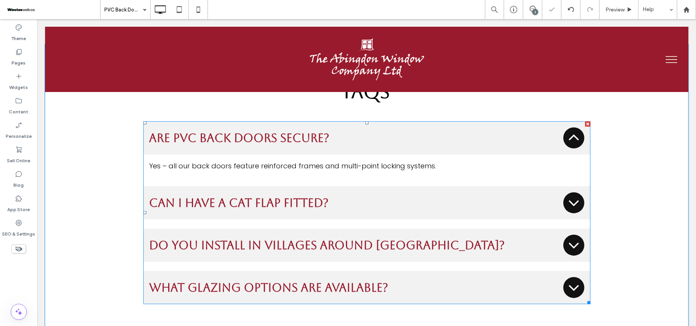
scroll to position [2497, 0]
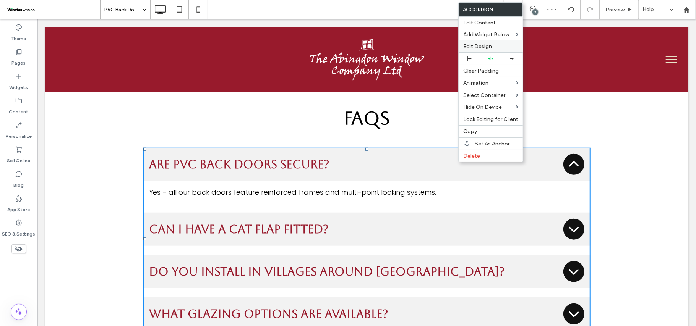
click at [493, 45] on label "Edit Design" at bounding box center [490, 46] width 55 height 6
drag, startPoint x: 493, startPoint y: 45, endPoint x: 479, endPoint y: 46, distance: 14.2
click at [493, 45] on label "Edit Design" at bounding box center [490, 46] width 55 height 6
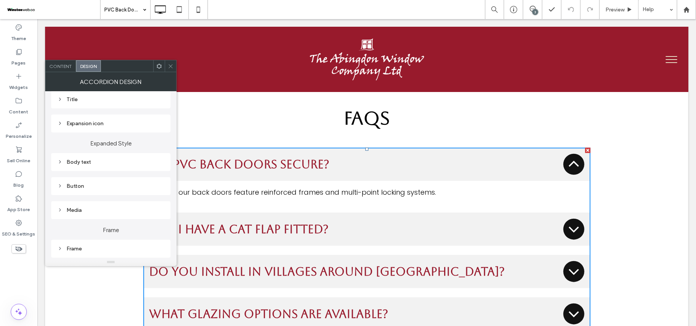
scroll to position [102, 0]
click at [110, 118] on div "Expansion icon" at bounding box center [110, 120] width 107 height 6
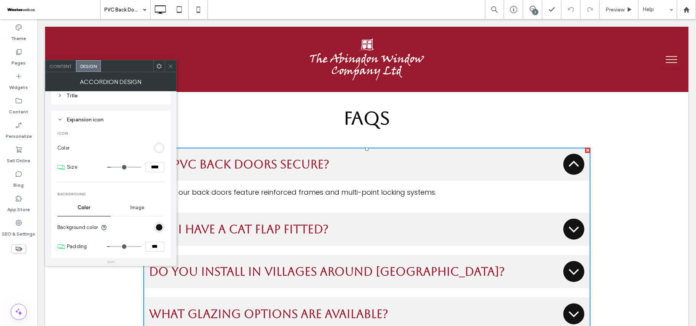
click at [152, 167] on input "****" at bounding box center [154, 167] width 19 height 10
type input "****"
type input "**"
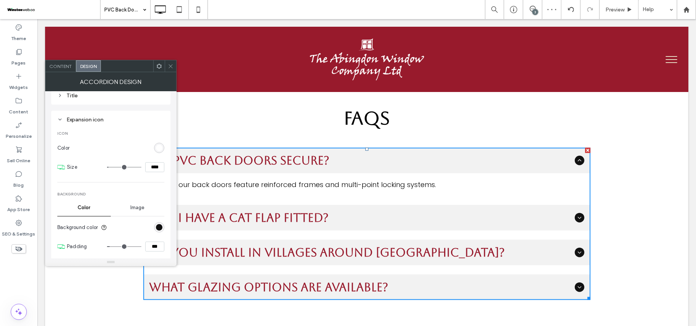
click at [169, 63] on icon at bounding box center [171, 66] width 6 height 6
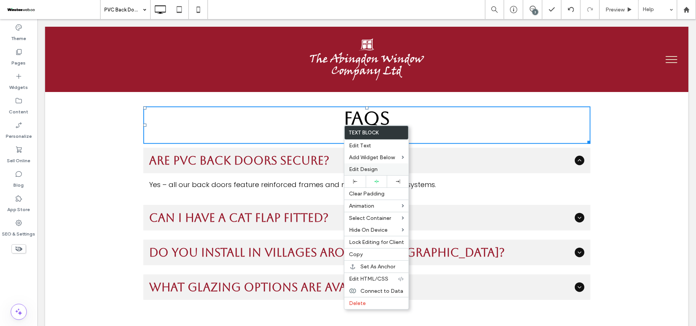
click at [377, 172] on span "Edit Design" at bounding box center [363, 169] width 29 height 6
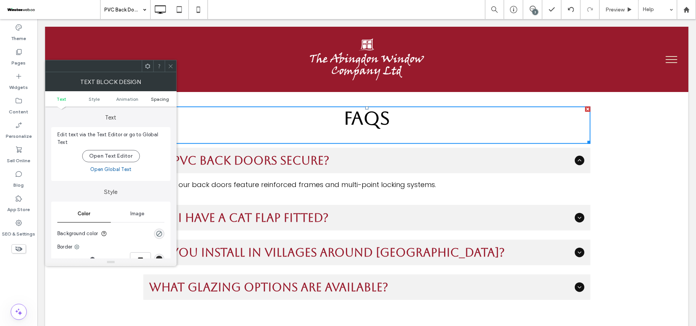
click at [164, 100] on span "Spacing" at bounding box center [160, 99] width 18 height 6
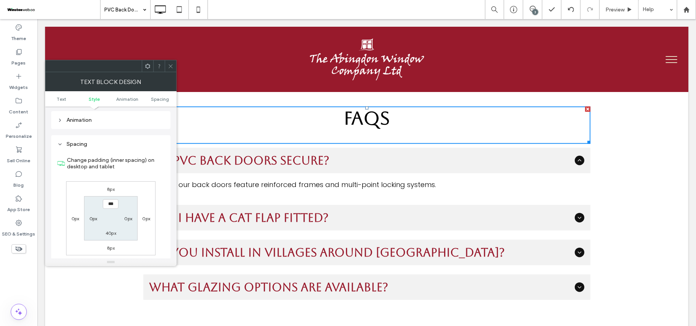
scroll to position [219, 0]
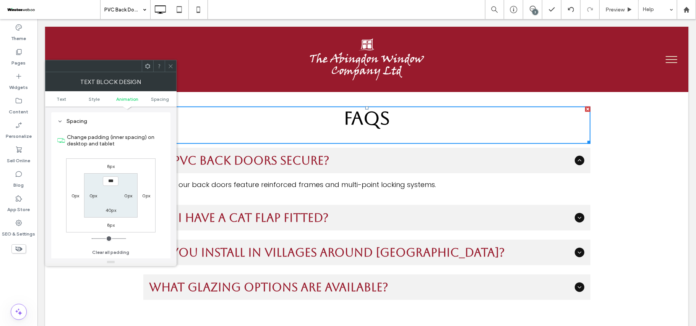
click at [110, 213] on label "40px" at bounding box center [110, 211] width 11 height 6
type input "**"
type input "*"
type input "***"
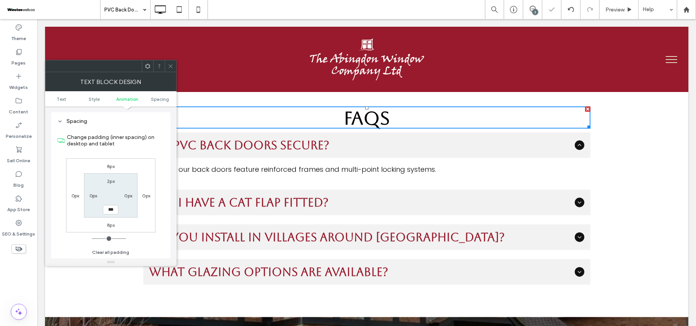
click at [167, 65] on div at bounding box center [170, 65] width 11 height 11
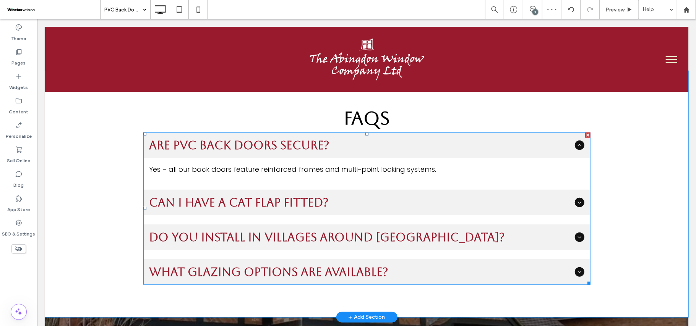
scroll to position [2446, 0]
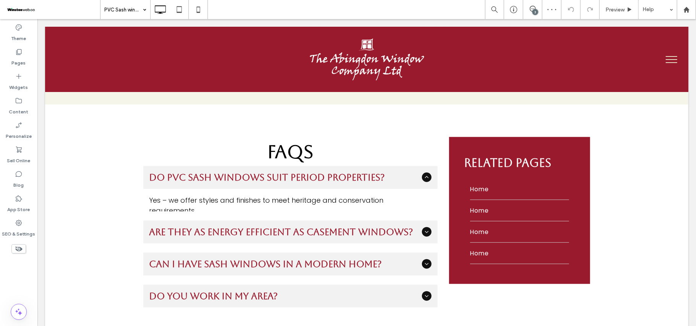
scroll to position [2500, 0]
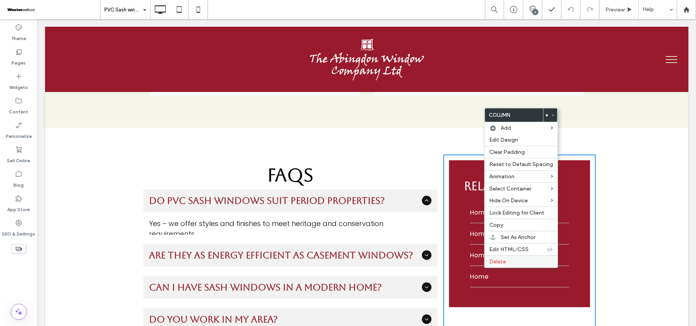
click at [513, 261] on div "Delete" at bounding box center [521, 262] width 73 height 12
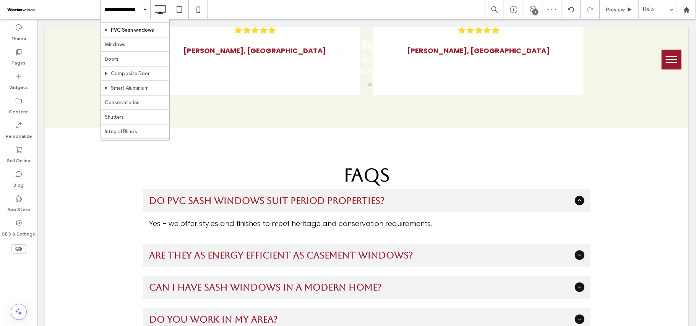
scroll to position [102, 0]
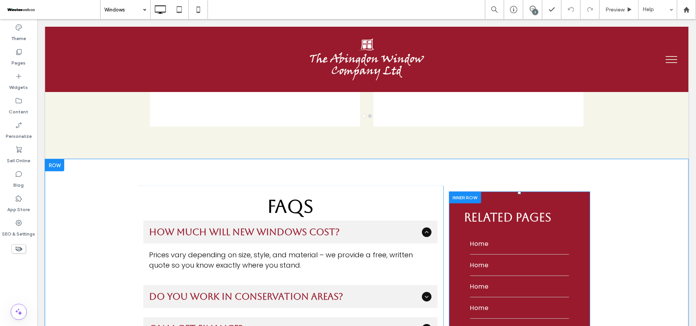
scroll to position [2249, 0]
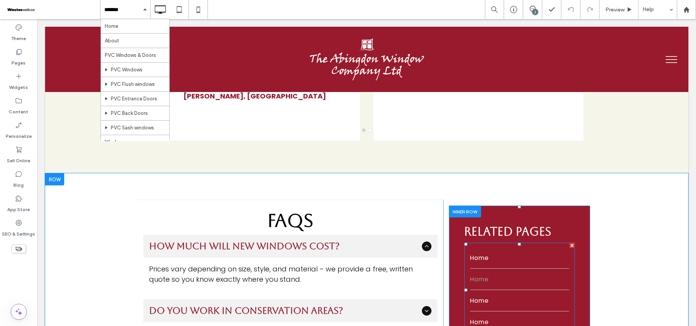
click at [493, 269] on link "Home" at bounding box center [519, 279] width 99 height 21
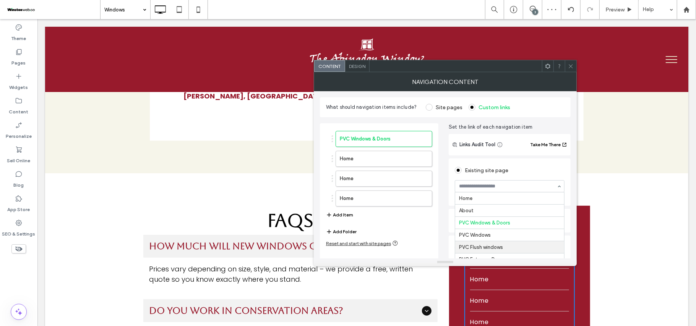
scroll to position [24, 0]
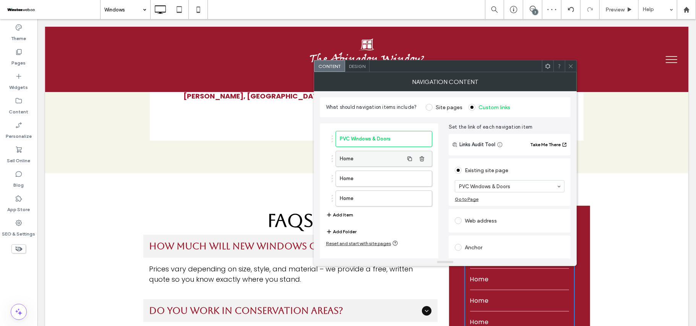
click at [368, 156] on label "Home" at bounding box center [372, 158] width 64 height 15
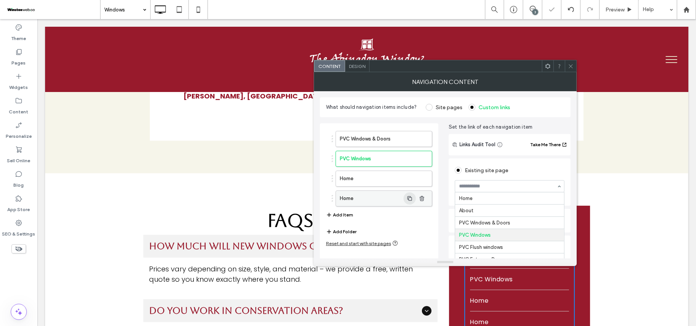
scroll to position [37, 0]
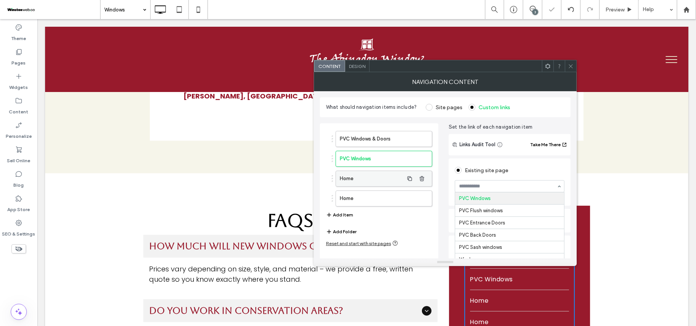
click at [387, 180] on label "Home" at bounding box center [372, 178] width 64 height 15
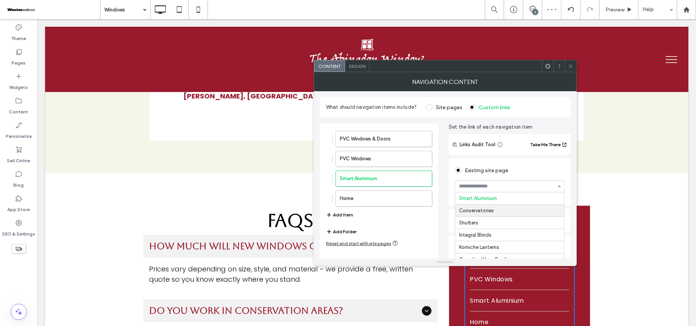
scroll to position [185, 0]
click at [505, 188] on input at bounding box center [507, 186] width 97 height 5
click at [387, 195] on label "Home" at bounding box center [372, 198] width 64 height 15
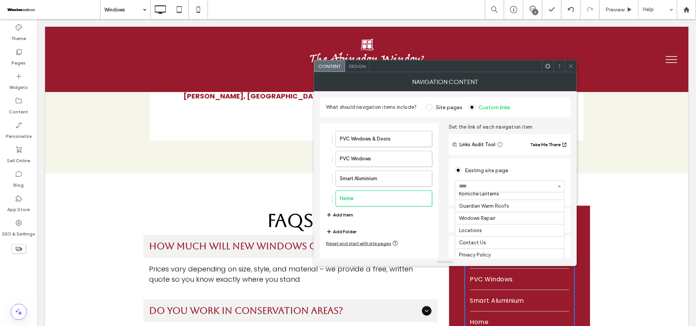
scroll to position [204, 0]
click at [568, 63] on icon at bounding box center [571, 66] width 6 height 6
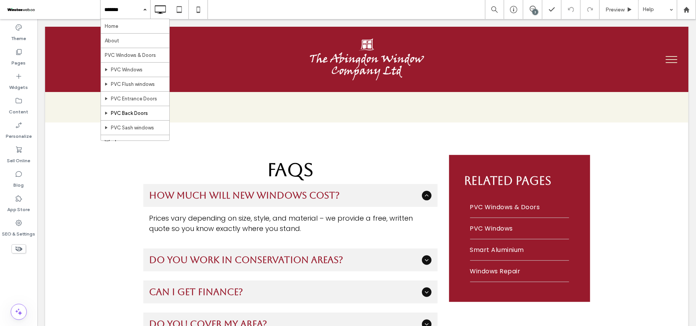
scroll to position [51, 0]
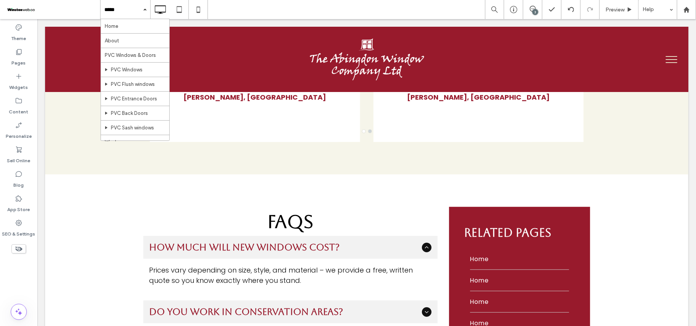
scroll to position [2438, 0]
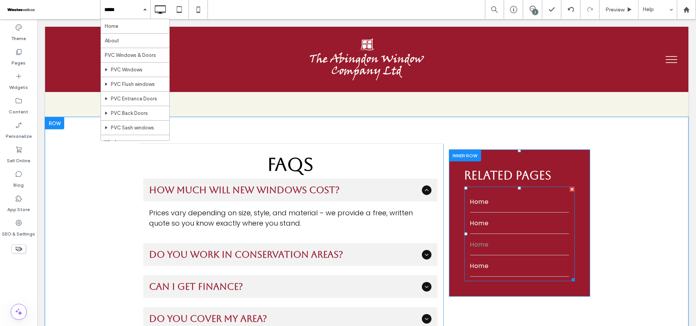
click at [493, 234] on link "Home" at bounding box center [519, 244] width 99 height 21
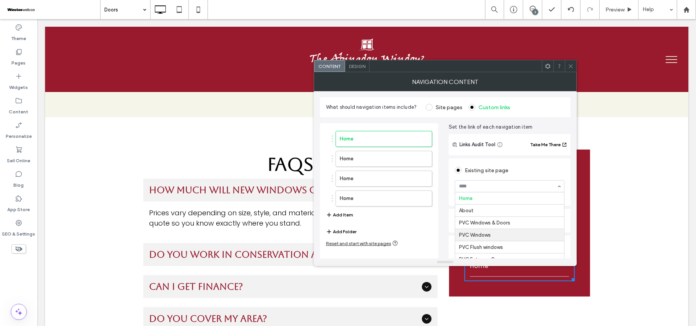
scroll to position [51, 0]
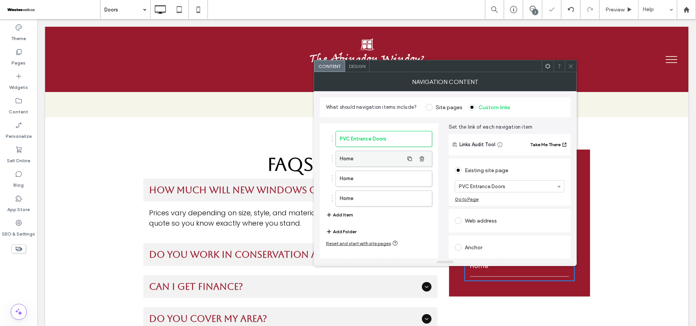
click at [369, 153] on label "Home" at bounding box center [372, 158] width 64 height 15
click at [363, 180] on label "Home" at bounding box center [372, 178] width 64 height 15
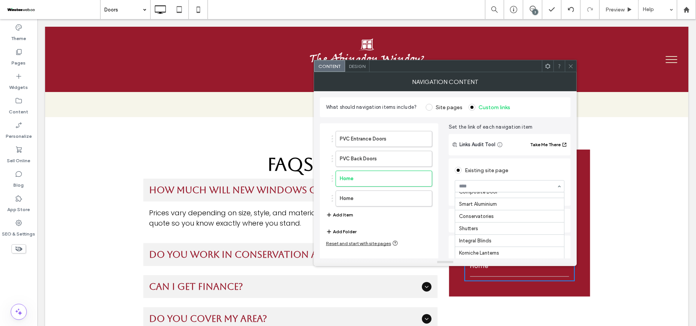
scroll to position [112, 0]
click at [385, 195] on label "Home" at bounding box center [372, 198] width 64 height 15
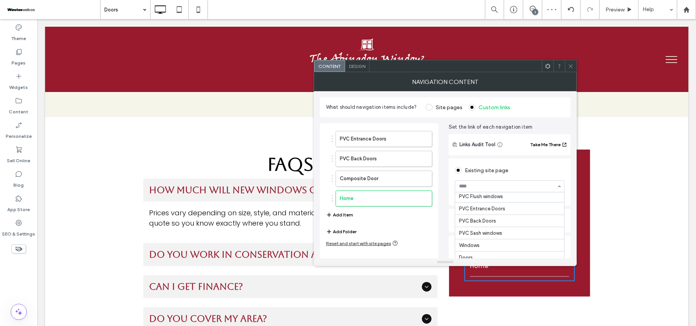
scroll to position [102, 0]
click at [572, 67] on icon at bounding box center [571, 66] width 6 height 6
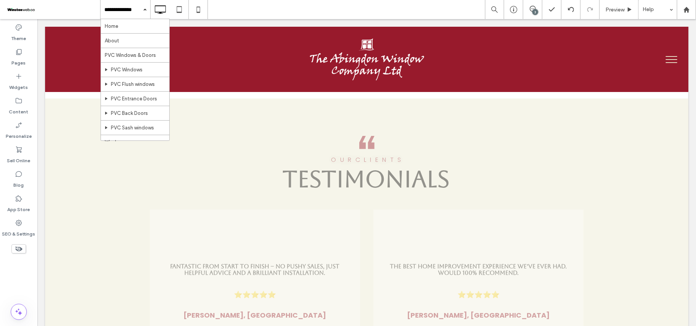
scroll to position [2215, 0]
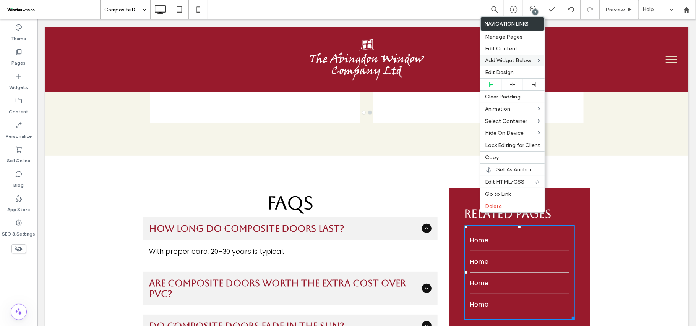
drag, startPoint x: 508, startPoint y: 36, endPoint x: 501, endPoint y: 58, distance: 23.6
click at [508, 35] on span "Manage Pages" at bounding box center [503, 37] width 37 height 6
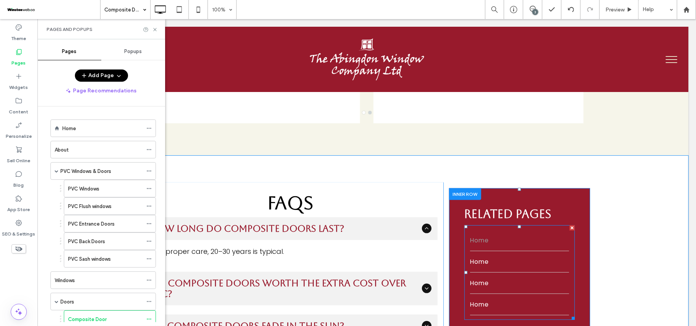
click at [488, 230] on link "Home" at bounding box center [519, 240] width 99 height 21
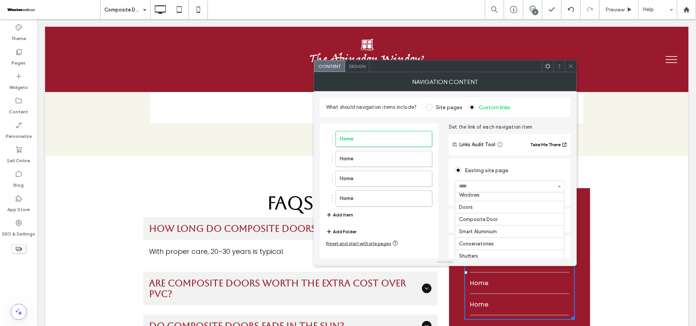
scroll to position [102, 0]
click at [373, 158] on label "Home" at bounding box center [372, 158] width 64 height 15
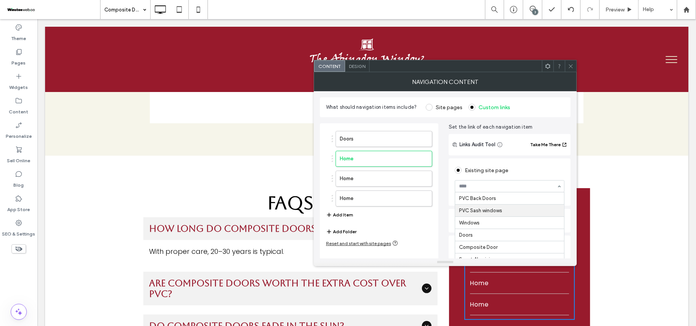
scroll to position [22, 0]
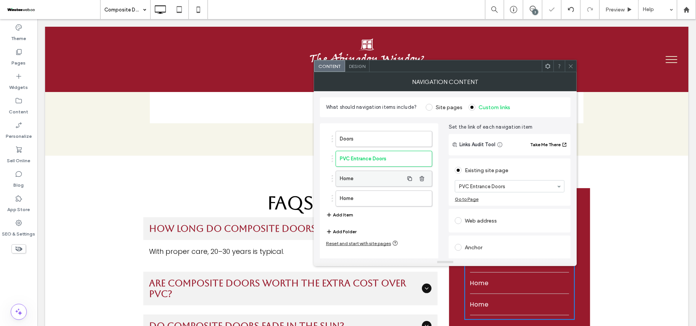
click at [375, 182] on label "Home" at bounding box center [372, 178] width 64 height 15
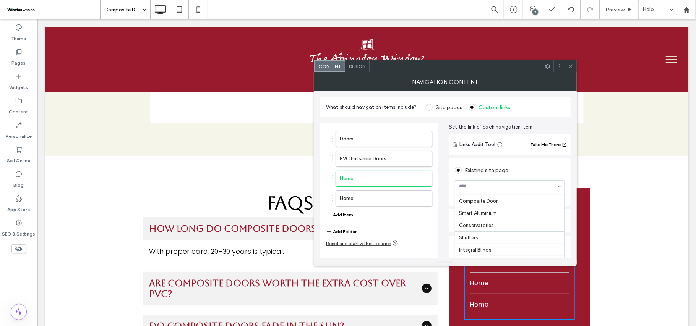
scroll to position [102, 0]
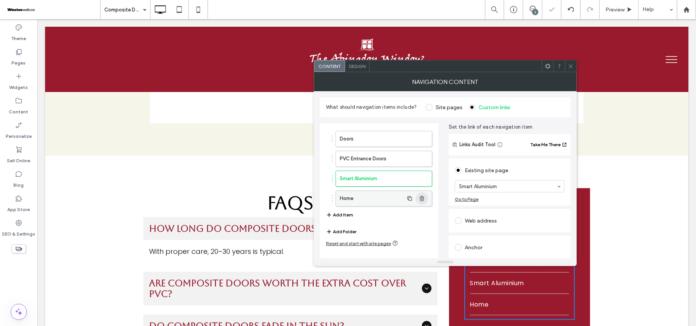
click at [426, 200] on span "button" at bounding box center [422, 199] width 12 height 12
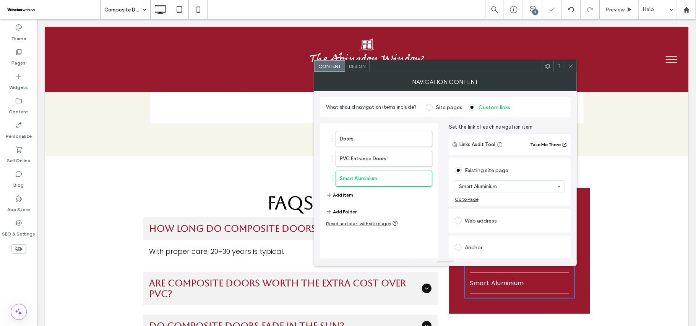
click at [572, 66] on icon at bounding box center [571, 66] width 6 height 6
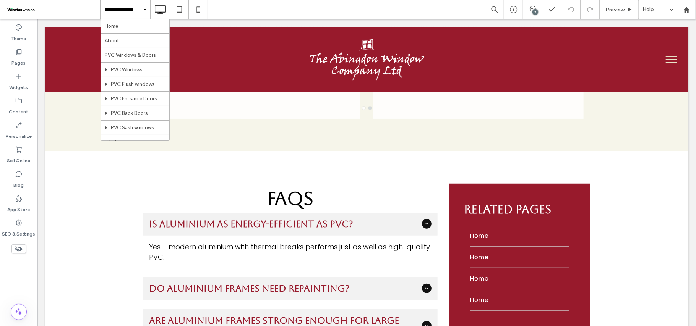
scroll to position [2464, 0]
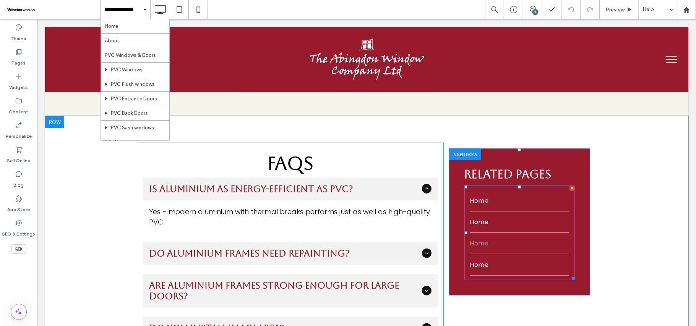
click at [488, 233] on link "Home" at bounding box center [519, 243] width 99 height 21
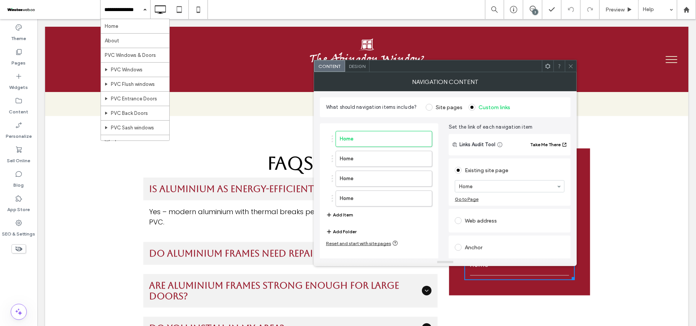
click at [485, 190] on div at bounding box center [509, 186] width 109 height 11
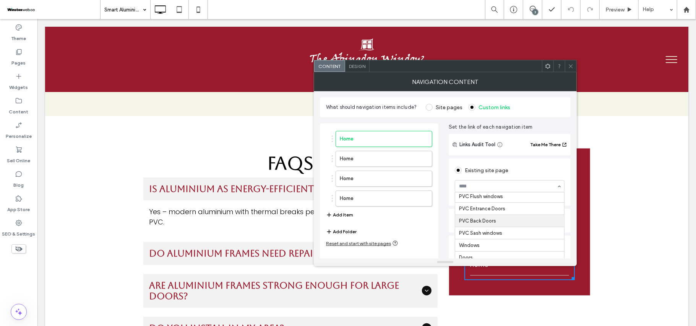
scroll to position [102, 0]
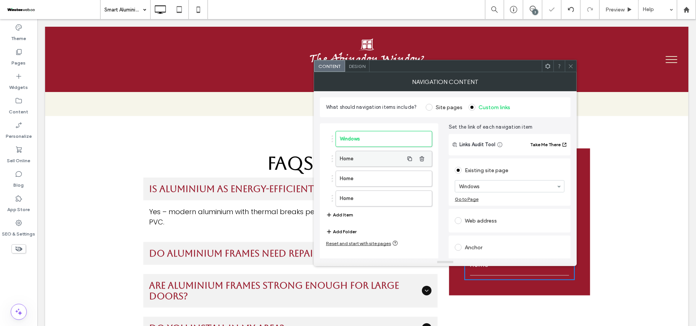
click at [381, 159] on label "Home" at bounding box center [372, 158] width 64 height 15
click at [376, 180] on label "Home" at bounding box center [372, 178] width 64 height 15
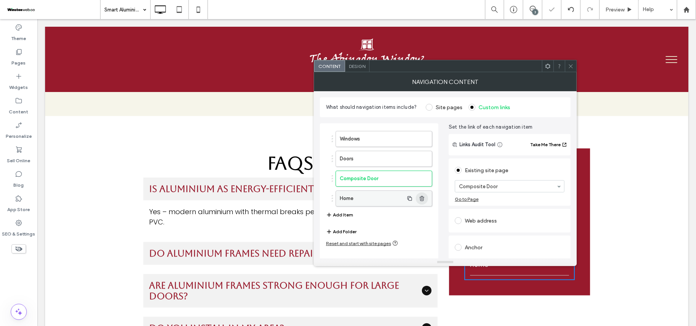
click at [422, 200] on use "button" at bounding box center [422, 198] width 5 height 5
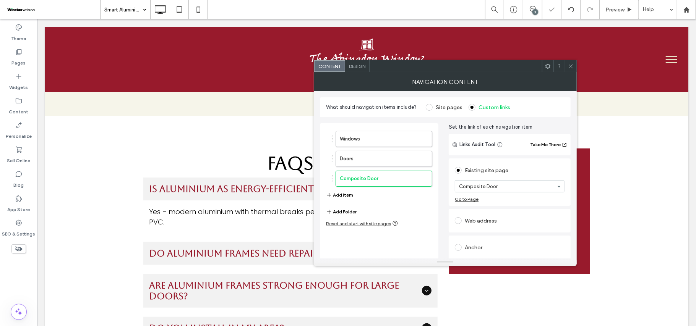
click at [571, 66] on icon at bounding box center [571, 66] width 6 height 6
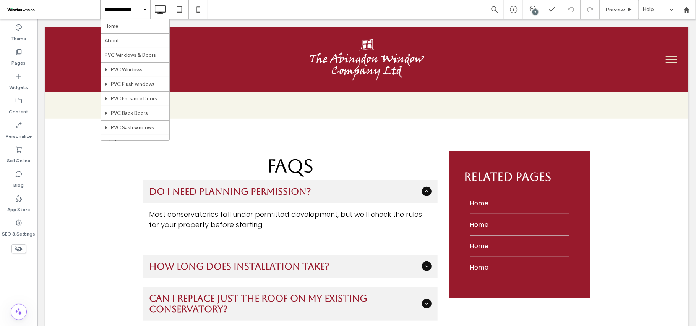
scroll to position [2488, 0]
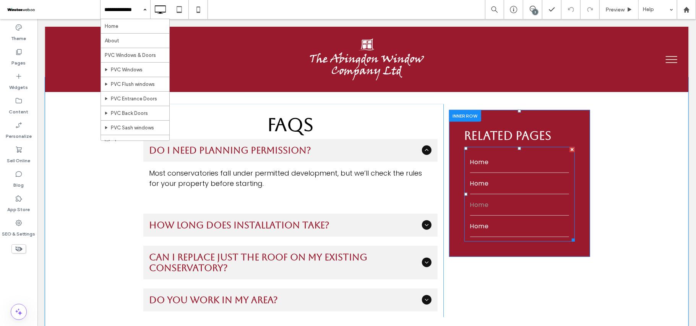
click at [501, 194] on link "Home" at bounding box center [519, 204] width 99 height 21
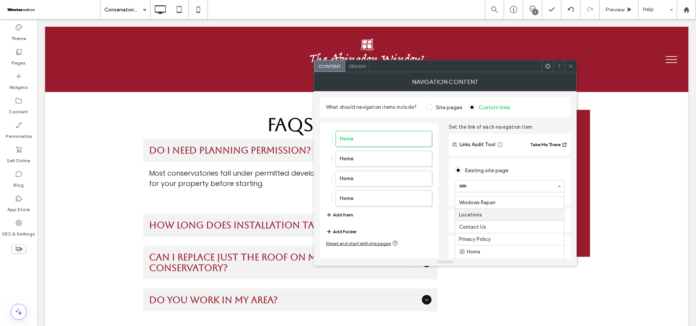
scroll to position [153, 0]
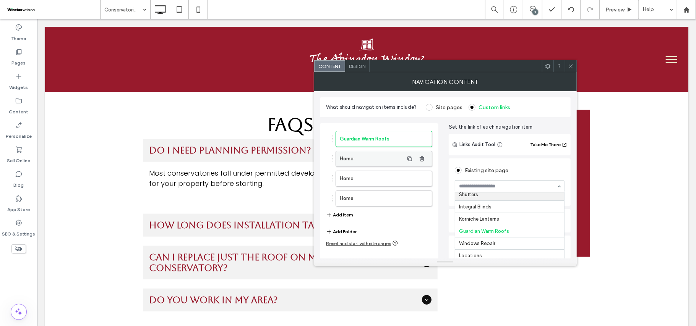
click at [368, 167] on div "Home" at bounding box center [384, 159] width 97 height 16
click at [376, 159] on label "Home" at bounding box center [372, 158] width 64 height 15
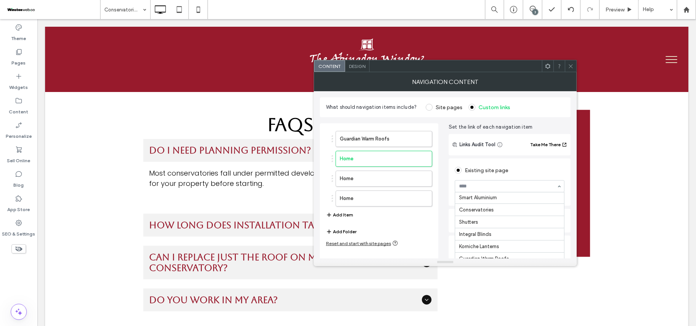
scroll to position [153, 0]
click at [369, 180] on label "Home" at bounding box center [372, 178] width 64 height 15
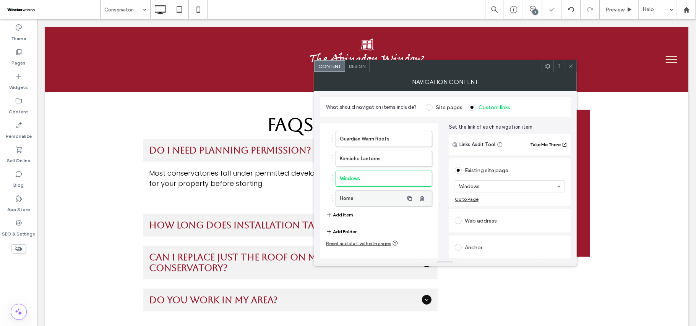
click at [385, 200] on label "Home" at bounding box center [372, 198] width 64 height 15
click at [574, 67] on div at bounding box center [570, 65] width 11 height 11
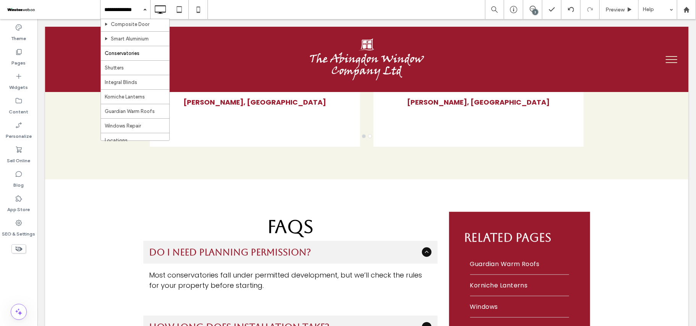
scroll to position [153, 0]
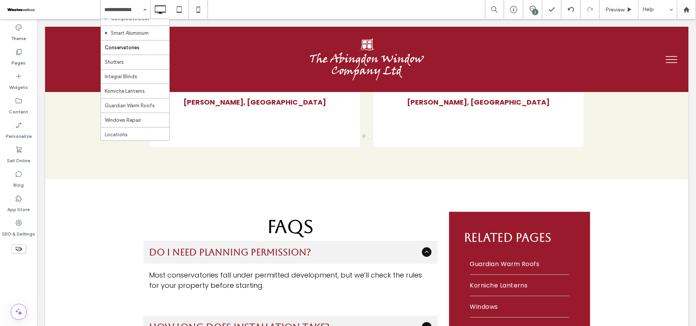
click at [0, 0] on div at bounding box center [0, 0] width 0 height 0
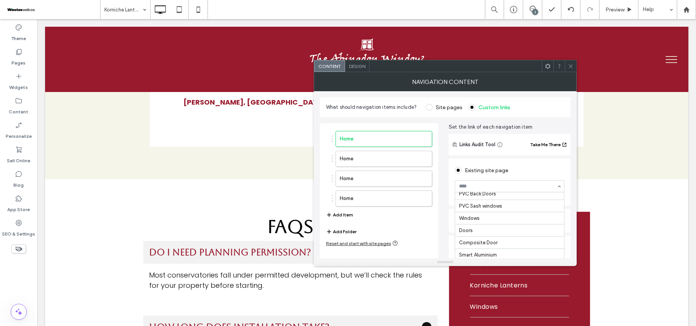
scroll to position [102, 0]
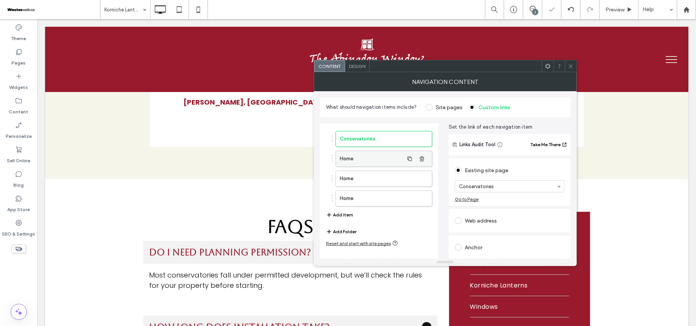
click at [387, 159] on label "Home" at bounding box center [372, 158] width 64 height 15
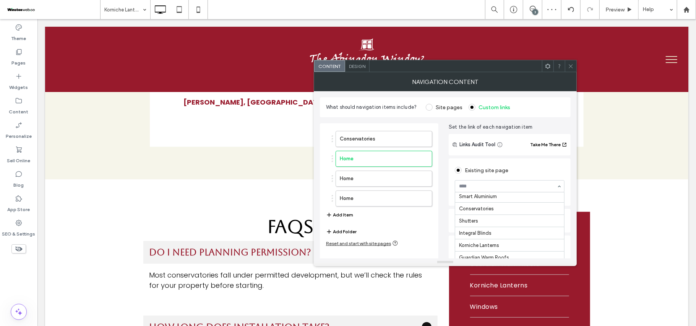
scroll to position [153, 0]
click at [491, 242] on div "Anchor" at bounding box center [510, 248] width 110 height 12
click at [378, 175] on label "Home" at bounding box center [372, 178] width 64 height 15
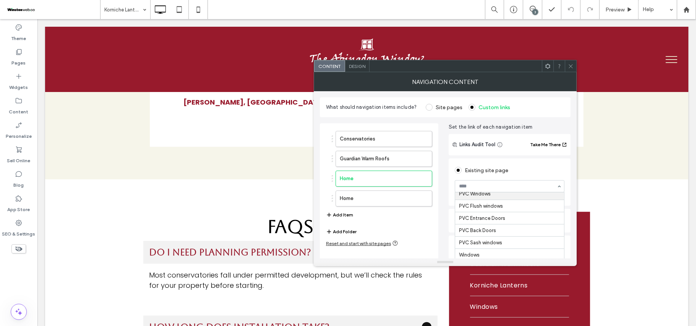
scroll to position [102, 0]
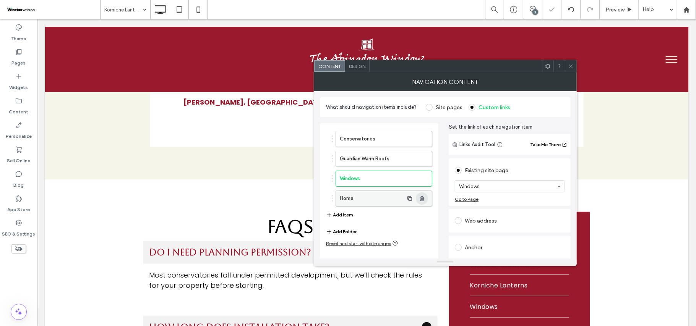
click at [420, 200] on icon "button" at bounding box center [422, 199] width 6 height 6
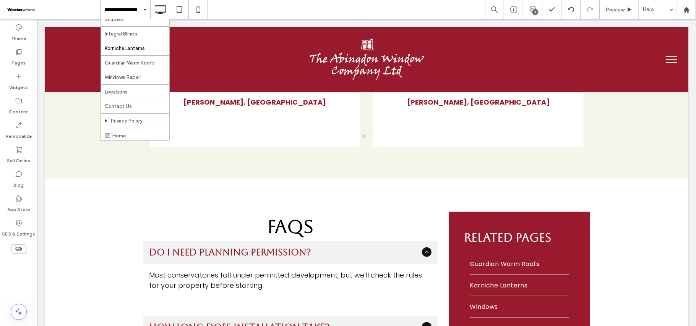
scroll to position [211, 0]
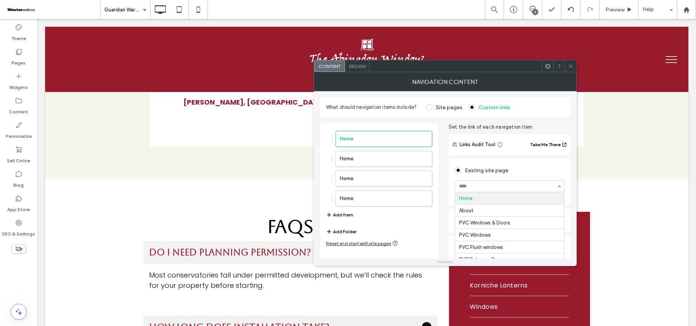
click at [511, 185] on input at bounding box center [507, 186] width 97 height 5
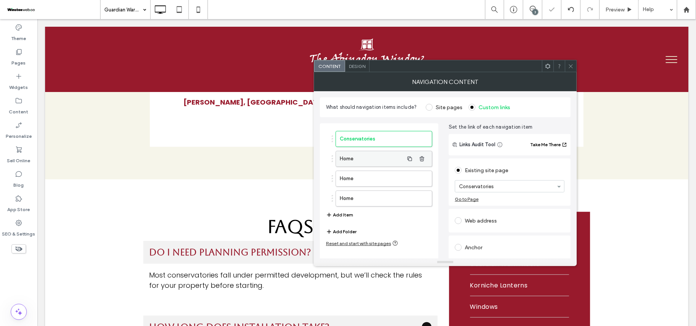
click at [366, 161] on label "Home" at bounding box center [372, 158] width 64 height 15
click at [402, 177] on label "Home" at bounding box center [372, 178] width 64 height 15
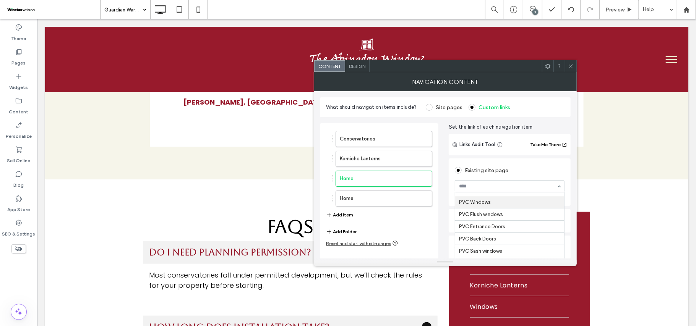
scroll to position [51, 0]
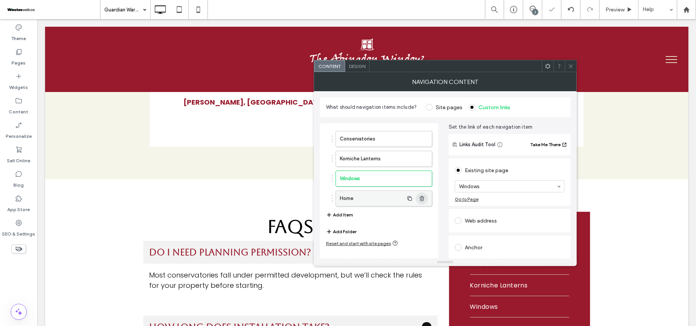
click at [421, 202] on icon "button" at bounding box center [422, 199] width 6 height 6
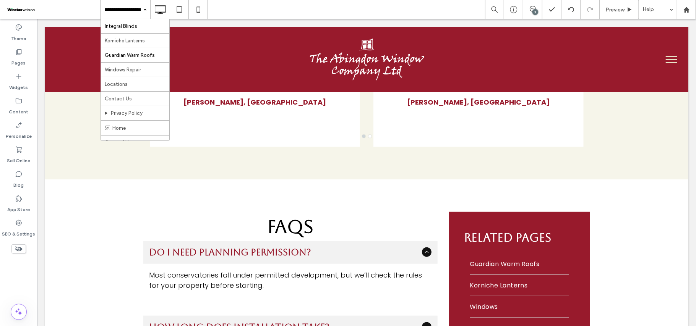
scroll to position [204, 0]
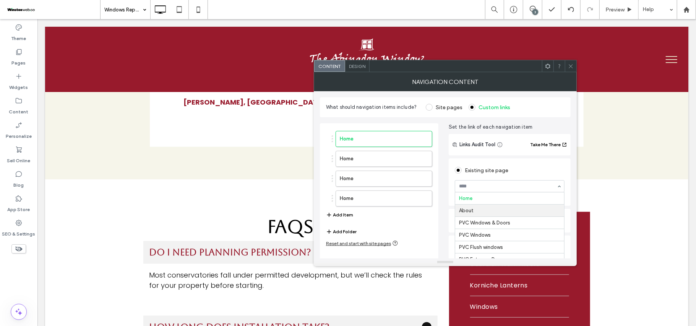
scroll to position [51, 0]
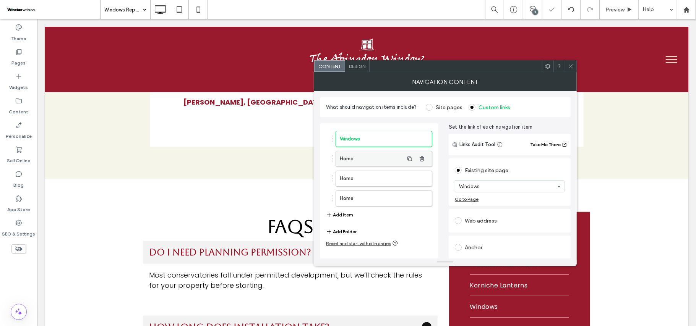
click at [367, 157] on label "Home" at bounding box center [372, 158] width 64 height 15
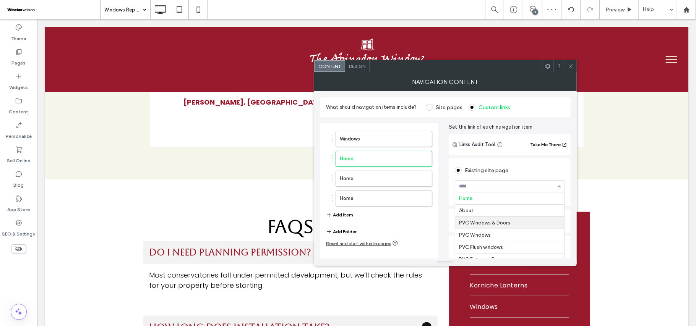
click at [511, 222] on div "Web address" at bounding box center [510, 221] width 110 height 12
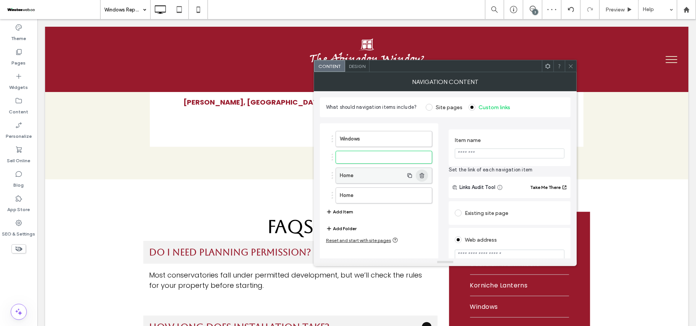
click at [425, 177] on span "button" at bounding box center [422, 176] width 12 height 12
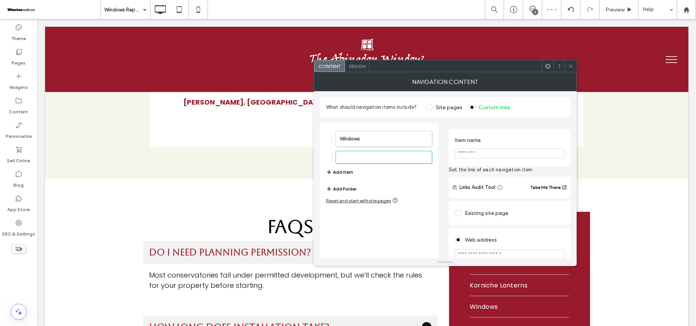
click at [516, 212] on div "Existing site page" at bounding box center [510, 213] width 110 height 12
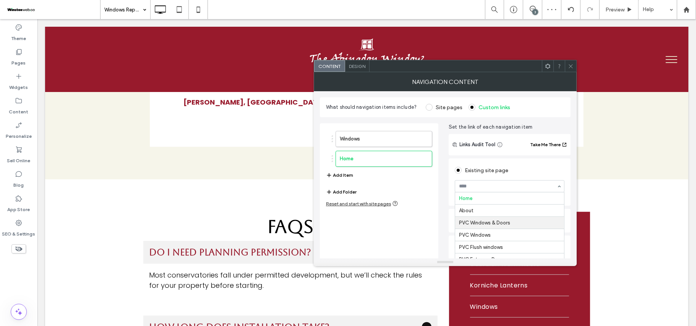
scroll to position [24, 0]
click at [510, 203] on div "Existing site page PVC Windows & Doors Go to Page" at bounding box center [510, 182] width 122 height 47
click at [569, 66] on icon at bounding box center [571, 66] width 6 height 6
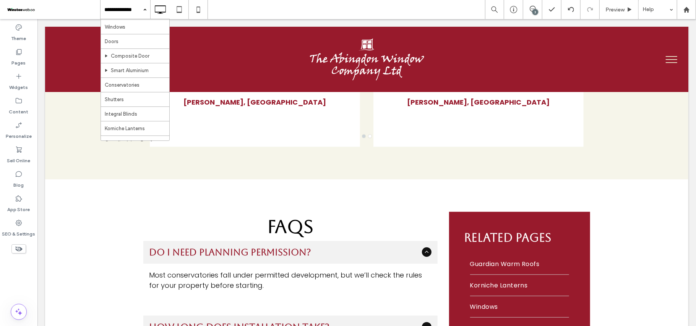
scroll to position [153, 0]
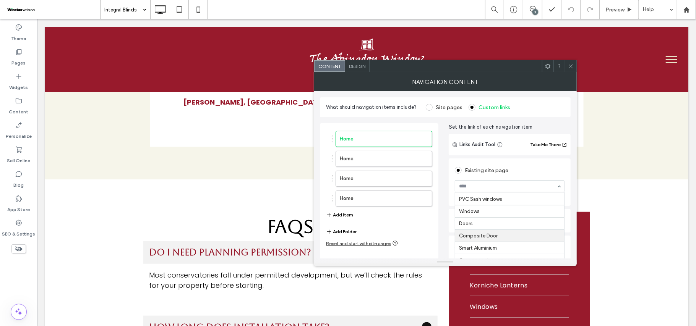
scroll to position [102, 0]
click at [362, 161] on label "Home" at bounding box center [372, 158] width 64 height 15
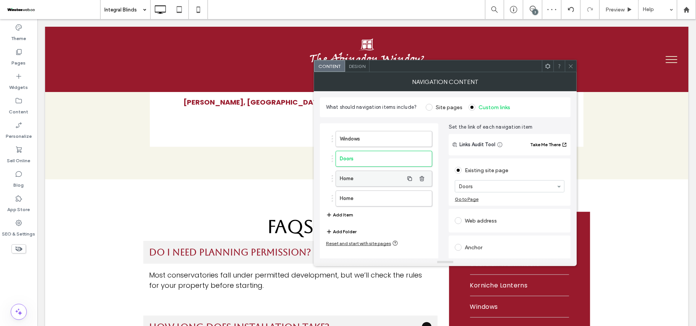
click at [378, 183] on label "Home" at bounding box center [372, 178] width 64 height 15
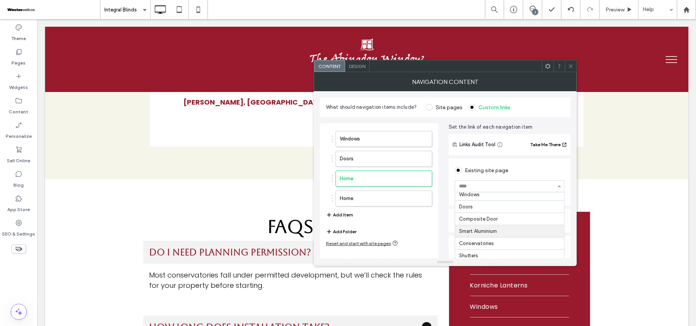
click at [488, 228] on div "Web address" at bounding box center [510, 221] width 110 height 16
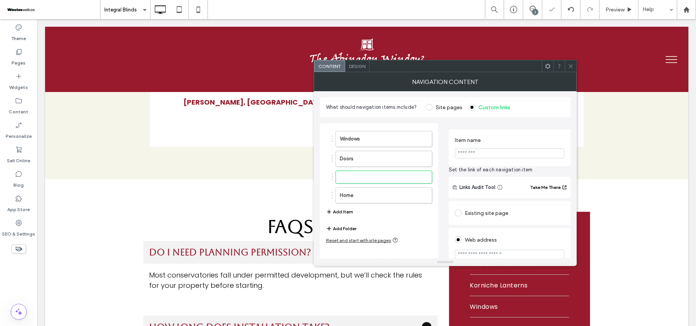
click at [491, 210] on div "Existing site page" at bounding box center [510, 213] width 110 height 12
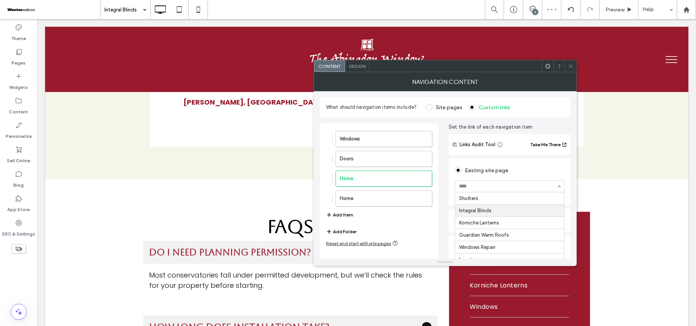
scroll to position [135, 0]
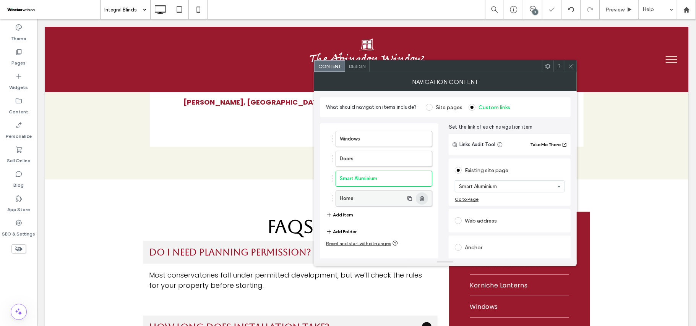
click at [423, 198] on icon "button" at bounding box center [422, 199] width 6 height 6
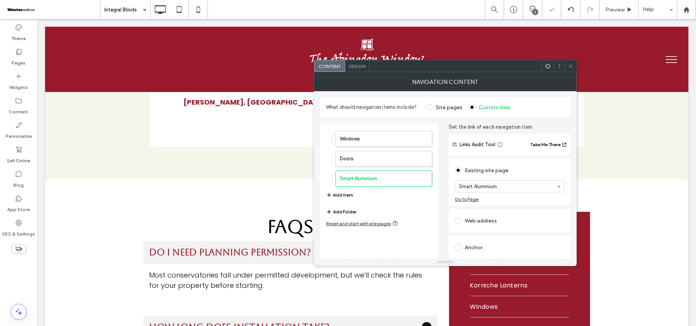
click at [570, 68] on icon at bounding box center [571, 66] width 6 height 6
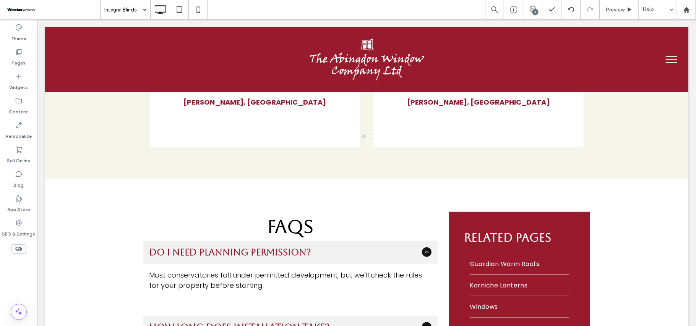
click at [140, 8] on div "Integral Blinds" at bounding box center [126, 9] width 50 height 19
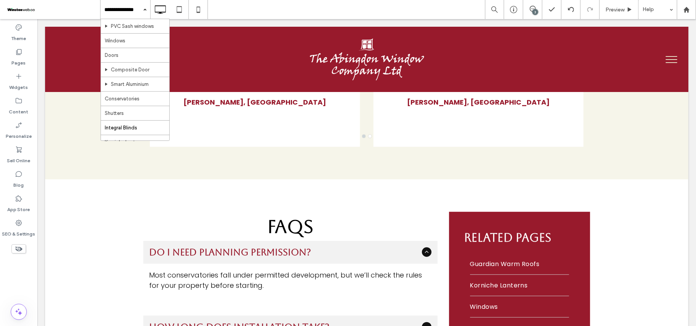
scroll to position [153, 0]
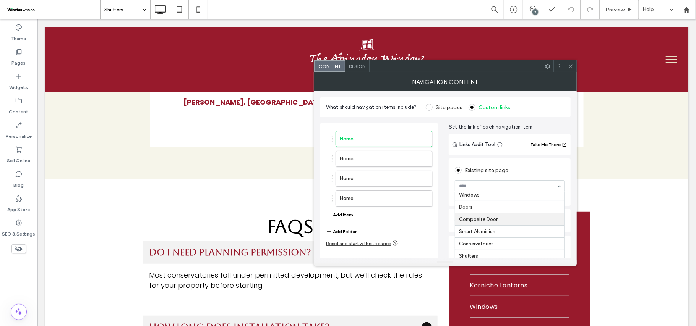
scroll to position [102, 0]
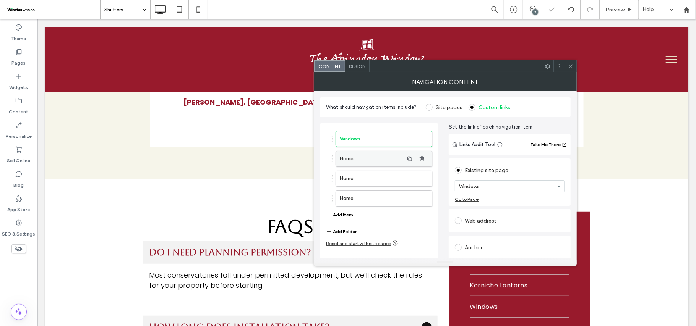
click at [370, 164] on label "Home" at bounding box center [372, 158] width 64 height 15
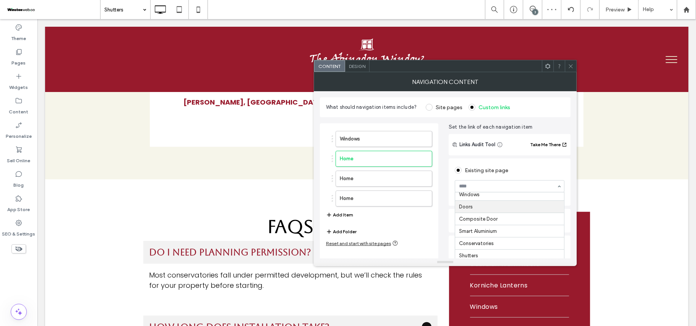
scroll to position [153, 0]
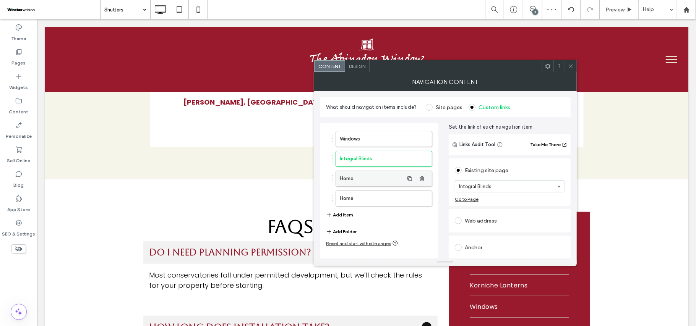
click at [375, 175] on label "Home" at bounding box center [372, 178] width 64 height 15
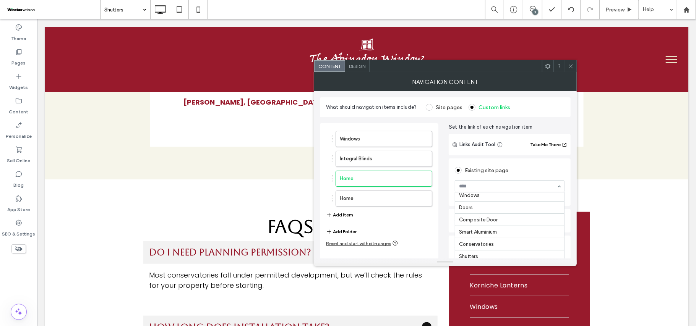
scroll to position [102, 0]
click at [423, 201] on use "button" at bounding box center [422, 198] width 5 height 5
click at [423, 202] on div "Windows Integral Blinds Doors Home Add Item" at bounding box center [379, 175] width 106 height 96
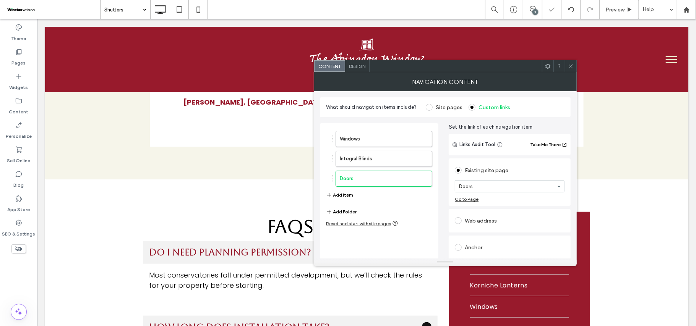
click at [553, 126] on span "Set the link of each navigation item" at bounding box center [510, 127] width 122 height 8
click at [572, 71] on span at bounding box center [571, 65] width 6 height 11
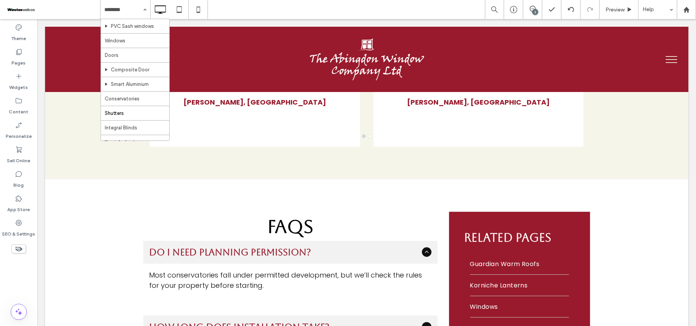
click at [0, 0] on div at bounding box center [0, 0] width 0 height 0
click at [141, 14] on div "Home About PVC Windows & Doors PVC Windows PVC Flush windows PVC Entrance Doors…" at bounding box center [126, 9] width 50 height 19
